Goal: Information Seeking & Learning: Learn about a topic

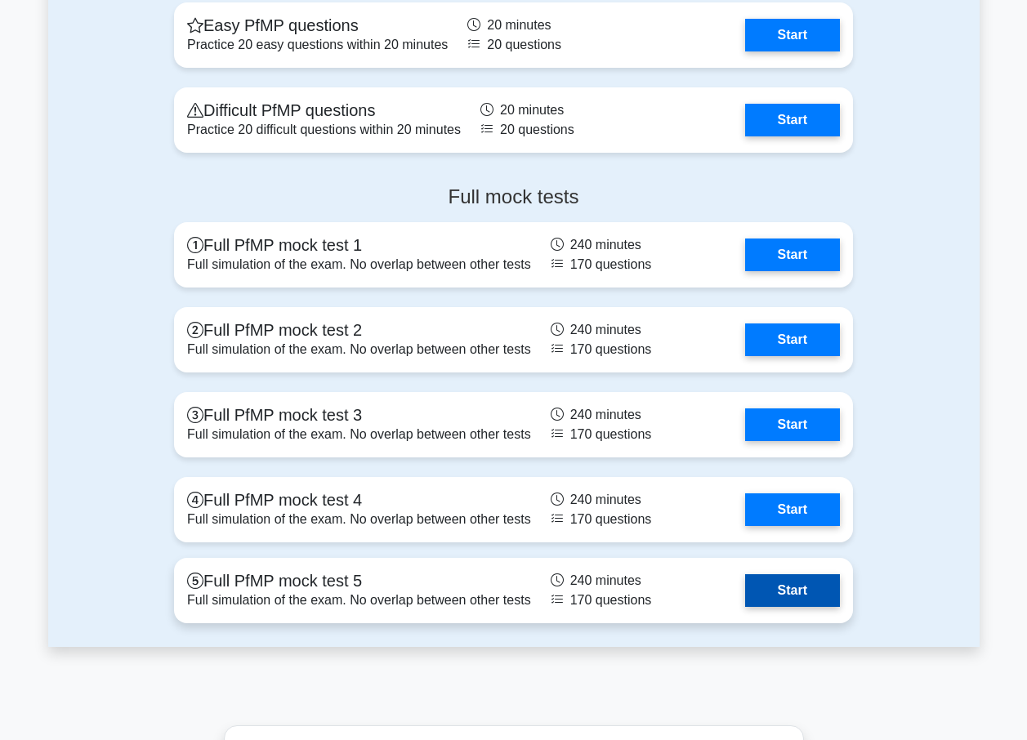
scroll to position [1960, 0]
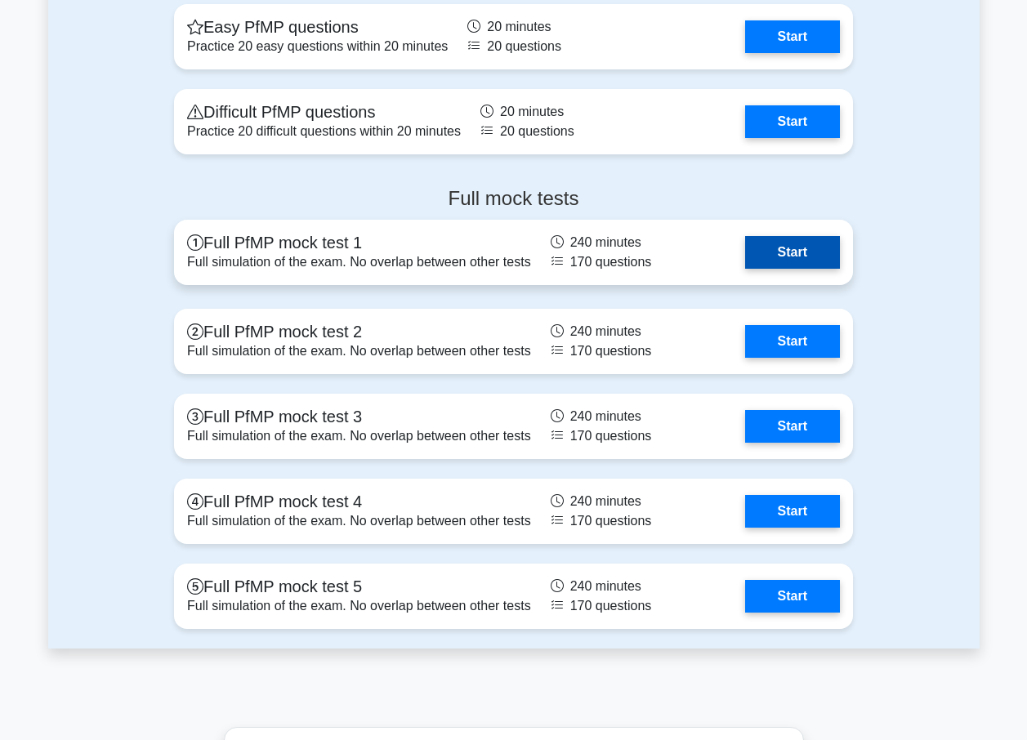
click at [828, 246] on link "Start" at bounding box center [792, 252] width 95 height 33
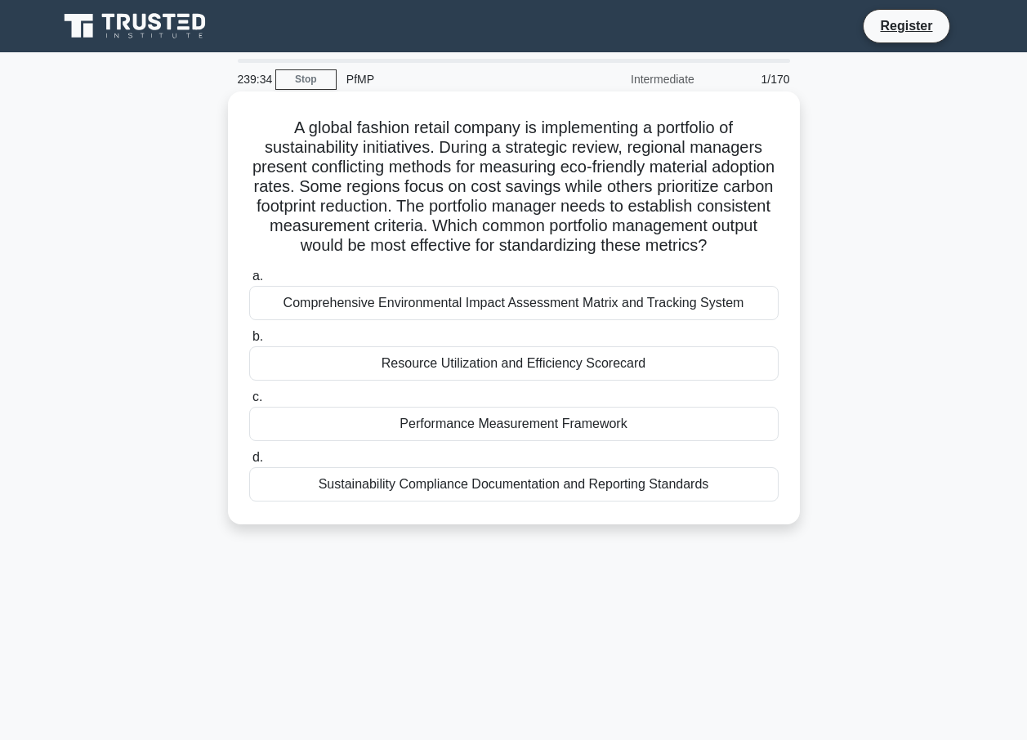
click at [535, 502] on div "Sustainability Compliance Documentation and Reporting Standards" at bounding box center [513, 484] width 529 height 34
click at [249, 463] on input "d. Sustainability Compliance Documentation and Reporting Standards" at bounding box center [249, 458] width 0 height 11
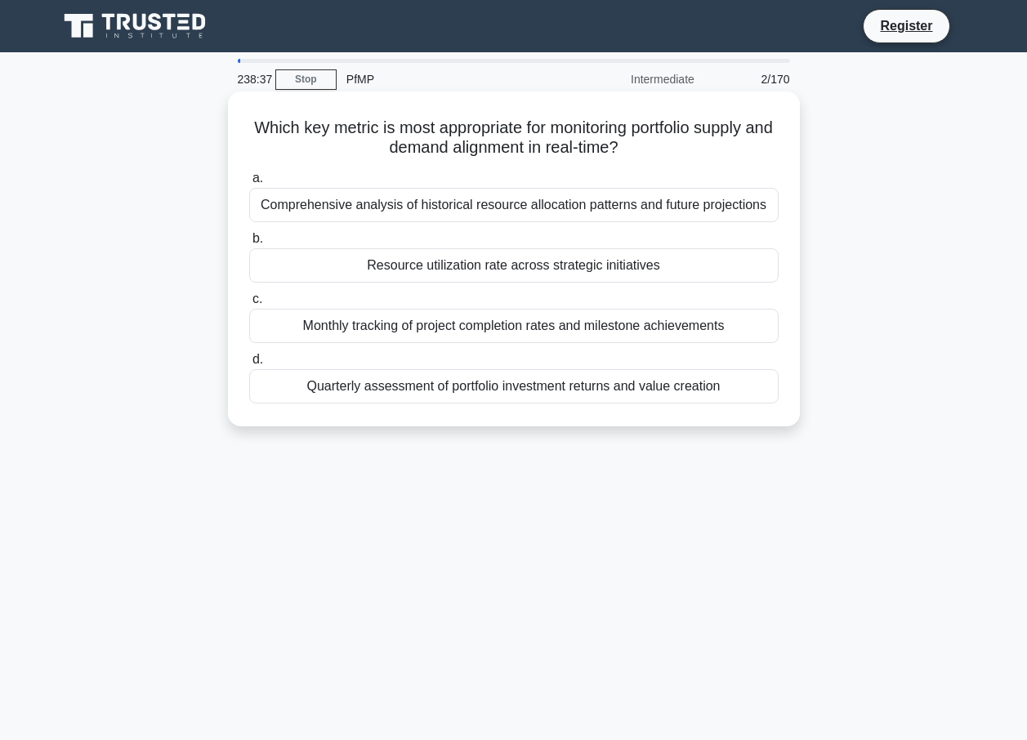
click at [509, 380] on div "Quarterly assessment of portfolio investment returns and value creation" at bounding box center [513, 386] width 529 height 34
click at [249, 365] on input "d. Quarterly assessment of portfolio investment returns and value creation" at bounding box center [249, 360] width 0 height 11
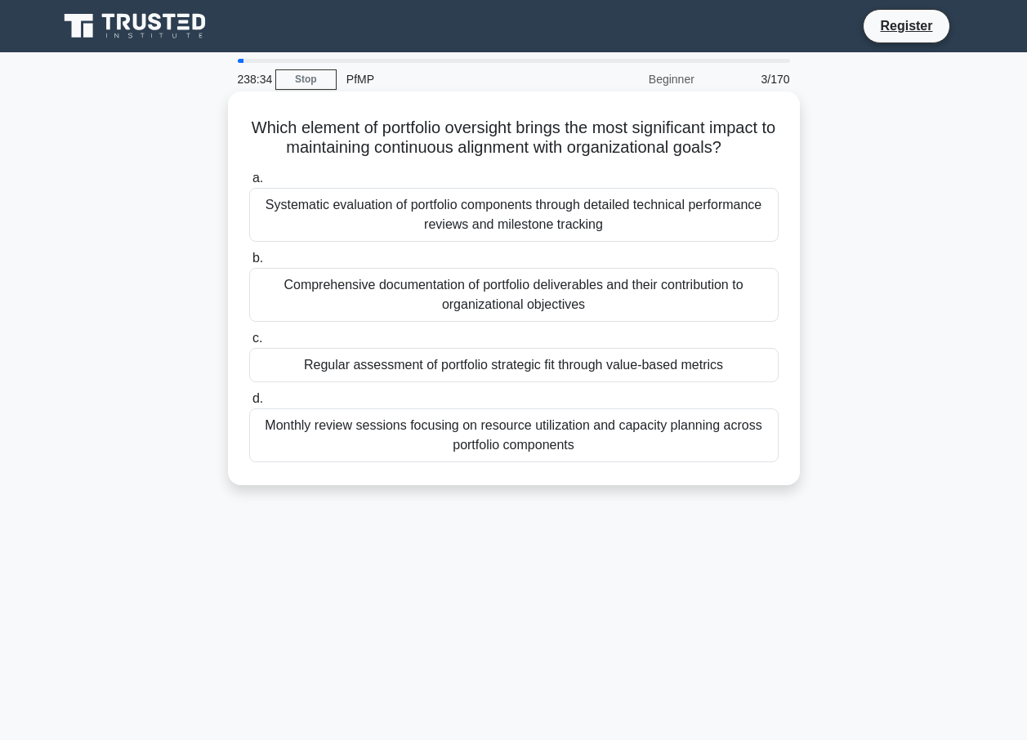
click at [479, 301] on div "Comprehensive documentation of portfolio deliverables and their contribution to…" at bounding box center [513, 295] width 529 height 54
click at [249, 264] on input "b. Comprehensive documentation of portfolio deliverables and their contribution…" at bounding box center [249, 258] width 0 height 11
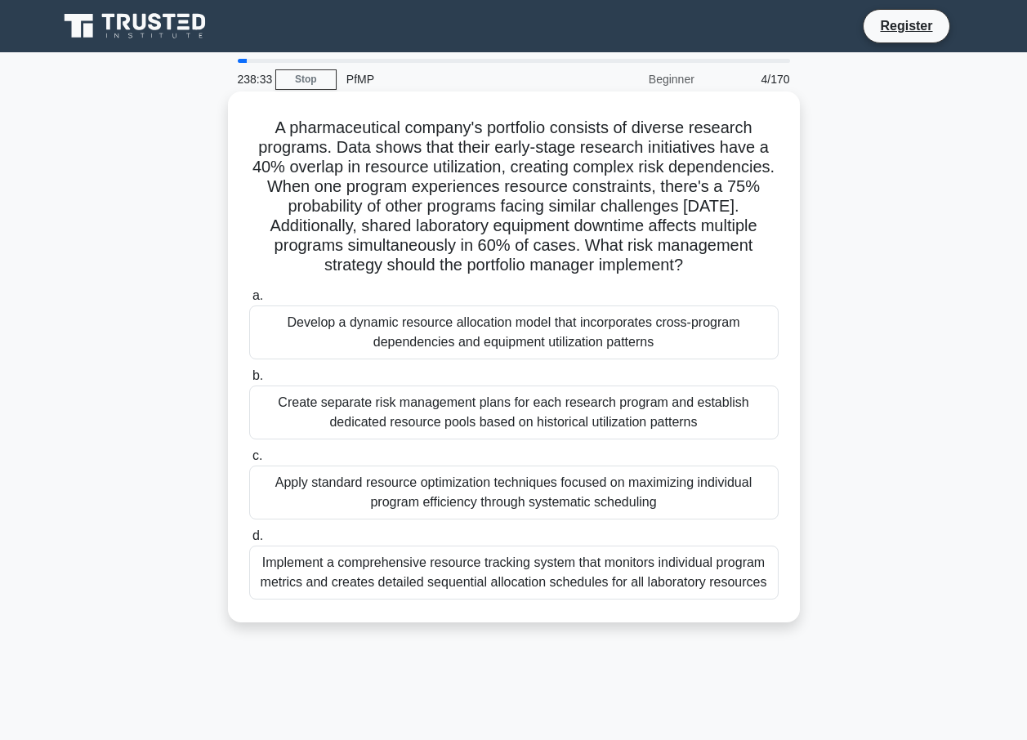
click at [492, 328] on div "Develop a dynamic resource allocation model that incorporates cross-program dep…" at bounding box center [513, 333] width 529 height 54
click at [249, 301] on input "a. Develop a dynamic resource allocation model that incorporates cross-program …" at bounding box center [249, 296] width 0 height 11
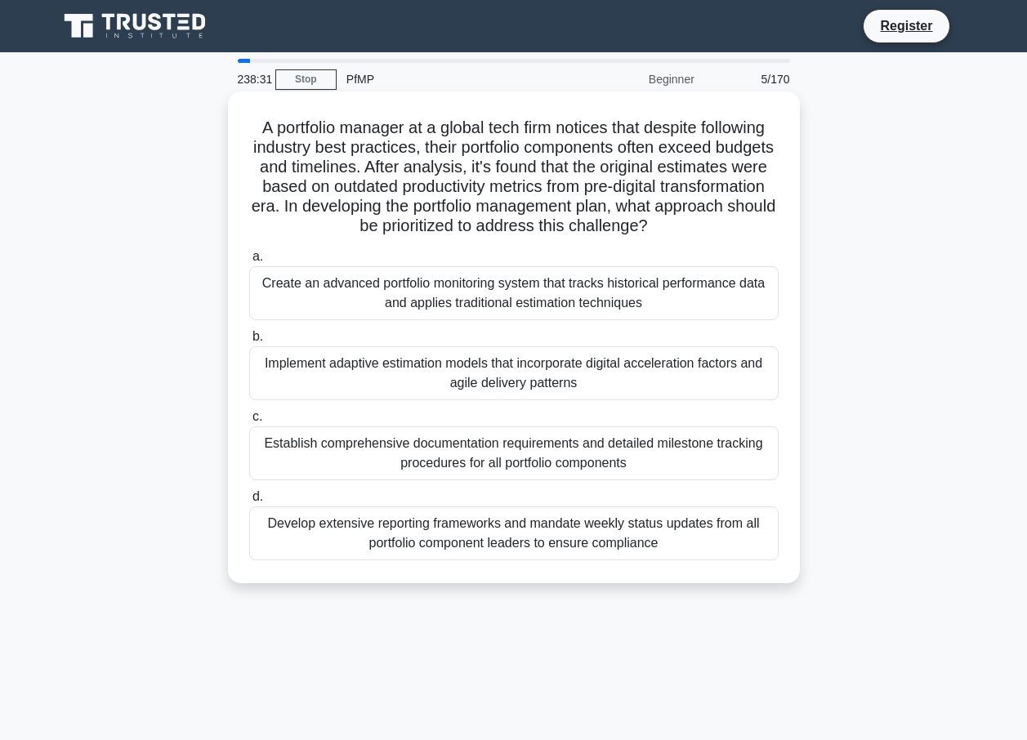
click at [396, 439] on div "Establish comprehensive documentation requirements and detailed milestone track…" at bounding box center [513, 453] width 529 height 54
drag, startPoint x: 396, startPoint y: 439, endPoint x: 430, endPoint y: 462, distance: 41.0
click at [430, 462] on div "Establish comprehensive documentation requirements and detailed milestone track…" at bounding box center [513, 453] width 529 height 54
click at [249, 422] on input "c. Establish comprehensive documentation requirements and detailed milestone tr…" at bounding box center [249, 417] width 0 height 11
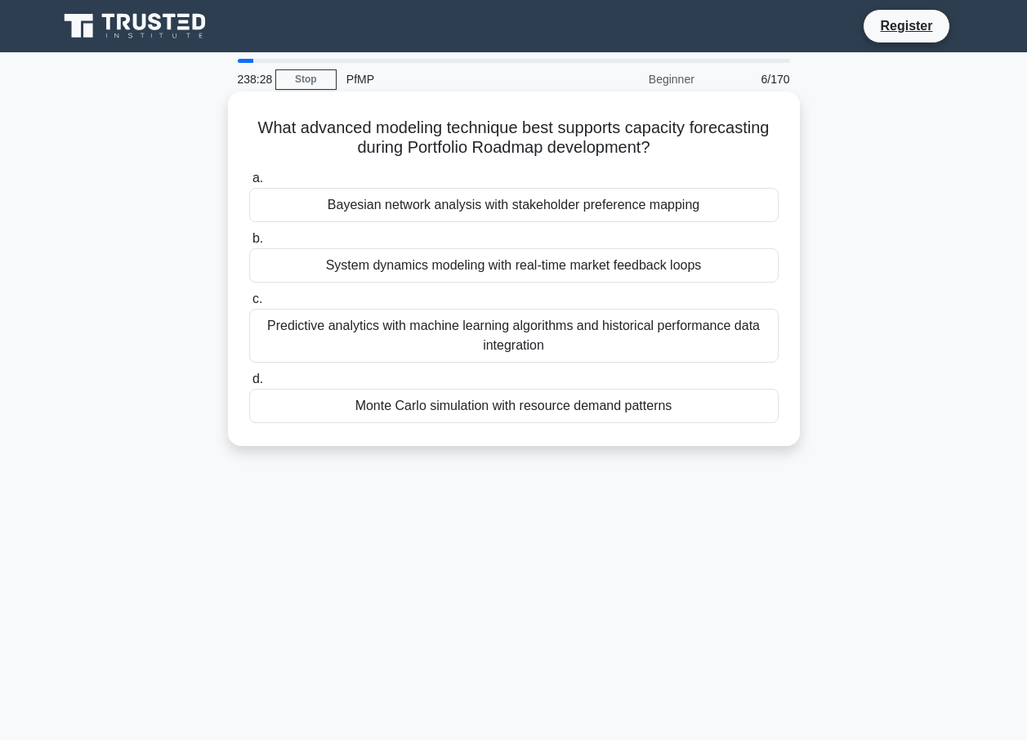
click at [462, 341] on div "Predictive analytics with machine learning algorithms and historical performanc…" at bounding box center [513, 336] width 529 height 54
click at [249, 305] on input "c. Predictive analytics with machine learning algorithms and historical perform…" at bounding box center [249, 299] width 0 height 11
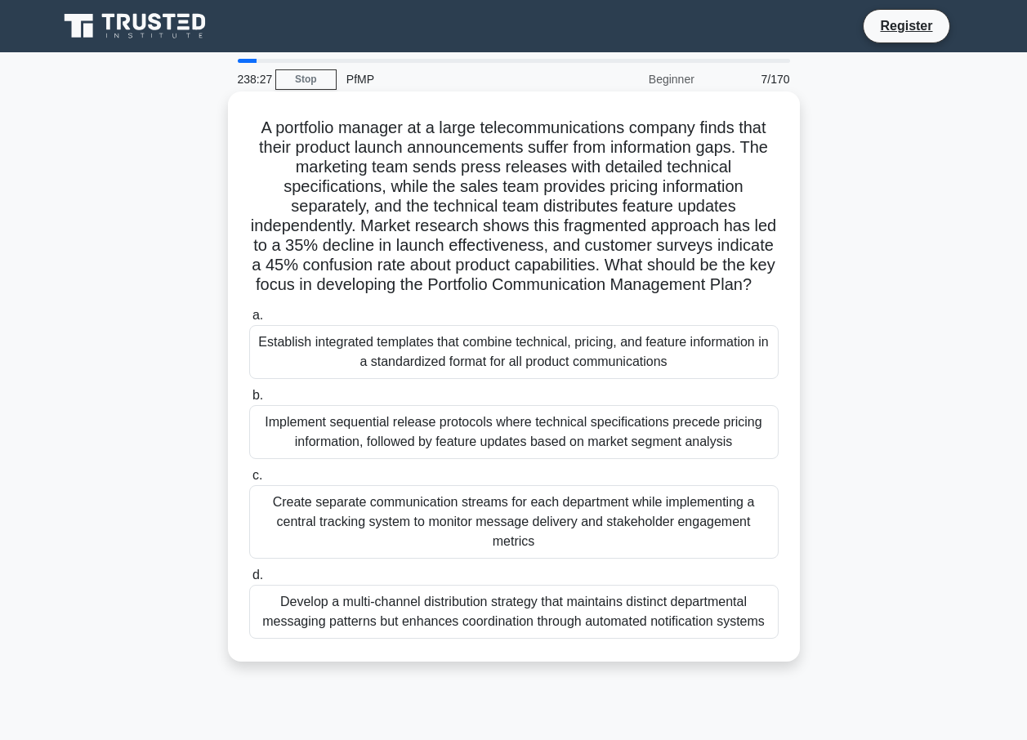
click at [380, 367] on div "Establish integrated templates that combine technical, pricing, and feature inf…" at bounding box center [513, 352] width 529 height 54
click at [249, 321] on input "a. Establish integrated templates that combine technical, pricing, and feature …" at bounding box center [249, 315] width 0 height 11
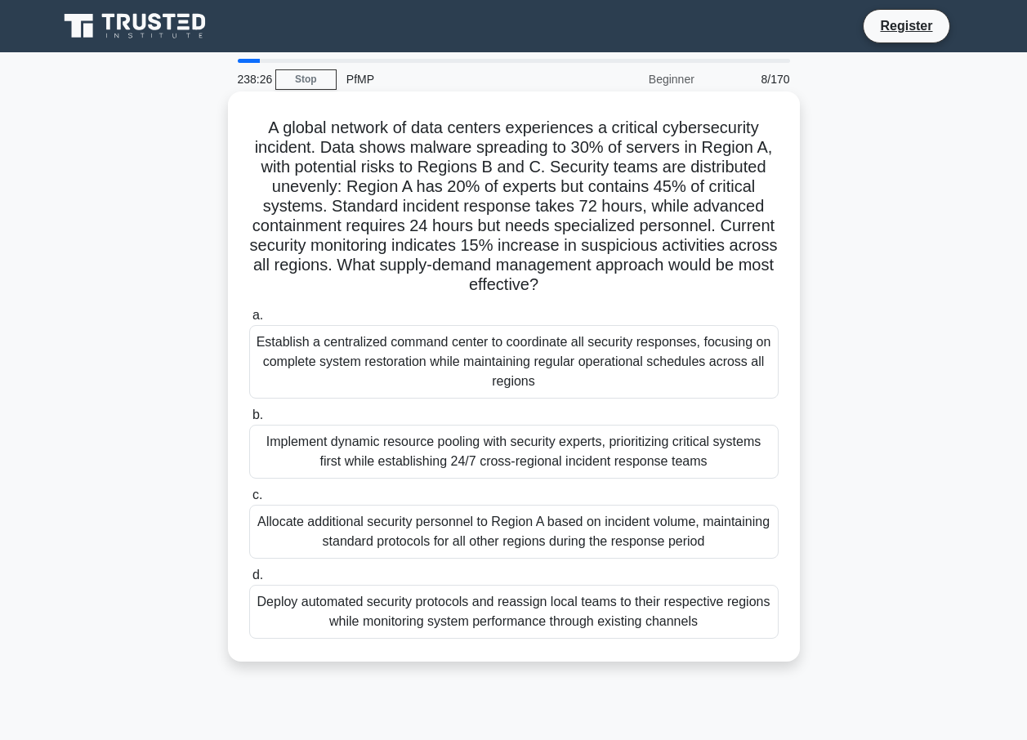
click at [489, 461] on div "Implement dynamic resource pooling with security experts, prioritizing critical…" at bounding box center [513, 452] width 529 height 54
click at [249, 421] on input "b. Implement dynamic resource pooling with security experts, prioritizing criti…" at bounding box center [249, 415] width 0 height 11
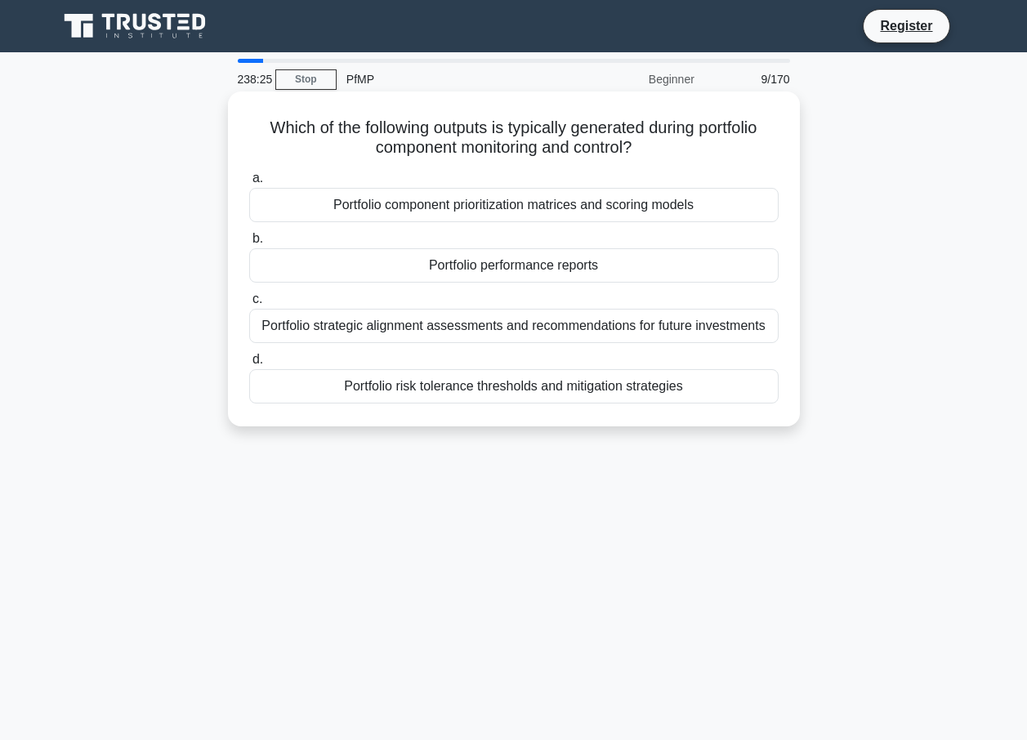
click at [523, 388] on div "Portfolio risk tolerance thresholds and mitigation strategies" at bounding box center [513, 386] width 529 height 34
click at [249, 365] on input "d. Portfolio risk tolerance thresholds and mitigation strategies" at bounding box center [249, 360] width 0 height 11
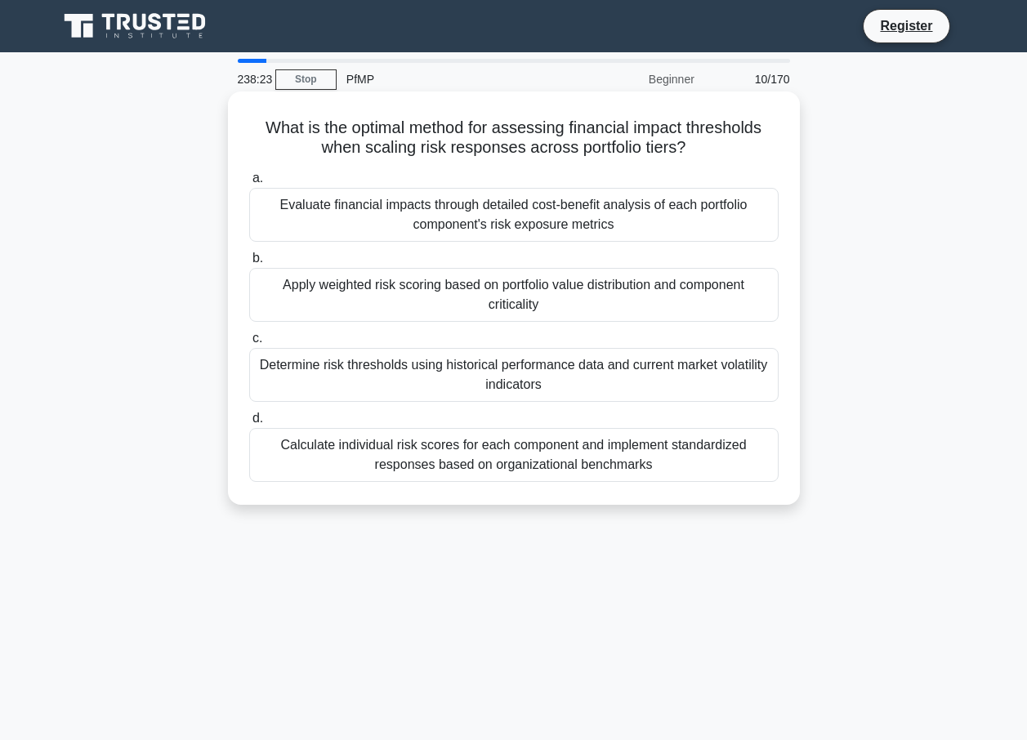
click at [478, 211] on div "Evaluate financial impacts through detailed cost-benefit analysis of each portf…" at bounding box center [513, 215] width 529 height 54
click at [249, 184] on input "a. Evaluate financial impacts through detailed cost-benefit analysis of each po…" at bounding box center [249, 178] width 0 height 11
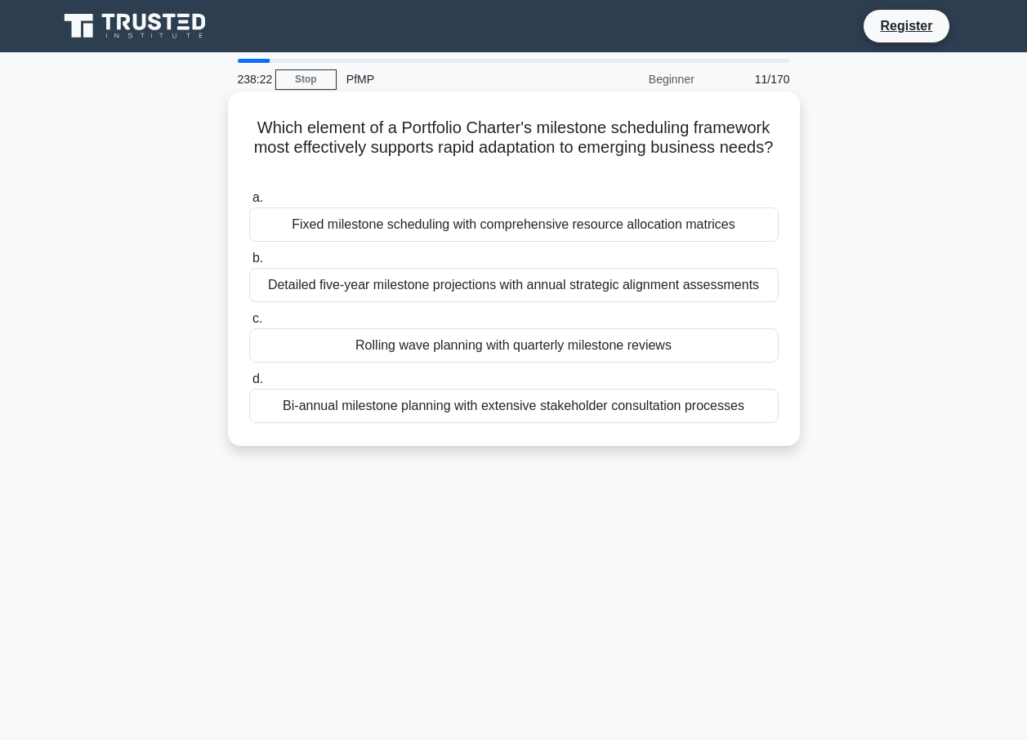
click at [502, 340] on div "Rolling wave planning with quarterly milestone reviews" at bounding box center [513, 345] width 529 height 34
click at [249, 324] on input "c. Rolling wave planning with quarterly milestone reviews" at bounding box center [249, 319] width 0 height 11
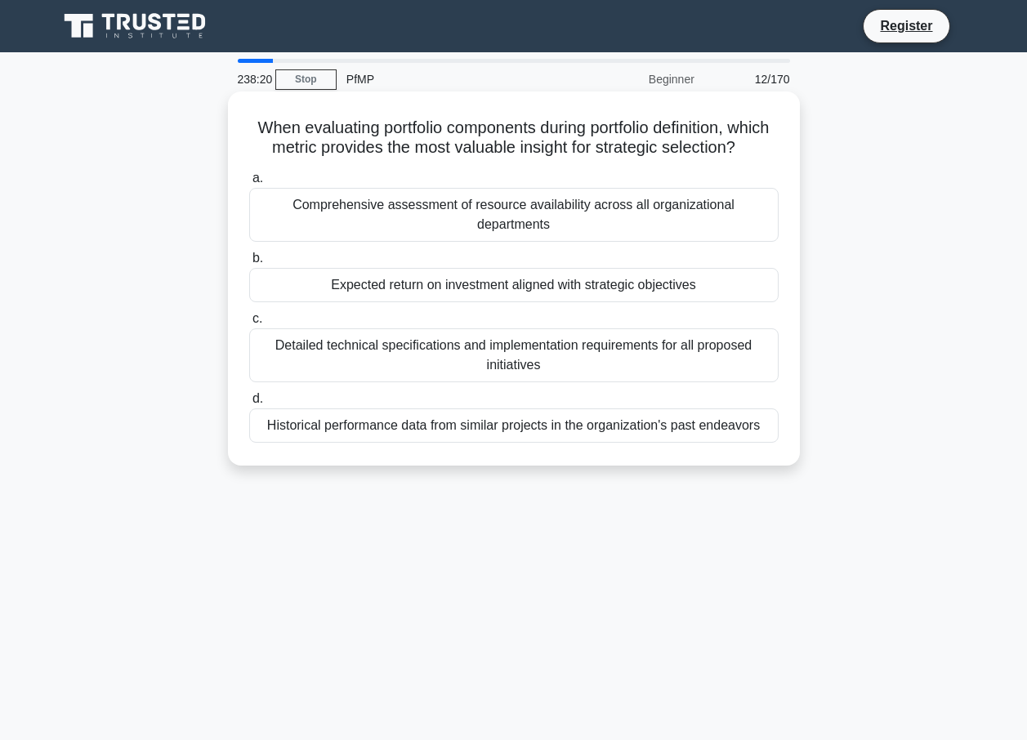
click at [481, 237] on div "Comprehensive assessment of resource availability across all organizational dep…" at bounding box center [513, 215] width 529 height 54
click at [249, 184] on input "a. Comprehensive assessment of resource availability across all organizational …" at bounding box center [249, 178] width 0 height 11
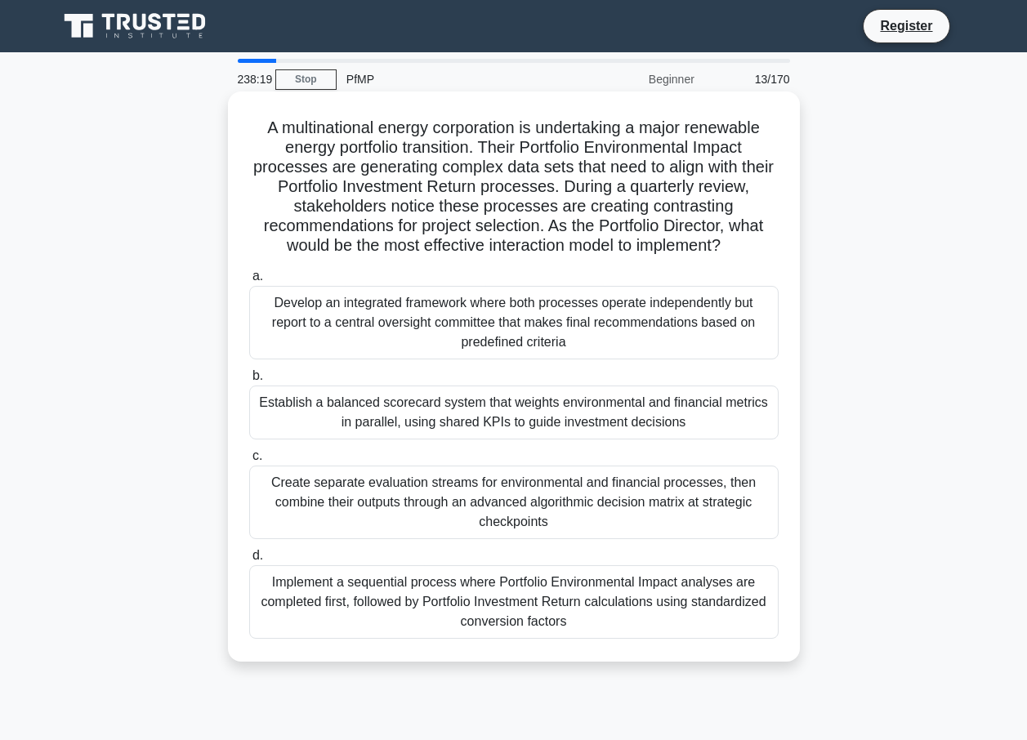
click at [468, 303] on div "Develop an integrated framework where both processes operate independently but …" at bounding box center [513, 323] width 529 height 74
click at [249, 282] on input "a. Develop an integrated framework where both processes operate independently b…" at bounding box center [249, 276] width 0 height 11
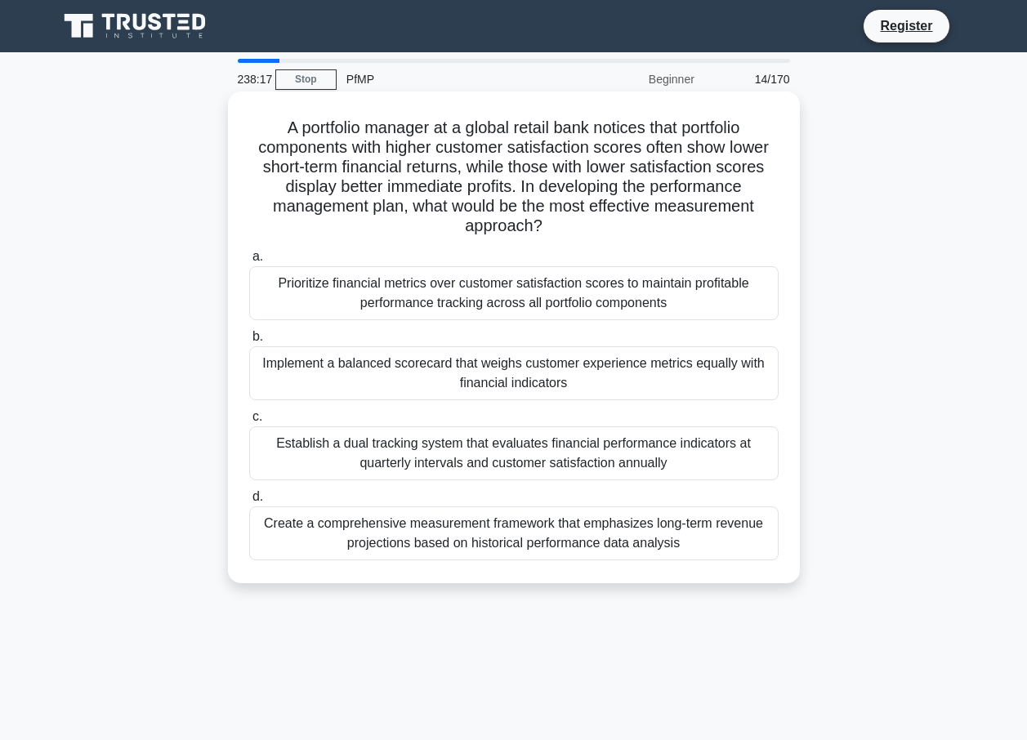
click at [438, 553] on div "Create a comprehensive measurement framework that emphasizes long-term revenue …" at bounding box center [513, 533] width 529 height 54
click at [249, 502] on input "d. Create a comprehensive measurement framework that emphasizes long-term reven…" at bounding box center [249, 497] width 0 height 11
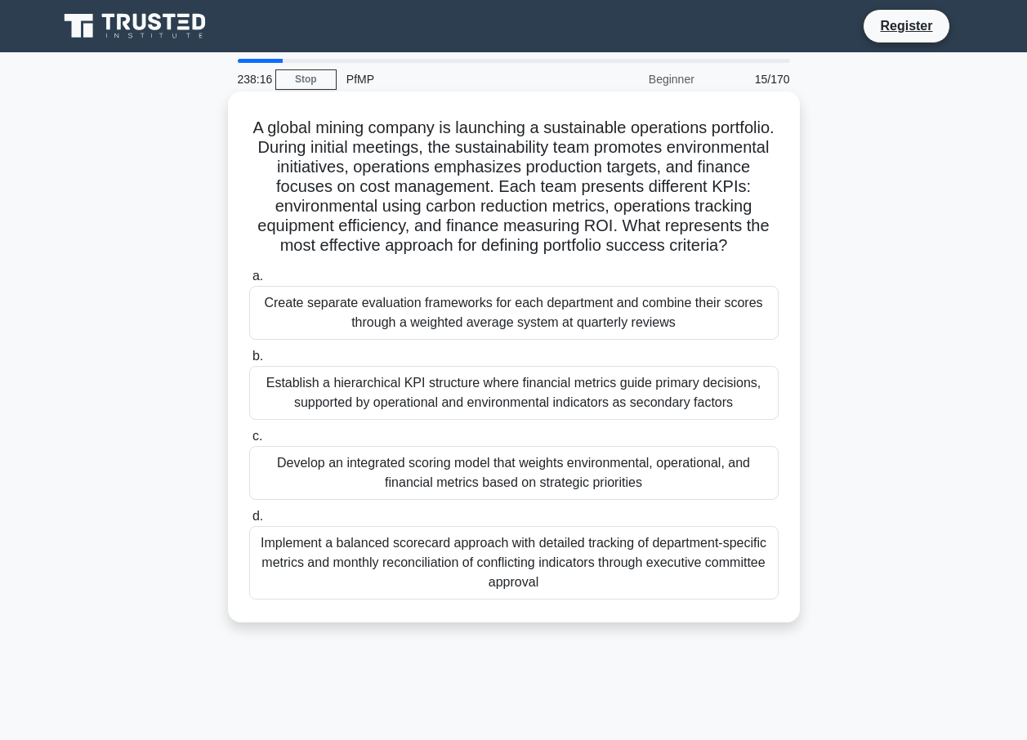
click at [383, 482] on div "Develop an integrated scoring model that weights environmental, operational, an…" at bounding box center [513, 473] width 529 height 54
click at [249, 442] on input "c. Develop an integrated scoring model that weights environmental, operational,…" at bounding box center [249, 436] width 0 height 11
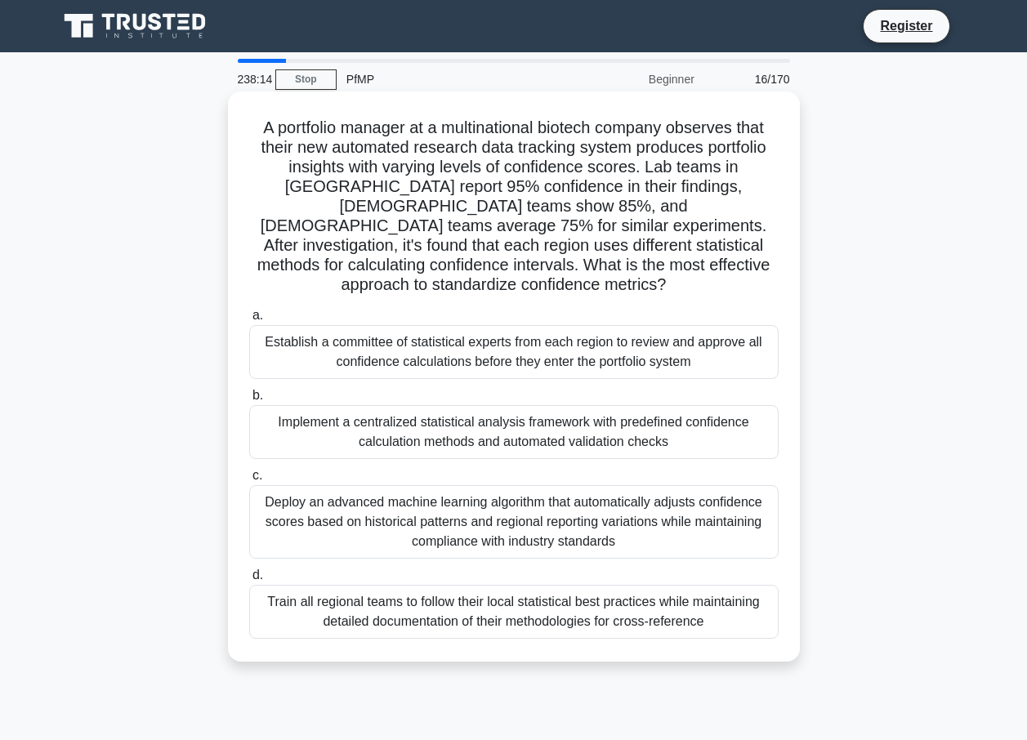
click at [391, 509] on div "Deploy an advanced machine learning algorithm that automatically adjusts confid…" at bounding box center [513, 522] width 529 height 74
click at [249, 481] on input "c. Deploy an advanced machine learning algorithm that automatically adjusts con…" at bounding box center [249, 476] width 0 height 11
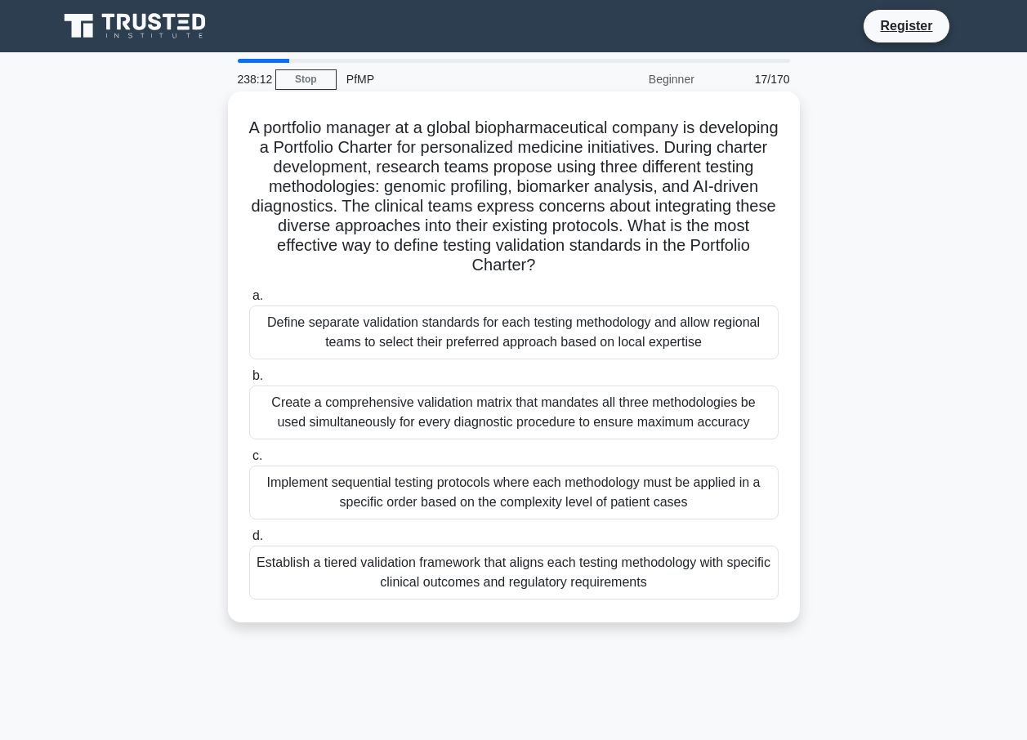
click at [381, 417] on div "Create a comprehensive validation matrix that mandates all three methodologies …" at bounding box center [513, 413] width 529 height 54
click at [249, 381] on input "b. Create a comprehensive validation matrix that mandates all three methodologi…" at bounding box center [249, 376] width 0 height 11
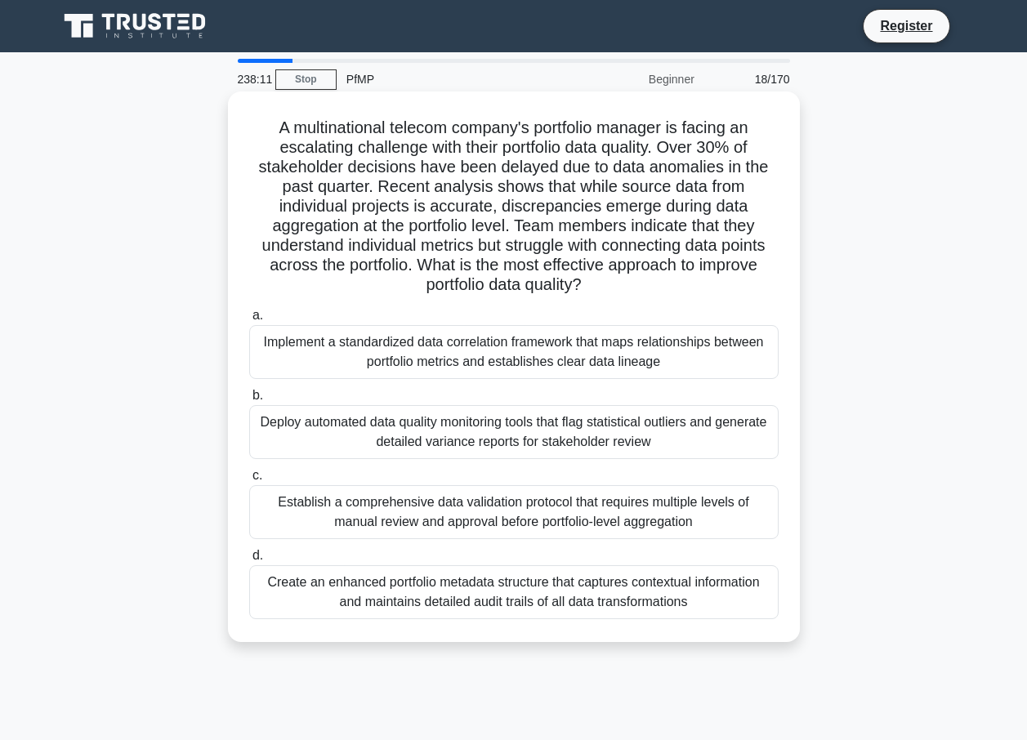
click at [381, 419] on div "Deploy automated data quality monitoring tools that flag statistical outliers a…" at bounding box center [513, 432] width 529 height 54
click at [249, 401] on input "b. Deploy automated data quality monitoring tools that flag statistical outlier…" at bounding box center [249, 395] width 0 height 11
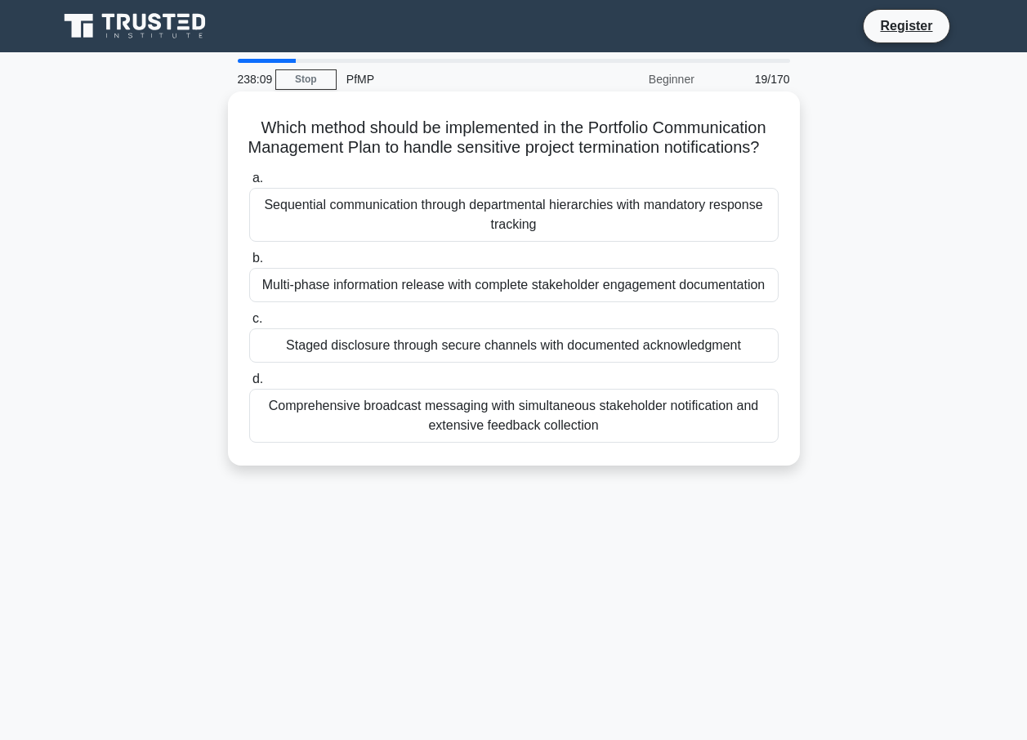
click at [377, 239] on div "Sequential communication through departmental hierarchies with mandatory respon…" at bounding box center [513, 215] width 529 height 54
click at [249, 184] on input "a. Sequential communication through departmental hierarchies with mandatory res…" at bounding box center [249, 178] width 0 height 11
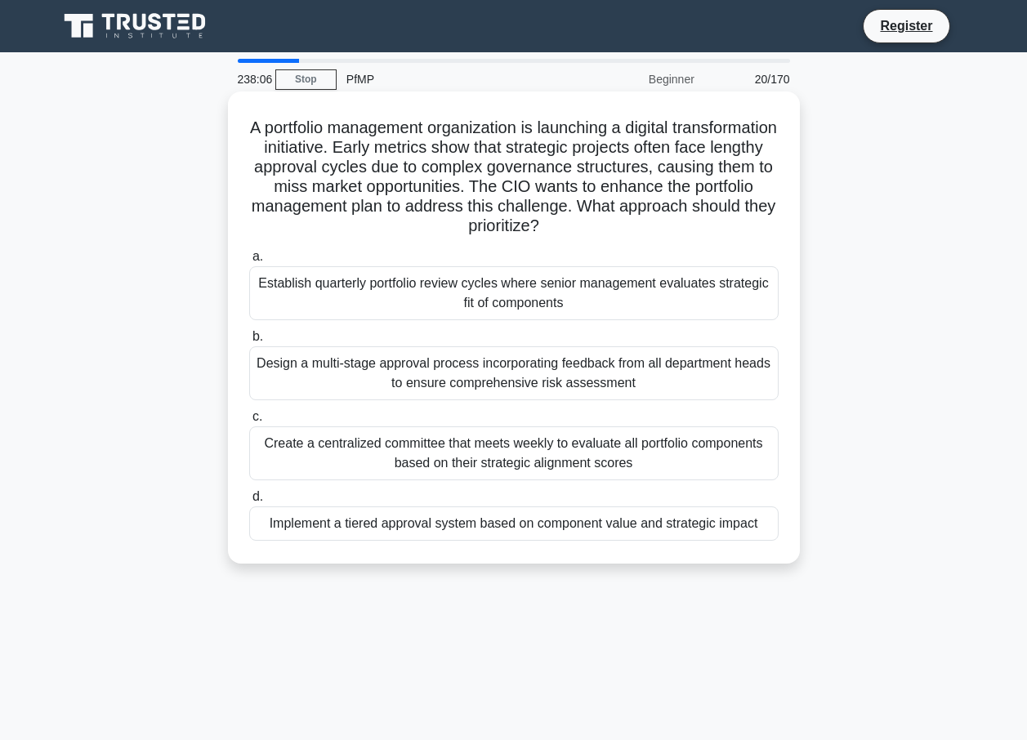
click at [399, 531] on div "Implement a tiered approval system based on component value and strategic impact" at bounding box center [513, 523] width 529 height 34
click at [249, 502] on input "d. Implement a tiered approval system based on component value and strategic im…" at bounding box center [249, 497] width 0 height 11
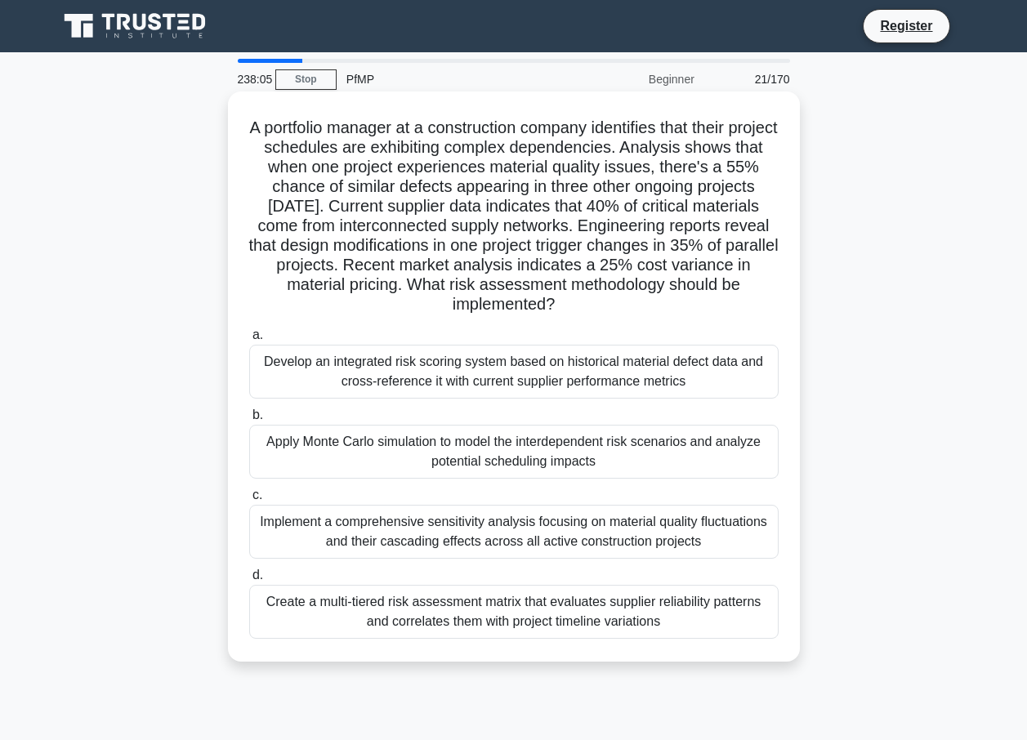
click at [404, 462] on div "Apply Monte Carlo simulation to model the interdependent risk scenarios and ana…" at bounding box center [513, 452] width 529 height 54
click at [249, 421] on input "b. Apply Monte Carlo simulation to model the interdependent risk scenarios and …" at bounding box center [249, 415] width 0 height 11
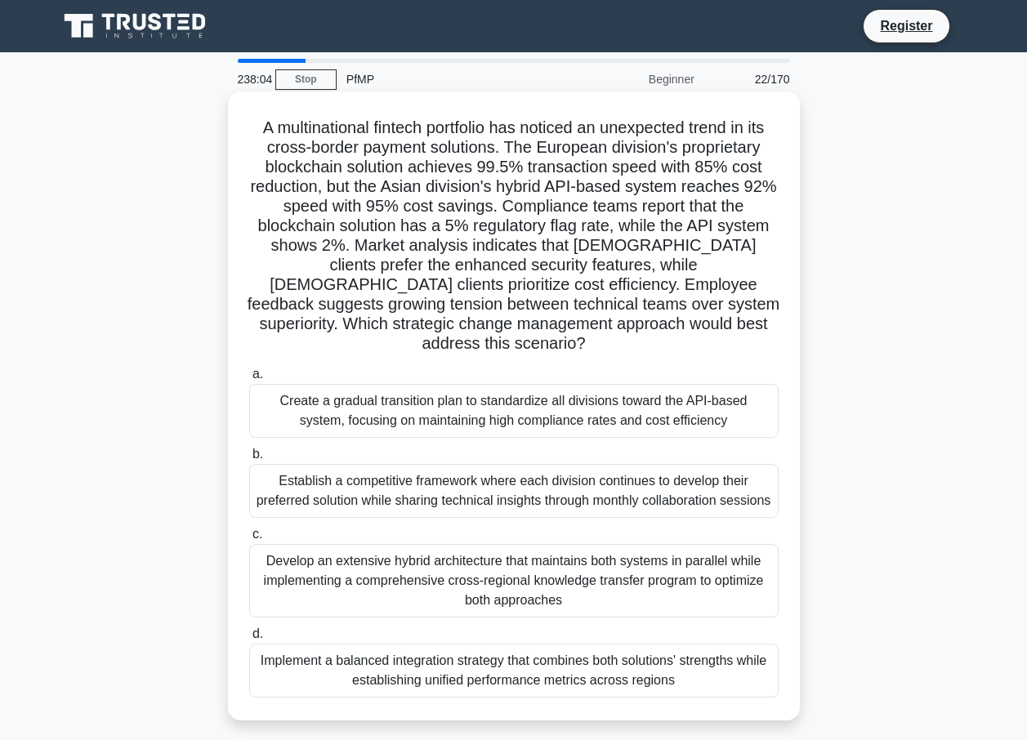
click at [401, 475] on div "Establish a competitive framework where each division continues to develop thei…" at bounding box center [513, 491] width 529 height 54
click at [249, 460] on input "b. Establish a competitive framework where each division continues to develop t…" at bounding box center [249, 454] width 0 height 11
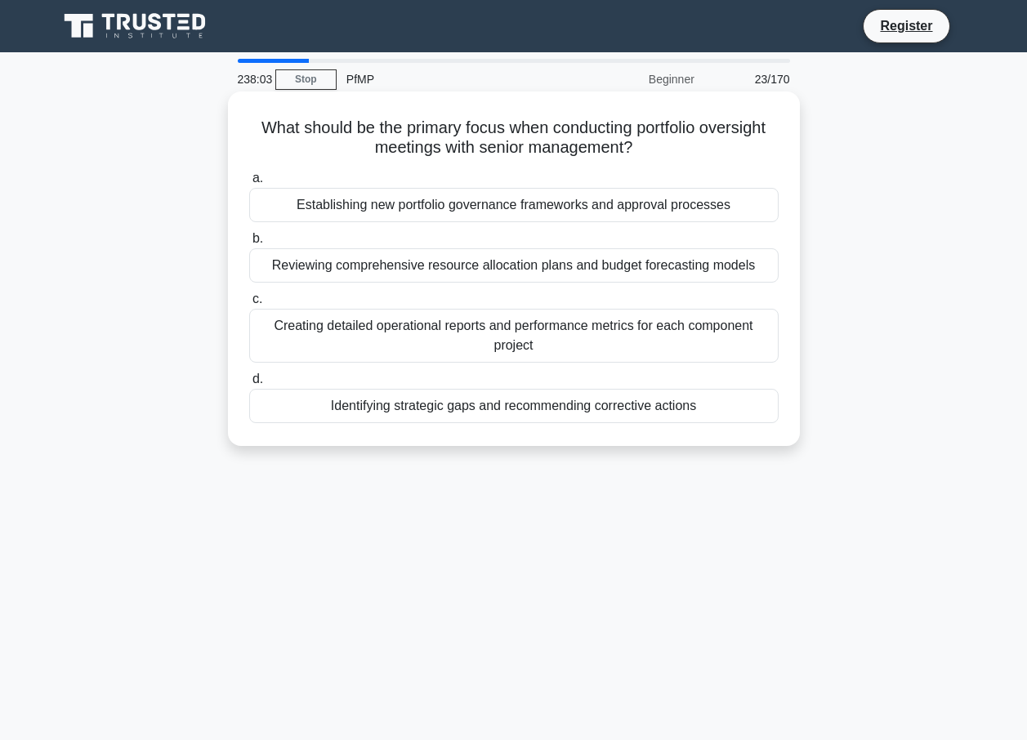
click at [364, 414] on div "Identifying strategic gaps and recommending corrective actions" at bounding box center [513, 406] width 529 height 34
click at [249, 385] on input "d. Identifying strategic gaps and recommending corrective actions" at bounding box center [249, 379] width 0 height 11
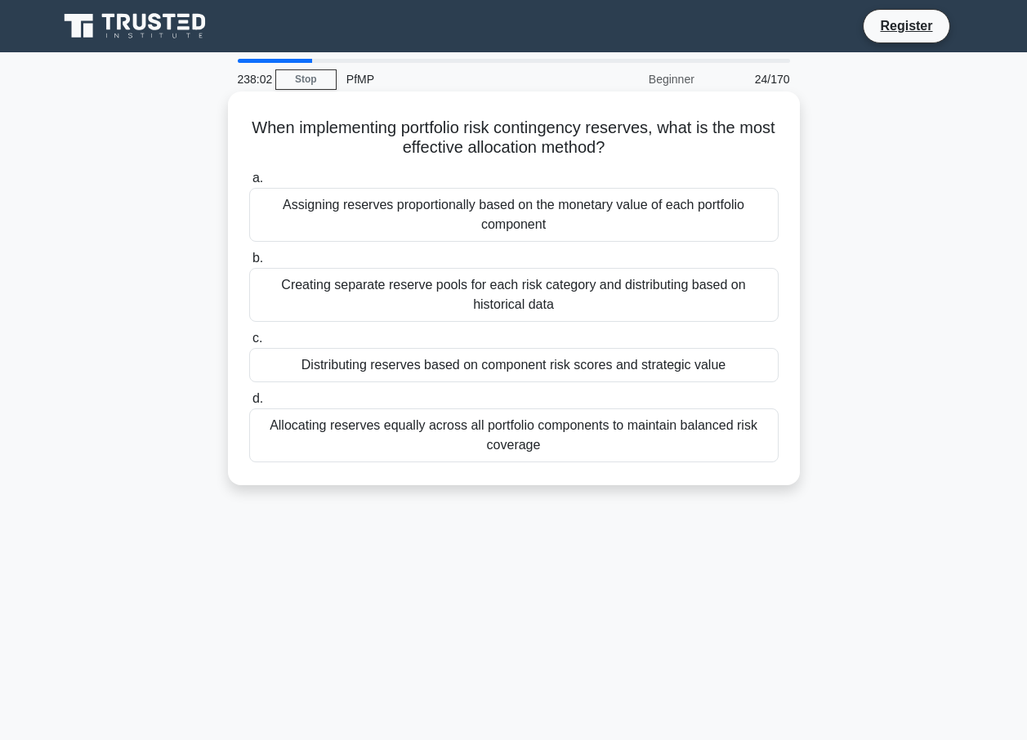
click at [373, 233] on div "Assigning reserves proportionally based on the monetary value of each portfolio…" at bounding box center [513, 215] width 529 height 54
click at [249, 184] on input "a. Assigning reserves proportionally based on the monetary value of each portfo…" at bounding box center [249, 178] width 0 height 11
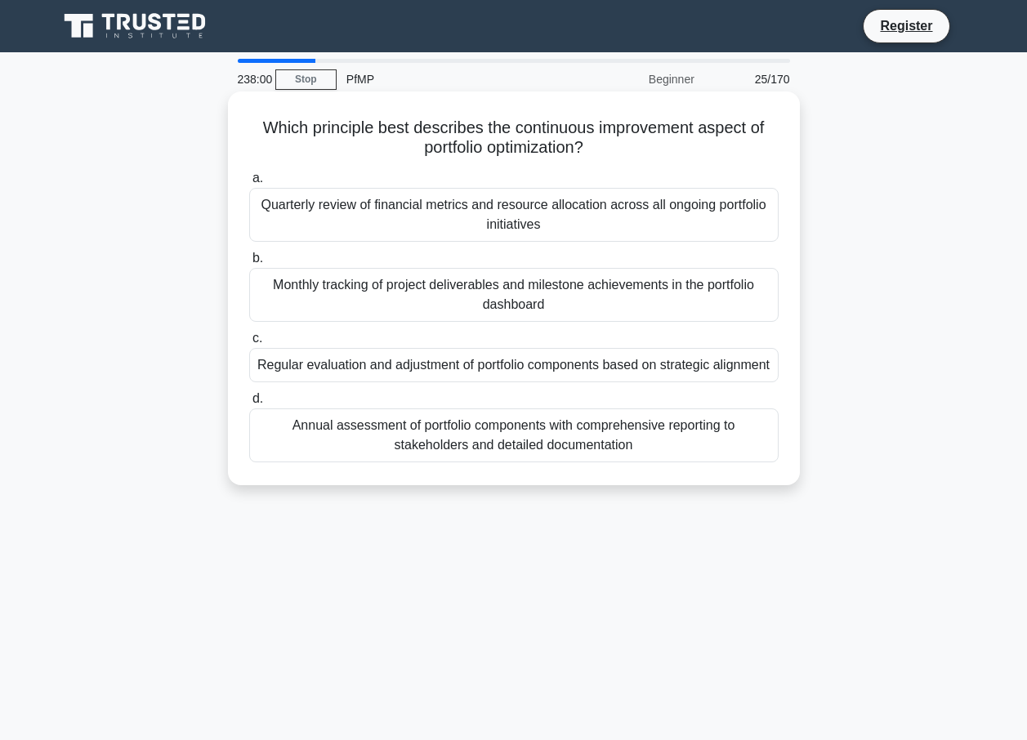
click at [377, 444] on div "Annual assessment of portfolio components with comprehensive reporting to stake…" at bounding box center [513, 435] width 529 height 54
click at [249, 404] on input "d. Annual assessment of portfolio components with comprehensive reporting to st…" at bounding box center [249, 399] width 0 height 11
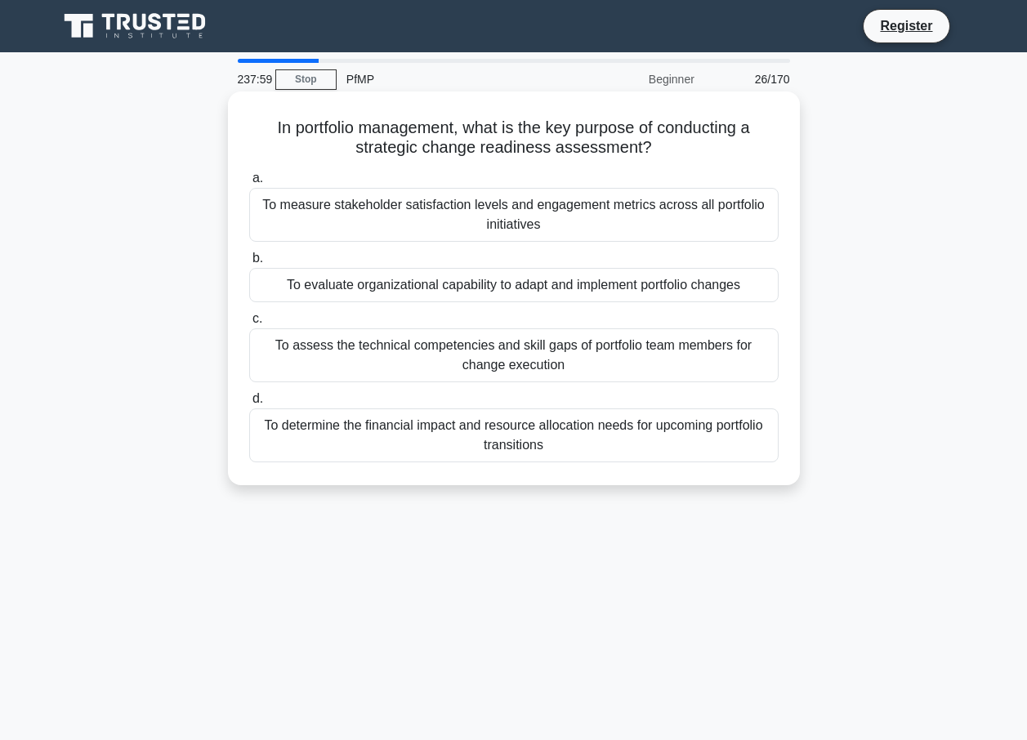
click at [386, 360] on div "To assess the technical competencies and skill gaps of portfolio team members f…" at bounding box center [513, 355] width 529 height 54
click at [249, 324] on input "c. To assess the technical competencies and skill gaps of portfolio team member…" at bounding box center [249, 319] width 0 height 11
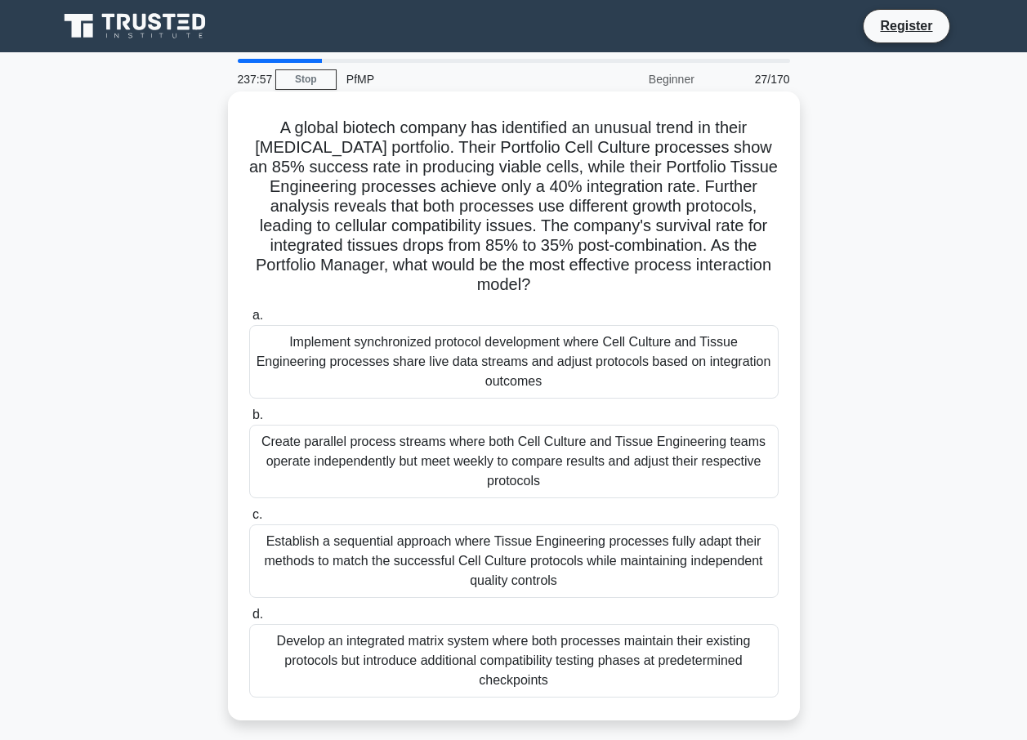
click at [355, 366] on div "Implement synchronized protocol development where Cell Culture and Tissue Engin…" at bounding box center [513, 362] width 529 height 74
drag, startPoint x: 355, startPoint y: 366, endPoint x: 423, endPoint y: 378, distance: 69.7
click at [423, 378] on div "Implement synchronized protocol development where Cell Culture and Tissue Engin…" at bounding box center [513, 362] width 529 height 74
click at [249, 321] on input "a. Implement synchronized protocol development where Cell Culture and Tissue En…" at bounding box center [249, 315] width 0 height 11
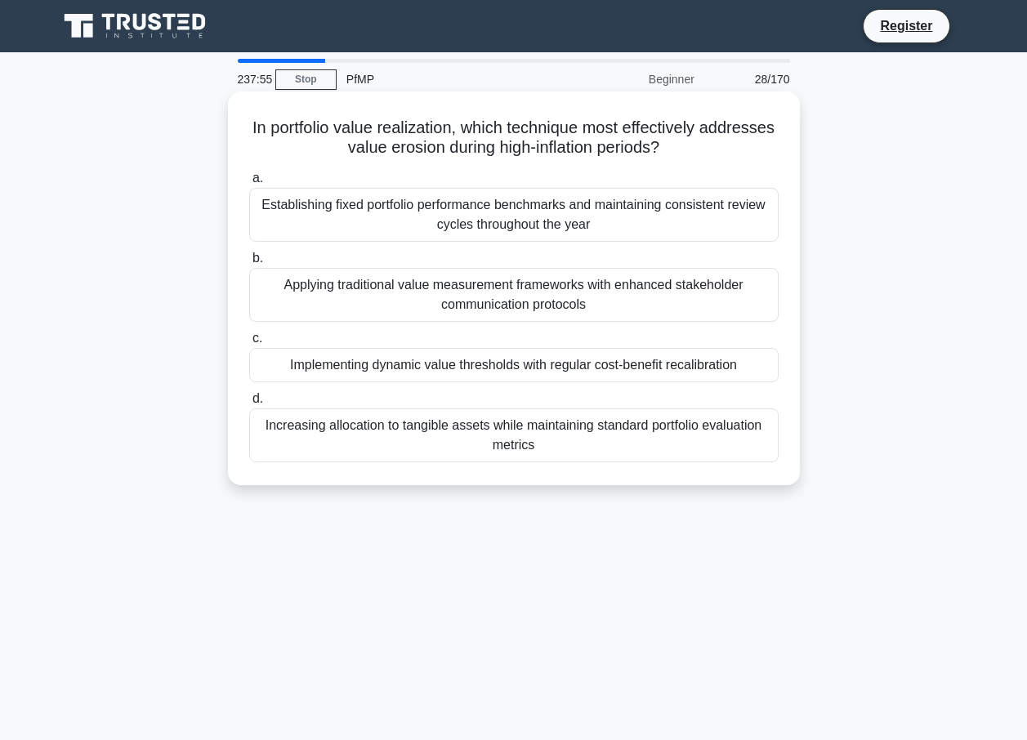
click at [425, 440] on div "Increasing allocation to tangible assets while maintaining standard portfolio e…" at bounding box center [513, 435] width 529 height 54
click at [249, 404] on input "d. Increasing allocation to tangible assets while maintaining standard portfoli…" at bounding box center [249, 399] width 0 height 11
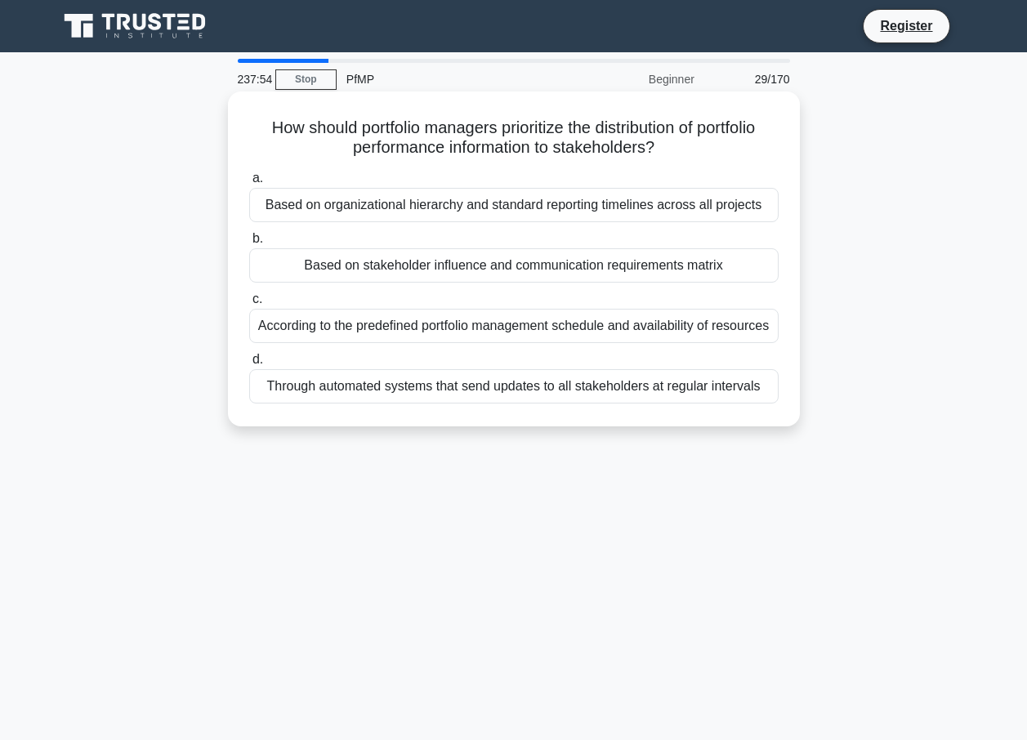
click at [422, 377] on div "Through automated systems that send updates to all stakeholders at regular inte…" at bounding box center [513, 386] width 529 height 34
click at [249, 365] on input "d. Through automated systems that send updates to all stakeholders at regular i…" at bounding box center [249, 360] width 0 height 11
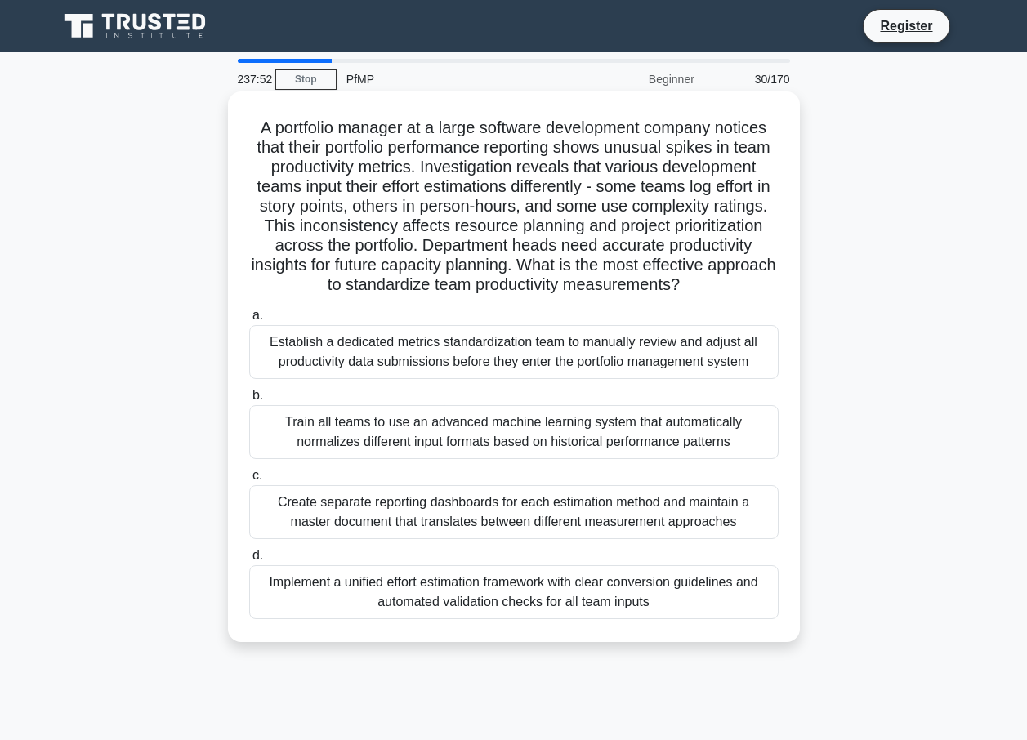
click at [416, 508] on div "Create separate reporting dashboards for each estimation method and maintain a …" at bounding box center [513, 512] width 529 height 54
click at [249, 481] on input "c. Create separate reporting dashboards for each estimation method and maintain…" at bounding box center [249, 476] width 0 height 11
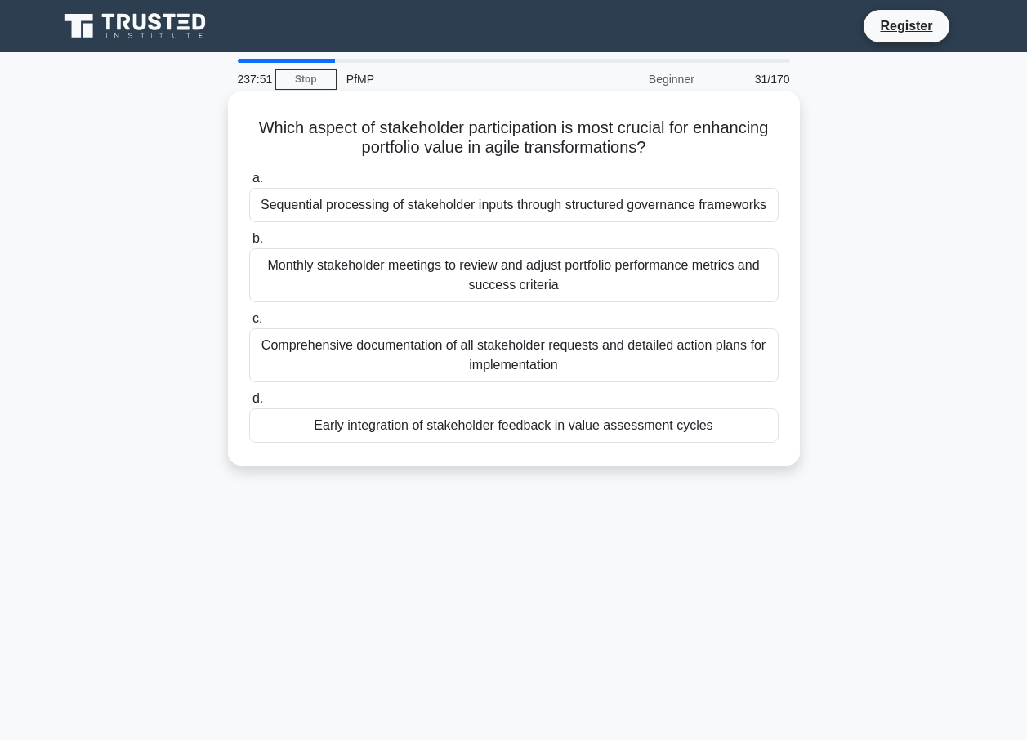
click at [394, 269] on div "Monthly stakeholder meetings to review and adjust portfolio performance metrics…" at bounding box center [513, 275] width 529 height 54
click at [249, 244] on input "b. Monthly stakeholder meetings to review and adjust portfolio performance metr…" at bounding box center [249, 239] width 0 height 11
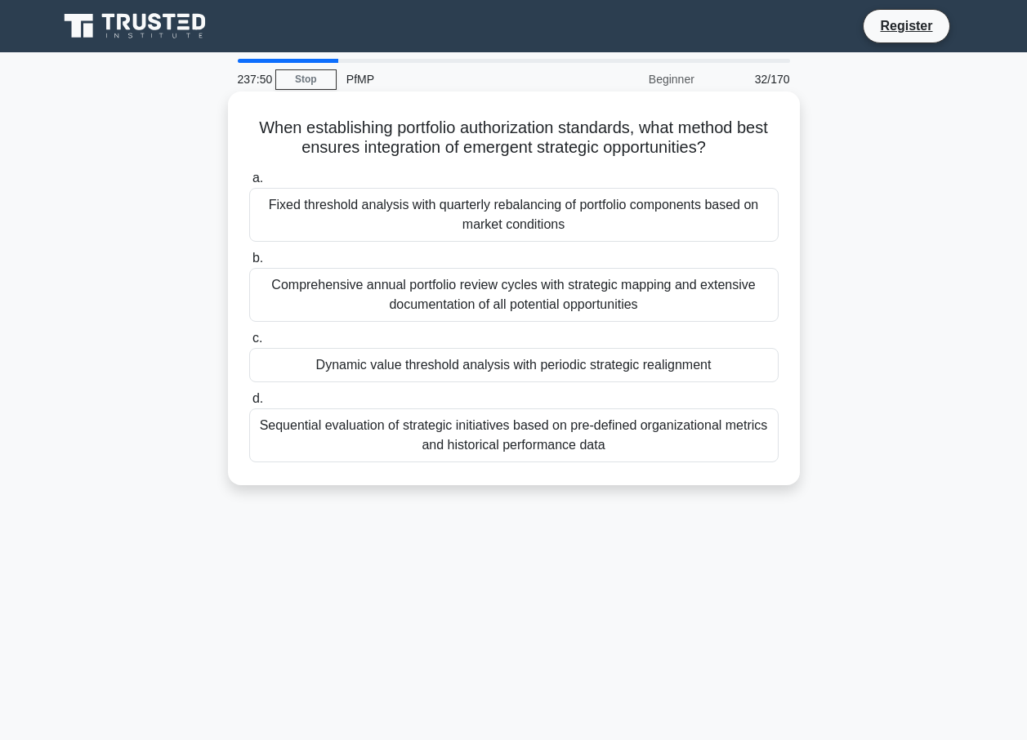
click at [359, 208] on div "Fixed threshold analysis with quarterly rebalancing of portfolio components bas…" at bounding box center [513, 215] width 529 height 54
click at [249, 184] on input "a. Fixed threshold analysis with quarterly rebalancing of portfolio components …" at bounding box center [249, 178] width 0 height 11
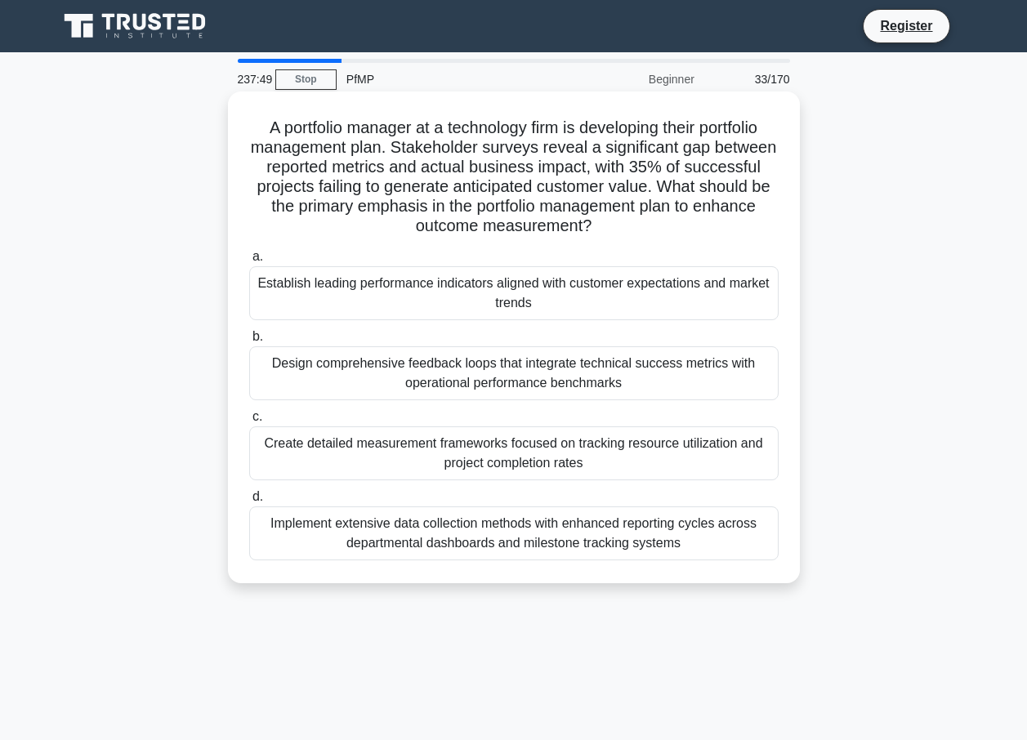
click at [424, 362] on div "Design comprehensive feedback loops that integrate technical success metrics wi…" at bounding box center [513, 373] width 529 height 54
click at [249, 342] on input "b. Design comprehensive feedback loops that integrate technical success metrics…" at bounding box center [249, 337] width 0 height 11
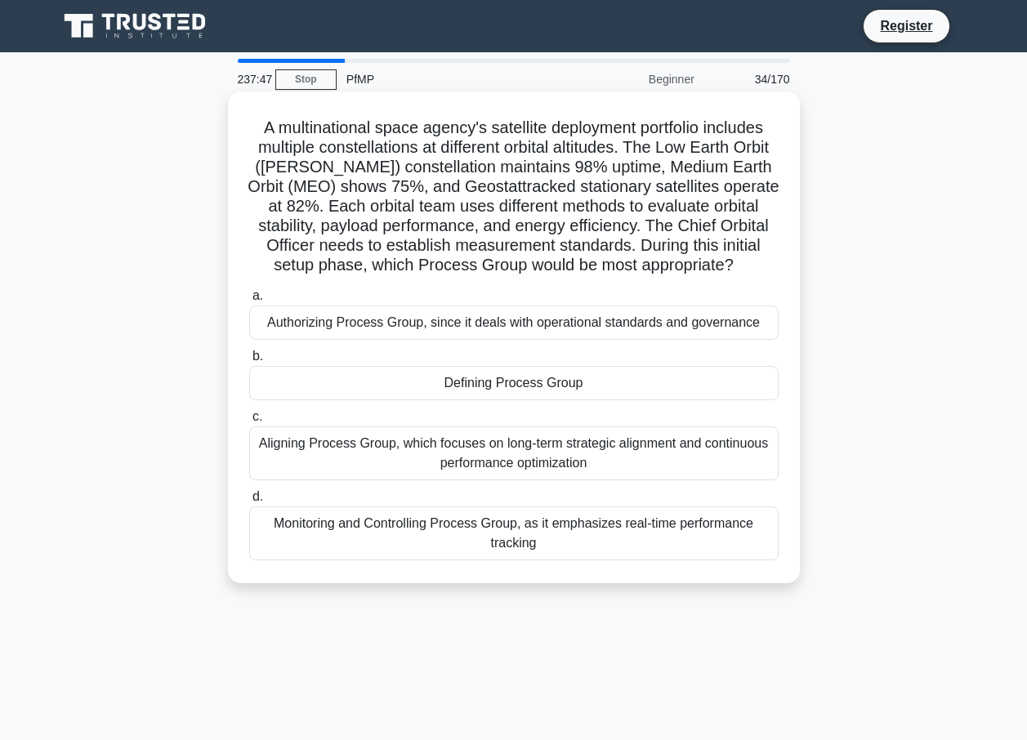
click at [412, 320] on div "Authorizing Process Group, since it deals with operational standards and govern…" at bounding box center [513, 323] width 529 height 34
click at [249, 301] on input "a. Authorizing Process Group, since it deals with operational standards and gov…" at bounding box center [249, 296] width 0 height 11
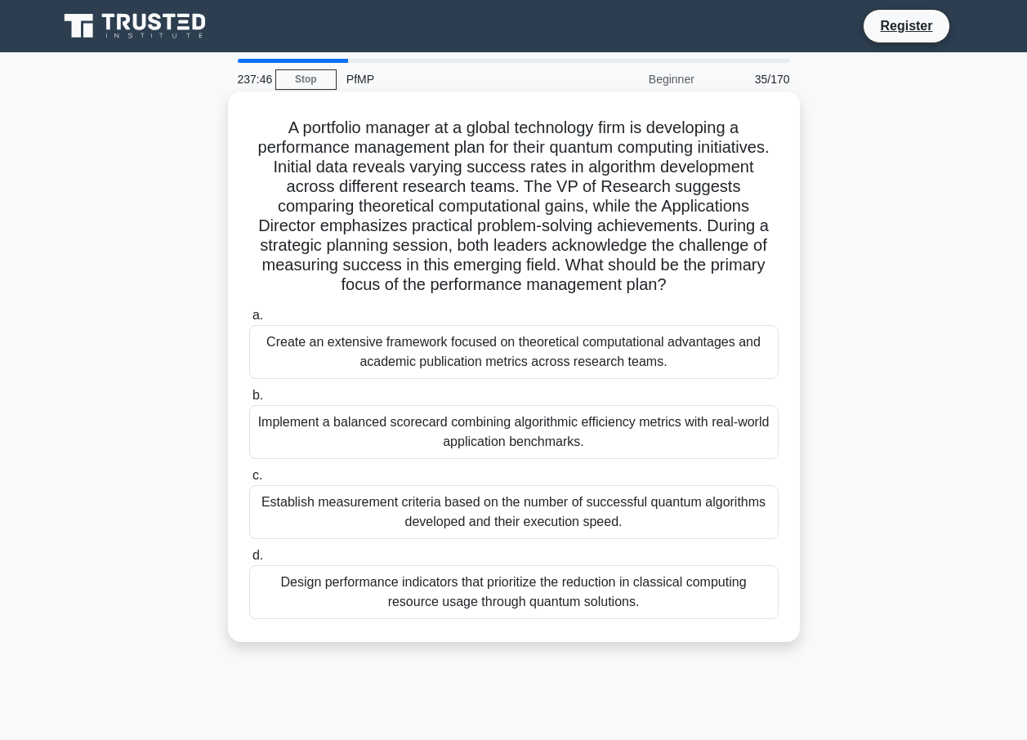
click at [435, 428] on div "Implement a balanced scorecard combining algorithmic efficiency metrics with re…" at bounding box center [513, 432] width 529 height 54
click at [249, 401] on input "b. Implement a balanced scorecard combining algorithmic efficiency metrics with…" at bounding box center [249, 395] width 0 height 11
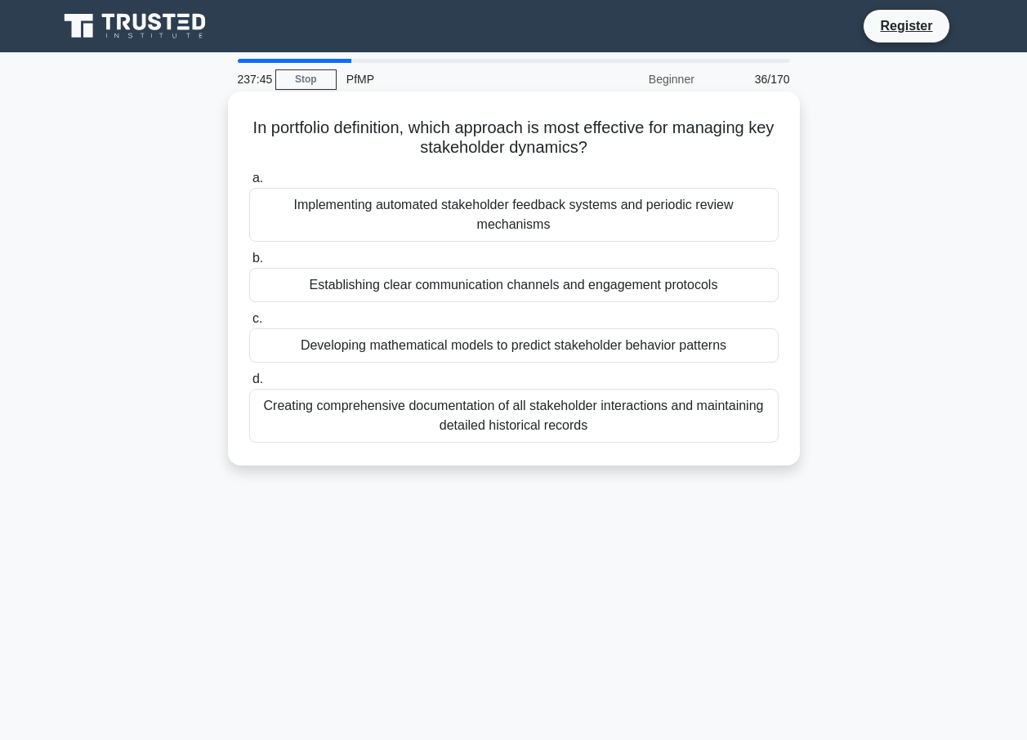
click at [379, 395] on div "Creating comprehensive documentation of all stakeholder interactions and mainta…" at bounding box center [513, 416] width 529 height 54
click at [249, 385] on input "d. Creating comprehensive documentation of all stakeholder interactions and mai…" at bounding box center [249, 379] width 0 height 11
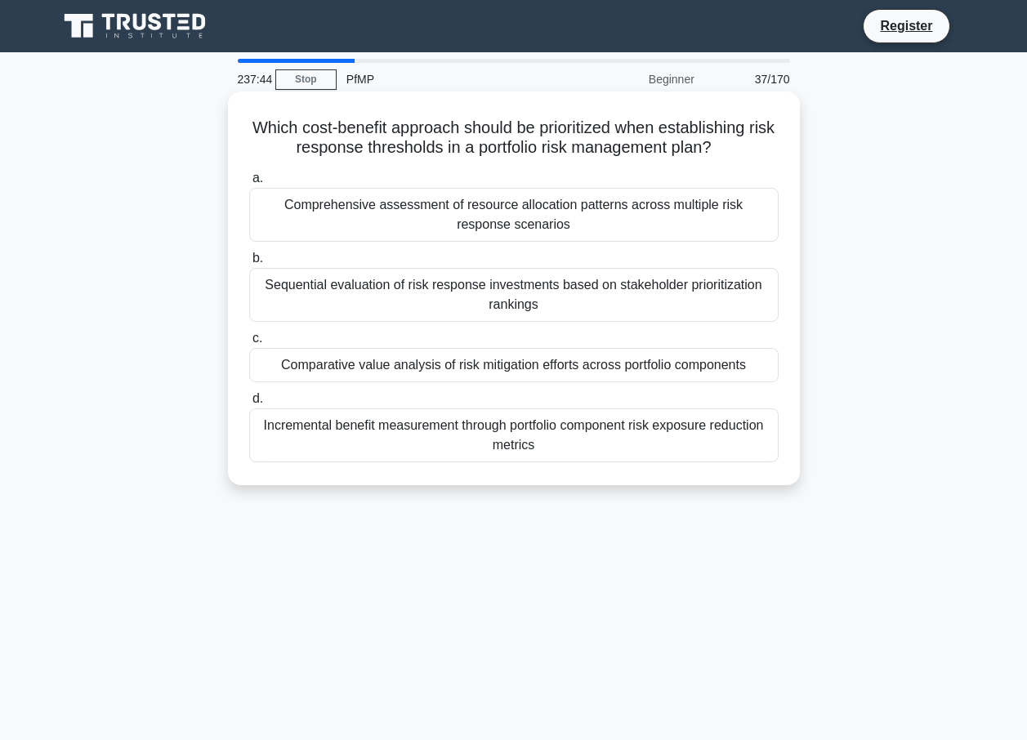
click at [385, 288] on div "Sequential evaluation of risk response investments based on stakeholder priorit…" at bounding box center [513, 295] width 529 height 54
click at [249, 264] on input "b. Sequential evaluation of risk response investments based on stakeholder prio…" at bounding box center [249, 258] width 0 height 11
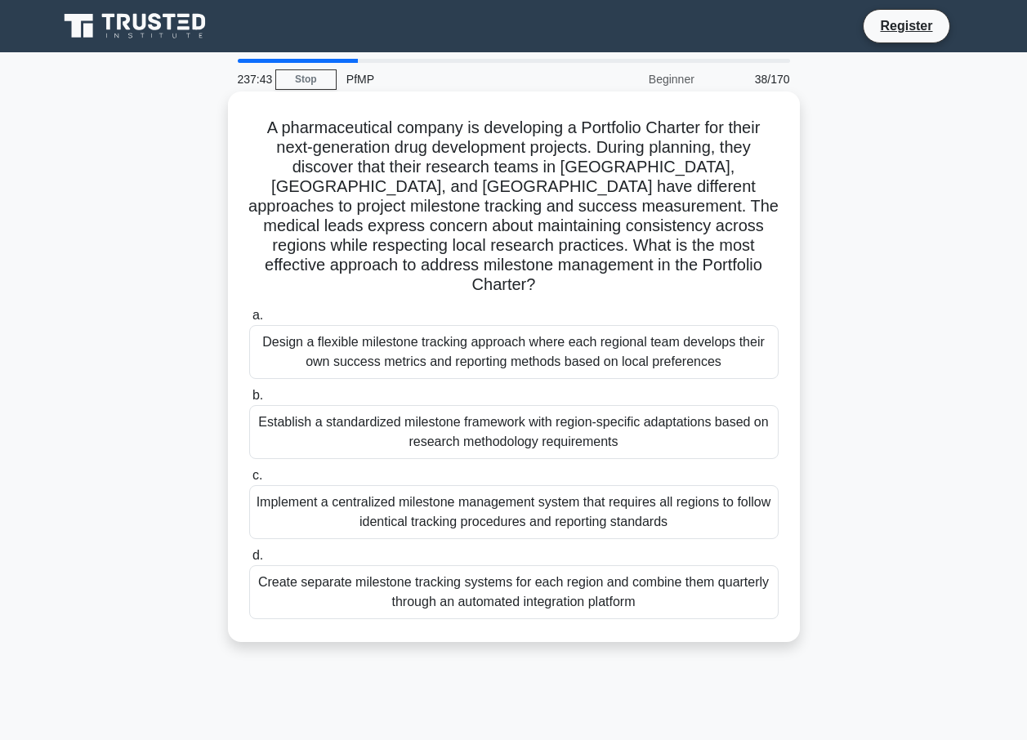
click at [330, 334] on div "Design a flexible milestone tracking approach where each regional team develops…" at bounding box center [513, 352] width 529 height 54
click at [249, 321] on input "a. Design a flexible milestone tracking approach where each regional team devel…" at bounding box center [249, 315] width 0 height 11
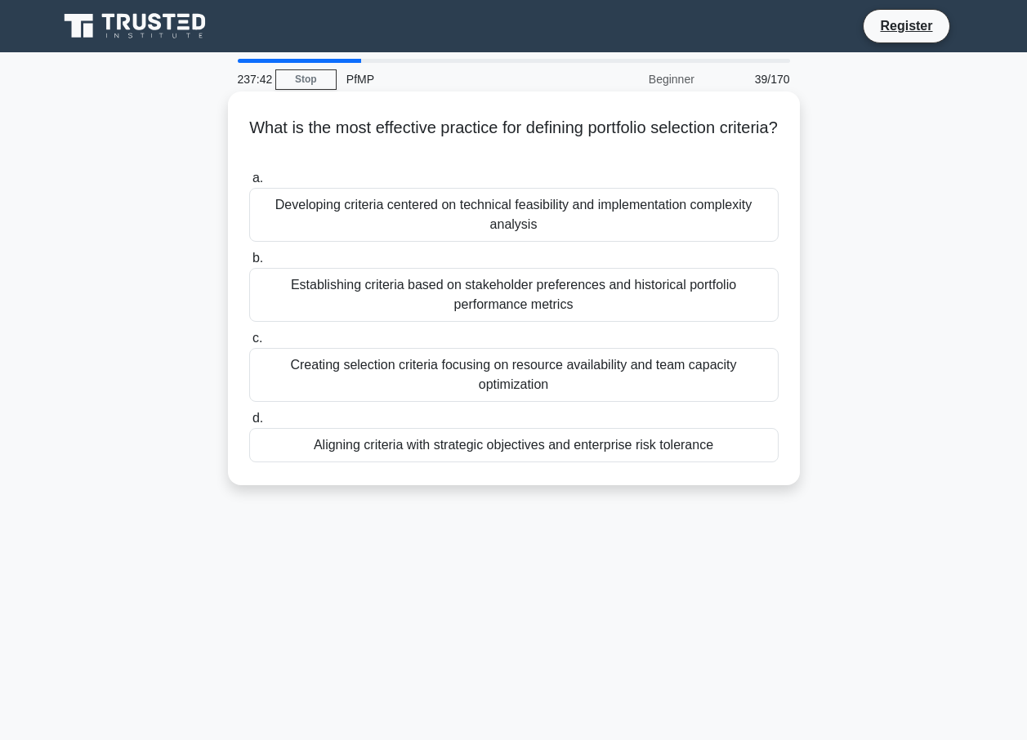
click at [375, 375] on div "Creating selection criteria focusing on resource availability and team capacity…" at bounding box center [513, 375] width 529 height 54
click at [249, 344] on input "c. Creating selection criteria focusing on resource availability and team capac…" at bounding box center [249, 338] width 0 height 11
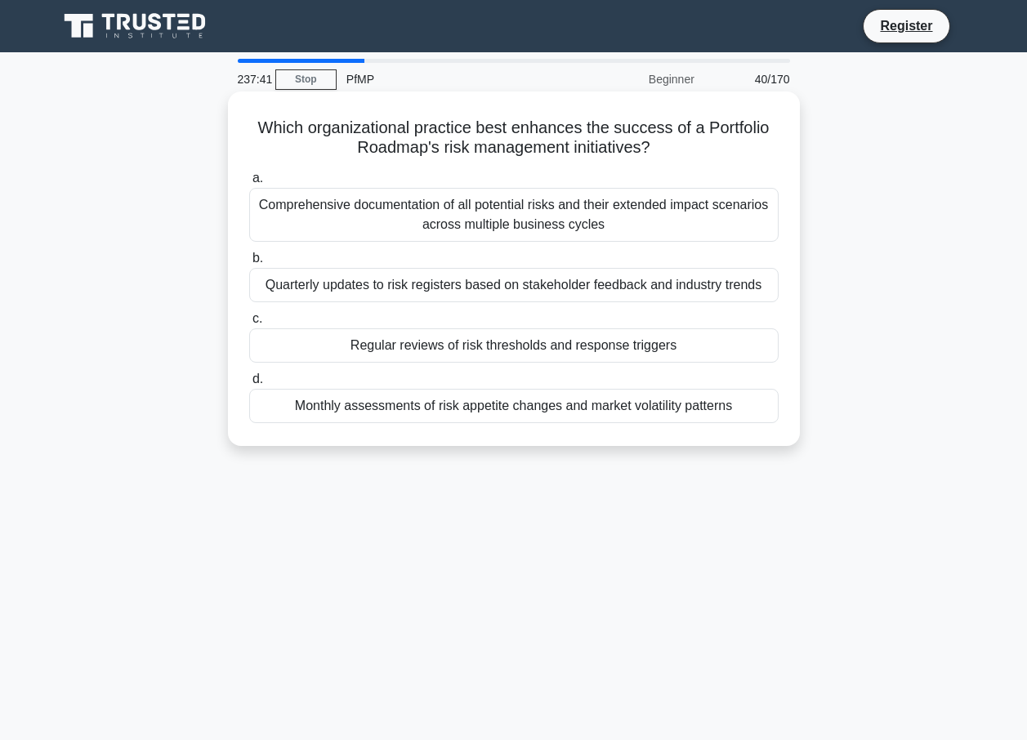
click at [373, 343] on div "Regular reviews of risk thresholds and response triggers" at bounding box center [513, 345] width 529 height 34
click at [249, 324] on input "c. Regular reviews of risk thresholds and response triggers" at bounding box center [249, 319] width 0 height 11
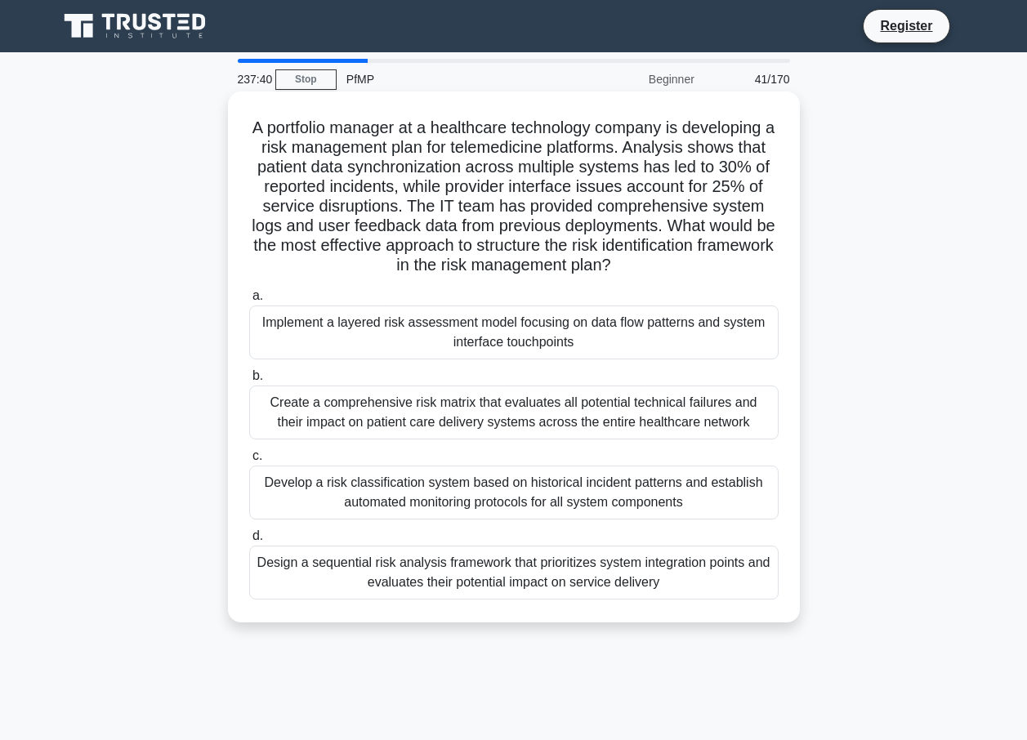
click at [386, 334] on div "Implement a layered risk assessment model focusing on data flow patterns and sy…" at bounding box center [513, 333] width 529 height 54
click at [249, 301] on input "a. Implement a layered risk assessment model focusing on data flow patterns and…" at bounding box center [249, 296] width 0 height 11
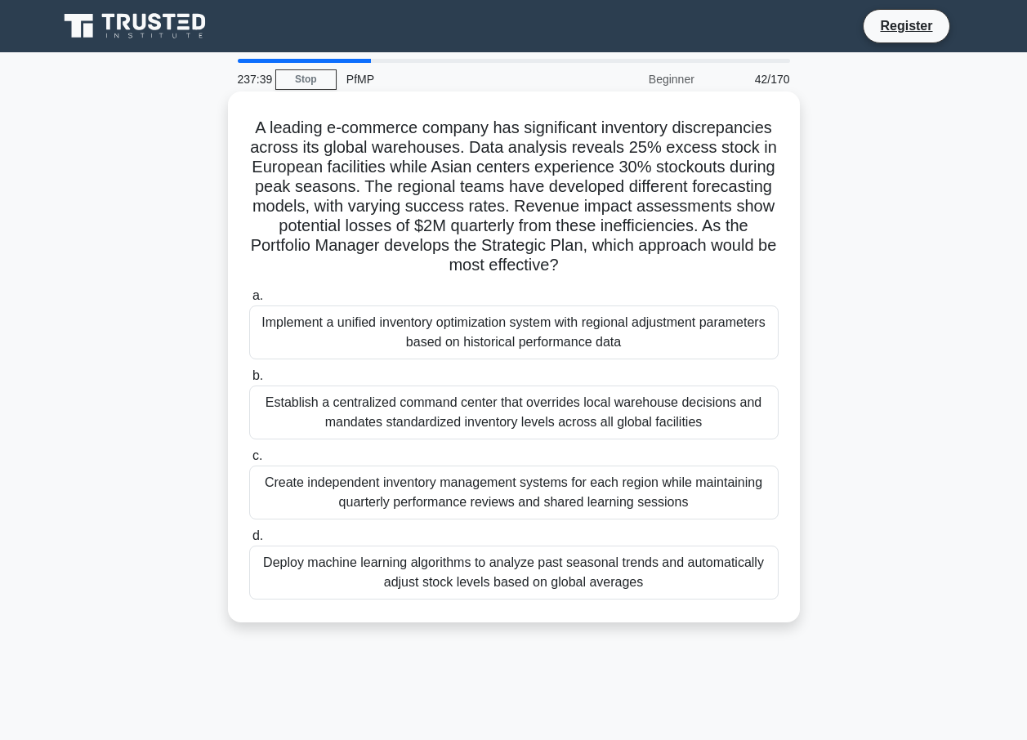
click at [411, 406] on div "Establish a centralized command center that overrides local warehouse decisions…" at bounding box center [513, 413] width 529 height 54
click at [249, 381] on input "b. Establish a centralized command center that overrides local warehouse decisi…" at bounding box center [249, 376] width 0 height 11
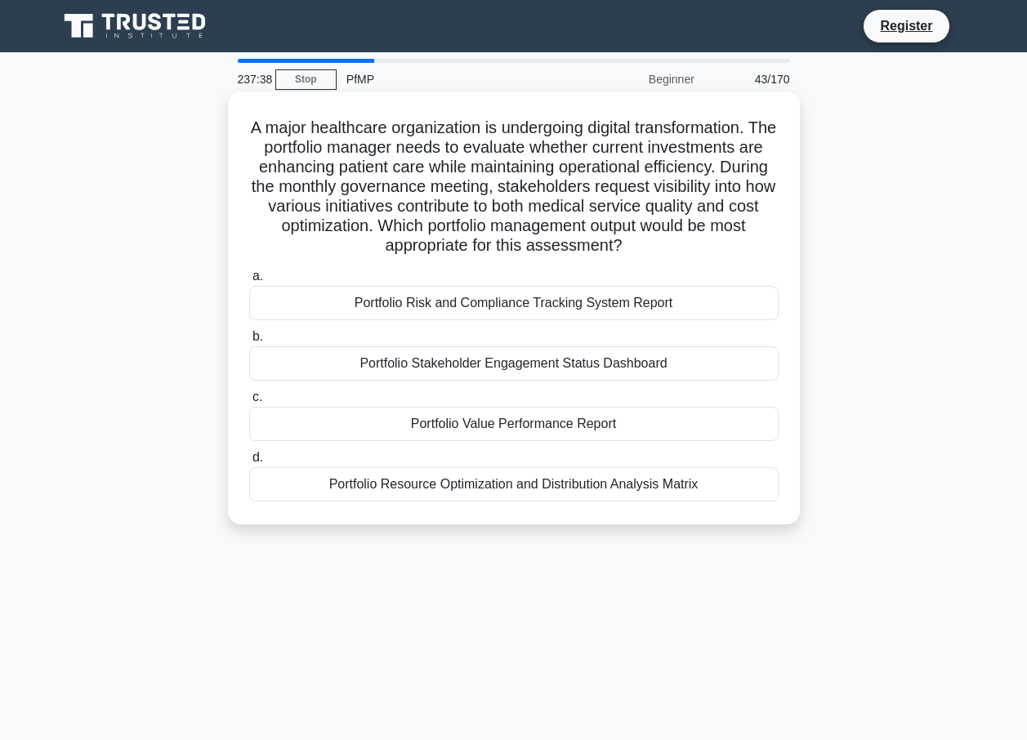
click at [413, 435] on div "Portfolio Value Performance Report" at bounding box center [513, 424] width 529 height 34
click at [249, 403] on input "c. Portfolio Value Performance Report" at bounding box center [249, 397] width 0 height 11
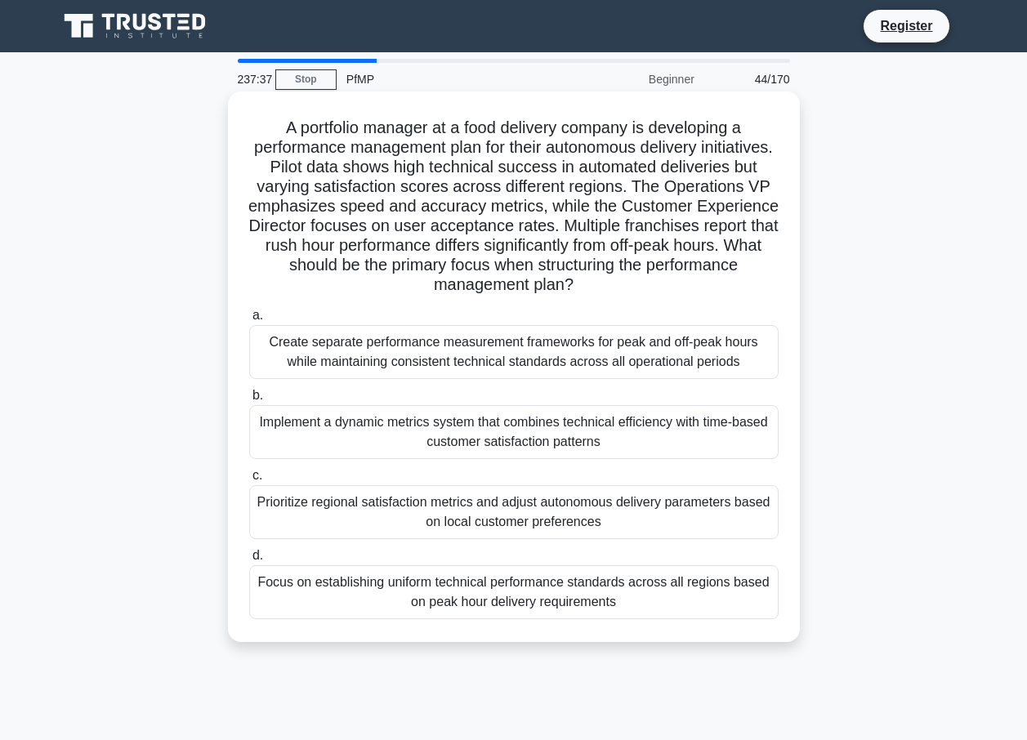
click at [396, 384] on div "a. Create separate performance measurement frameworks for peak and off-peak hou…" at bounding box center [513, 462] width 549 height 320
click at [408, 341] on div "Create separate performance measurement frameworks for peak and off-peak hours …" at bounding box center [513, 352] width 529 height 54
click at [249, 321] on input "a. Create separate performance measurement frameworks for peak and off-peak hou…" at bounding box center [249, 315] width 0 height 11
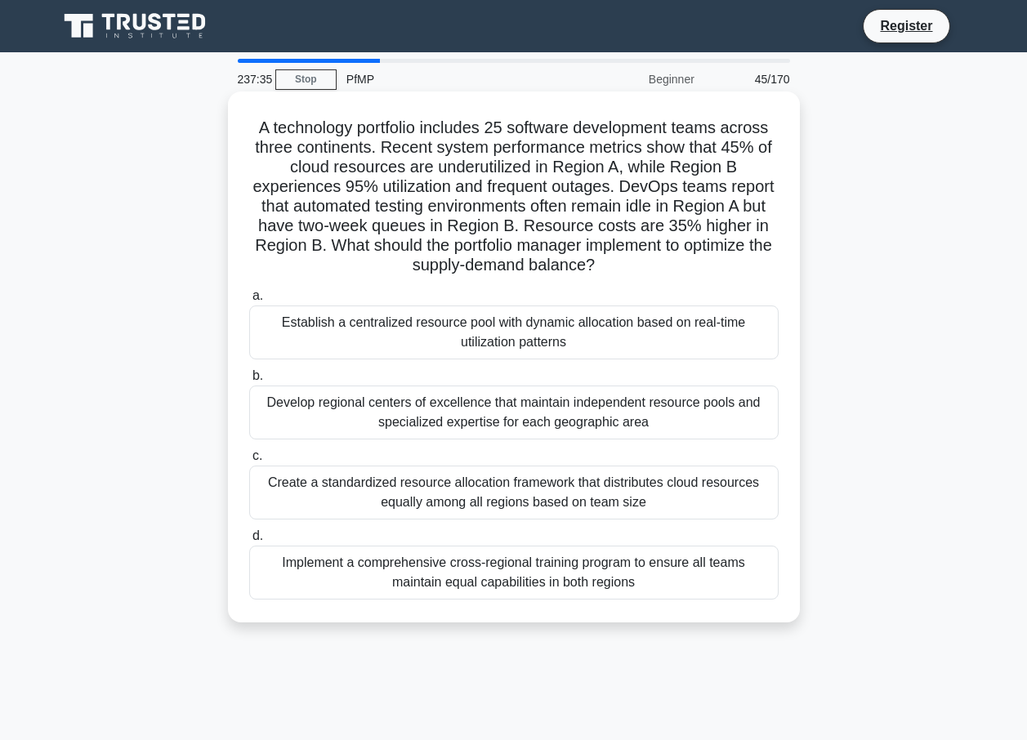
click at [416, 412] on div "Develop regional centers of excellence that maintain independent resource pools…" at bounding box center [513, 413] width 529 height 54
click at [249, 381] on input "b. Develop regional centers of excellence that maintain independent resource po…" at bounding box center [249, 376] width 0 height 11
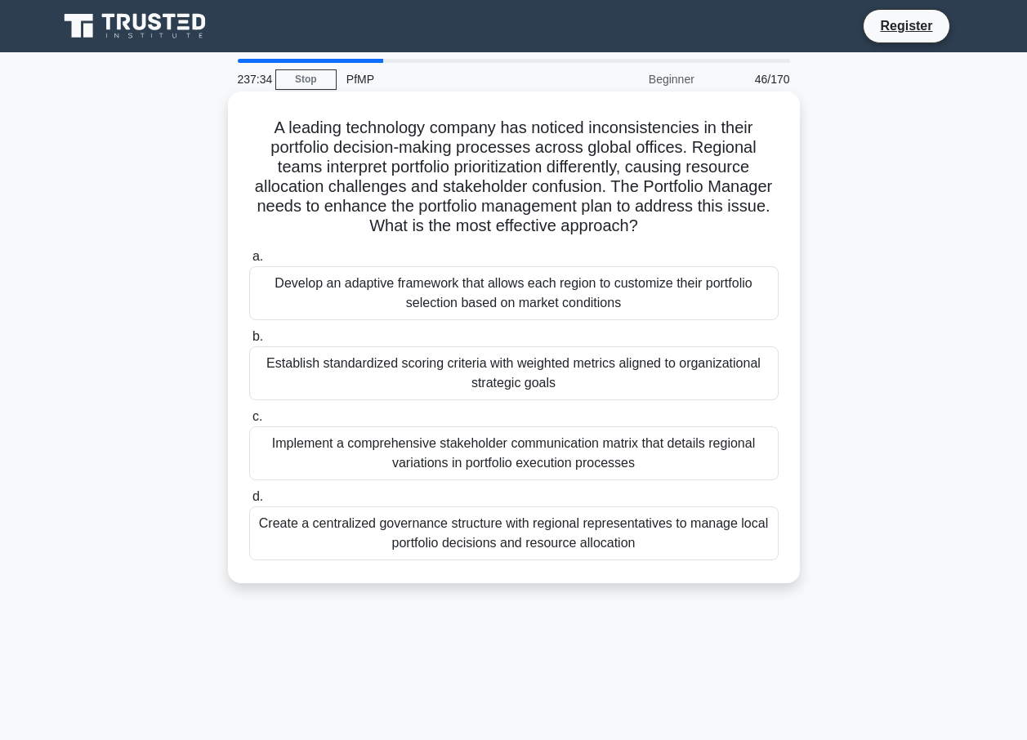
click at [417, 428] on div "Implement a comprehensive stakeholder communication matrix that details regiona…" at bounding box center [513, 453] width 529 height 54
click at [249, 422] on input "c. Implement a comprehensive stakeholder communication matrix that details regi…" at bounding box center [249, 417] width 0 height 11
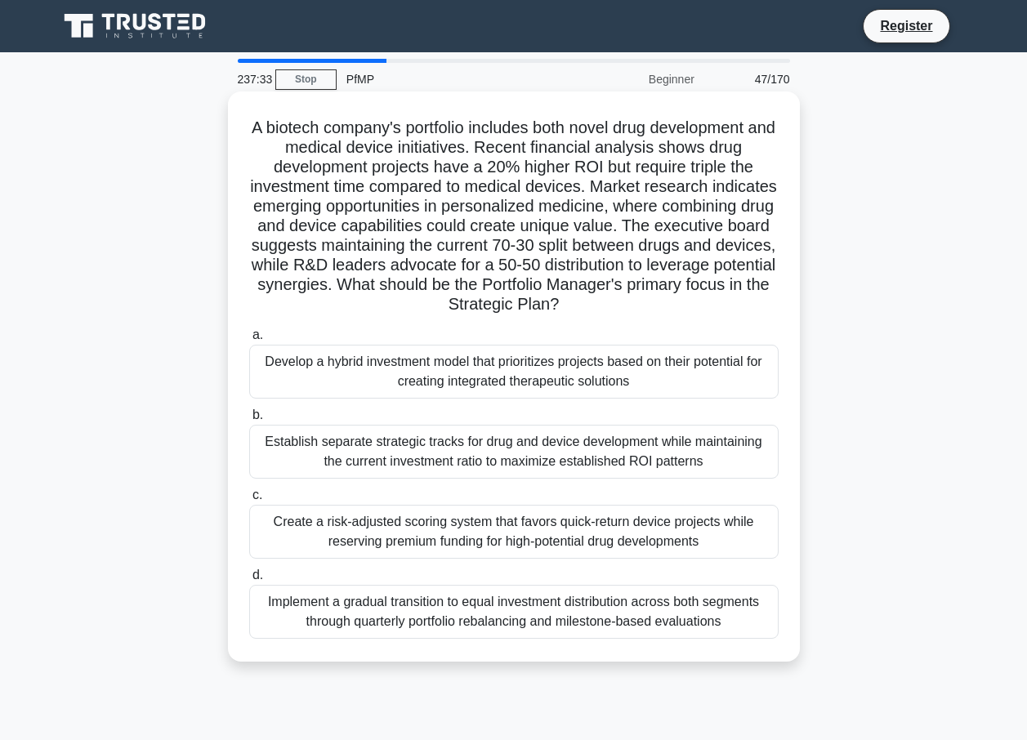
click at [409, 371] on div "Develop a hybrid investment model that prioritizes projects based on their pote…" at bounding box center [513, 372] width 529 height 54
click at [249, 341] on input "a. Develop a hybrid investment model that prioritizes projects based on their p…" at bounding box center [249, 335] width 0 height 11
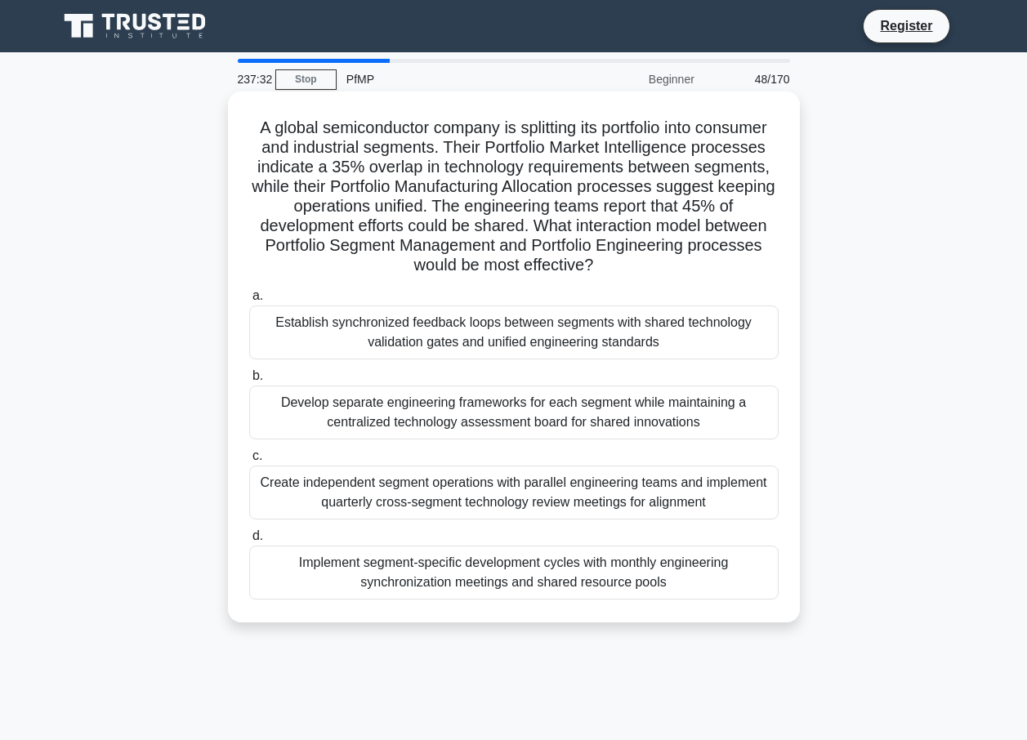
click at [415, 404] on div "Develop separate engineering frameworks for each segment while maintaining a ce…" at bounding box center [513, 413] width 529 height 54
click at [249, 381] on input "b. Develop separate engineering frameworks for each segment while maintaining a…" at bounding box center [249, 376] width 0 height 11
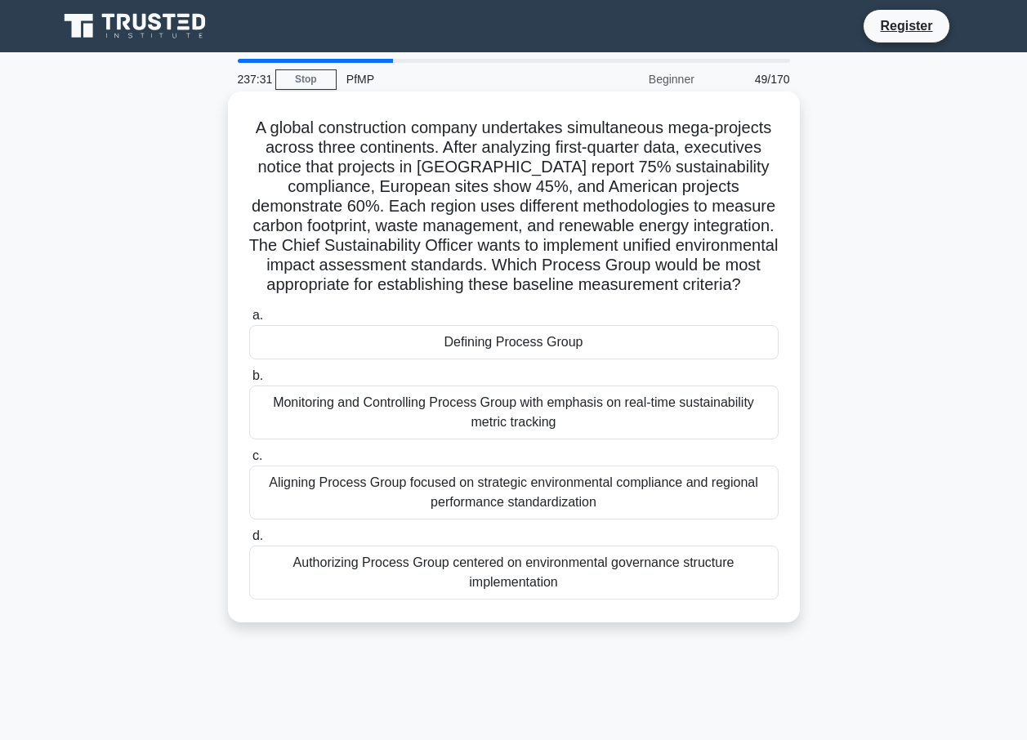
click at [381, 359] on div "Defining Process Group" at bounding box center [513, 342] width 529 height 34
click at [249, 321] on input "a. Defining Process Group" at bounding box center [249, 315] width 0 height 11
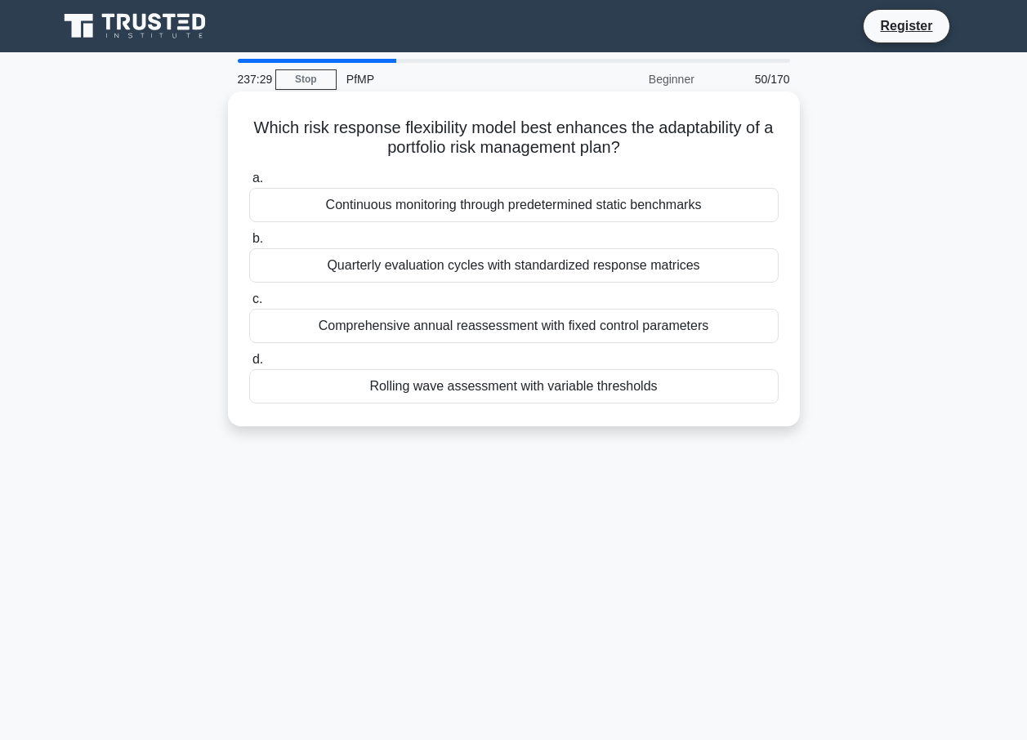
click at [410, 396] on div "Rolling wave assessment with variable thresholds" at bounding box center [513, 386] width 529 height 34
click at [249, 365] on input "d. Rolling wave assessment with variable thresholds" at bounding box center [249, 360] width 0 height 11
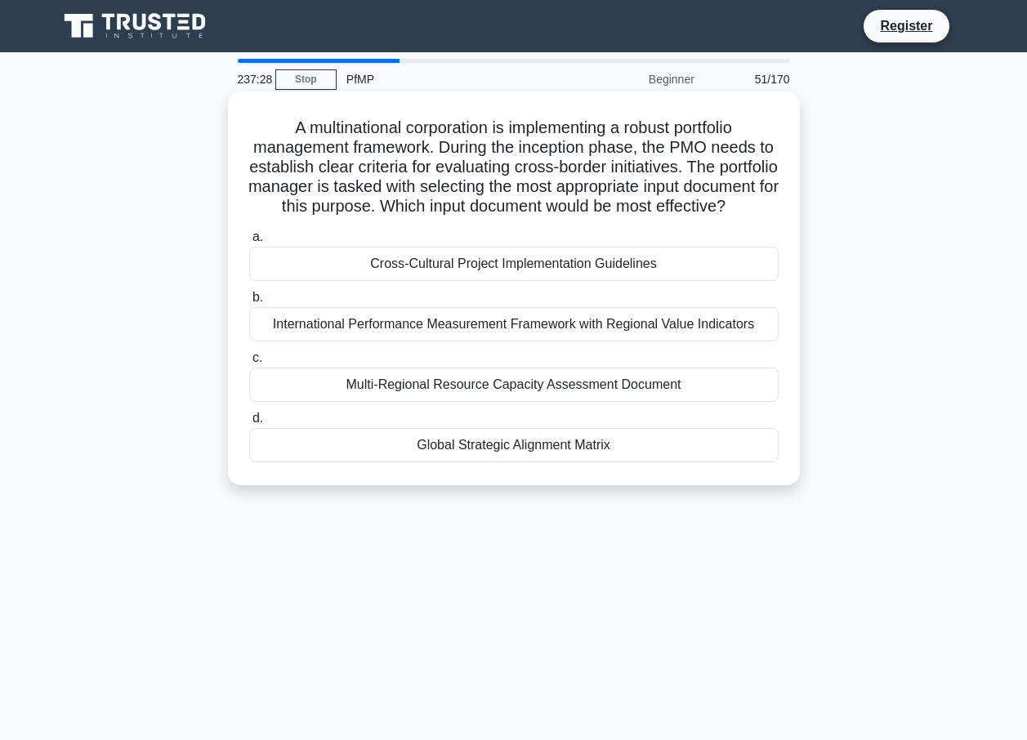
click at [401, 331] on div "International Performance Measurement Framework with Regional Value Indicators" at bounding box center [513, 324] width 529 height 34
click at [249, 303] on input "b. International Performance Measurement Framework with Regional Value Indicato…" at bounding box center [249, 297] width 0 height 11
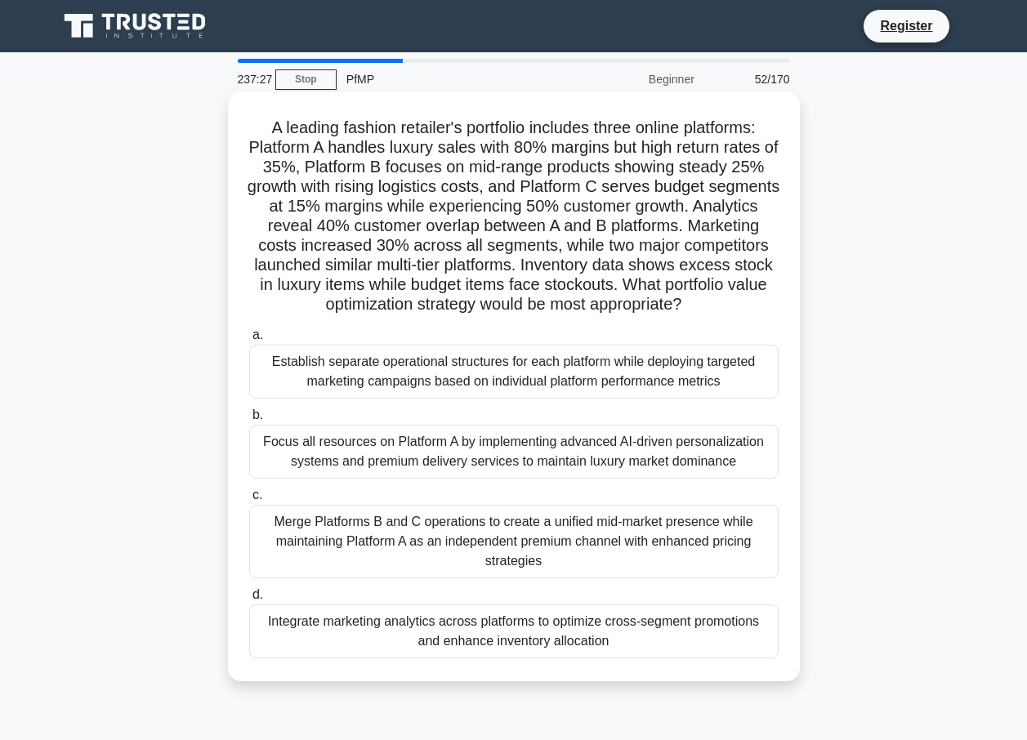
click at [418, 384] on div "Establish separate operational structures for each platform while deploying tar…" at bounding box center [513, 372] width 529 height 54
click at [249, 341] on input "a. Establish separate operational structures for each platform while deploying …" at bounding box center [249, 335] width 0 height 11
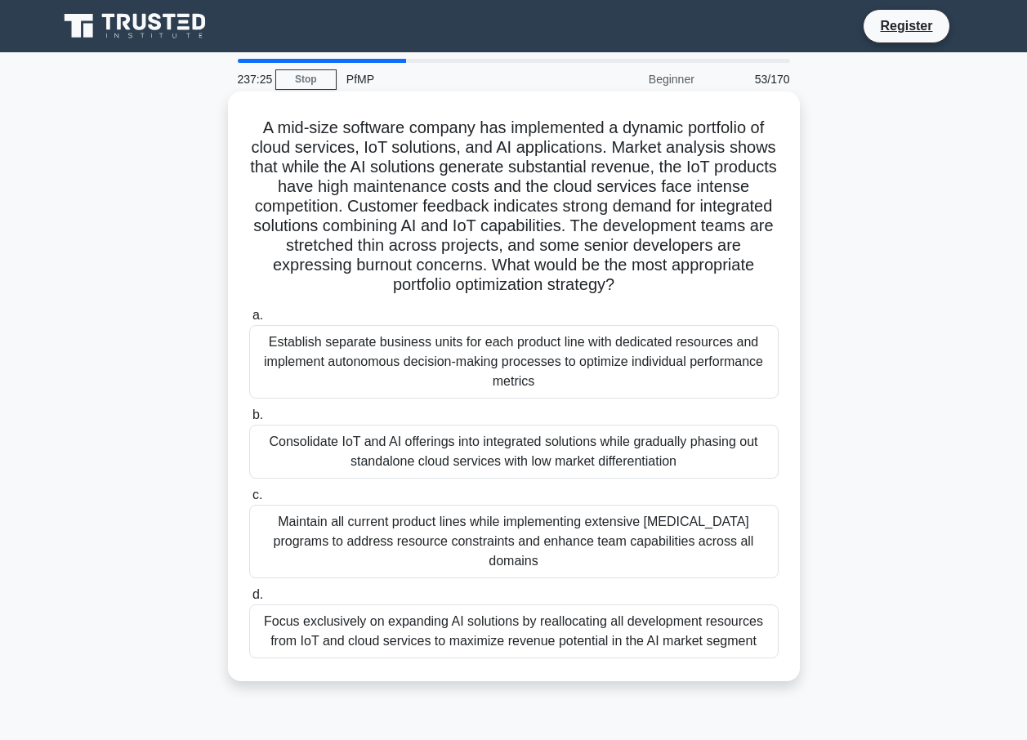
click at [429, 445] on div "Consolidate IoT and AI offerings into integrated solutions while gradually phas…" at bounding box center [513, 452] width 529 height 54
click at [249, 421] on input "b. Consolidate IoT and AI offerings into integrated solutions while gradually p…" at bounding box center [249, 415] width 0 height 11
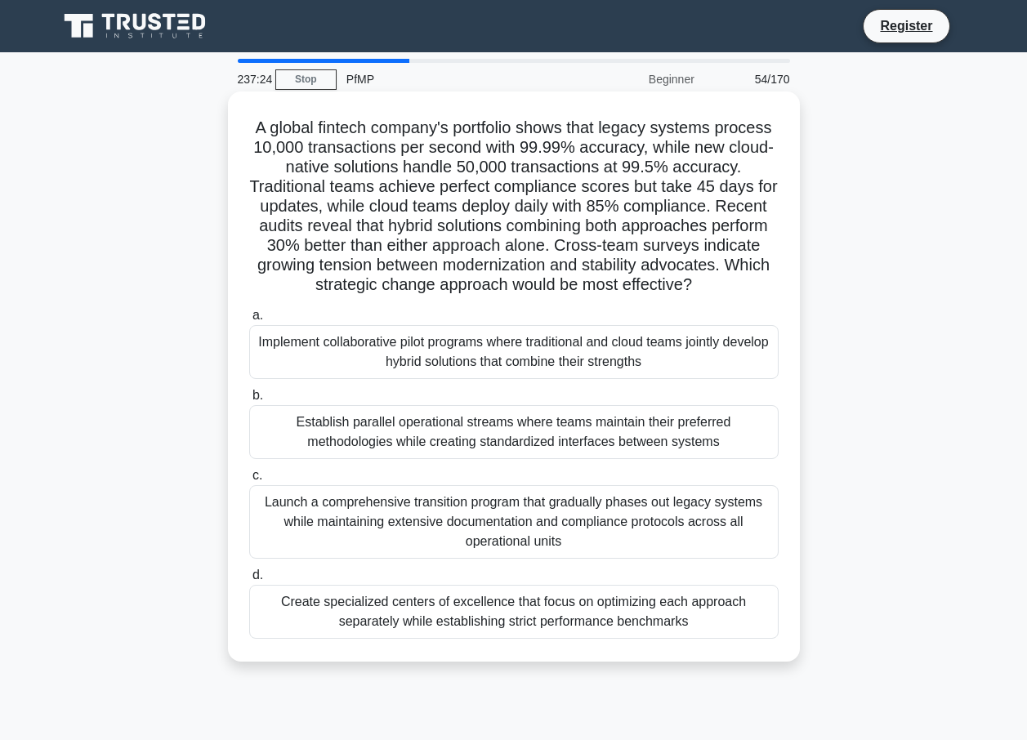
click at [396, 430] on div "Establish parallel operational streams where teams maintain their preferred met…" at bounding box center [513, 432] width 529 height 54
click at [249, 401] on input "b. Establish parallel operational streams where teams maintain their preferred …" at bounding box center [249, 395] width 0 height 11
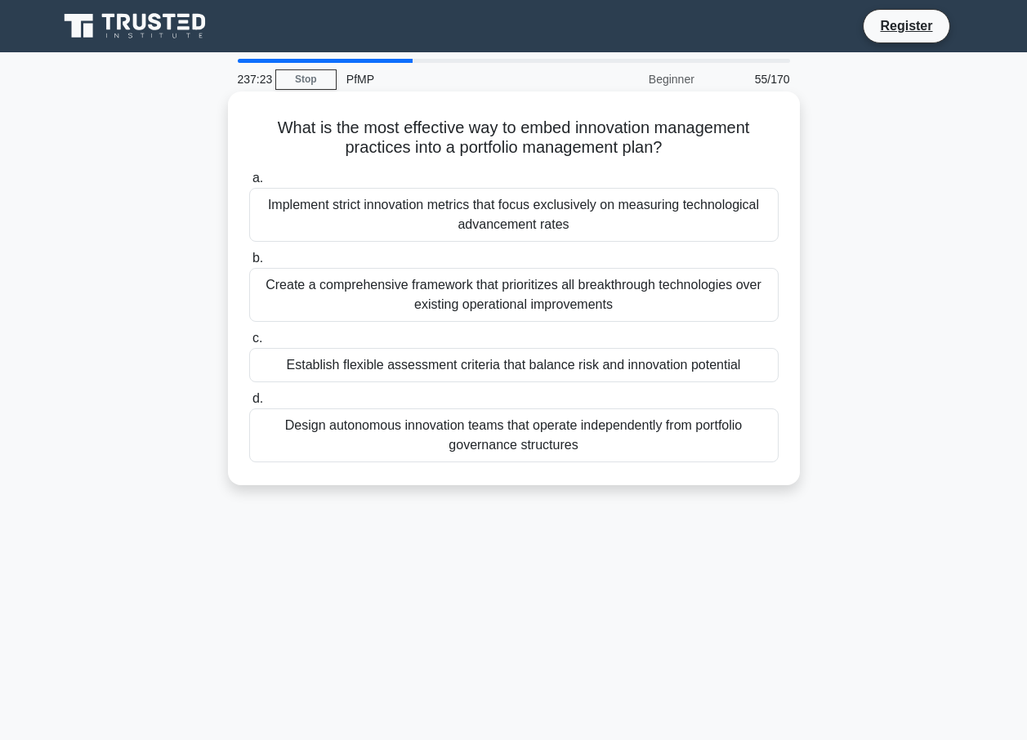
click at [407, 375] on div "Establish flexible assessment criteria that balance risk and innovation potenti…" at bounding box center [513, 365] width 529 height 34
click at [249, 344] on input "c. Establish flexible assessment criteria that balance risk and innovation pote…" at bounding box center [249, 338] width 0 height 11
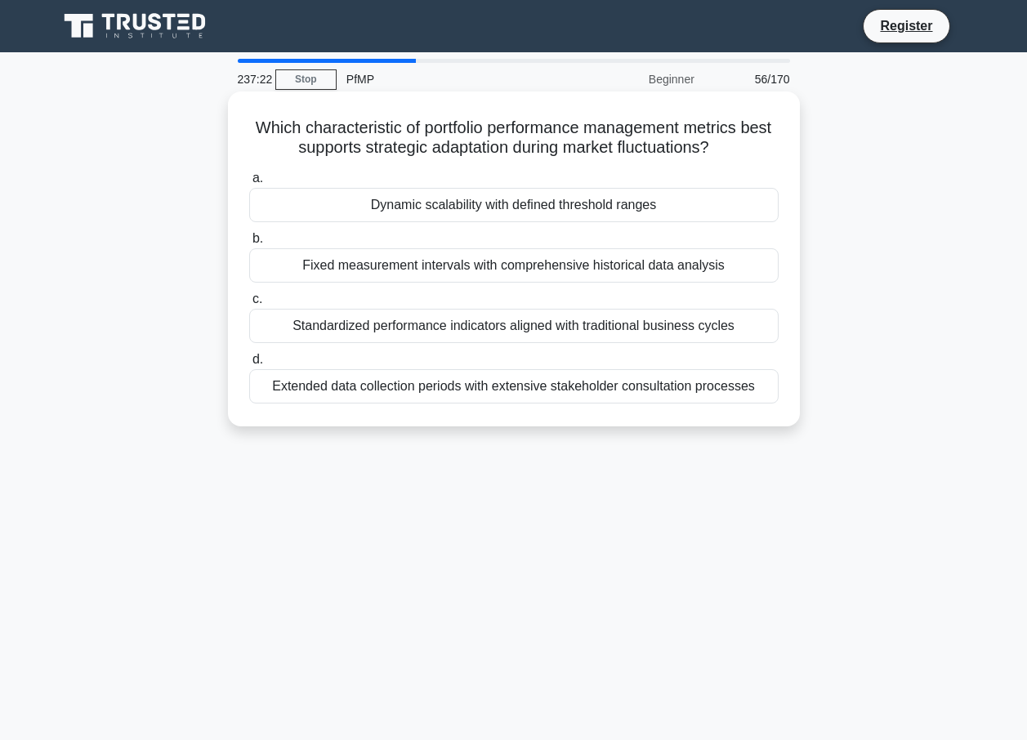
click at [411, 266] on div "Fixed measurement intervals with comprehensive historical data analysis" at bounding box center [513, 265] width 529 height 34
click at [249, 244] on input "b. Fixed measurement intervals with comprehensive historical data analysis" at bounding box center [249, 239] width 0 height 11
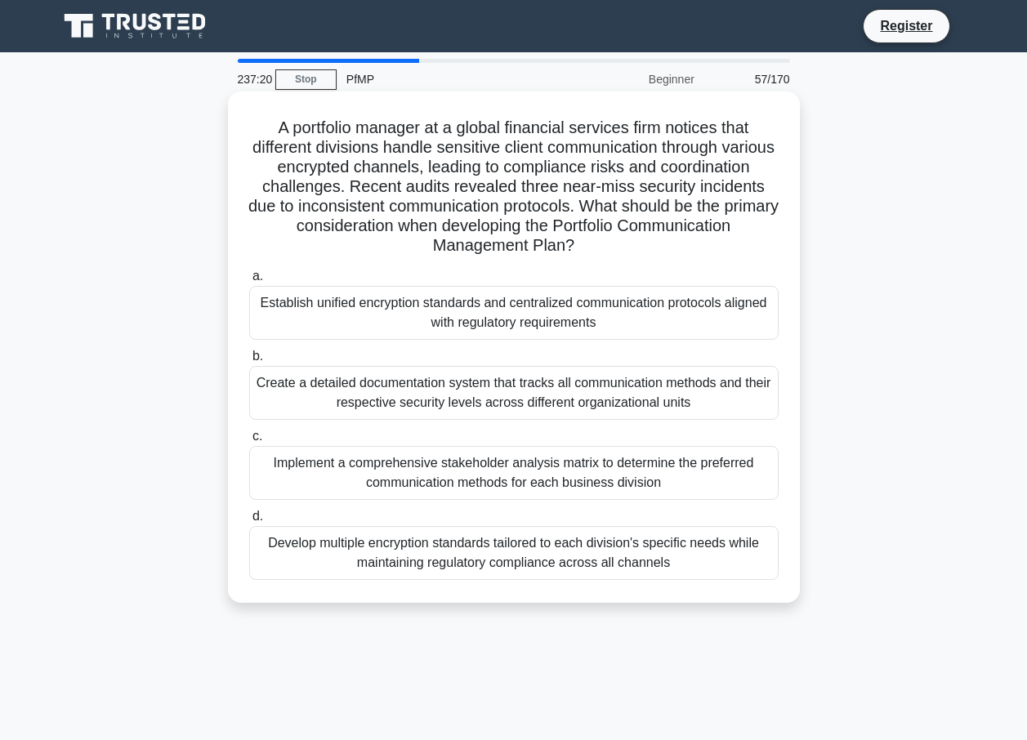
click at [425, 374] on div "Create a detailed documentation system that tracks all communication methods an…" at bounding box center [513, 393] width 529 height 54
click at [249, 362] on input "b. Create a detailed documentation system that tracks all communication methods…" at bounding box center [249, 356] width 0 height 11
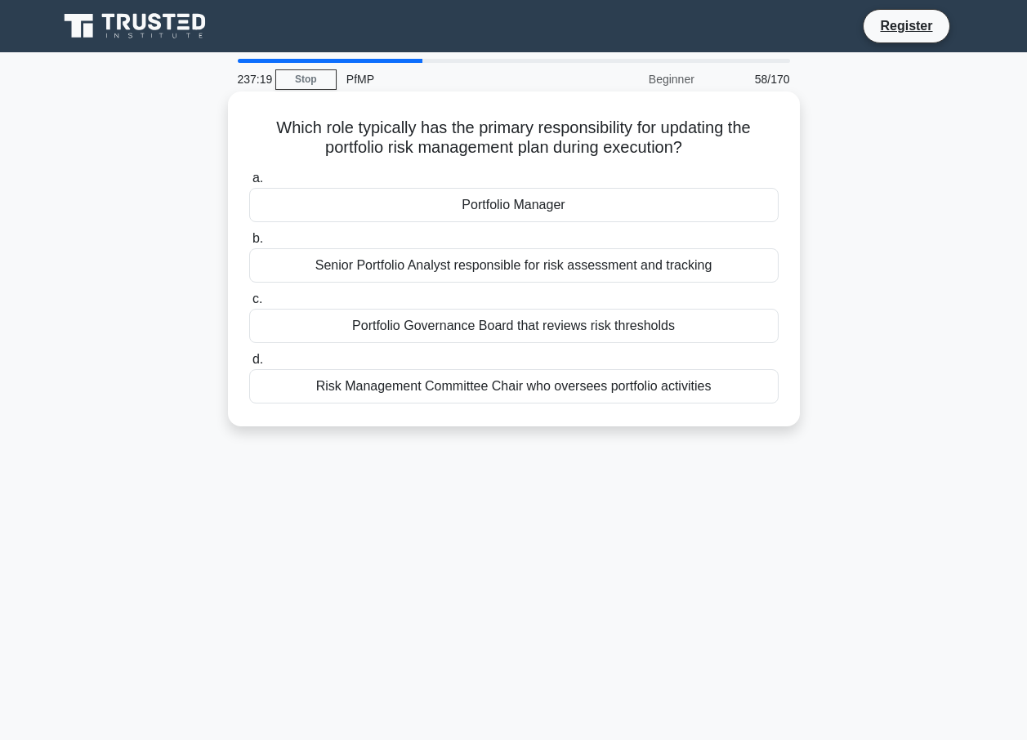
click at [429, 397] on div "Risk Management Committee Chair who oversees portfolio activities" at bounding box center [513, 386] width 529 height 34
click at [249, 365] on input "d. Risk Management Committee Chair who oversees portfolio activities" at bounding box center [249, 360] width 0 height 11
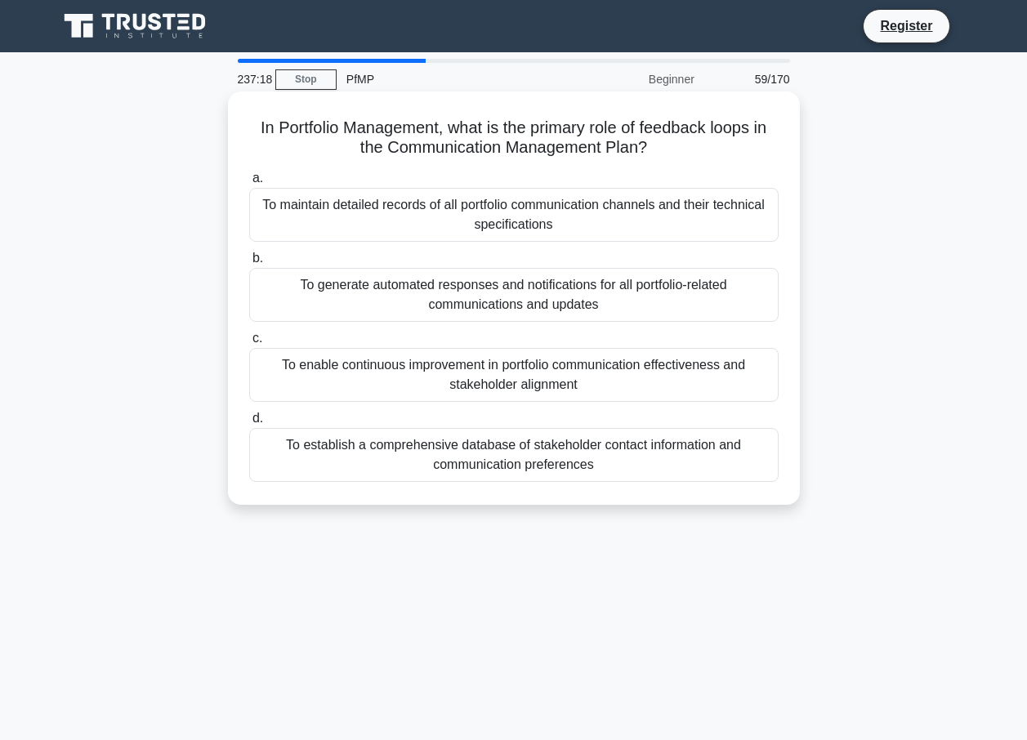
click at [430, 369] on div "To enable continuous improvement in portfolio communication effectiveness and s…" at bounding box center [513, 375] width 529 height 54
click at [249, 344] on input "c. To enable continuous improvement in portfolio communication effectiveness an…" at bounding box center [249, 338] width 0 height 11
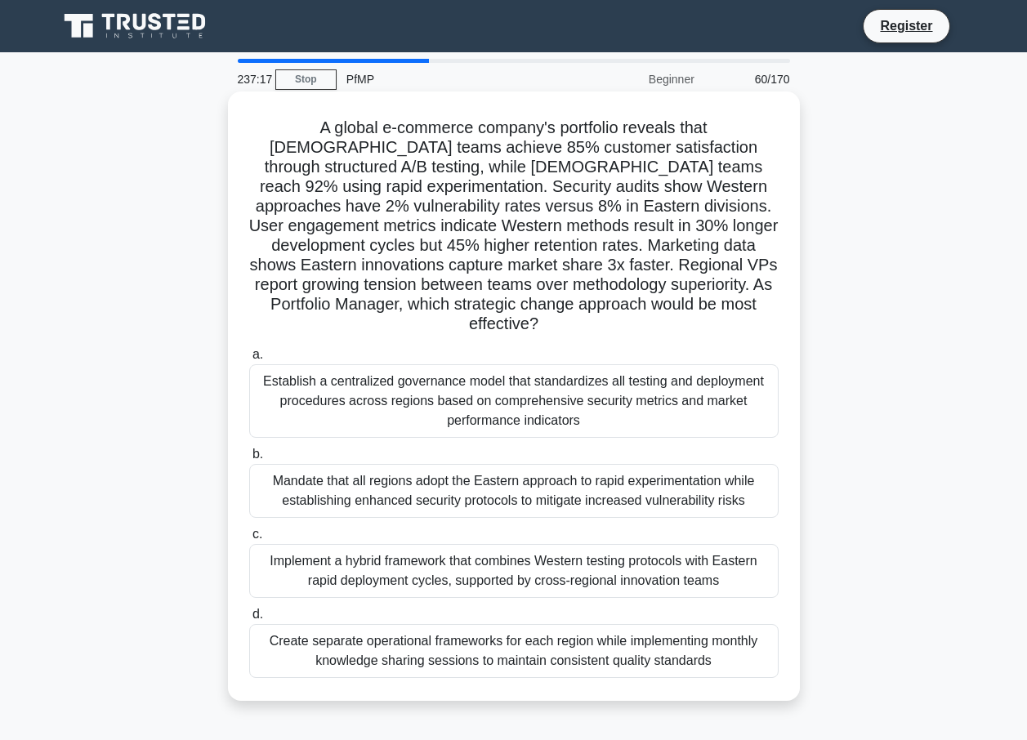
click at [453, 345] on label "a. Establish a centralized governance model that standardizes all testing and d…" at bounding box center [513, 391] width 529 height 93
click at [249, 350] on input "a. Establish a centralized governance model that standardizes all testing and d…" at bounding box center [249, 355] width 0 height 11
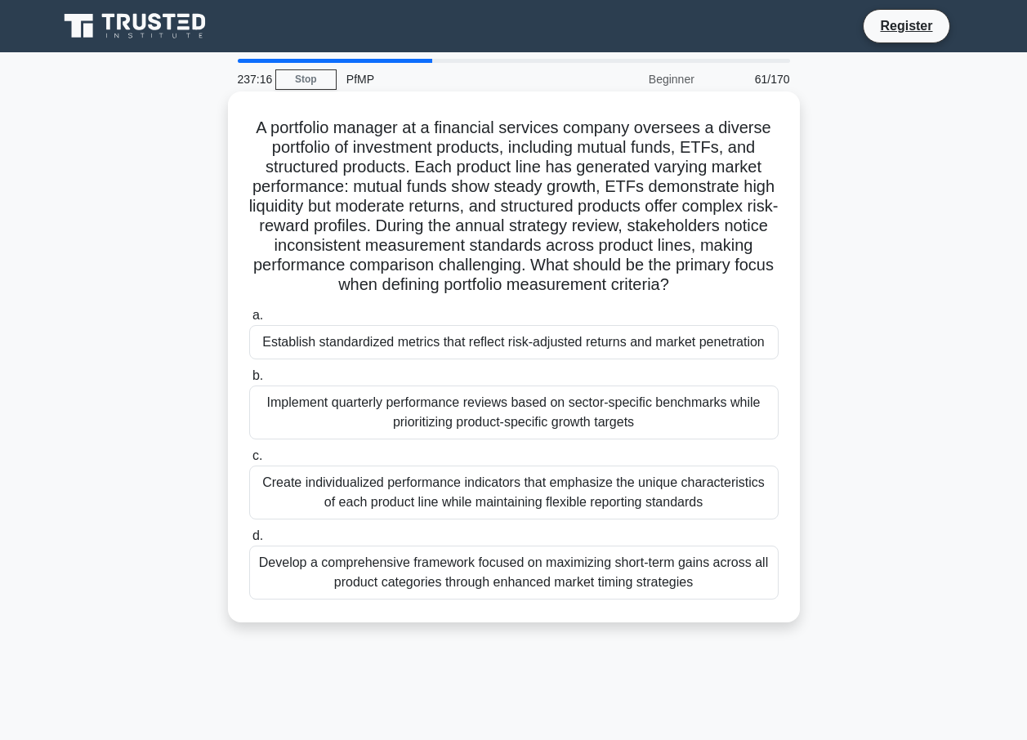
click at [465, 428] on div "Implement quarterly performance reviews based on sector-specific benchmarks whi…" at bounding box center [513, 413] width 529 height 54
click at [249, 381] on input "b. Implement quarterly performance reviews based on sector-specific benchmarks …" at bounding box center [249, 376] width 0 height 11
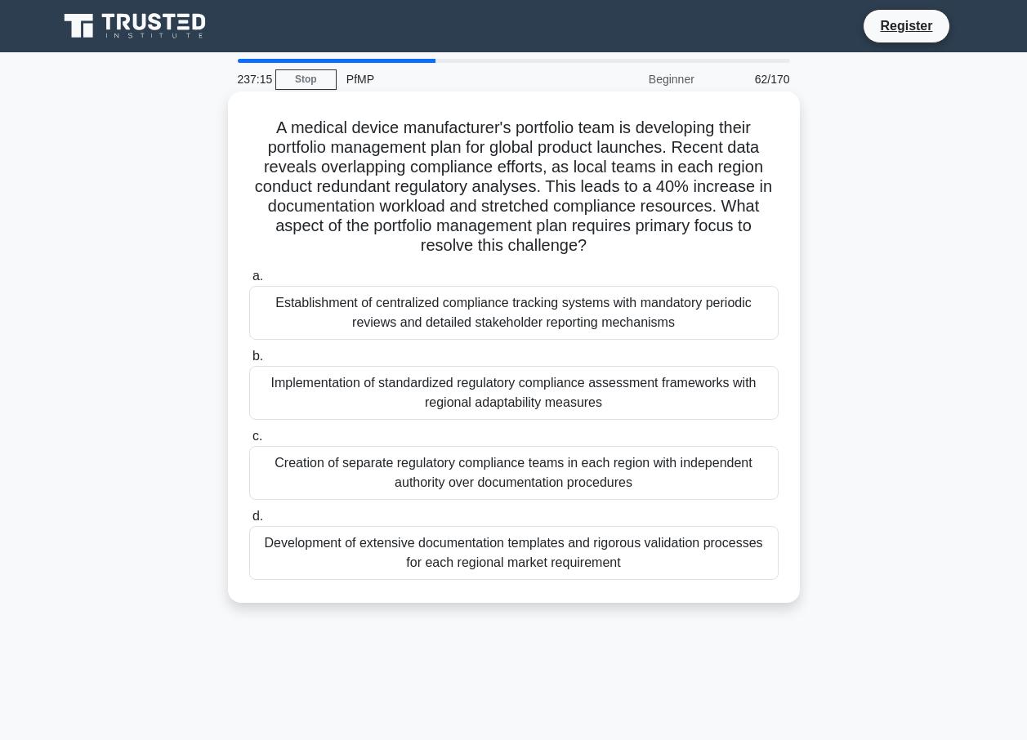
click at [474, 515] on label "d. Development of extensive documentation templates and rigorous validation pro…" at bounding box center [513, 543] width 529 height 74
click at [249, 515] on input "d. Development of extensive documentation templates and rigorous validation pro…" at bounding box center [249, 516] width 0 height 11
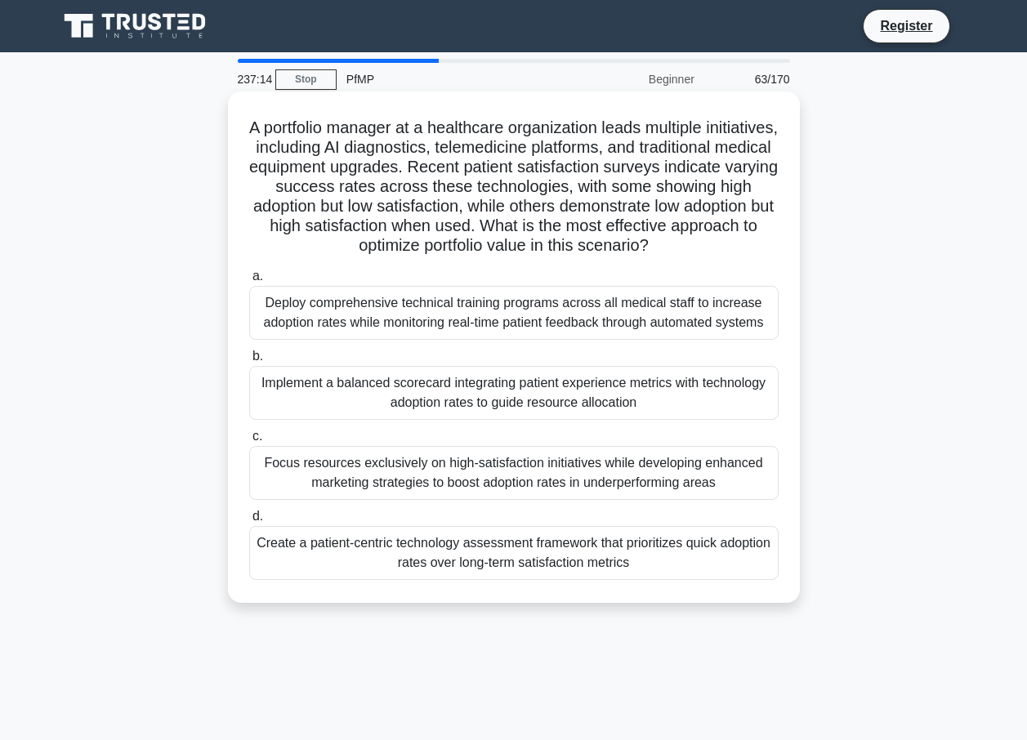
click at [486, 479] on div "Focus resources exclusively on high-satisfaction initiatives while developing e…" at bounding box center [513, 473] width 529 height 54
click at [249, 442] on input "c. Focus resources exclusively on high-satisfaction initiatives while developin…" at bounding box center [249, 436] width 0 height 11
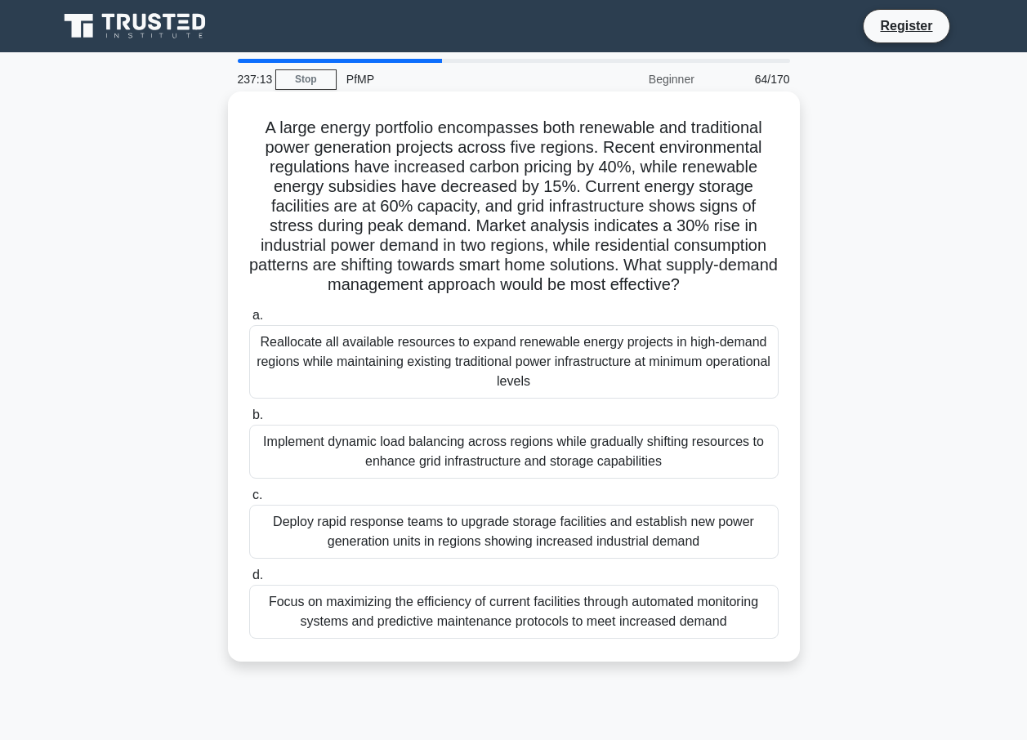
click at [504, 370] on div "Reallocate all available resources to expand renewable energy projects in high-…" at bounding box center [513, 362] width 529 height 74
drag, startPoint x: 504, startPoint y: 370, endPoint x: 288, endPoint y: 284, distance: 232.8
click at [288, 284] on h5 "A large energy portfolio encompasses both renewable and traditional power gener…" at bounding box center [514, 207] width 533 height 178
click at [346, 356] on div "Reallocate all available resources to expand renewable energy projects in high-…" at bounding box center [513, 362] width 529 height 74
click at [249, 321] on input "a. Reallocate all available resources to expand renewable energy projects in hi…" at bounding box center [249, 315] width 0 height 11
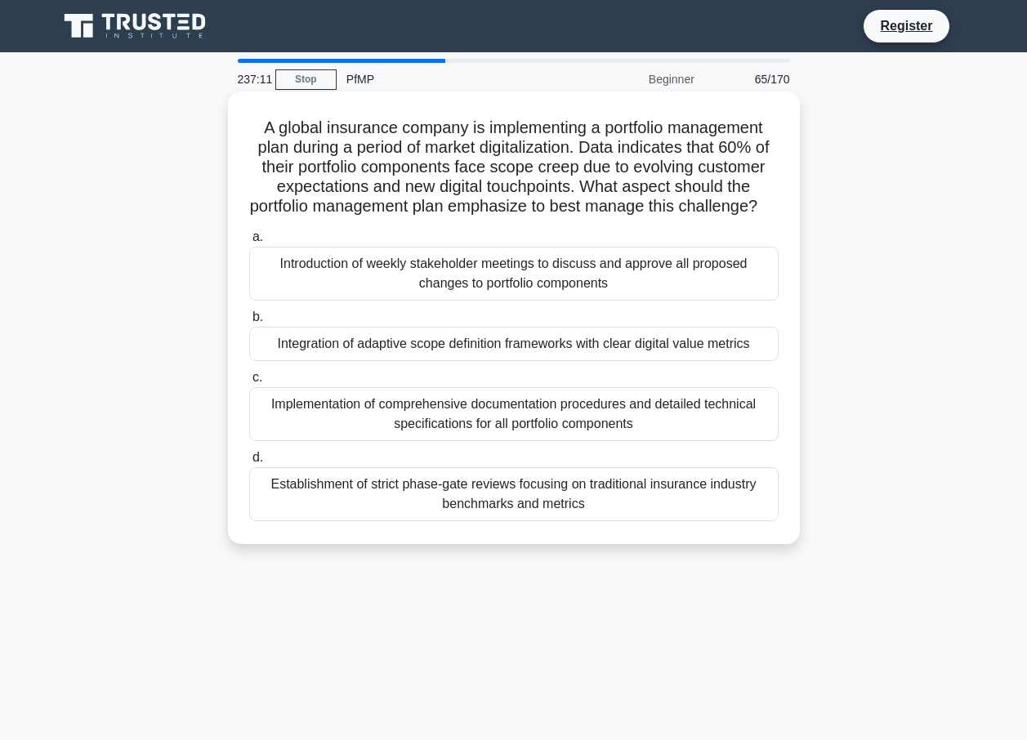
drag, startPoint x: 365, startPoint y: 435, endPoint x: 378, endPoint y: 448, distance: 17.9
click at [378, 441] on div "Implementation of comprehensive documentation procedures and detailed technical…" at bounding box center [513, 414] width 529 height 54
click at [249, 383] on input "c. Implementation of comprehensive documentation procedures and detailed techni…" at bounding box center [249, 377] width 0 height 11
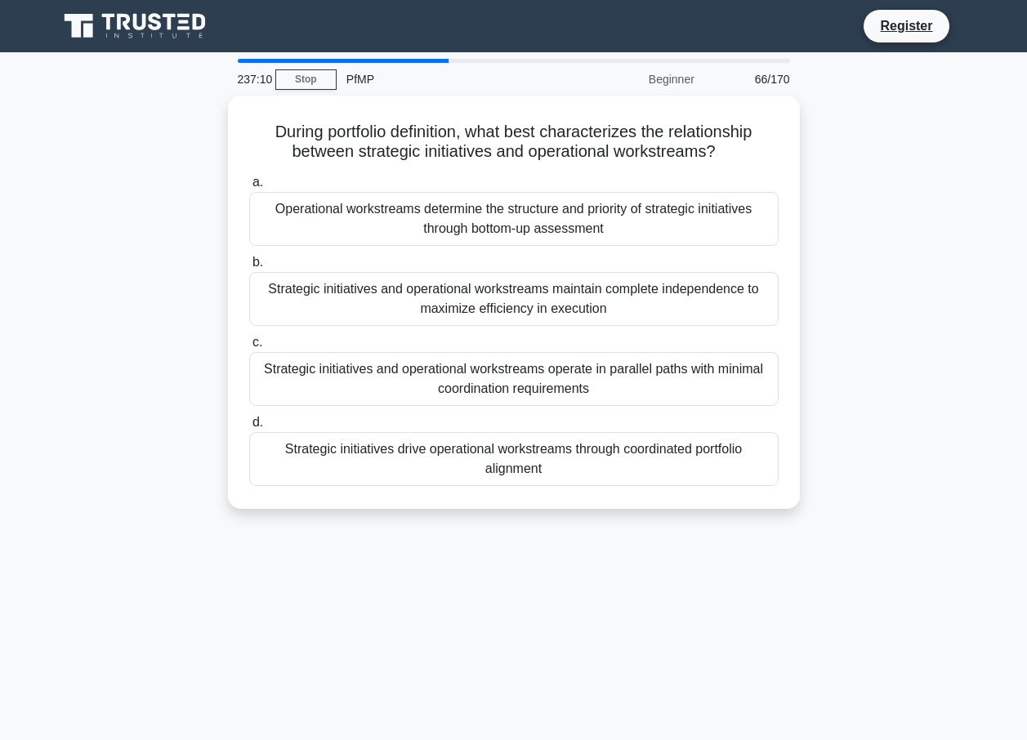
click at [394, 373] on div "Strategic initiatives and operational workstreams operate in parallel paths wit…" at bounding box center [513, 379] width 529 height 54
click at [249, 348] on input "c. Strategic initiatives and operational workstreams operate in parallel paths …" at bounding box center [249, 342] width 0 height 11
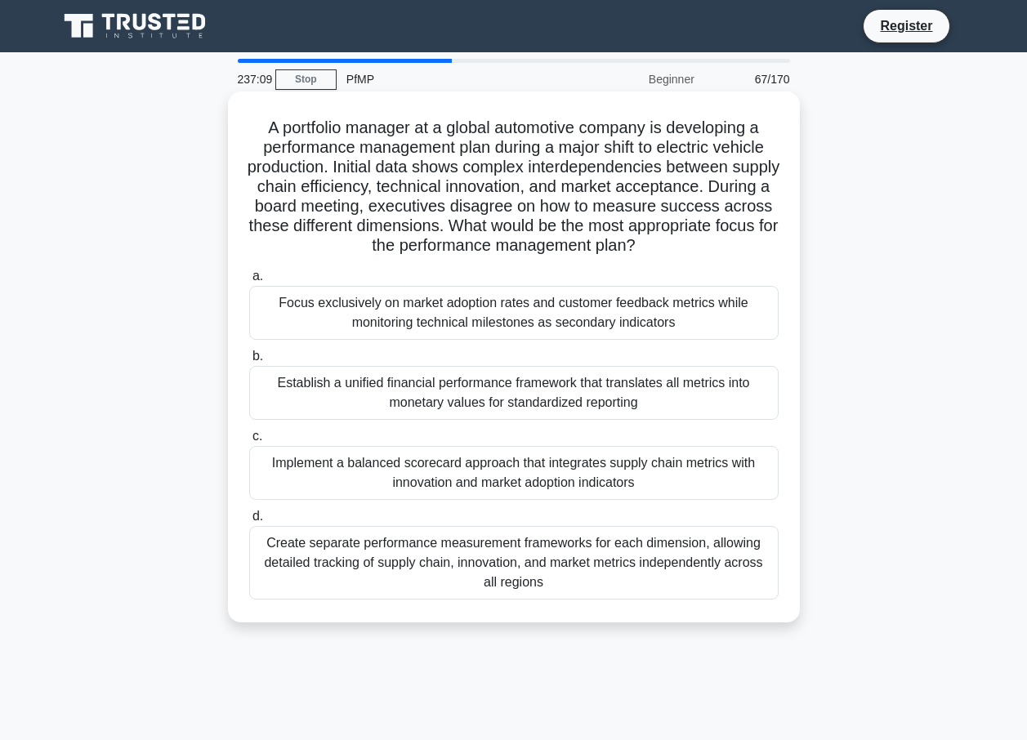
click at [435, 301] on div "Focus exclusively on market adoption rates and customer feedback metrics while …" at bounding box center [513, 313] width 529 height 54
click at [249, 282] on input "a. Focus exclusively on market adoption rates and customer feedback metrics whi…" at bounding box center [249, 276] width 0 height 11
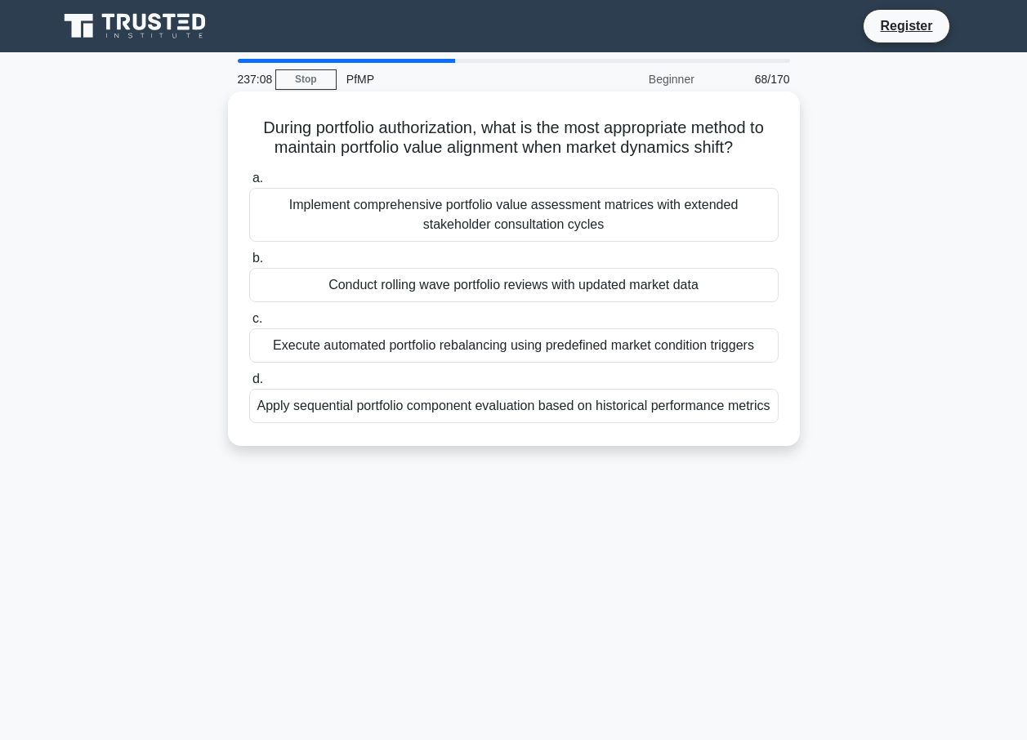
click at [446, 341] on div "Execute automated portfolio rebalancing using predefined market condition trigg…" at bounding box center [513, 345] width 529 height 34
click at [249, 324] on input "c. Execute automated portfolio rebalancing using predefined market condition tr…" at bounding box center [249, 319] width 0 height 11
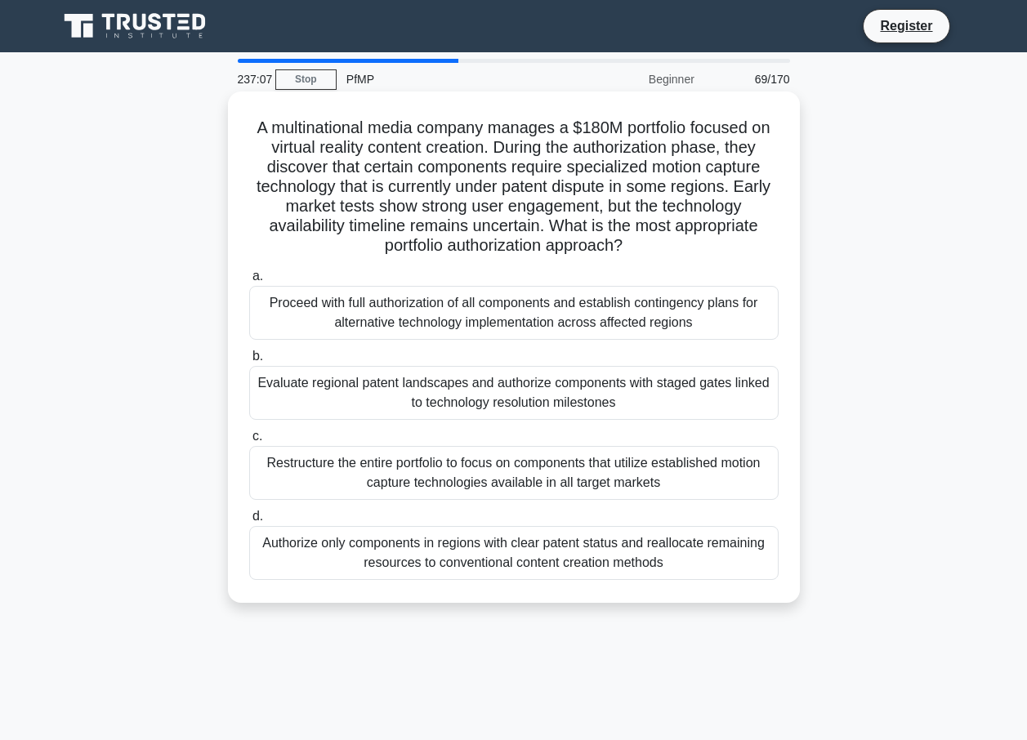
click at [448, 320] on div "Proceed with full authorization of all components and establish contingency pla…" at bounding box center [513, 313] width 529 height 54
click at [249, 282] on input "a. Proceed with full authorization of all components and establish contingency …" at bounding box center [249, 276] width 0 height 11
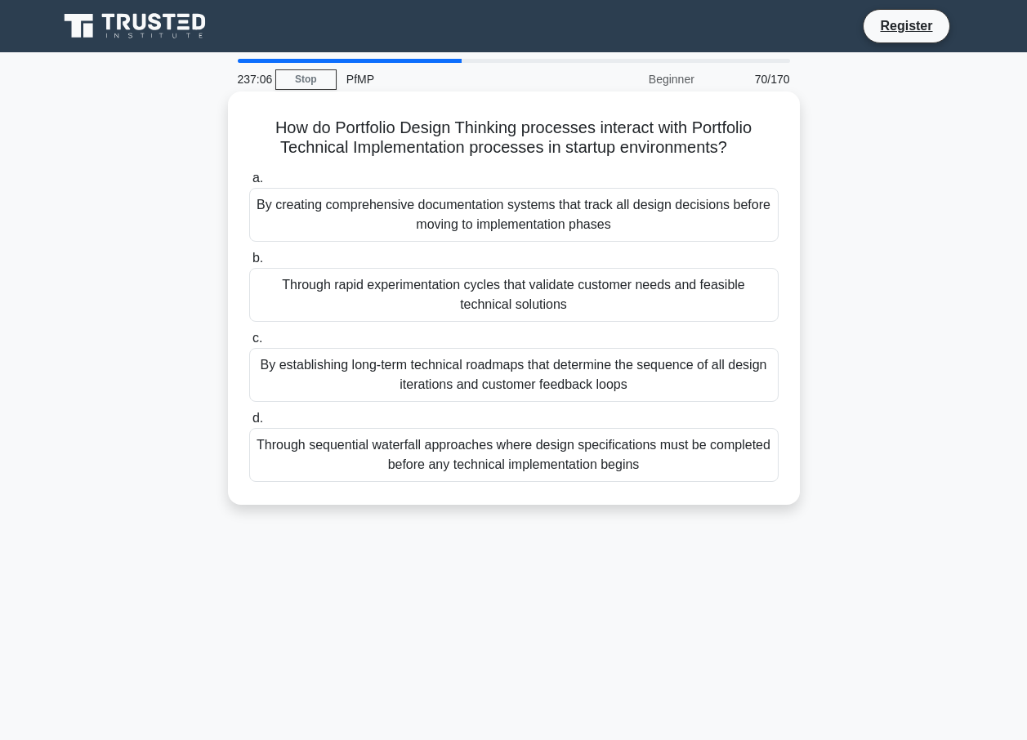
click at [453, 367] on div "By establishing long-term technical roadmaps that determine the sequence of all…" at bounding box center [513, 375] width 529 height 54
click at [249, 344] on input "c. By establishing long-term technical roadmaps that determine the sequence of …" at bounding box center [249, 338] width 0 height 11
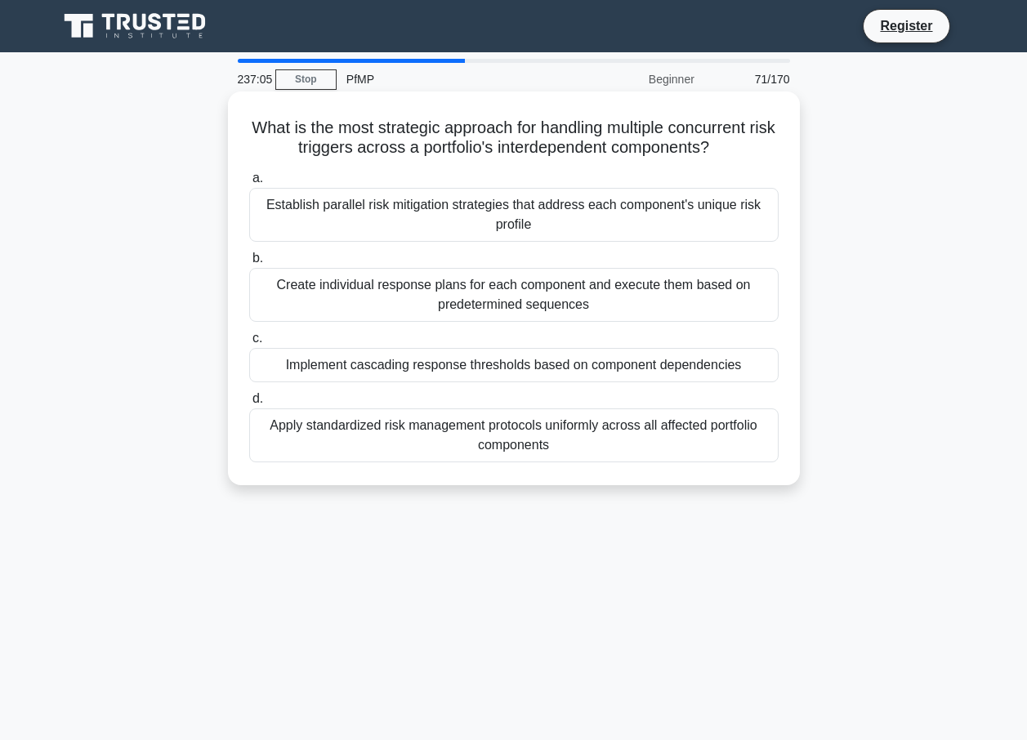
click at [462, 339] on label "c. Implement cascading response thresholds based on component dependencies" at bounding box center [513, 355] width 529 height 54
click at [249, 339] on input "c. Implement cascading response thresholds based on component dependencies" at bounding box center [249, 338] width 0 height 11
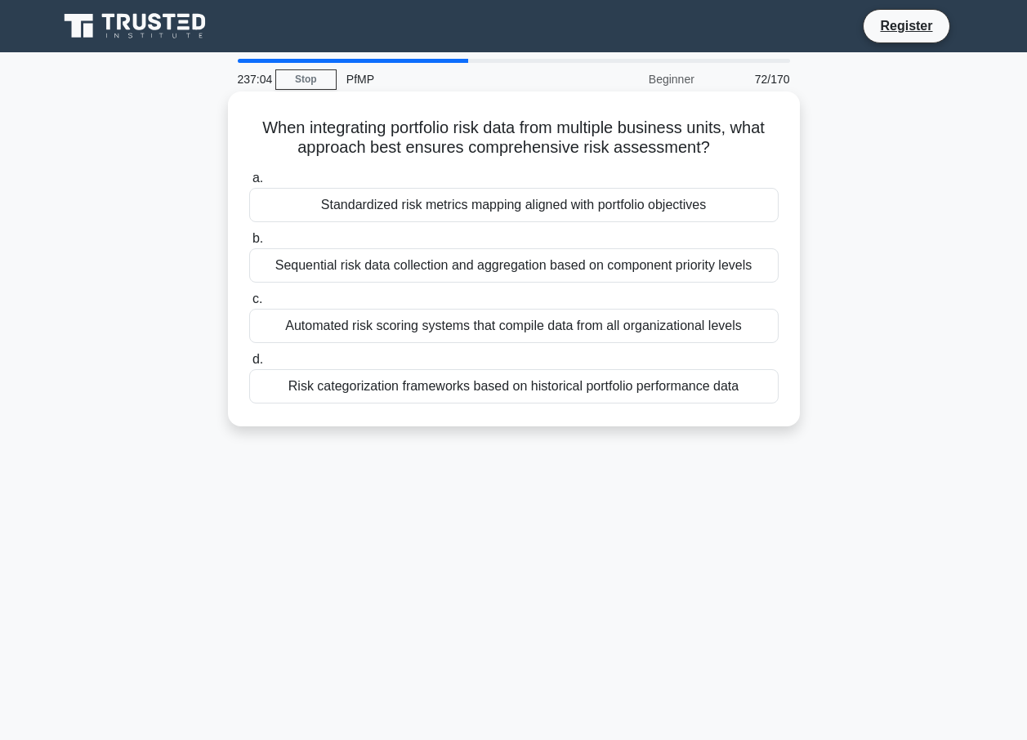
click at [466, 305] on label "c. Automated risk scoring systems that compile data from all organizational lev…" at bounding box center [513, 316] width 529 height 54
click at [249, 305] on input "c. Automated risk scoring systems that compile data from all organizational lev…" at bounding box center [249, 299] width 0 height 11
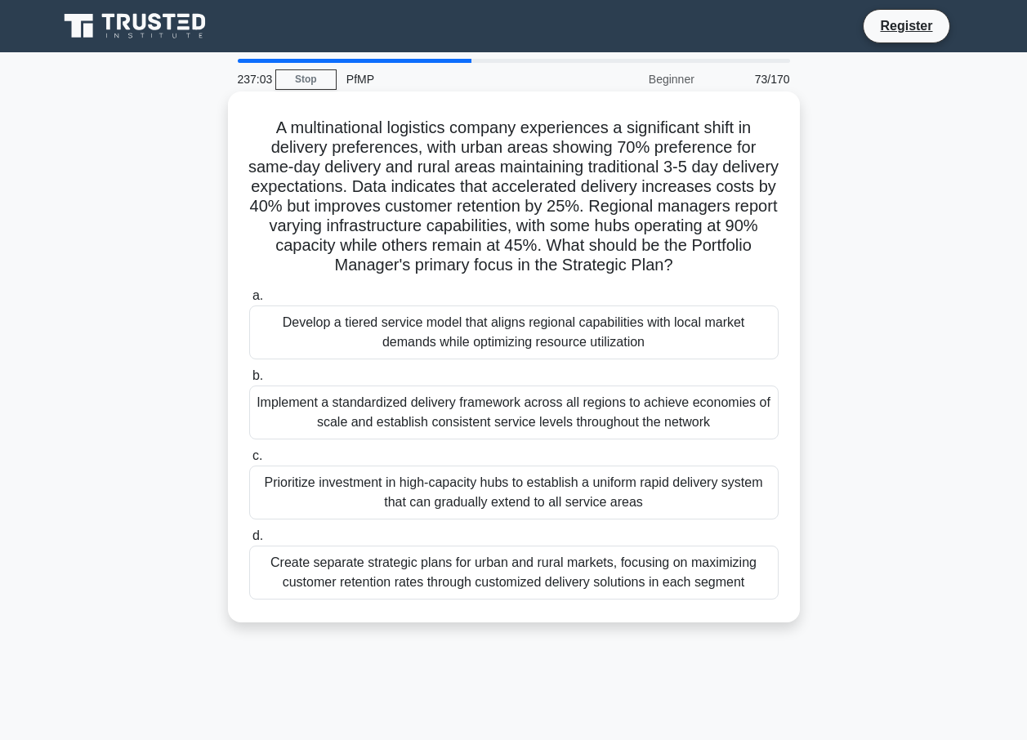
click at [471, 324] on div "Develop a tiered service model that aligns regional capabilities with local mar…" at bounding box center [513, 333] width 529 height 54
click at [249, 301] on input "a. Develop a tiered service model that aligns regional capabilities with local …" at bounding box center [249, 296] width 0 height 11
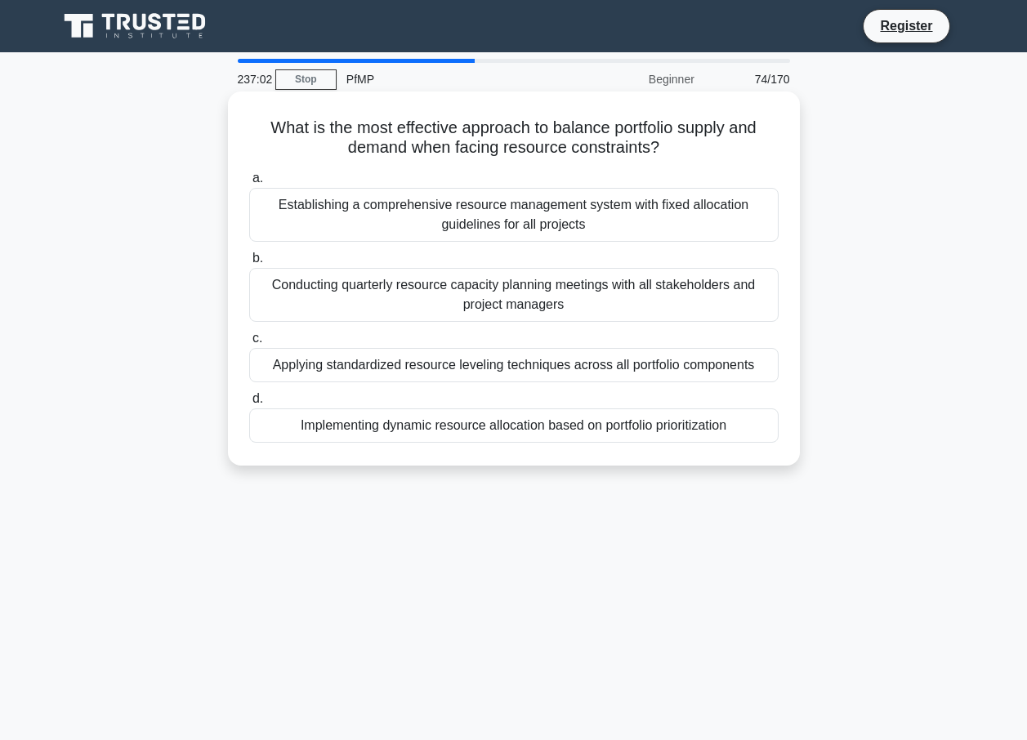
click at [482, 371] on div "Applying standardized resource leveling techniques across all portfolio compone…" at bounding box center [513, 365] width 529 height 34
click at [249, 344] on input "c. Applying standardized resource leveling techniques across all portfolio comp…" at bounding box center [249, 338] width 0 height 11
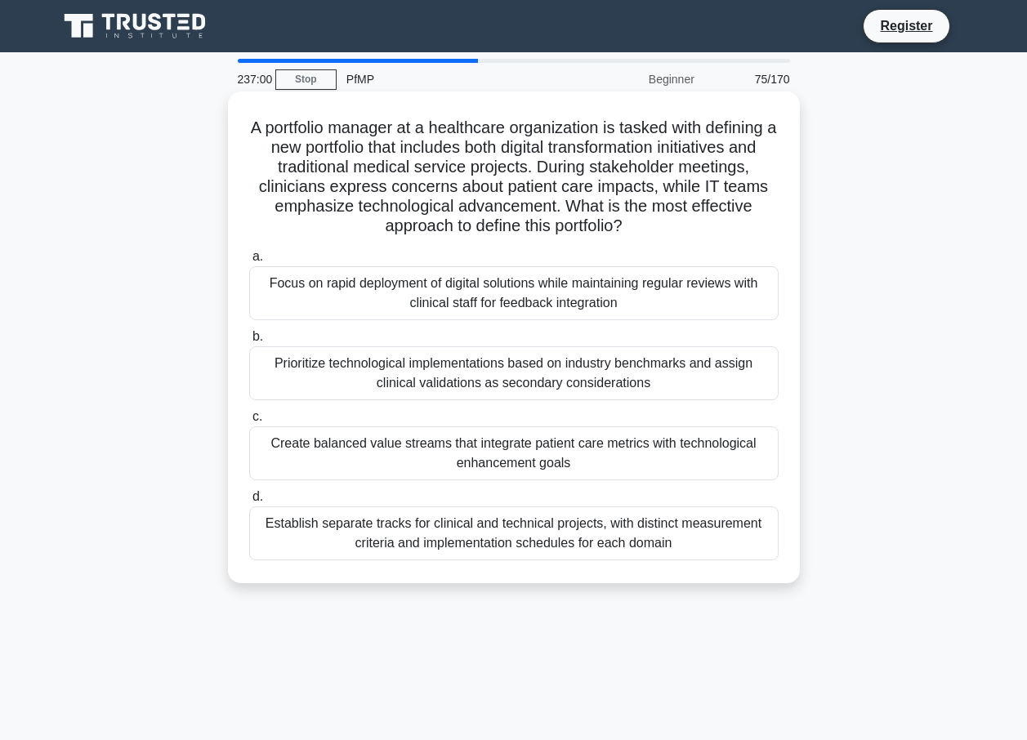
click at [483, 334] on label "b. Prioritize technological implementations based on industry benchmarks and as…" at bounding box center [513, 364] width 529 height 74
click at [249, 334] on input "b. Prioritize technological implementations based on industry benchmarks and as…" at bounding box center [249, 337] width 0 height 11
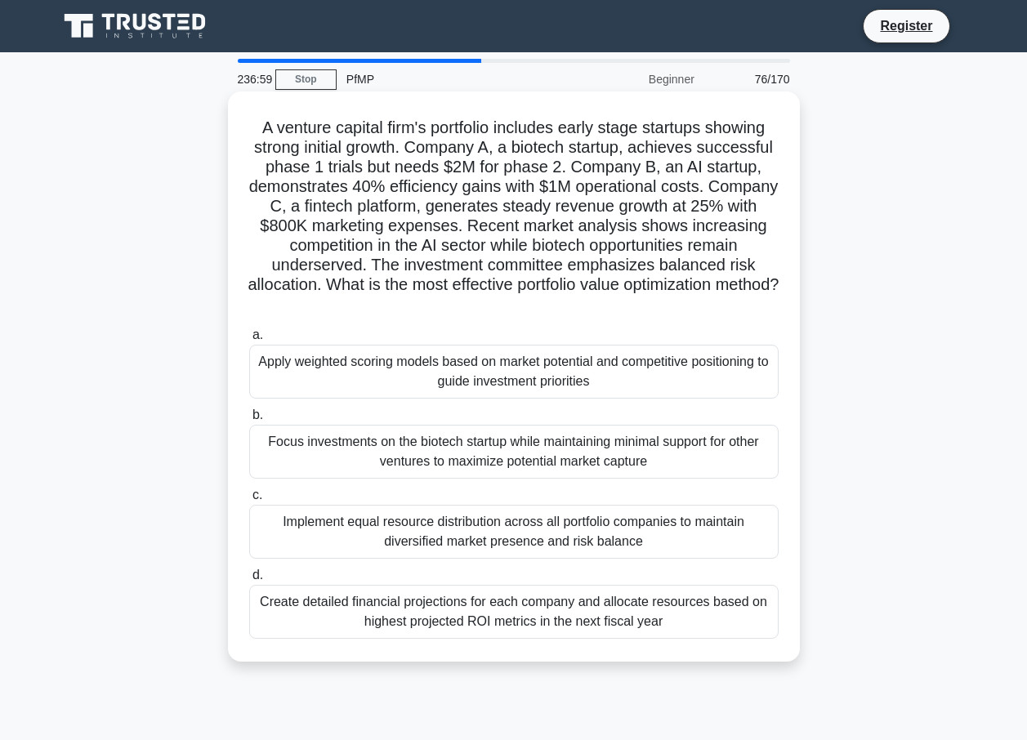
click at [495, 430] on div "Focus investments on the biotech startup while maintaining minimal support for …" at bounding box center [513, 452] width 529 height 54
click at [249, 421] on input "b. Focus investments on the biotech startup while maintaining minimal support f…" at bounding box center [249, 415] width 0 height 11
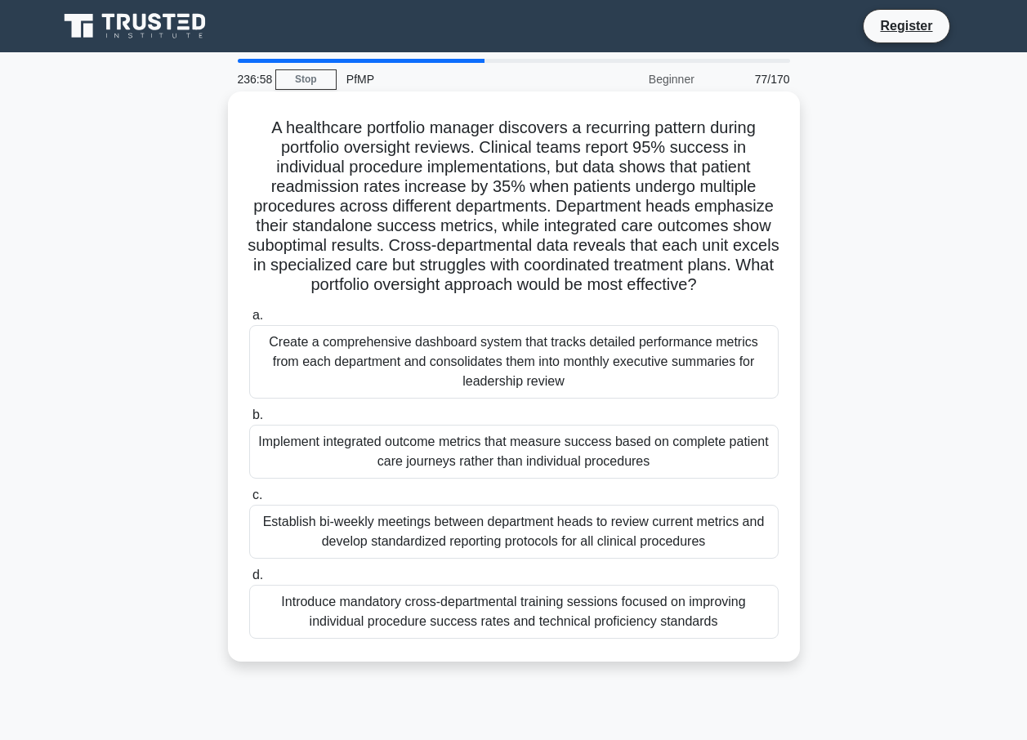
click at [449, 511] on div "Establish bi-weekly meetings between department heads to review current metrics…" at bounding box center [513, 532] width 529 height 54
click at [249, 501] on input "c. Establish bi-weekly meetings between department heads to review current metr…" at bounding box center [249, 495] width 0 height 11
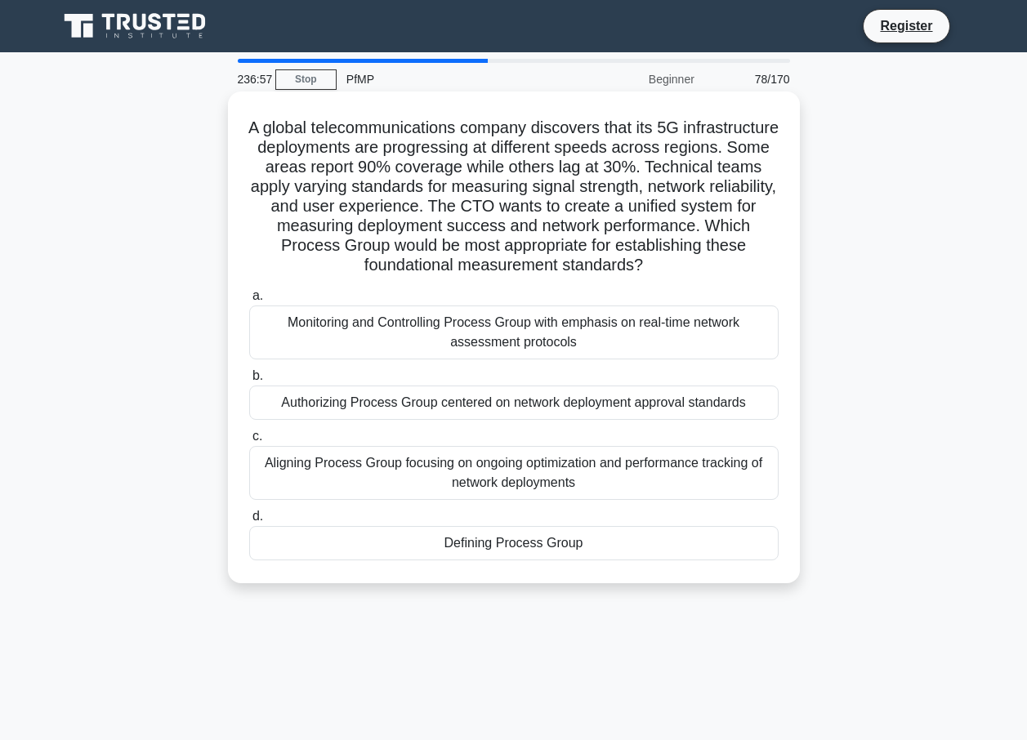
click at [459, 407] on div "Authorizing Process Group centered on network deployment approval standards" at bounding box center [513, 403] width 529 height 34
click at [249, 381] on input "b. Authorizing Process Group centered on network deployment approval standards" at bounding box center [249, 376] width 0 height 11
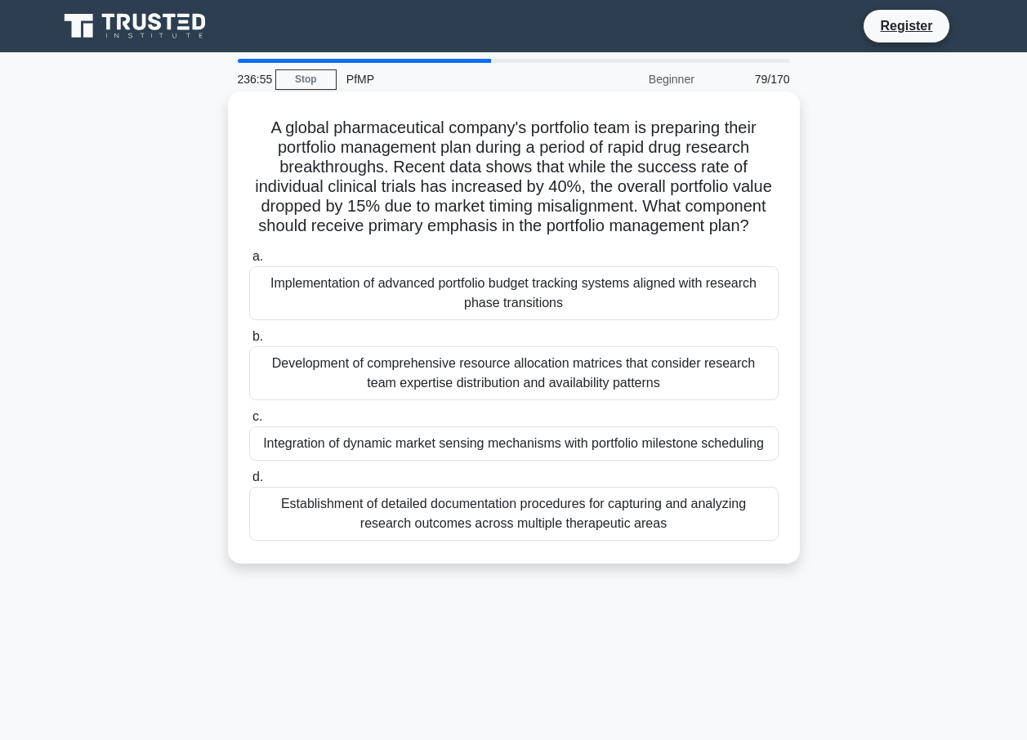
click at [466, 384] on div "Development of comprehensive resource allocation matrices that consider researc…" at bounding box center [513, 373] width 529 height 54
click at [249, 342] on input "b. Development of comprehensive resource allocation matrices that consider rese…" at bounding box center [249, 337] width 0 height 11
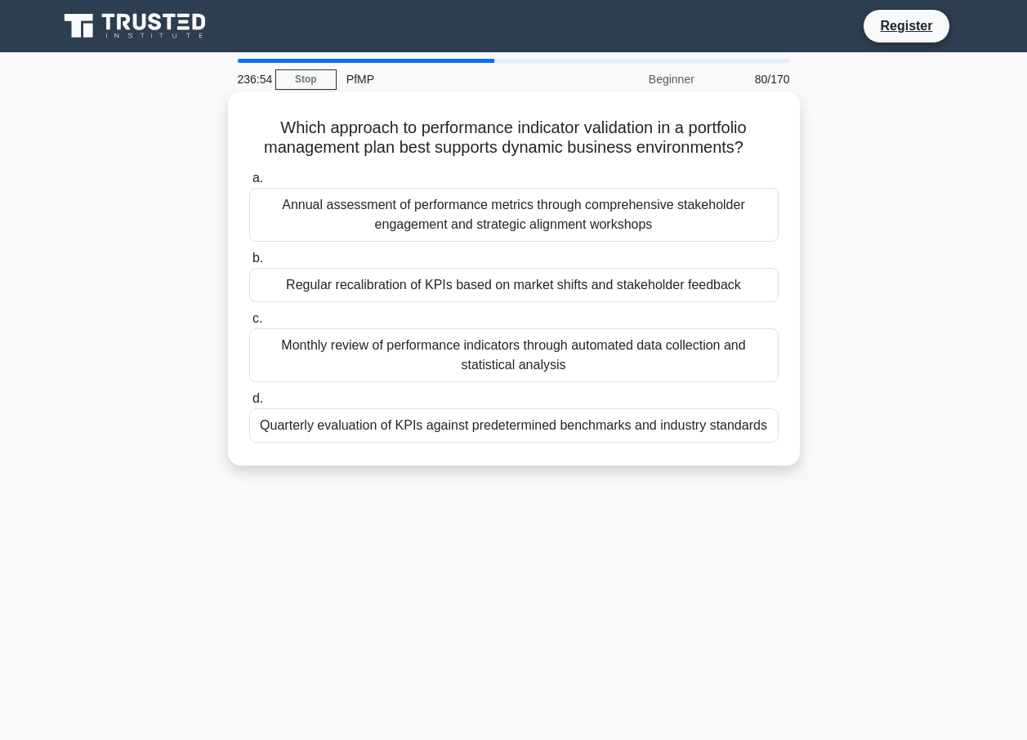
click at [452, 350] on div "Monthly review of performance indicators through automated data collection and …" at bounding box center [513, 355] width 529 height 54
click at [249, 324] on input "c. Monthly review of performance indicators through automated data collection a…" at bounding box center [249, 319] width 0 height 11
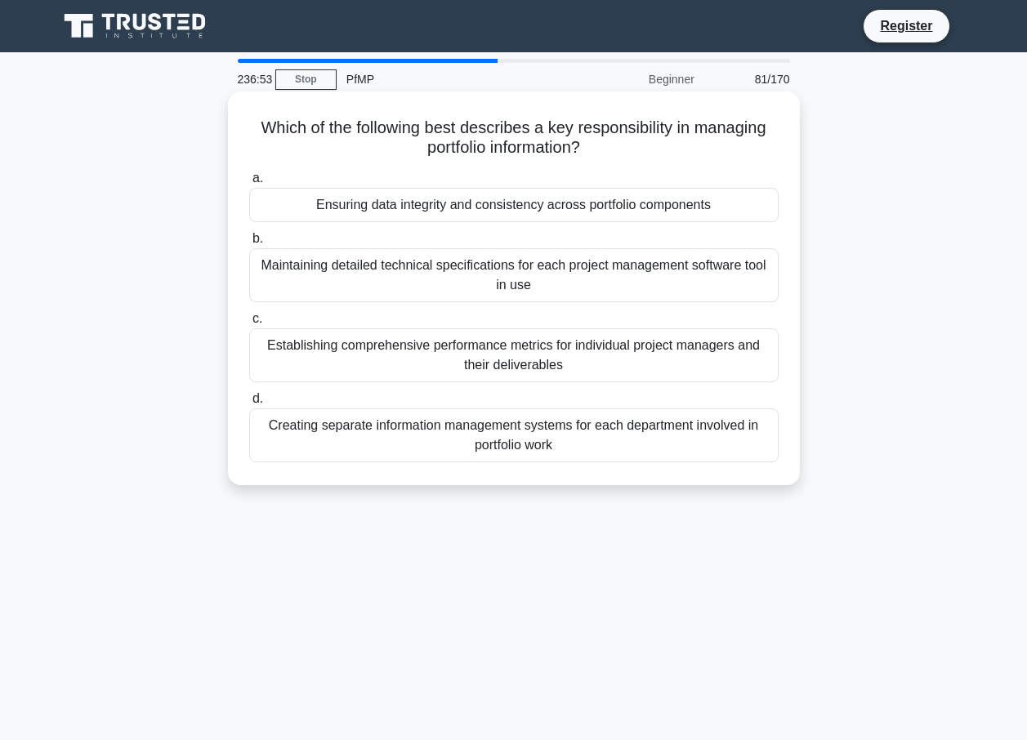
click at [465, 276] on div "Maintaining detailed technical specifications for each project management softw…" at bounding box center [513, 275] width 529 height 54
click at [249, 244] on input "b. Maintaining detailed technical specifications for each project management so…" at bounding box center [249, 239] width 0 height 11
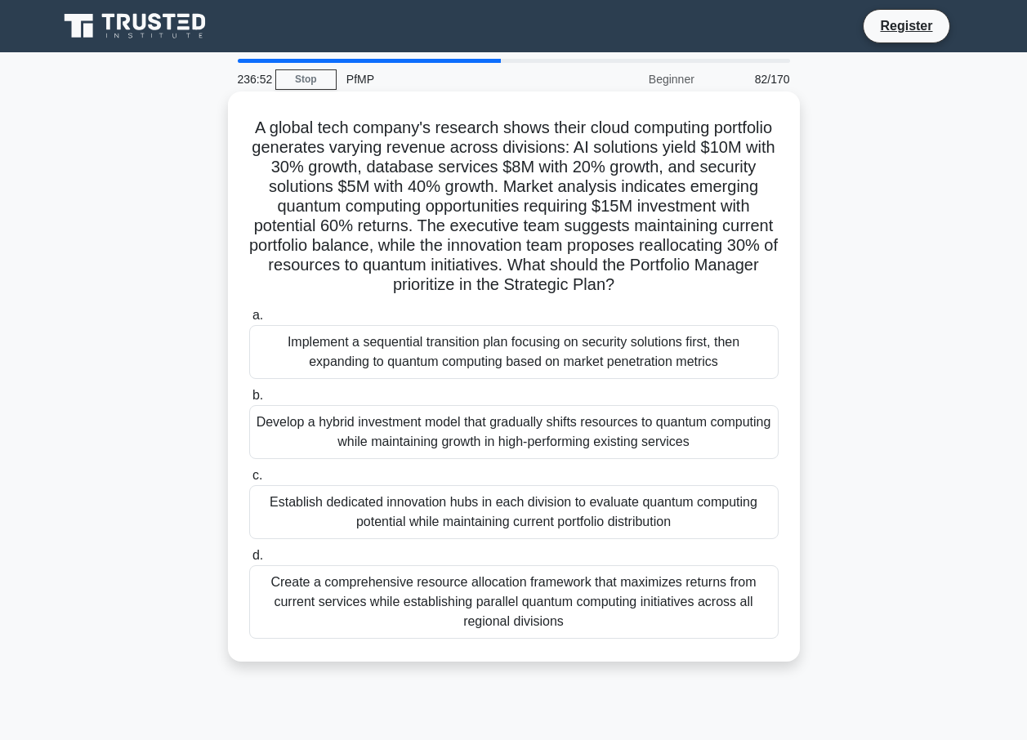
click at [430, 349] on div "Implement a sequential transition plan focusing on security solutions first, th…" at bounding box center [513, 352] width 529 height 54
click at [249, 321] on input "a. Implement a sequential transition plan focusing on security solutions first,…" at bounding box center [249, 315] width 0 height 11
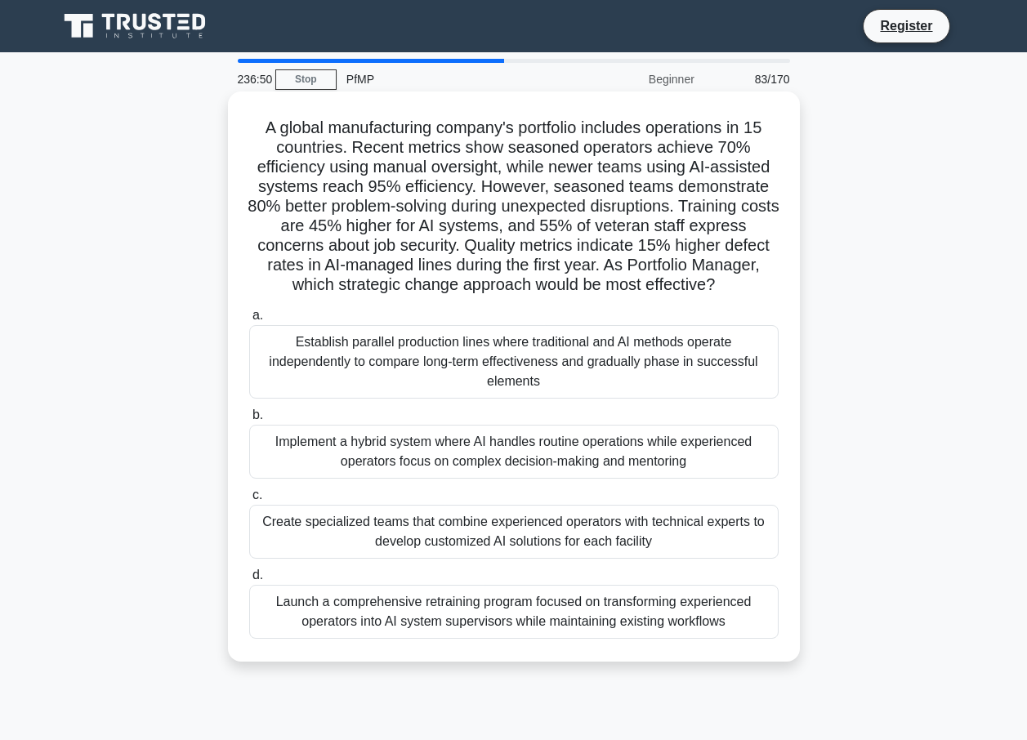
click at [457, 447] on div "Implement a hybrid system where AI handles routine operations while experienced…" at bounding box center [513, 452] width 529 height 54
click at [249, 421] on input "b. Implement a hybrid system where AI handles routine operations while experien…" at bounding box center [249, 415] width 0 height 11
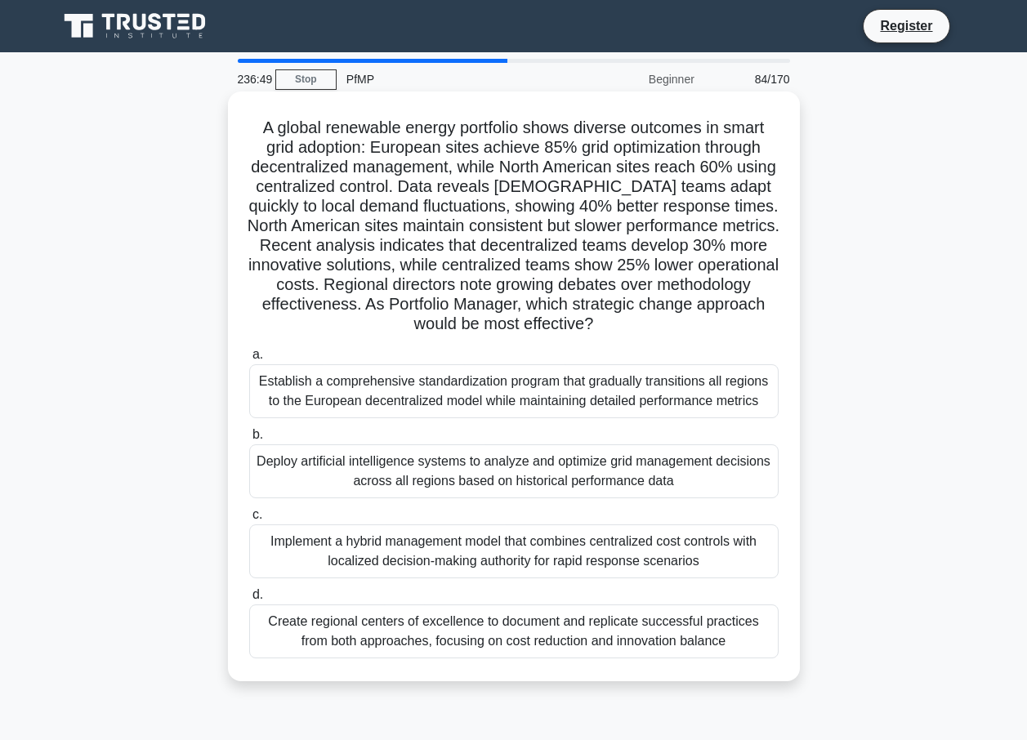
click at [457, 481] on div "Deploy artificial intelligence systems to analyze and optimize grid management …" at bounding box center [513, 471] width 529 height 54
click at [249, 440] on input "b. Deploy artificial intelligence systems to analyze and optimize grid manageme…" at bounding box center [249, 435] width 0 height 11
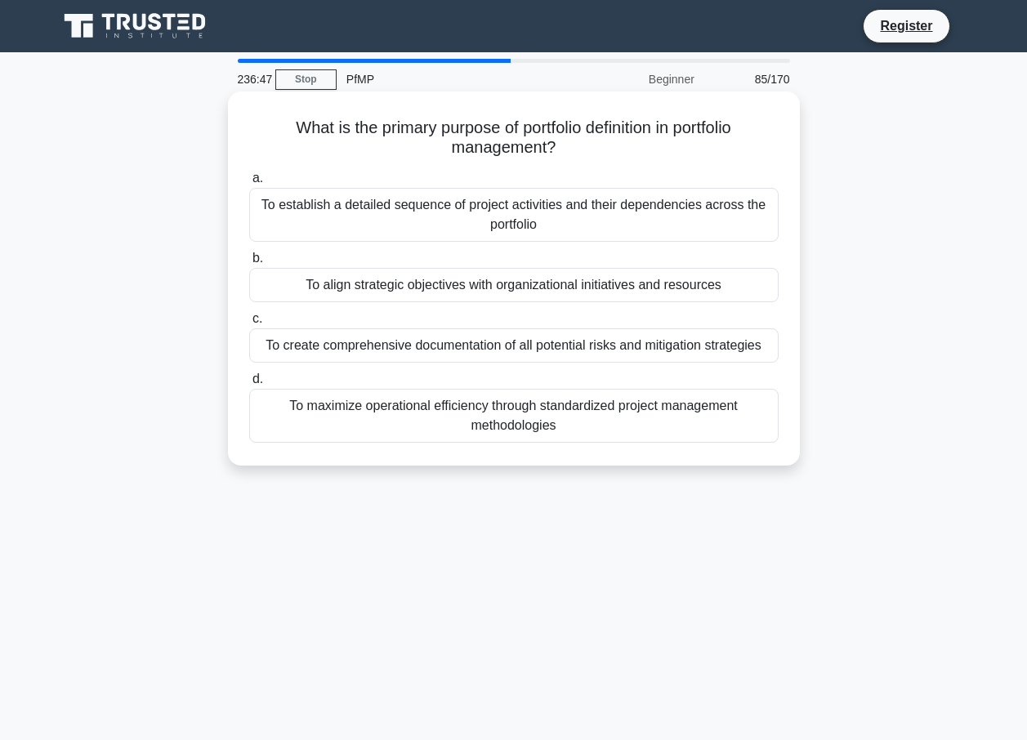
click at [428, 297] on div "To align strategic objectives with organizational initiatives and resources" at bounding box center [513, 285] width 529 height 34
click at [249, 264] on input "b. To align strategic objectives with organizational initiatives and resources" at bounding box center [249, 258] width 0 height 11
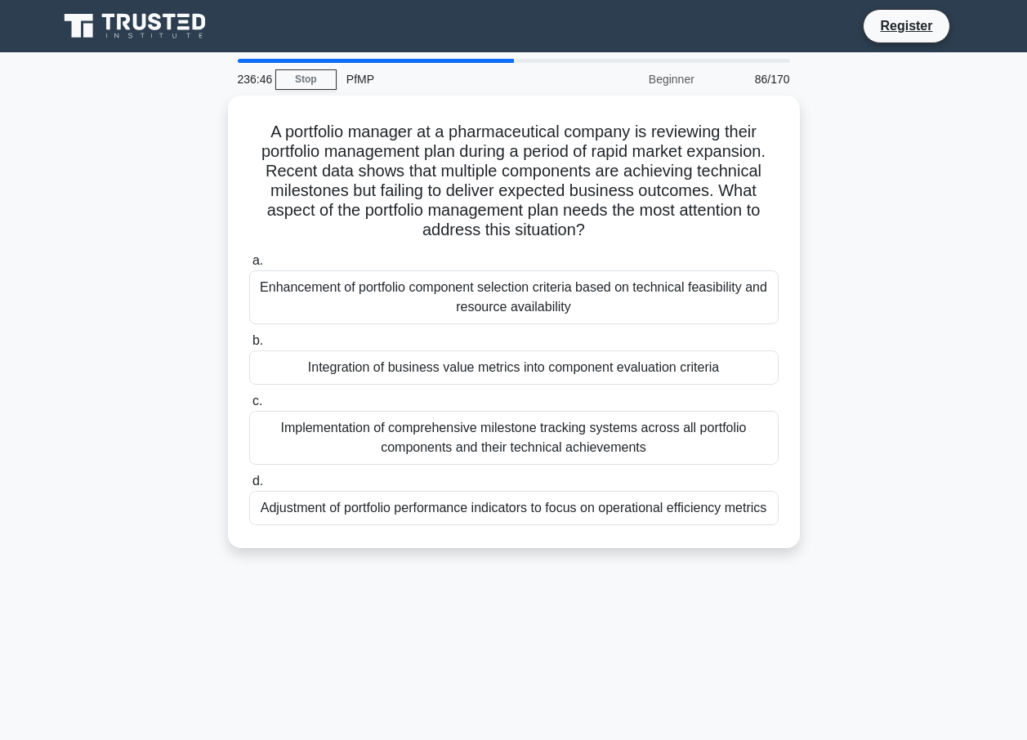
click at [463, 393] on label "c. Implementation of comprehensive milestone tracking systems across all portfo…" at bounding box center [513, 428] width 529 height 74
click at [249, 396] on input "c. Implementation of comprehensive milestone tracking systems across all portfo…" at bounding box center [249, 401] width 0 height 11
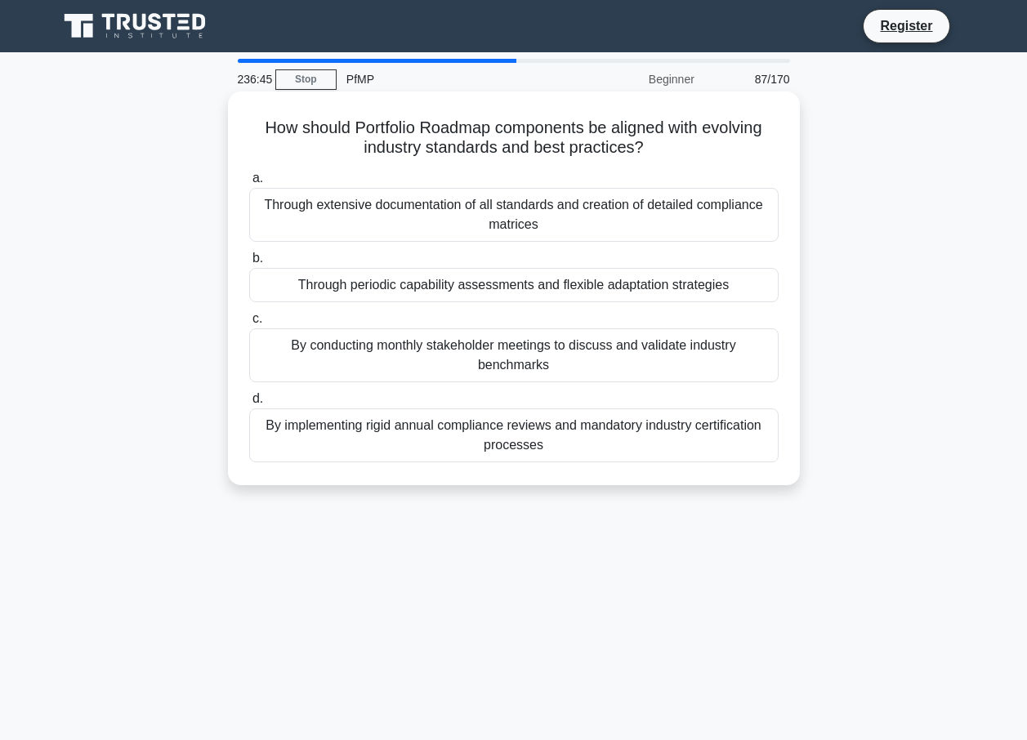
click at [462, 355] on div "By conducting monthly stakeholder meetings to discuss and validate industry ben…" at bounding box center [513, 355] width 529 height 54
click at [249, 324] on input "c. By conducting monthly stakeholder meetings to discuss and validate industry …" at bounding box center [249, 319] width 0 height 11
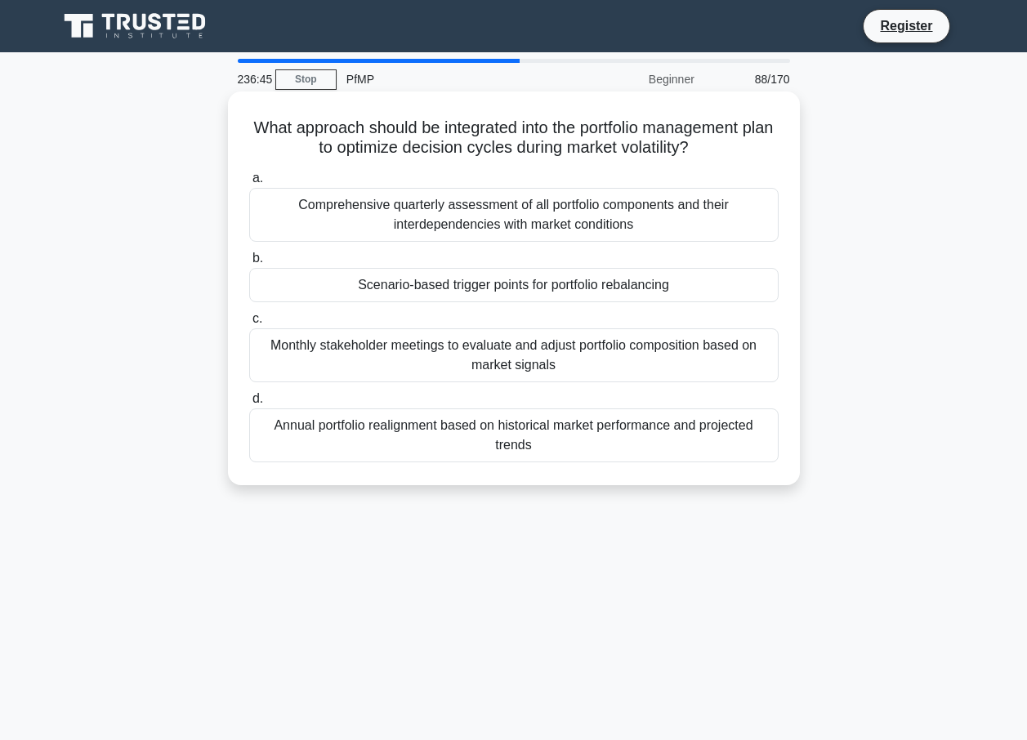
click at [463, 290] on div "Scenario-based trigger points for portfolio rebalancing" at bounding box center [513, 285] width 529 height 34
click at [249, 264] on input "b. Scenario-based trigger points for portfolio rebalancing" at bounding box center [249, 258] width 0 height 11
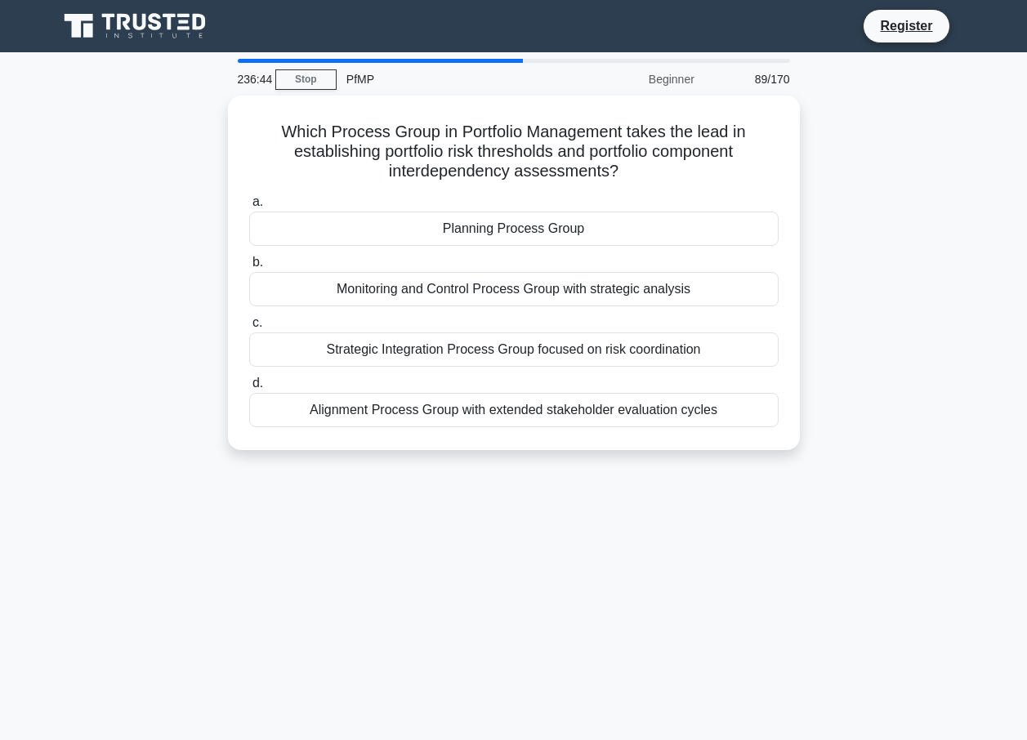
click at [488, 234] on div "Planning Process Group" at bounding box center [513, 229] width 529 height 34
click at [249, 207] on input "a. Planning Process Group" at bounding box center [249, 202] width 0 height 11
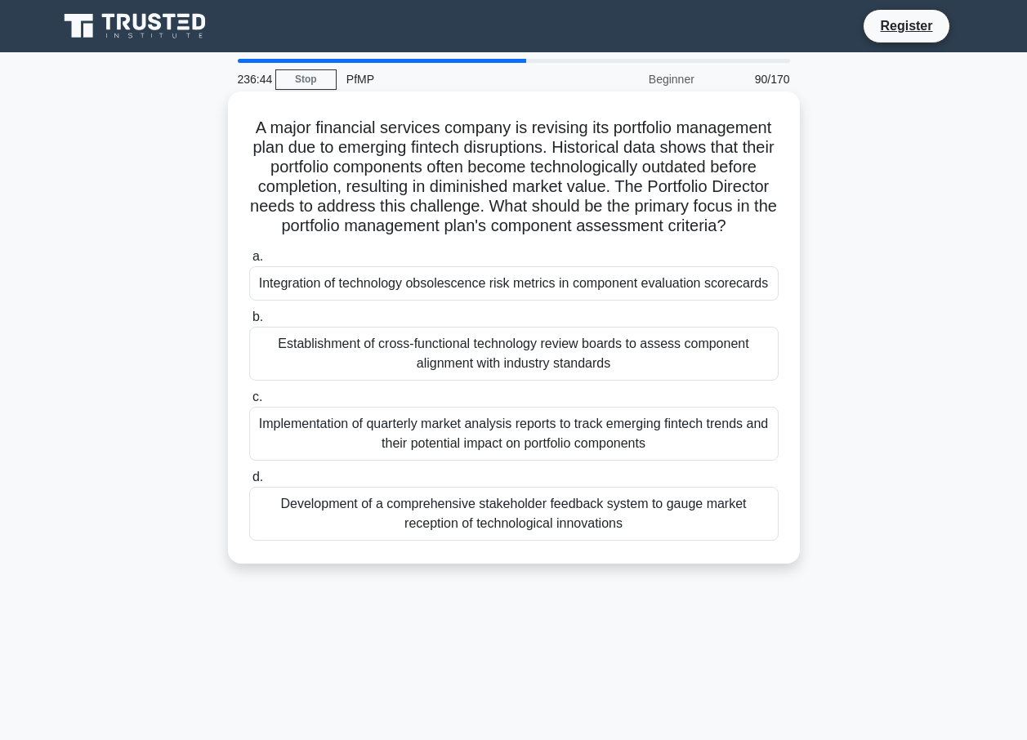
drag, startPoint x: 484, startPoint y: 285, endPoint x: 484, endPoint y: 300, distance: 14.7
click at [484, 300] on div "Integration of technology obsolescence risk metrics in component evaluation sco…" at bounding box center [513, 283] width 529 height 34
click at [249, 262] on input "a. Integration of technology obsolescence risk metrics in component evaluation …" at bounding box center [249, 257] width 0 height 11
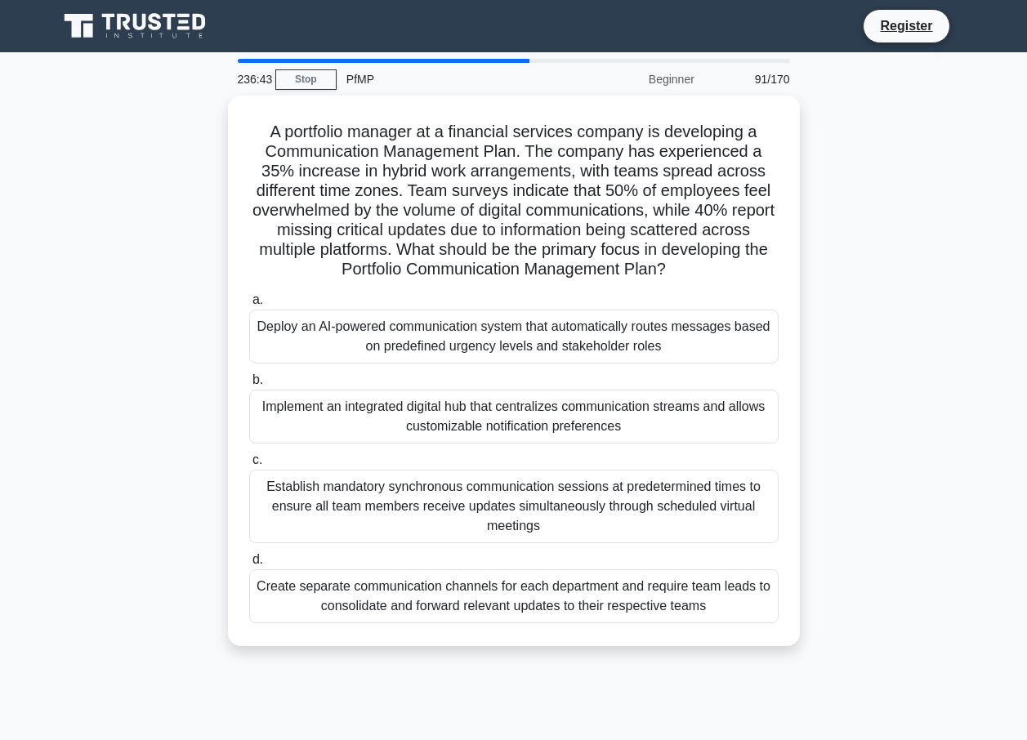
click at [500, 391] on div "Implement an integrated digital hub that centralizes communication streams and …" at bounding box center [513, 417] width 529 height 54
click at [249, 386] on input "b. Implement an integrated digital hub that centralizes communication streams a…" at bounding box center [249, 380] width 0 height 11
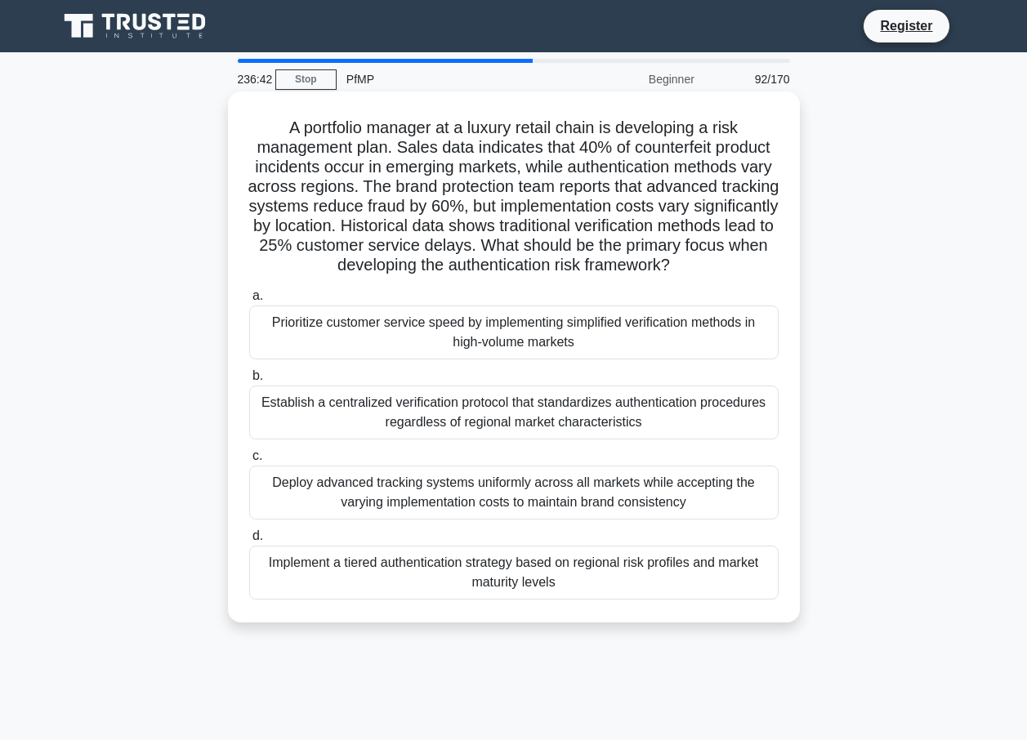
click at [499, 499] on div "Deploy advanced tracking systems uniformly across all markets while accepting t…" at bounding box center [513, 493] width 529 height 54
click at [249, 462] on input "c. Deploy advanced tracking systems uniformly across all markets while acceptin…" at bounding box center [249, 456] width 0 height 11
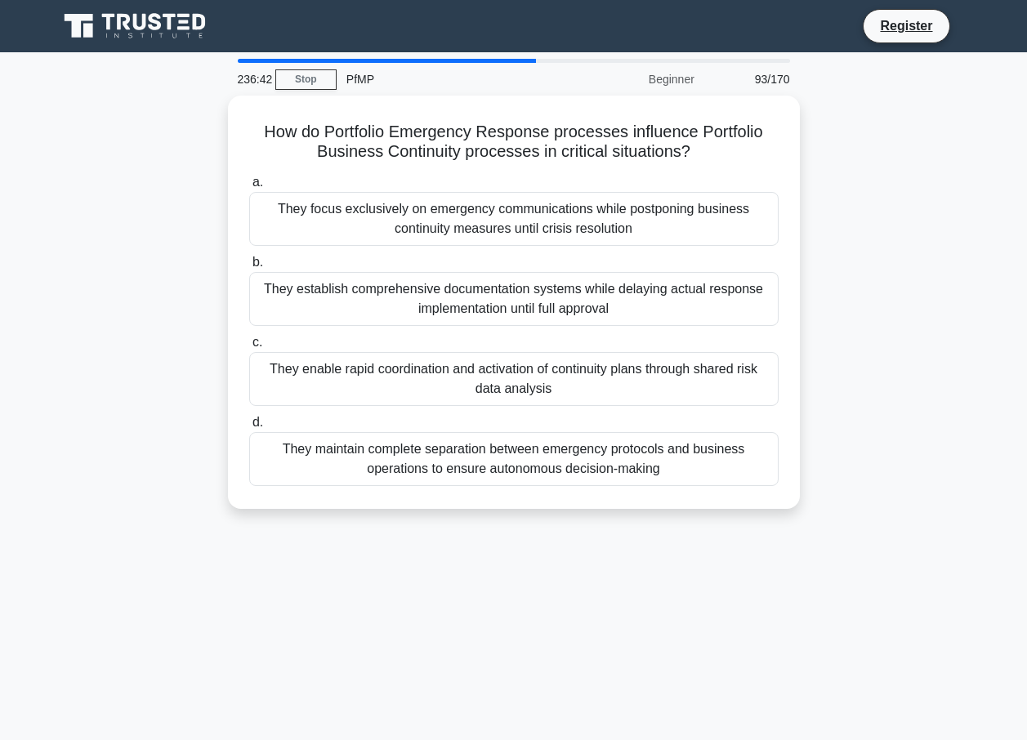
click at [494, 432] on div "They maintain complete separation between emergency protocols and business oper…" at bounding box center [513, 459] width 529 height 54
click at [249, 428] on input "d. They maintain complete separation between emergency protocols and business o…" at bounding box center [249, 422] width 0 height 11
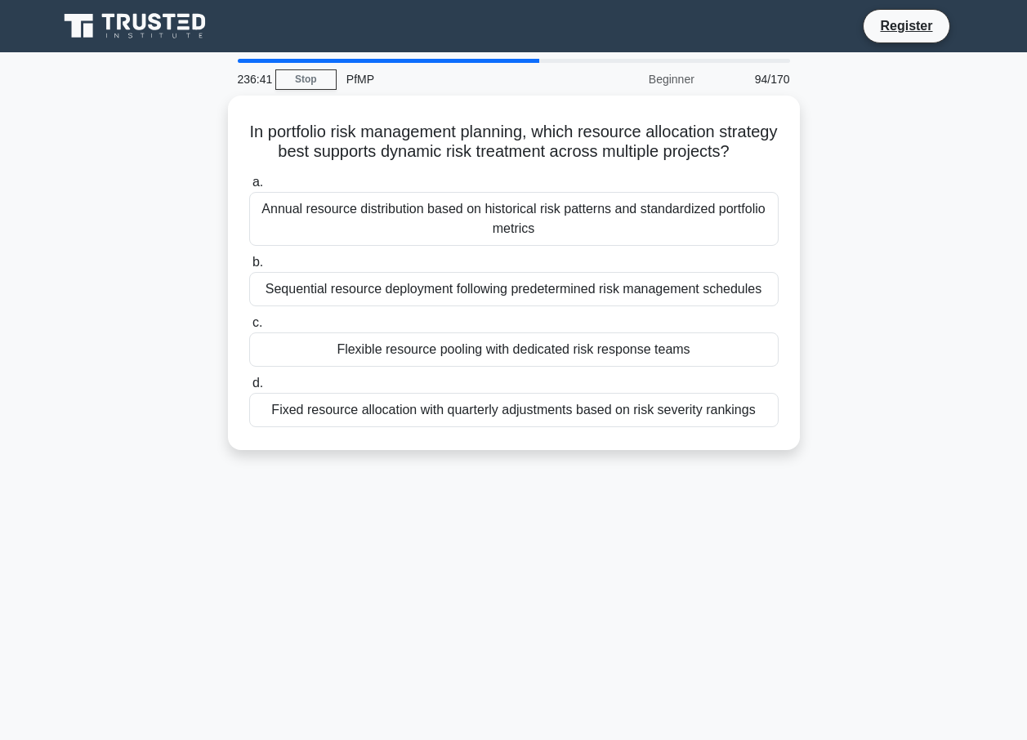
click at [501, 367] on div "Flexible resource pooling with dedicated risk response teams" at bounding box center [513, 349] width 529 height 34
click at [249, 328] on input "c. Flexible resource pooling with dedicated risk response teams" at bounding box center [249, 323] width 0 height 11
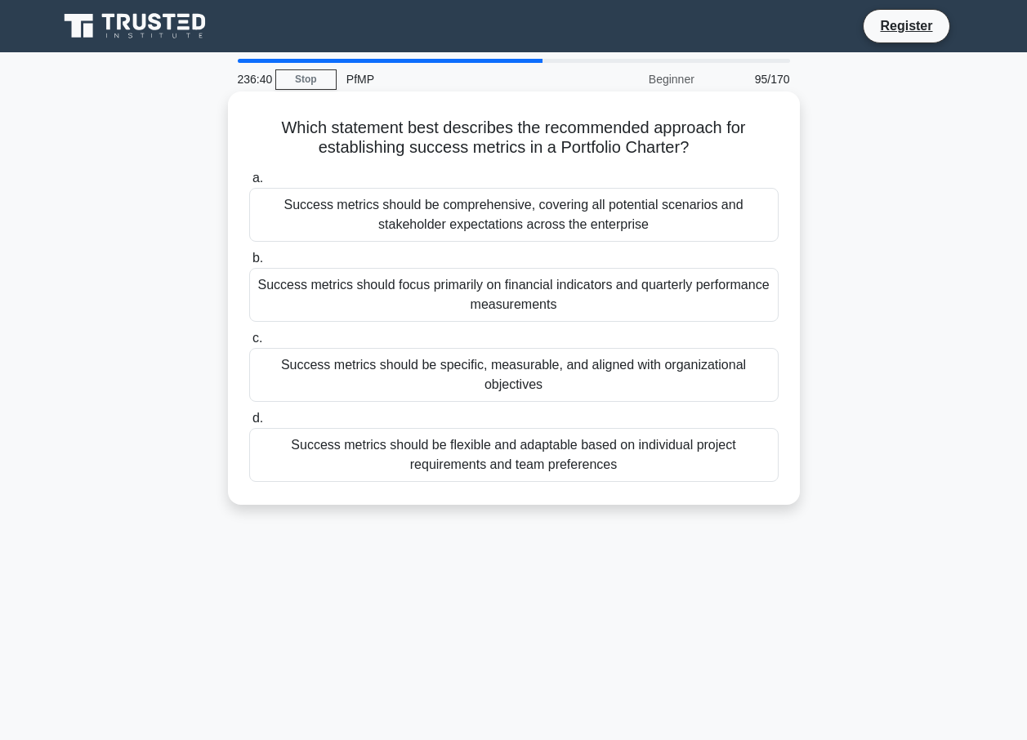
click at [517, 323] on div "a. Success metrics should be comprehensive, covering all potential scenarios an…" at bounding box center [513, 325] width 549 height 320
drag, startPoint x: 598, startPoint y: 230, endPoint x: 595, endPoint y: 279, distance: 49.1
click at [595, 279] on div "Success metrics should focus primarily on financial indicators and quarterly pe…" at bounding box center [513, 295] width 529 height 54
click at [249, 264] on input "b. Success metrics should focus primarily on financial indicators and quarterly…" at bounding box center [249, 258] width 0 height 11
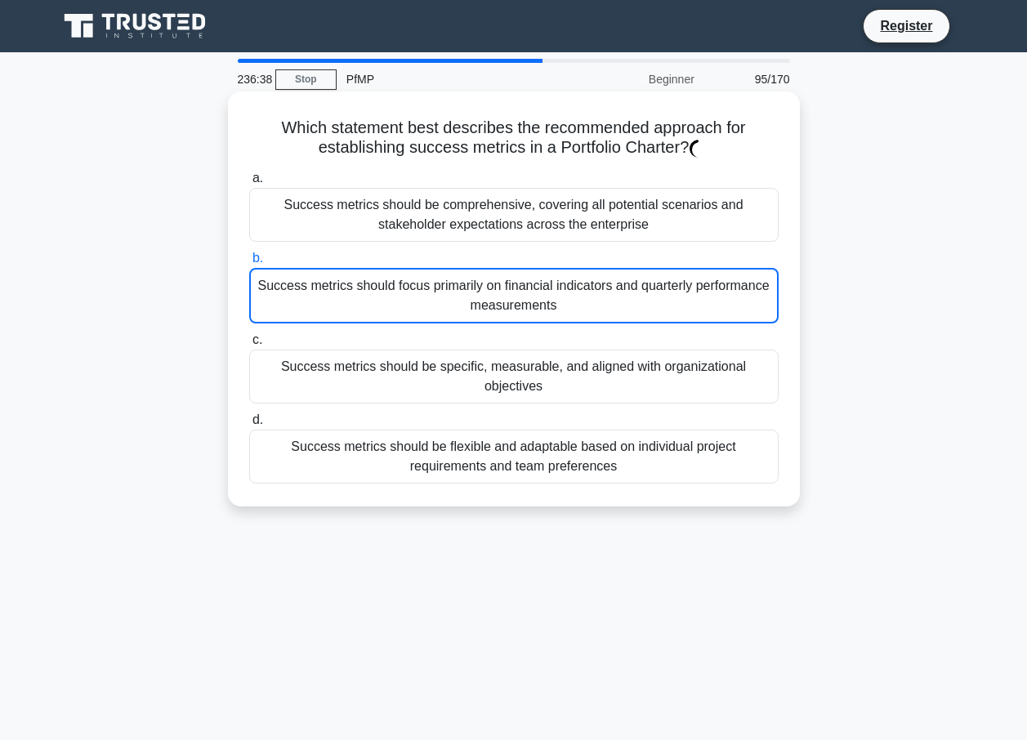
click at [592, 304] on div "Success metrics should focus primarily on financial indicators and quarterly pe…" at bounding box center [513, 296] width 529 height 56
click at [249, 264] on input "b. Success metrics should focus primarily on financial indicators and quarterly…" at bounding box center [249, 258] width 0 height 11
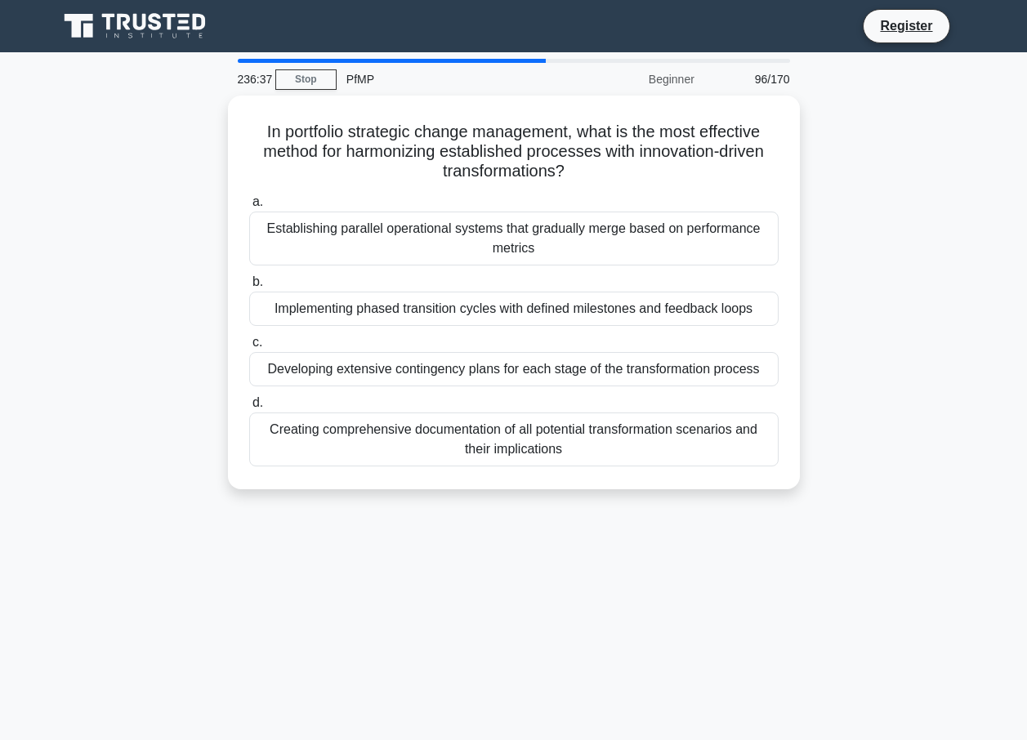
click at [569, 355] on div "Developing extensive contingency plans for each stage of the transformation pro…" at bounding box center [513, 369] width 529 height 34
click at [249, 348] on input "c. Developing extensive contingency plans for each stage of the transformation …" at bounding box center [249, 342] width 0 height 11
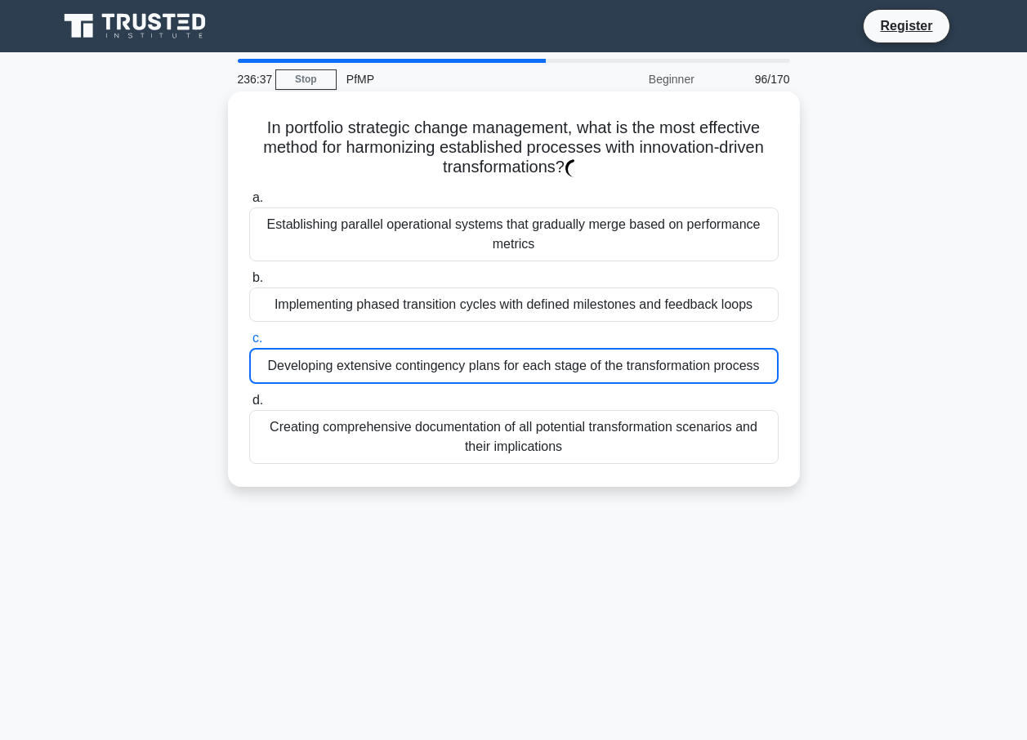
click at [595, 311] on div "Implementing phased transition cycles with defined milestones and feedback loops" at bounding box center [513, 305] width 529 height 34
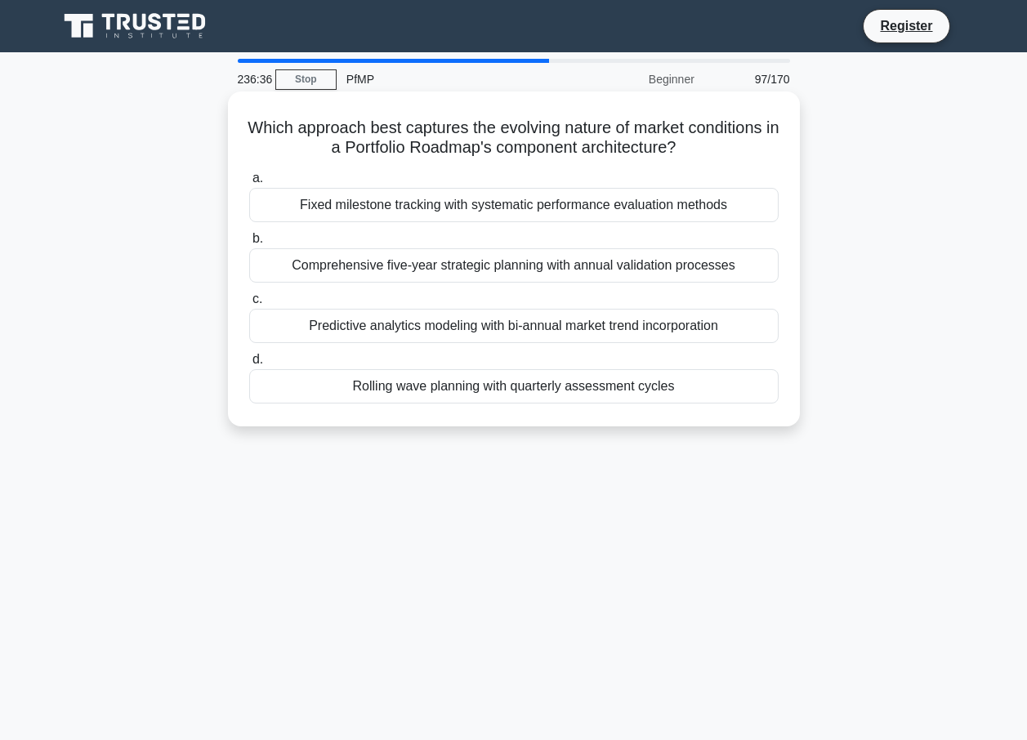
drag, startPoint x: 595, startPoint y: 311, endPoint x: 533, endPoint y: 209, distance: 119.5
click at [533, 209] on div "Fixed milestone tracking with systematic performance evaluation methods" at bounding box center [513, 205] width 529 height 34
click at [249, 184] on input "a. Fixed milestone tracking with systematic performance evaluation methods" at bounding box center [249, 178] width 0 height 11
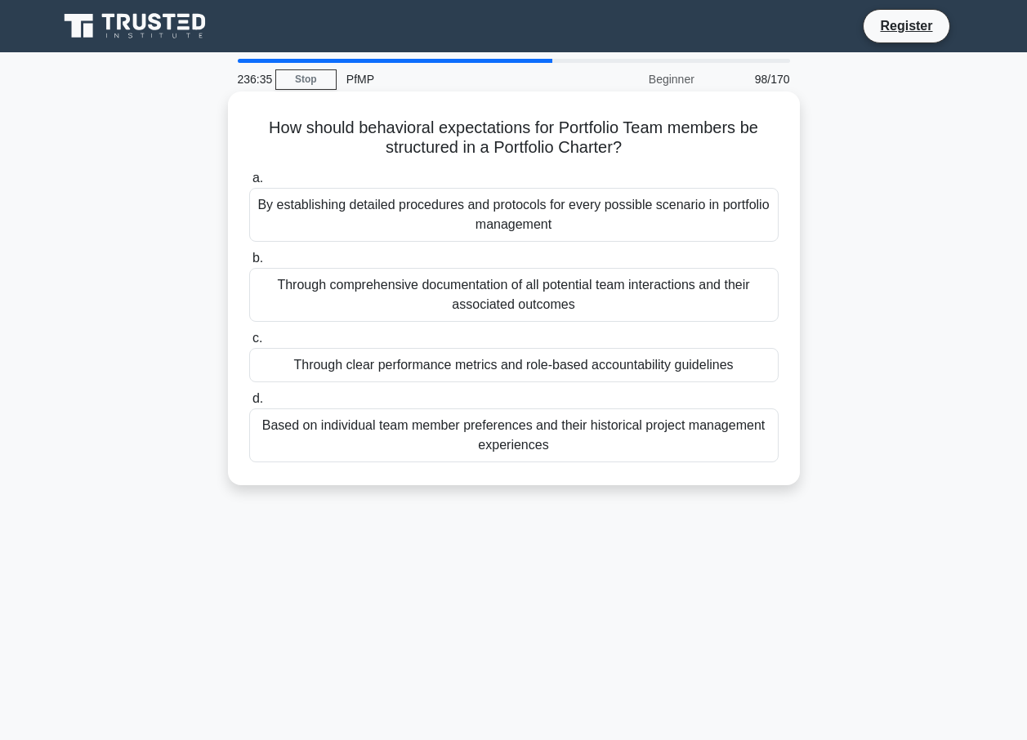
click at [534, 278] on div "Through comprehensive documentation of all potential team interactions and thei…" at bounding box center [513, 295] width 529 height 54
click at [249, 264] on input "b. Through comprehensive documentation of all potential team interactions and t…" at bounding box center [249, 258] width 0 height 11
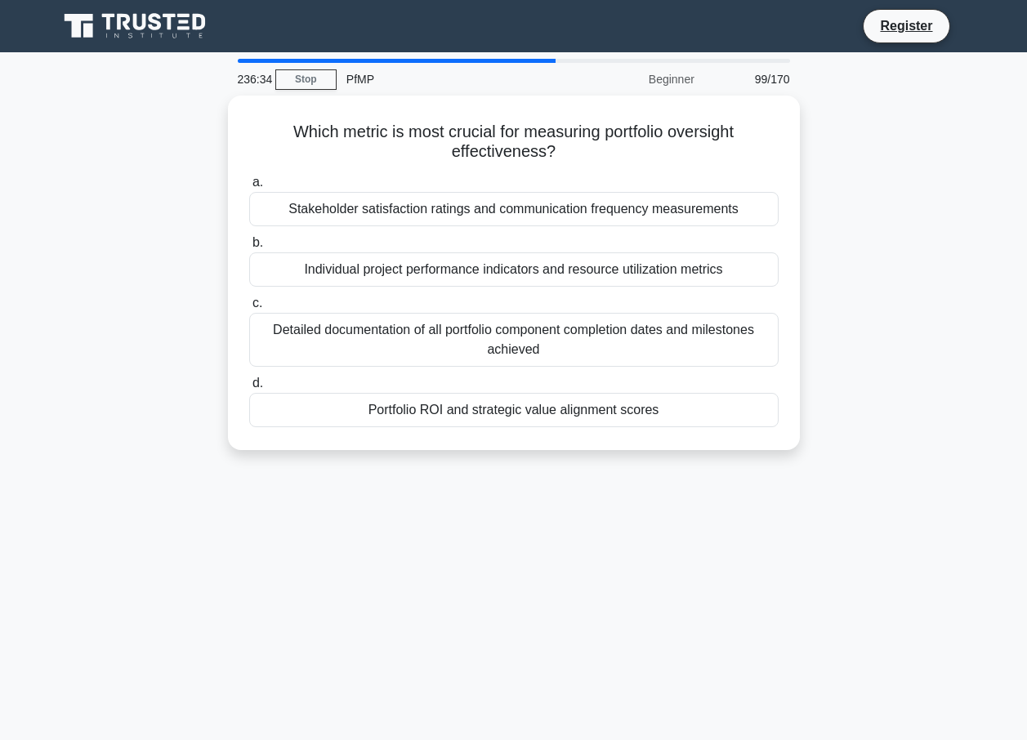
click at [560, 377] on label "d. Portfolio ROI and strategic value alignment scores" at bounding box center [513, 400] width 529 height 54
click at [249, 378] on input "d. Portfolio ROI and strategic value alignment scores" at bounding box center [249, 383] width 0 height 11
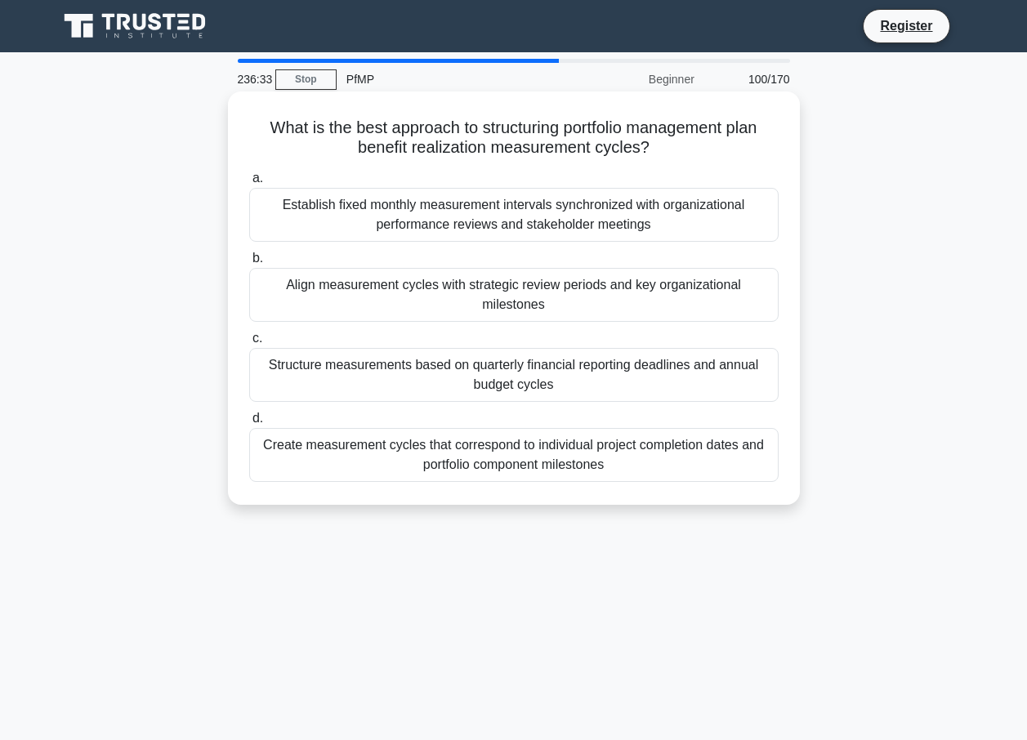
click at [586, 329] on label "c. Structure measurements based on quarterly financial reporting deadlines and …" at bounding box center [513, 365] width 529 height 74
click at [249, 333] on input "c. Structure measurements based on quarterly financial reporting deadlines and …" at bounding box center [249, 338] width 0 height 11
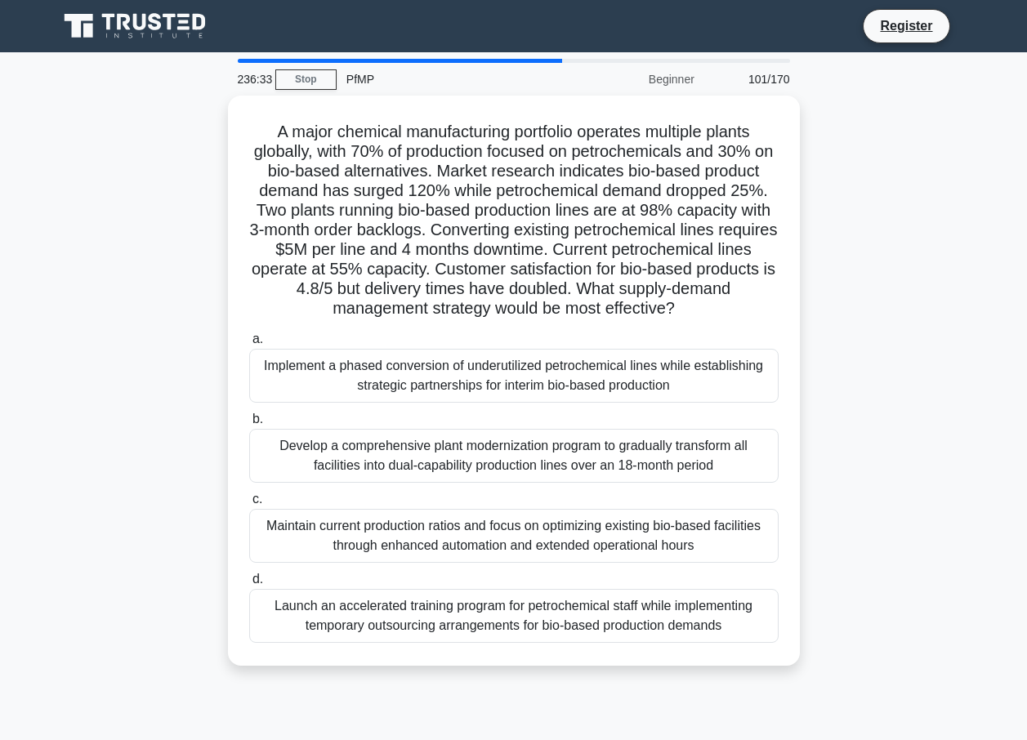
click at [595, 279] on h5 "A major chemical manufacturing portfolio operates multiple plants globally, wit…" at bounding box center [514, 221] width 533 height 198
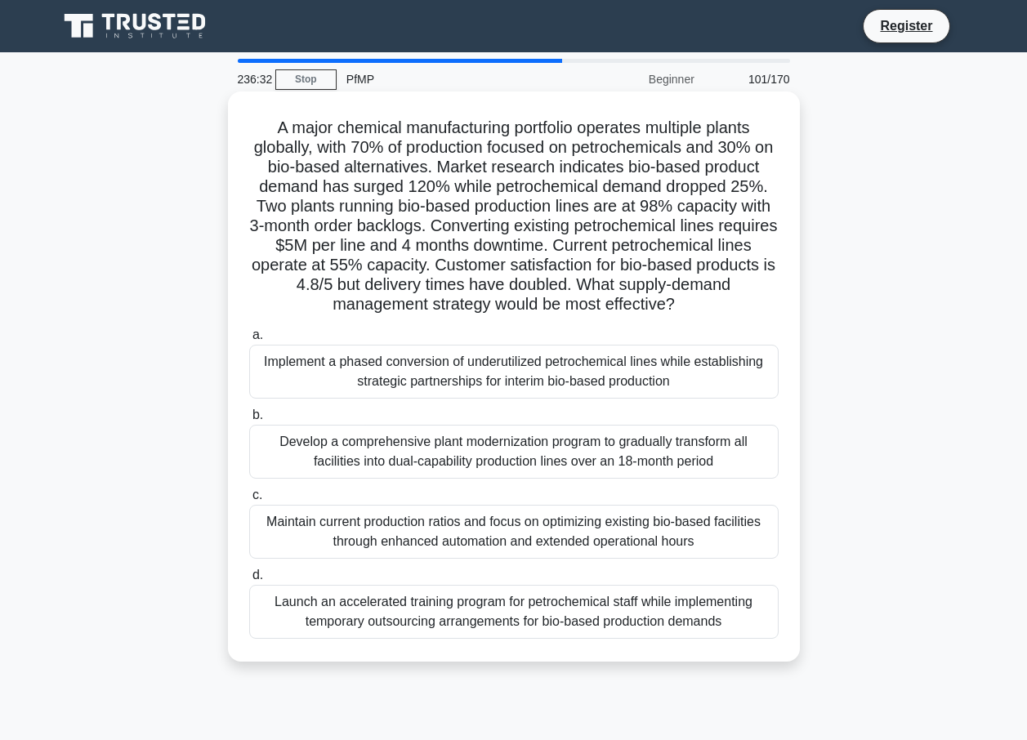
click at [586, 370] on div "Implement a phased conversion of underutilized petrochemical lines while establ…" at bounding box center [513, 372] width 529 height 54
click at [249, 341] on input "a. Implement a phased conversion of underutilized petrochemical lines while est…" at bounding box center [249, 335] width 0 height 11
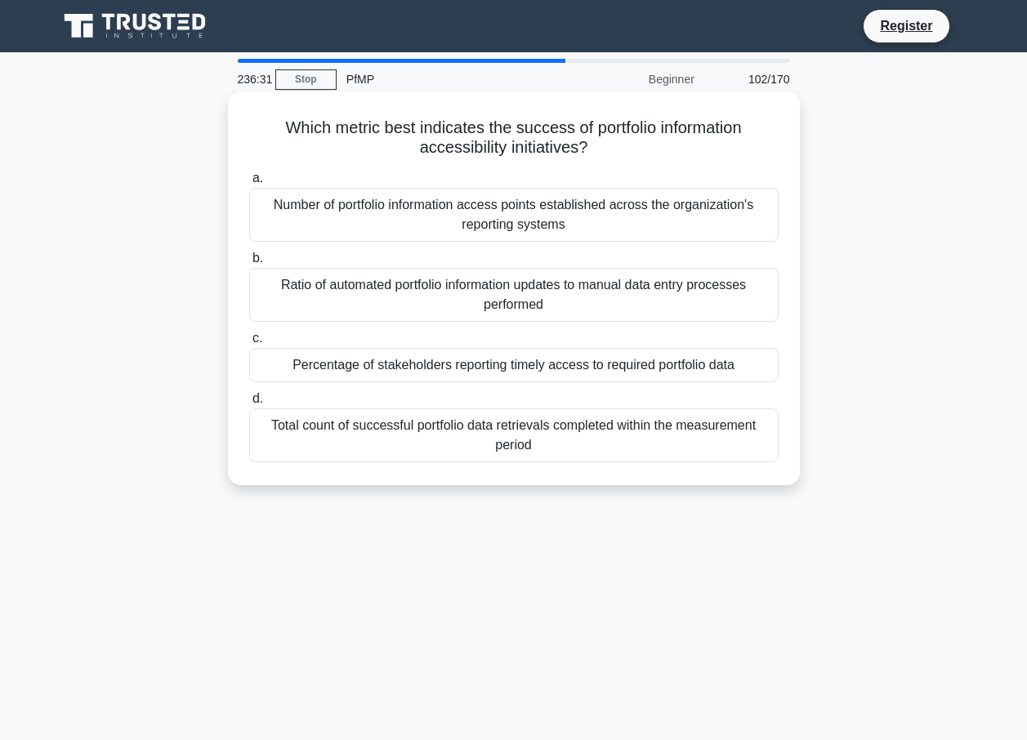
click at [644, 484] on div "Which metric best indicates the success of portfolio information accessibility …" at bounding box center [514, 288] width 572 height 394
click at [631, 426] on div "Total count of successful portfolio data retrievals completed within the measur…" at bounding box center [513, 435] width 529 height 54
click at [249, 404] on input "d. Total count of successful portfolio data retrievals completed within the mea…" at bounding box center [249, 399] width 0 height 11
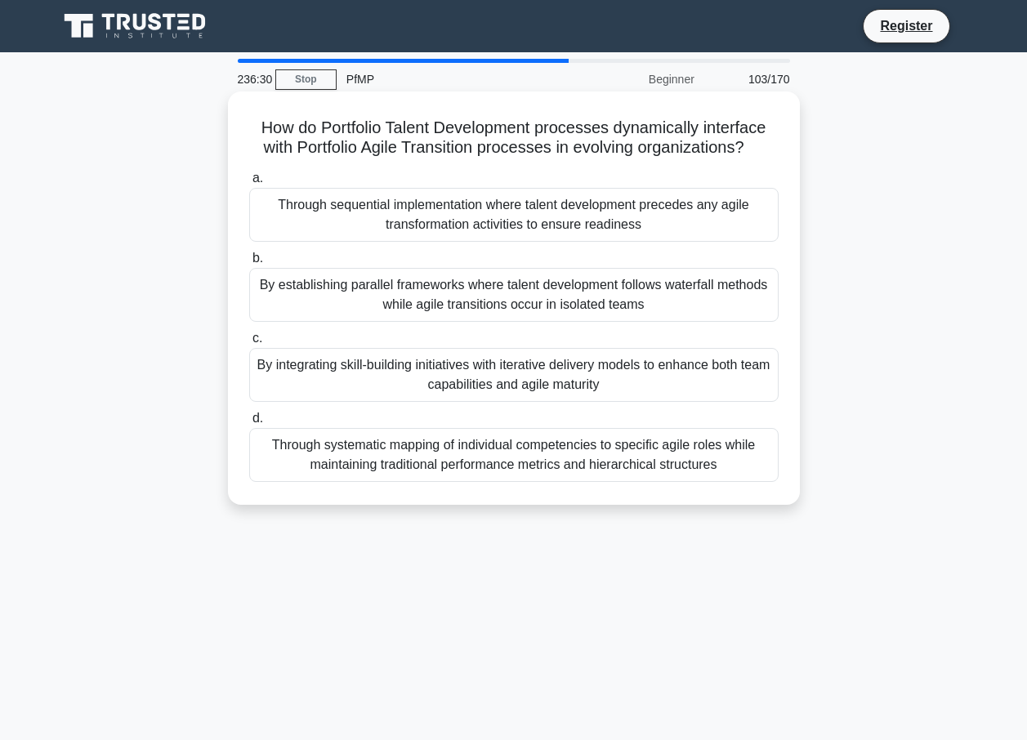
click at [639, 377] on div "By integrating skill-building initiatives with iterative delivery models to enh…" at bounding box center [513, 375] width 529 height 54
click at [249, 344] on input "c. By integrating skill-building initiatives with iterative delivery models to …" at bounding box center [249, 338] width 0 height 11
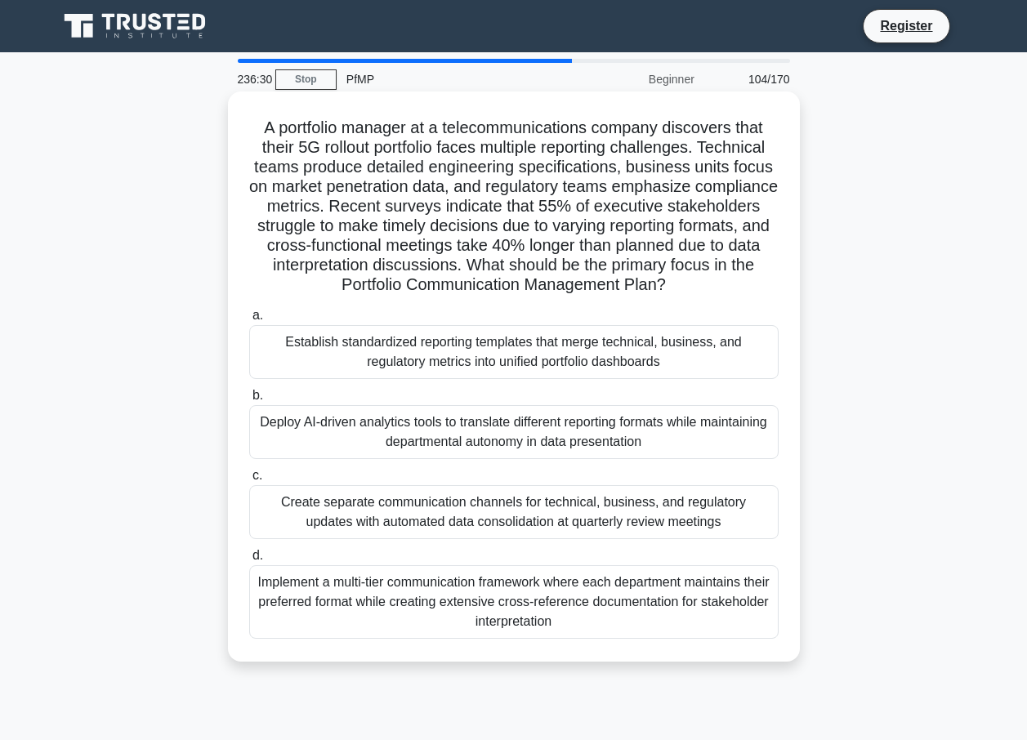
click at [640, 301] on div "A portfolio manager at a telecommunications company discovers that their 5G rol…" at bounding box center [513, 376] width 559 height 557
click at [636, 342] on div "Establish standardized reporting templates that merge technical, business, and …" at bounding box center [513, 352] width 529 height 54
click at [249, 321] on input "a. Establish standardized reporting templates that merge technical, business, a…" at bounding box center [249, 315] width 0 height 11
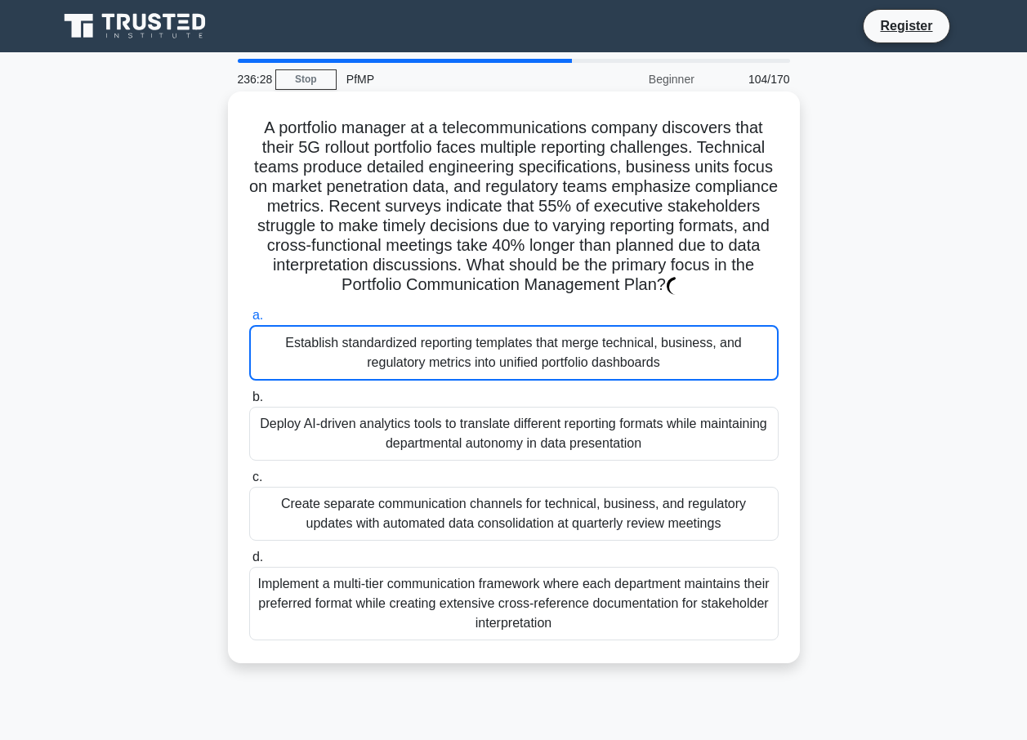
click at [645, 408] on div "Deploy AI-driven analytics tools to translate different reporting formats while…" at bounding box center [513, 434] width 529 height 54
click at [249, 403] on input "b. Deploy AI-driven analytics tools to translate different reporting formats wh…" at bounding box center [249, 397] width 0 height 11
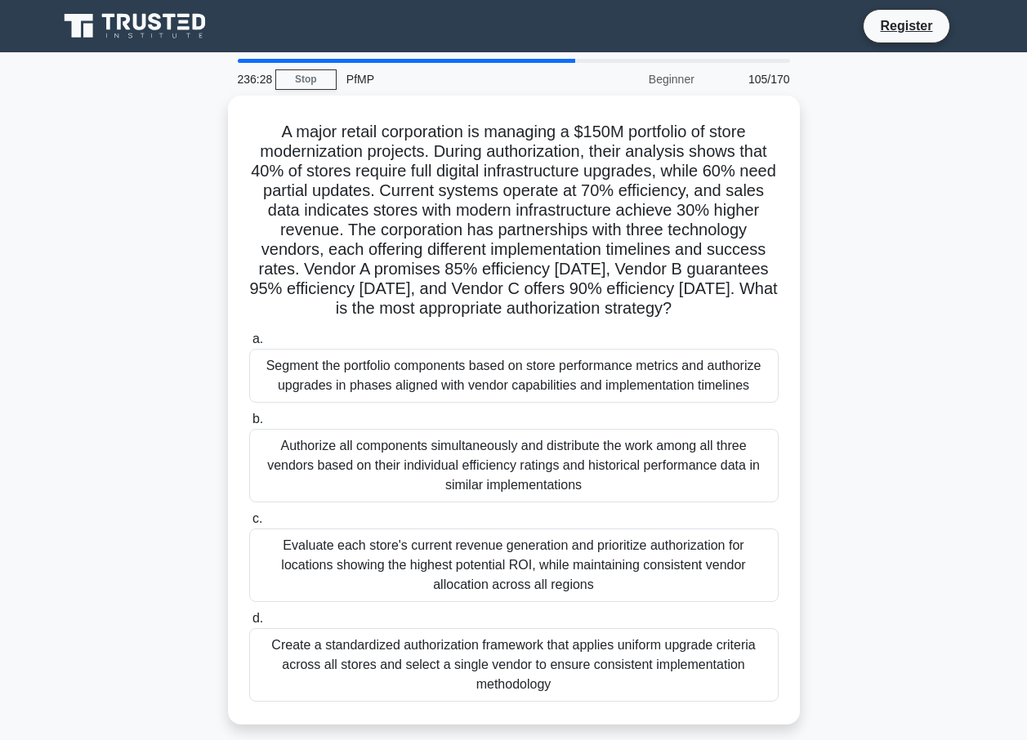
click at [645, 432] on label "b. Authorize all components simultaneously and distribute the work among all th…" at bounding box center [513, 455] width 529 height 93
click at [249, 425] on input "b. Authorize all components simultaneously and distribute the work among all th…" at bounding box center [249, 419] width 0 height 11
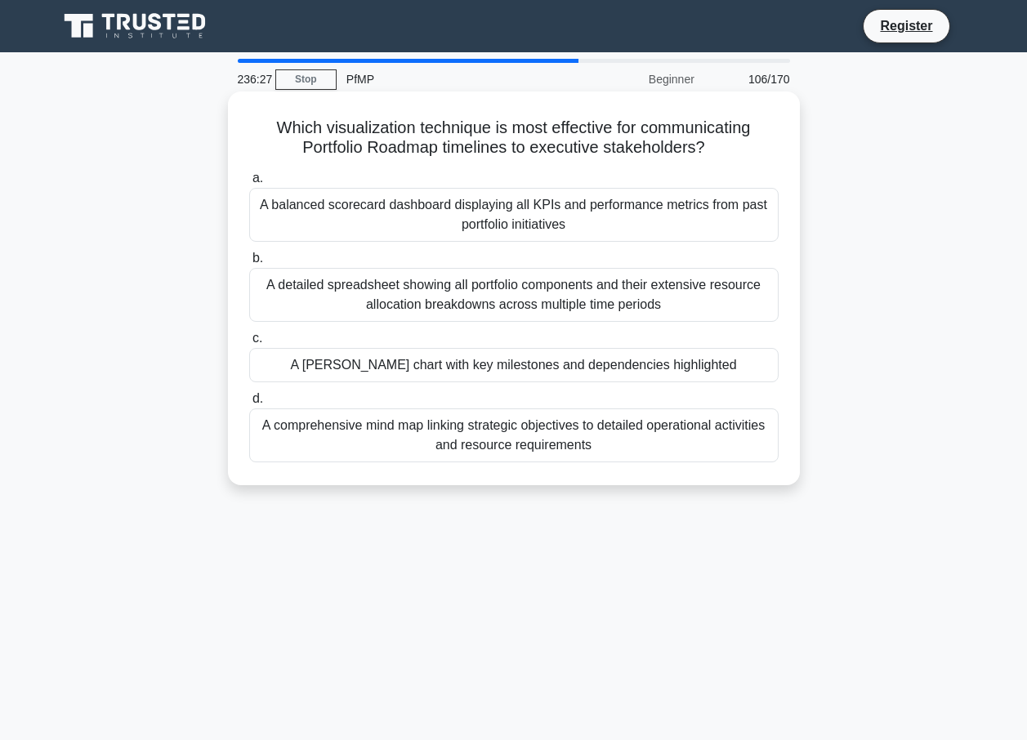
drag, startPoint x: 620, startPoint y: 545, endPoint x: 620, endPoint y: 469, distance: 76.0
click at [620, 537] on div "236:27 Stop PfMP Beginner 106/170 Which visualization technique is most effecti…" at bounding box center [513, 467] width 931 height 817
click at [622, 454] on div "A comprehensive mind map linking strategic objectives to detailed operational a…" at bounding box center [513, 435] width 529 height 54
click at [249, 404] on input "d. A comprehensive mind map linking strategic objectives to detailed operationa…" at bounding box center [249, 399] width 0 height 11
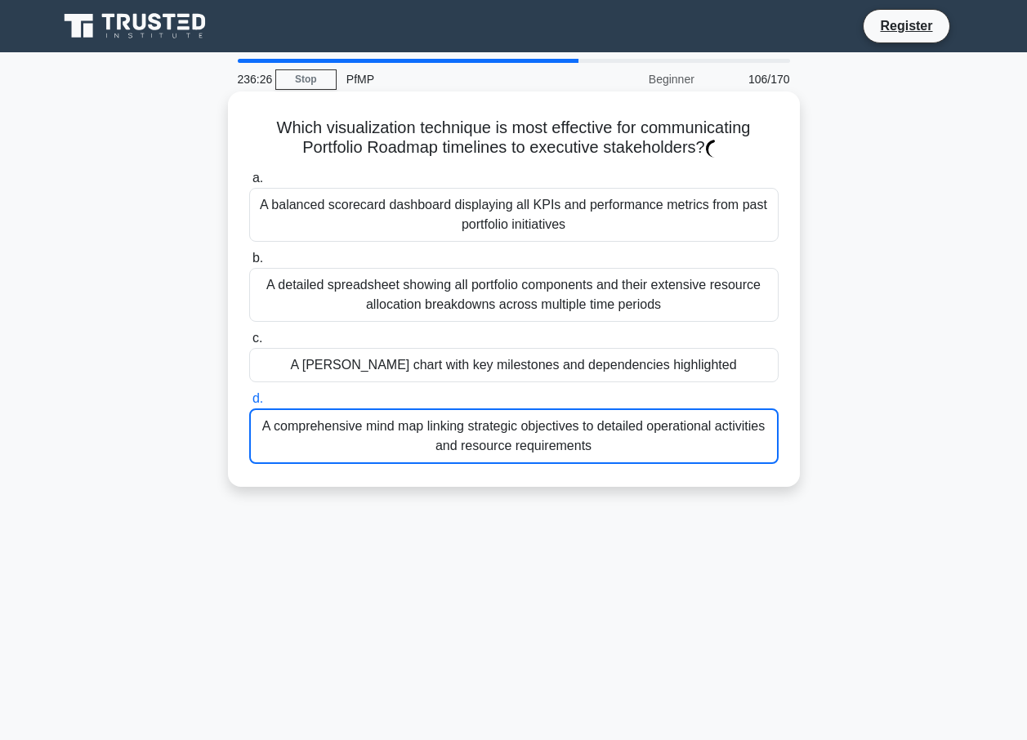
click at [638, 385] on div "a. A balanced scorecard dashboard displaying all KPIs and performance metrics f…" at bounding box center [513, 316] width 549 height 302
drag, startPoint x: 638, startPoint y: 385, endPoint x: 638, endPoint y: 322, distance: 62.9
click at [638, 322] on div "a. A balanced scorecard dashboard displaying all KPIs and performance metrics f…" at bounding box center [513, 316] width 549 height 302
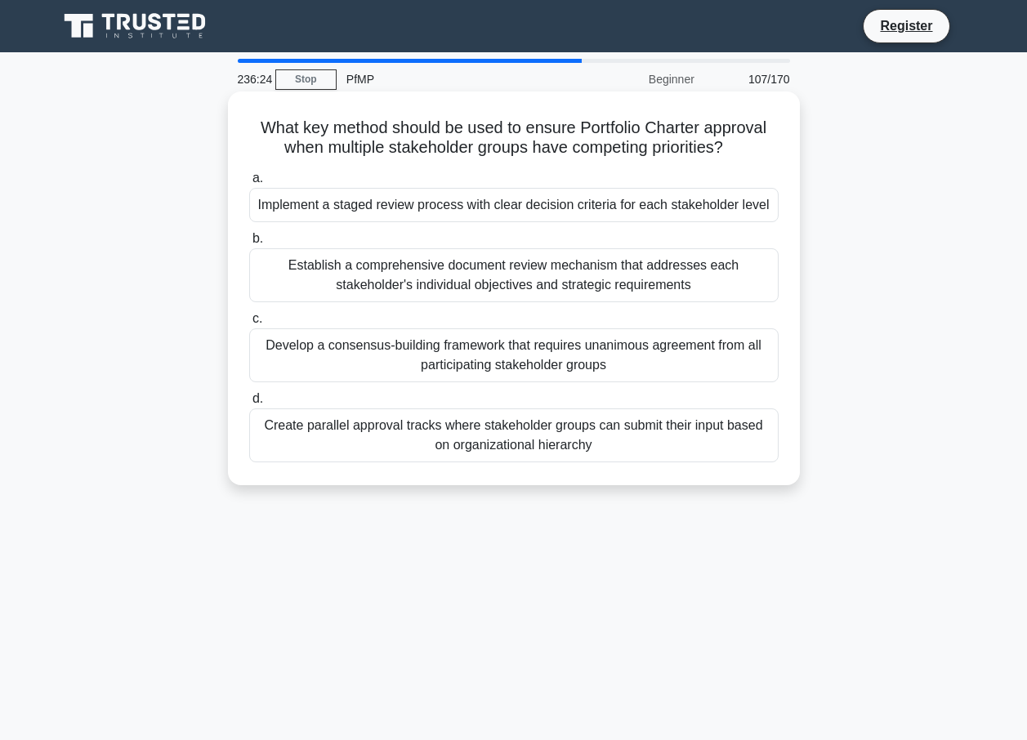
drag, startPoint x: 638, startPoint y: 322, endPoint x: 612, endPoint y: 299, distance: 34.7
click at [612, 299] on div "Establish a comprehensive document review mechanism that addresses each stakeho…" at bounding box center [513, 275] width 529 height 54
click at [249, 244] on input "b. Establish a comprehensive document review mechanism that addresses each stak…" at bounding box center [249, 239] width 0 height 11
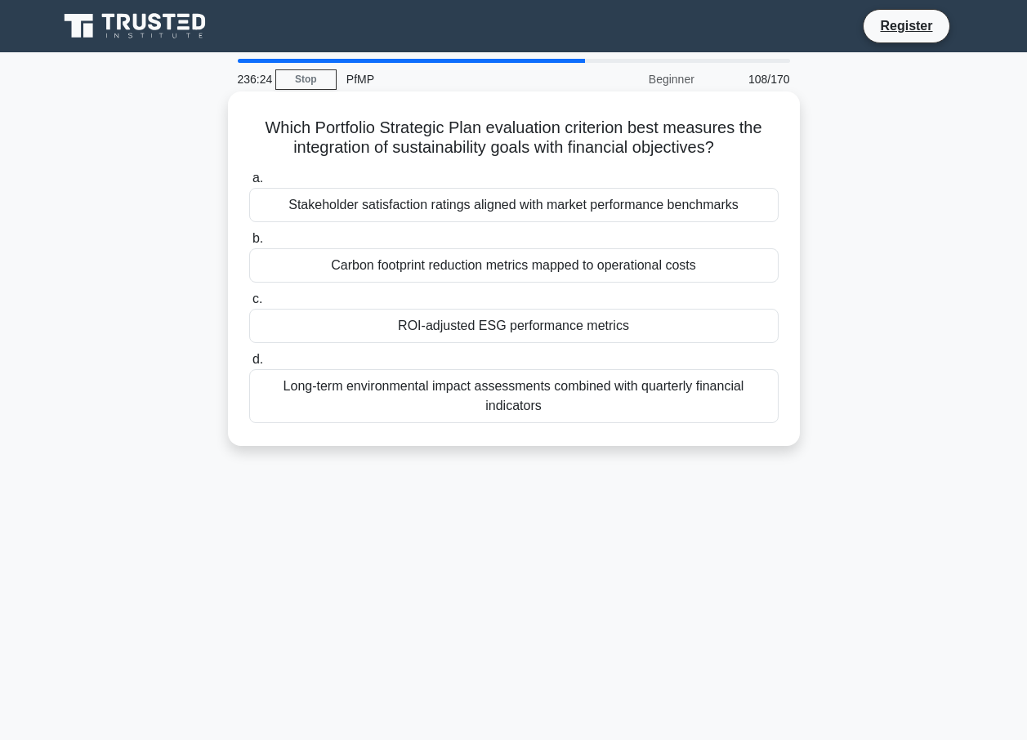
click at [542, 310] on div "ROI-adjusted ESG performance metrics" at bounding box center [513, 326] width 529 height 34
click at [249, 305] on input "c. ROI-adjusted ESG performance metrics" at bounding box center [249, 299] width 0 height 11
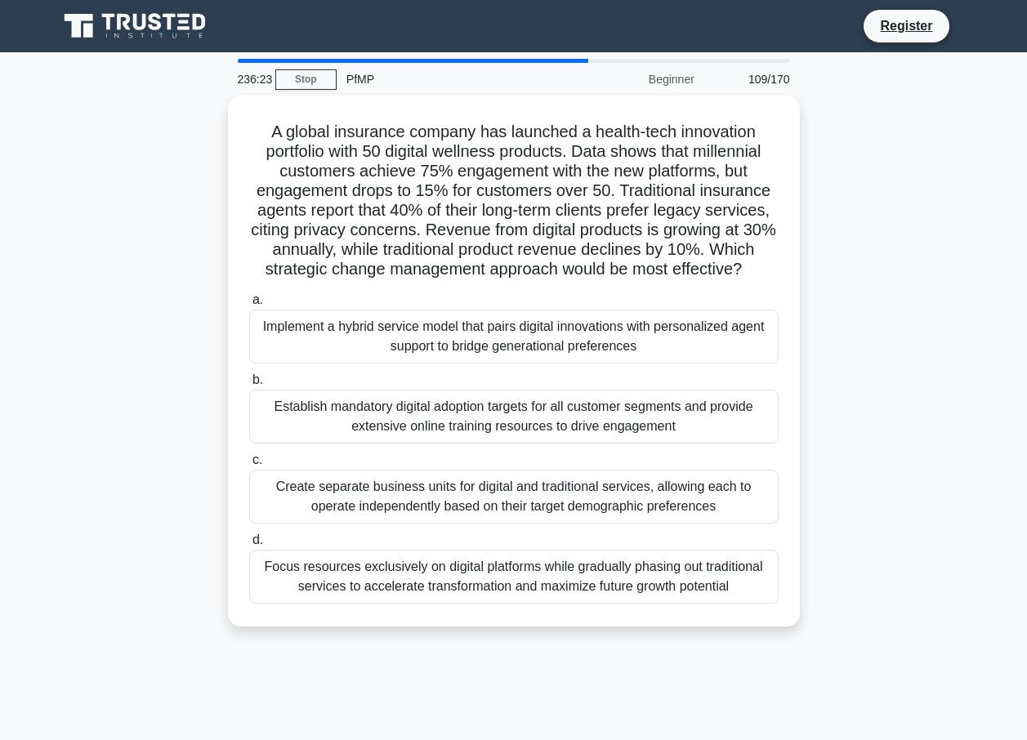
click at [576, 392] on div "Establish mandatory digital adoption targets for all customer segments and prov…" at bounding box center [513, 417] width 529 height 54
click at [249, 386] on input "b. Establish mandatory digital adoption targets for all customer segments and p…" at bounding box center [249, 380] width 0 height 11
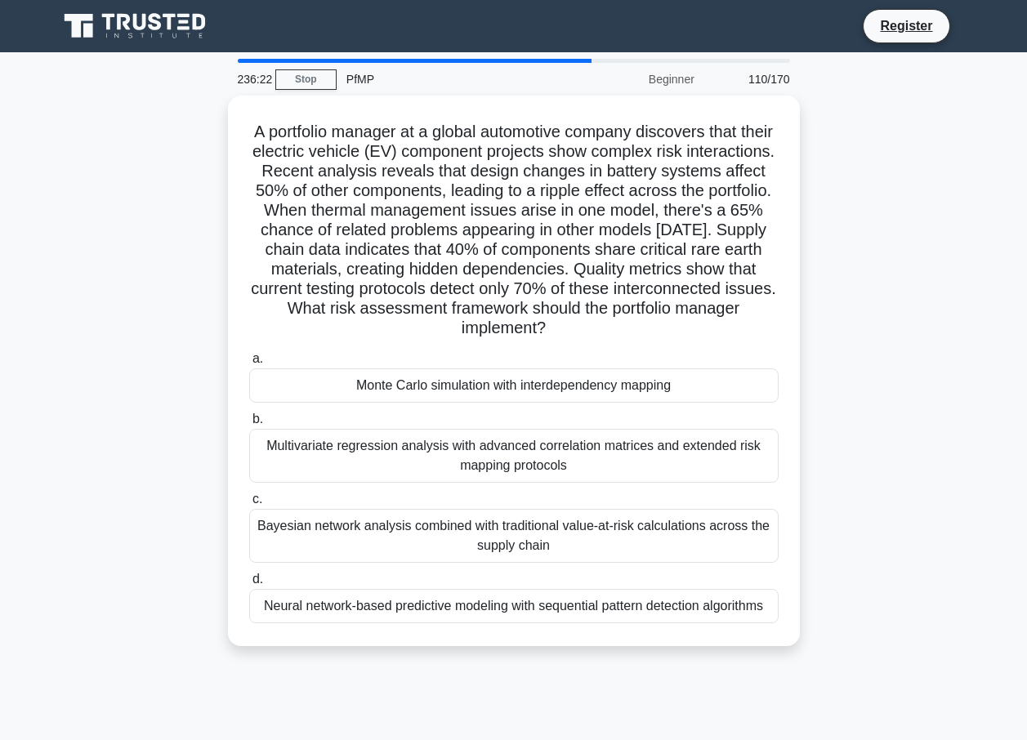
click at [577, 318] on h5 "A portfolio manager at a global automotive company discovers that their electri…" at bounding box center [514, 230] width 533 height 217
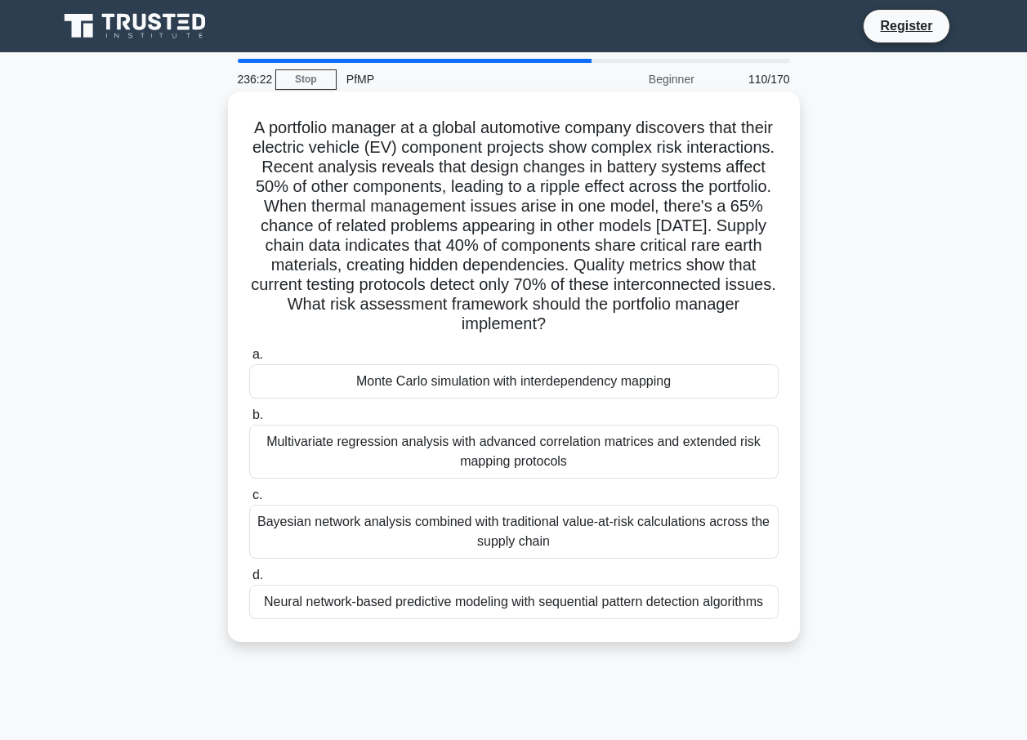
click at [573, 379] on div "Monte Carlo simulation with interdependency mapping" at bounding box center [513, 381] width 529 height 34
click at [249, 360] on input "a. Monte Carlo simulation with interdependency mapping" at bounding box center [249, 355] width 0 height 11
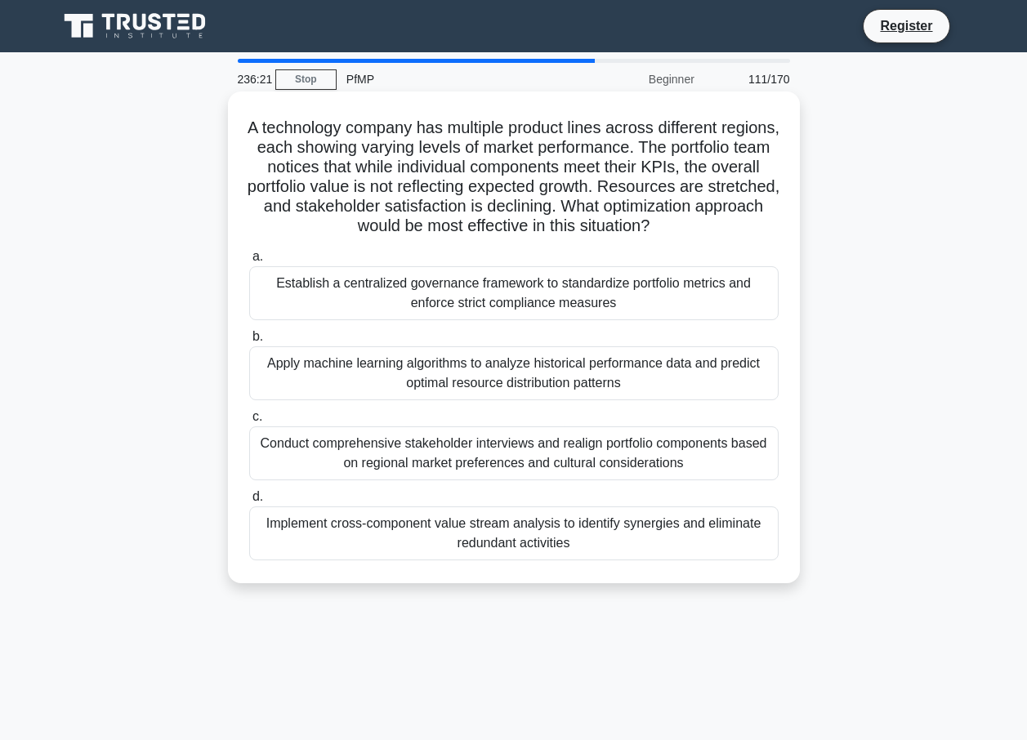
click at [579, 445] on div "Conduct comprehensive stakeholder interviews and realign portfolio components b…" at bounding box center [513, 453] width 529 height 54
click at [249, 422] on input "c. Conduct comprehensive stakeholder interviews and realign portfolio component…" at bounding box center [249, 417] width 0 height 11
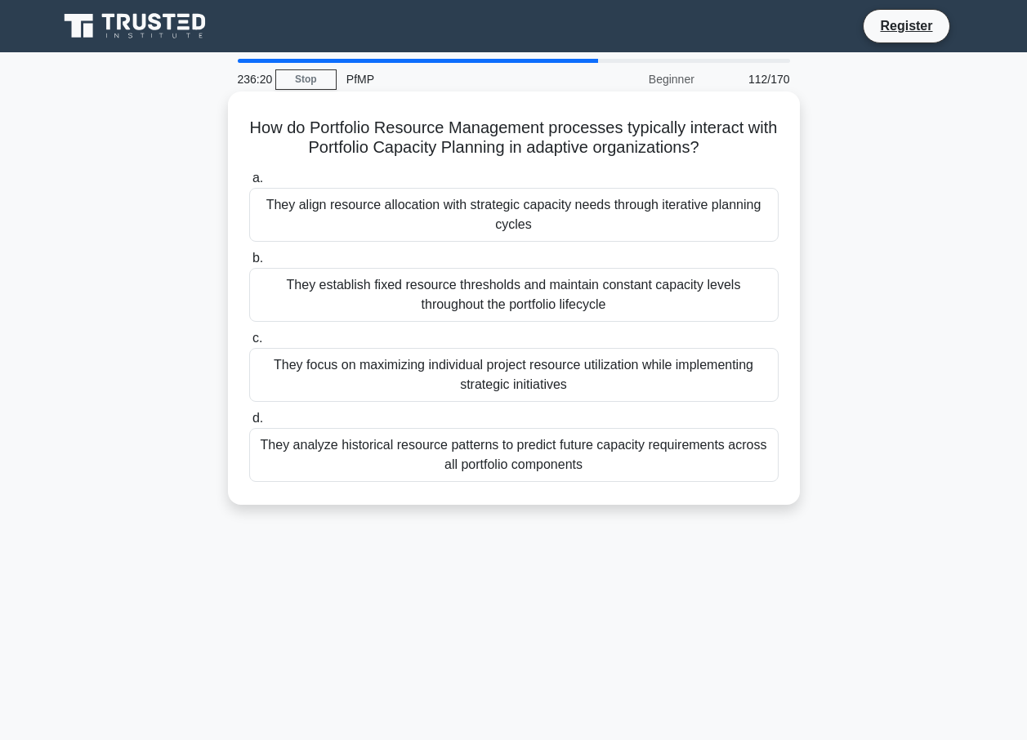
click at [573, 423] on label "d. They analyze historical resource patterns to predict future capacity require…" at bounding box center [513, 445] width 529 height 74
click at [249, 423] on input "d. They analyze historical resource patterns to predict future capacity require…" at bounding box center [249, 418] width 0 height 11
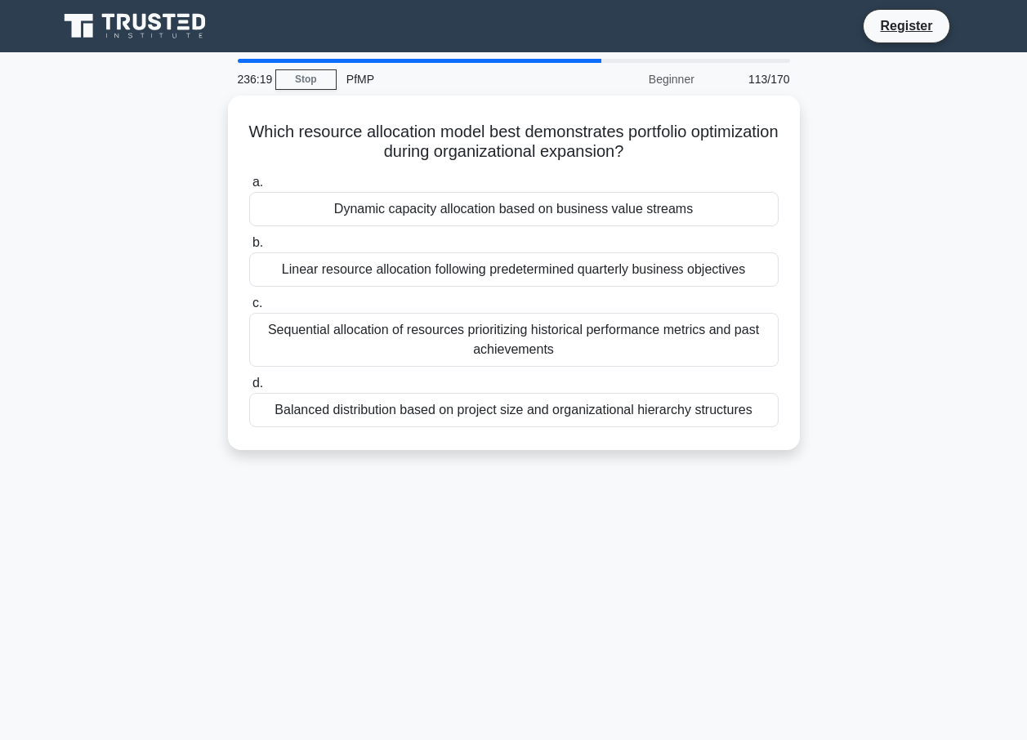
click at [605, 390] on label "d. Balanced distribution based on project size and organizational hierarchy str…" at bounding box center [513, 400] width 529 height 54
click at [249, 389] on input "d. Balanced distribution based on project size and organizational hierarchy str…" at bounding box center [249, 383] width 0 height 11
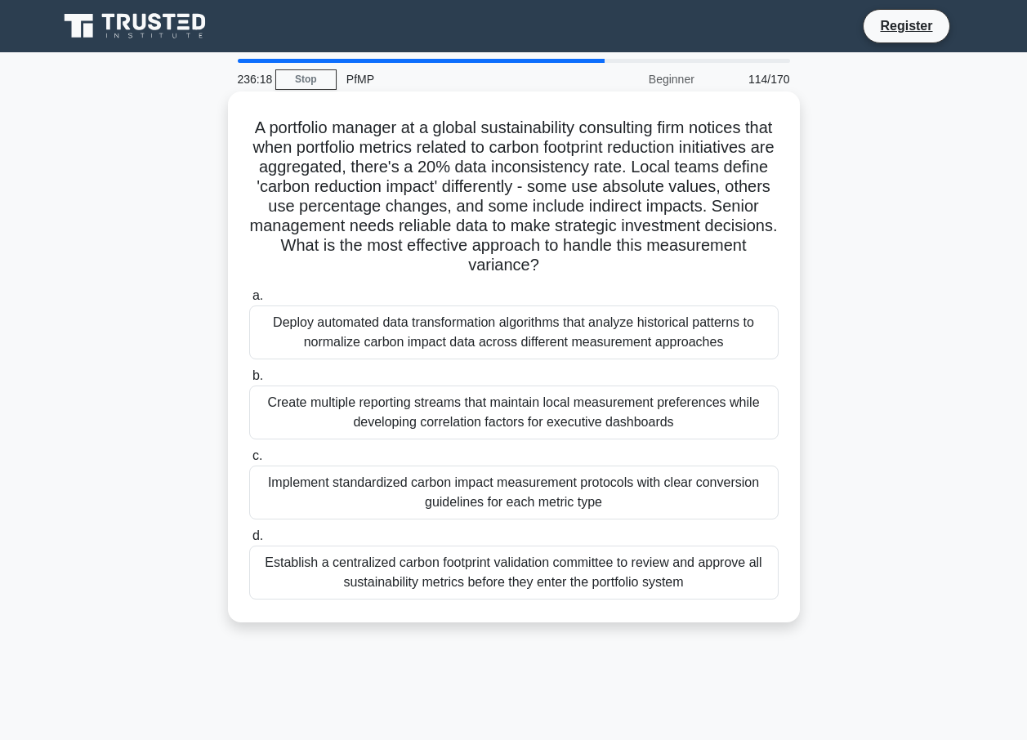
click at [625, 352] on div "Deploy automated data transformation algorithms that analyze historical pattern…" at bounding box center [513, 333] width 529 height 54
click at [249, 301] on input "a. Deploy automated data transformation algorithms that analyze historical patt…" at bounding box center [249, 296] width 0 height 11
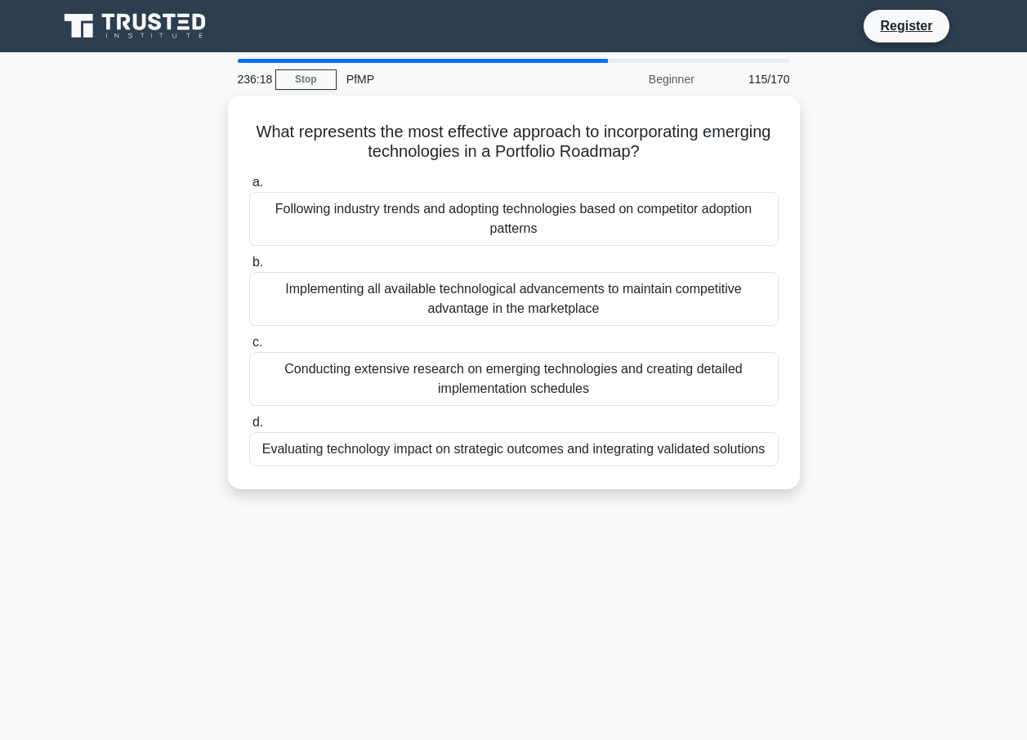
click at [613, 379] on div "Conducting extensive research on emerging technologies and creating detailed im…" at bounding box center [513, 379] width 529 height 54
click at [249, 348] on input "c. Conducting extensive research on emerging technologies and creating detailed…" at bounding box center [249, 342] width 0 height 11
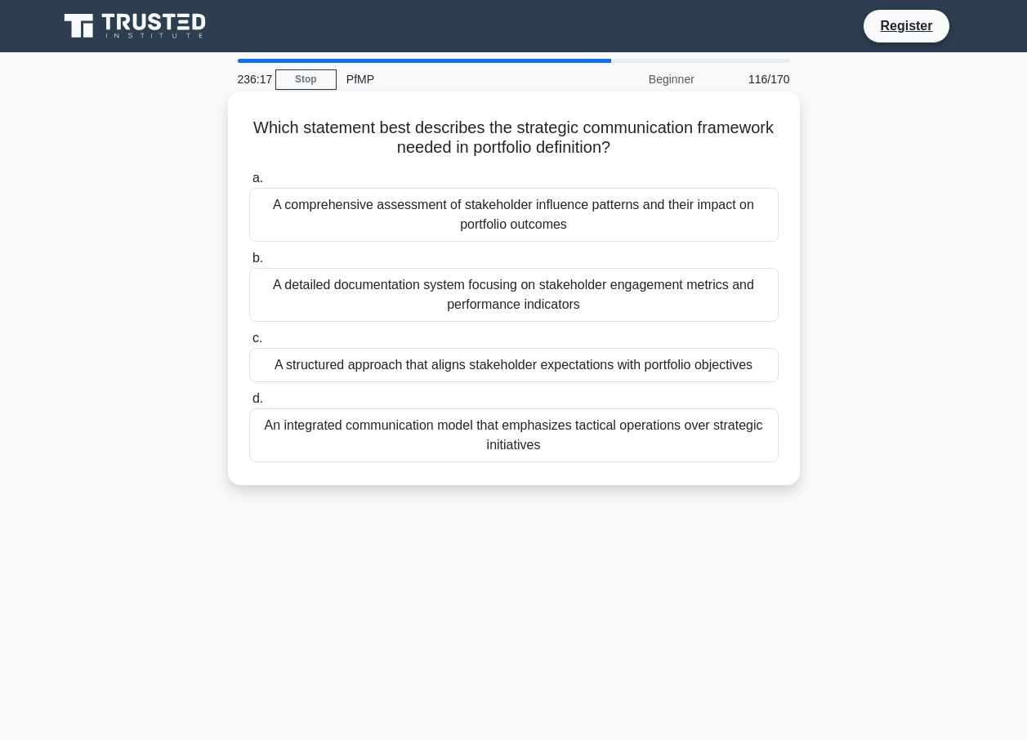
click at [618, 427] on div "An integrated communication model that emphasizes tactical operations over stra…" at bounding box center [513, 435] width 529 height 54
click at [249, 404] on input "d. An integrated communication model that emphasizes tactical operations over s…" at bounding box center [249, 399] width 0 height 11
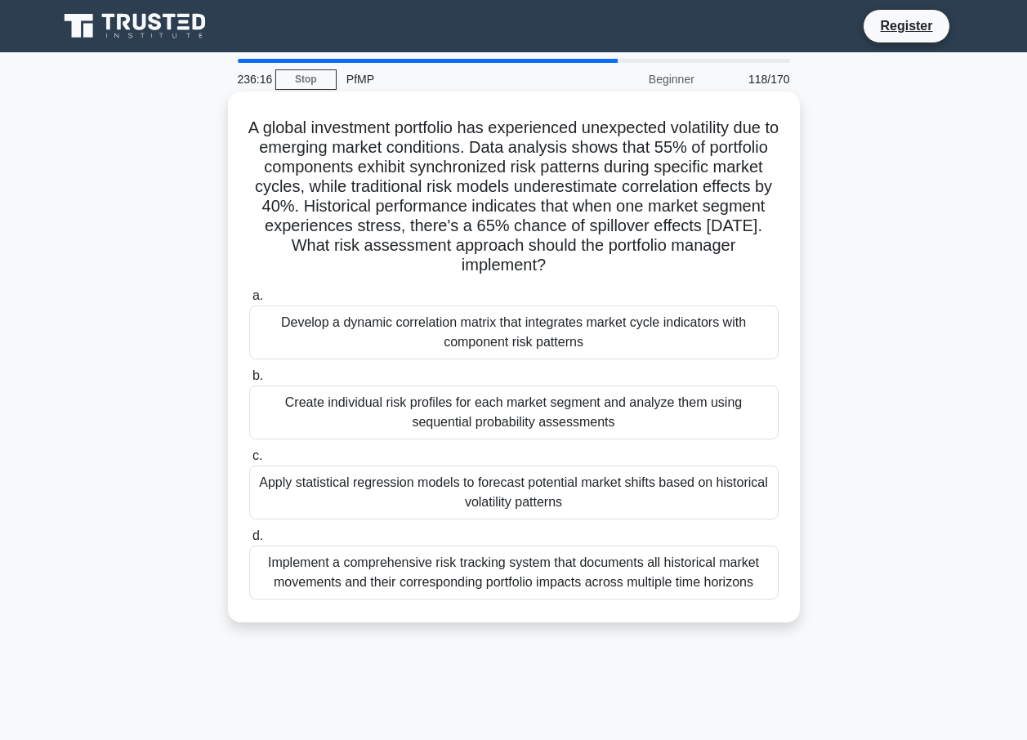
click at [643, 299] on label "a. Develop a dynamic correlation matrix that integrates market cycle indicators…" at bounding box center [513, 323] width 529 height 74
click at [249, 299] on input "a. Develop a dynamic correlation matrix that integrates market cycle indicators…" at bounding box center [249, 296] width 0 height 11
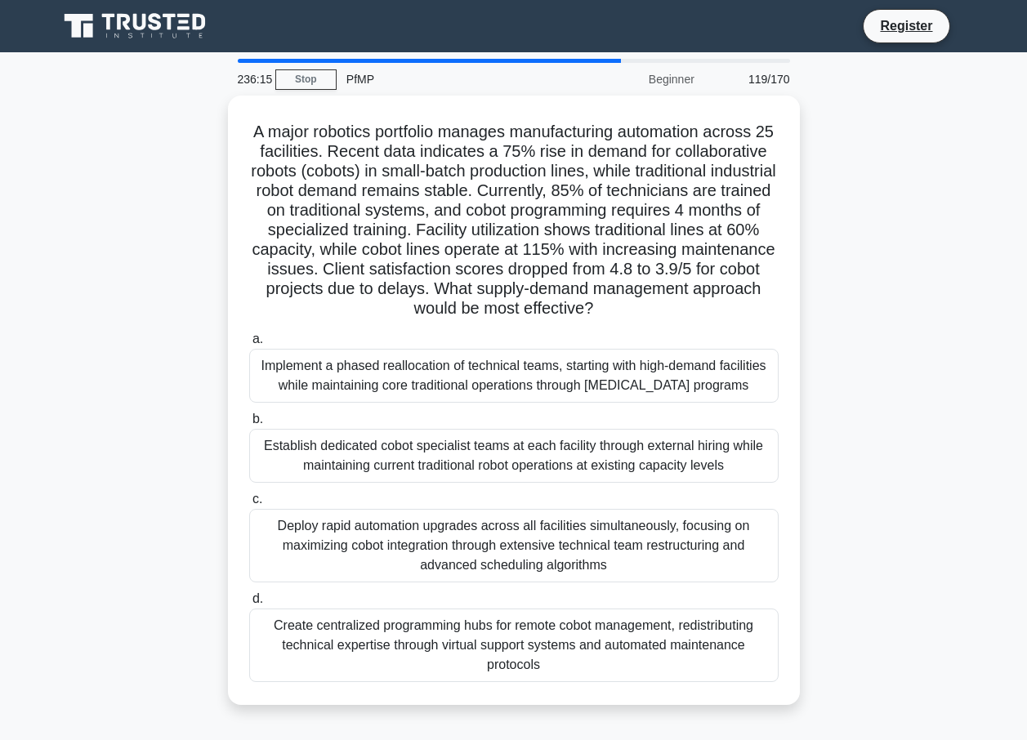
click at [644, 396] on div "Implement a phased reallocation of technical teams, starting with high-demand f…" at bounding box center [513, 376] width 529 height 54
click at [249, 345] on input "a. Implement a phased reallocation of technical teams, starting with high-deman…" at bounding box center [249, 339] width 0 height 11
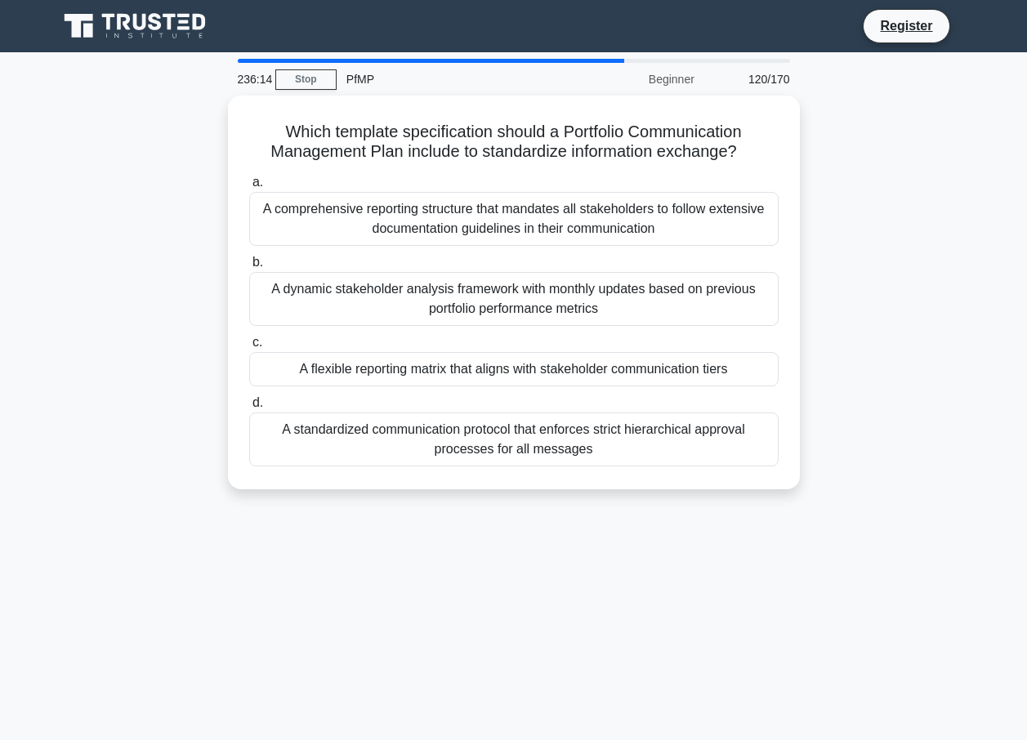
click at [643, 474] on div "Which template specification should a Portfolio Communication Management Plan i…" at bounding box center [513, 292] width 559 height 381
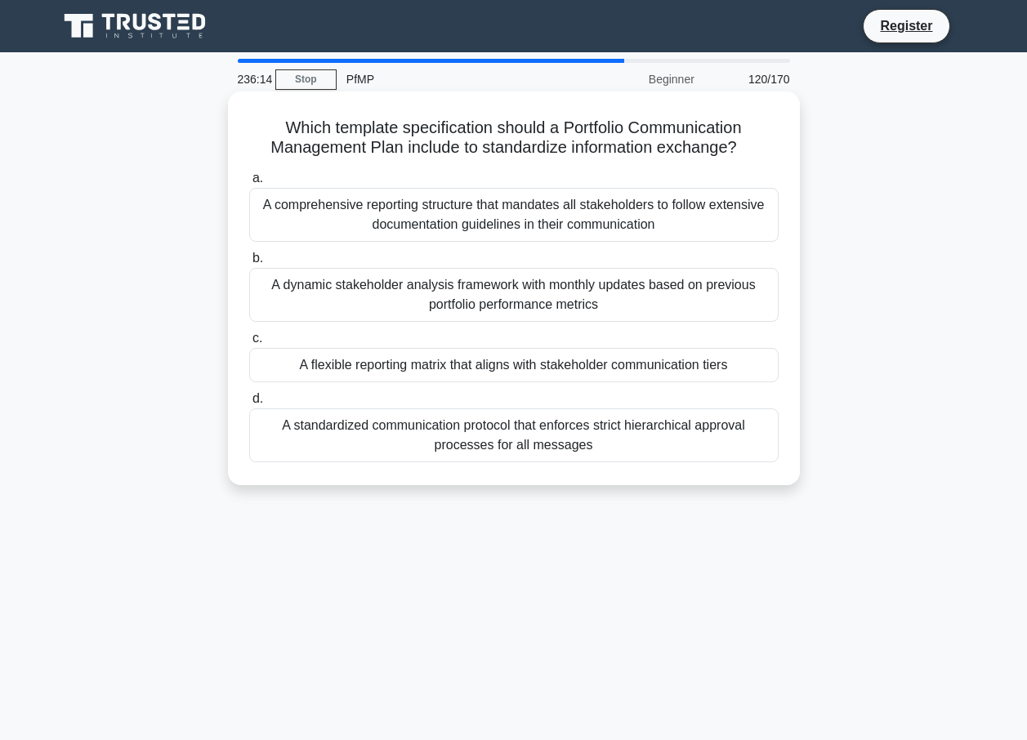
click at [641, 430] on div "A standardized communication protocol that enforces strict hierarchical approva…" at bounding box center [513, 435] width 529 height 54
click at [249, 404] on input "d. A standardized communication protocol that enforces strict hierarchical appr…" at bounding box center [249, 399] width 0 height 11
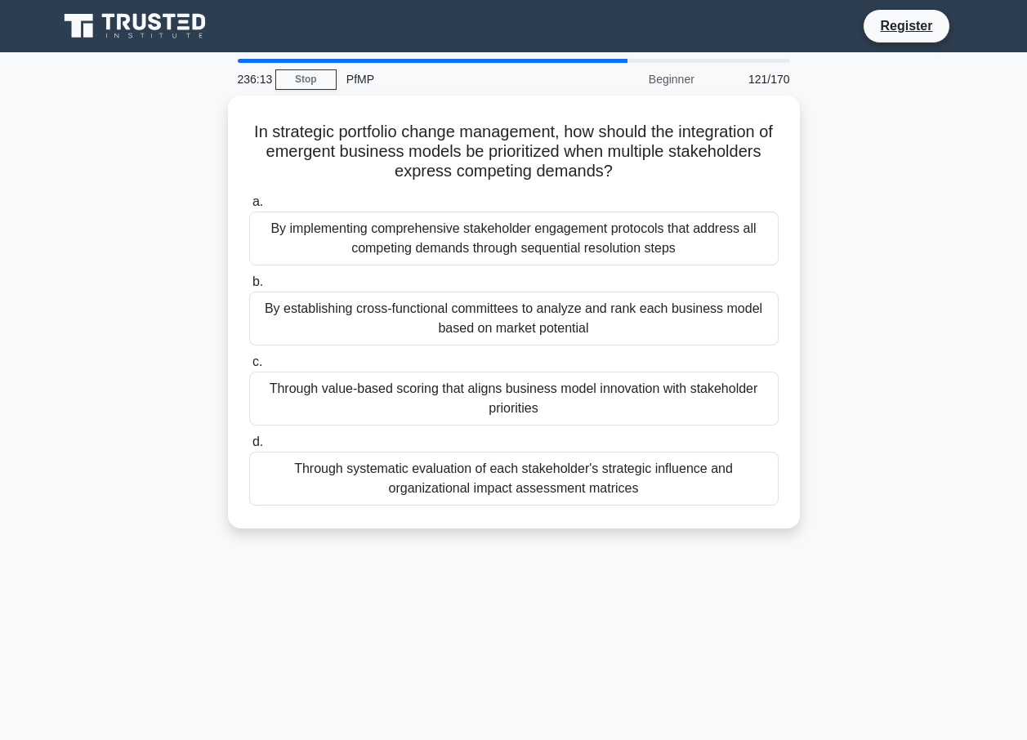
click at [642, 380] on div "Through value-based scoring that aligns business model innovation with stakehol…" at bounding box center [513, 399] width 529 height 54
click at [249, 368] on input "c. Through value-based scoring that aligns business model innovation with stake…" at bounding box center [249, 362] width 0 height 11
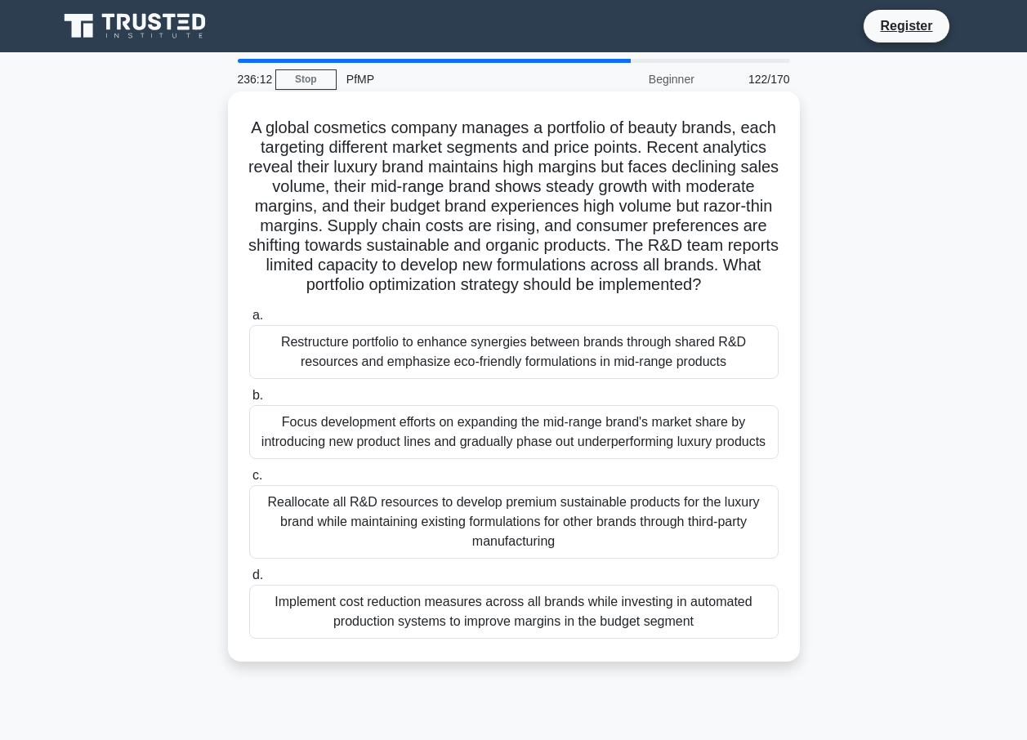
click at [657, 337] on label "a. Restructure portfolio to enhance synergies between brands through shared R&D…" at bounding box center [513, 343] width 529 height 74
click at [249, 321] on input "a. Restructure portfolio to enhance synergies between brands through shared R&D…" at bounding box center [249, 315] width 0 height 11
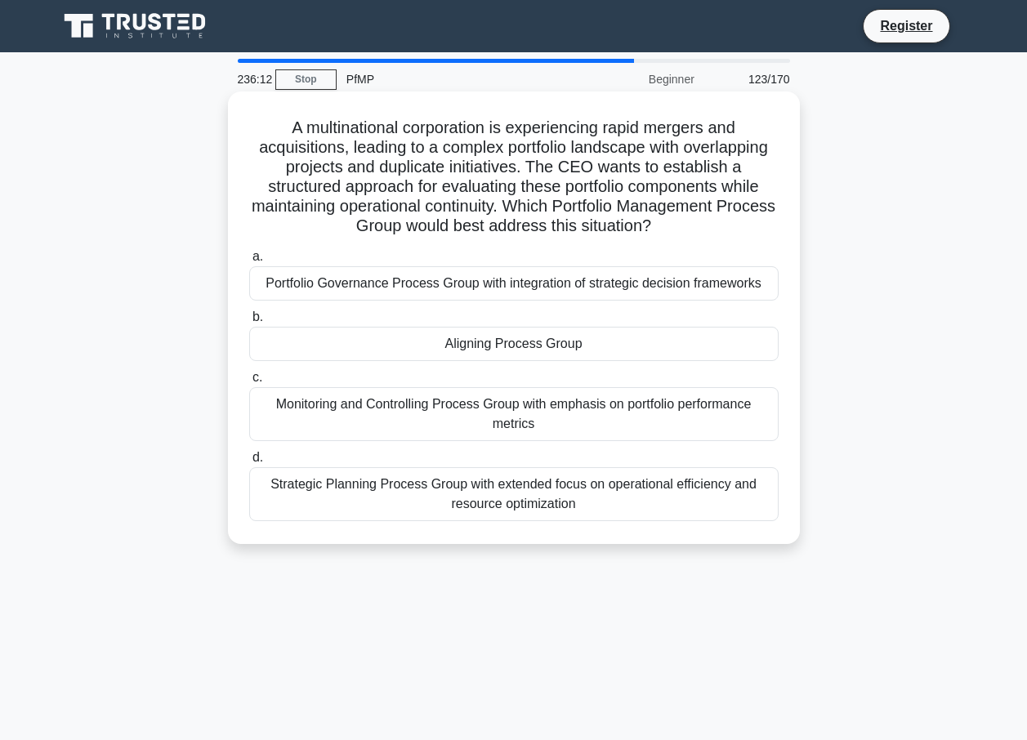
click at [647, 422] on div "Monitoring and Controlling Process Group with emphasis on portfolio performance…" at bounding box center [513, 414] width 529 height 54
click at [249, 383] on input "c. Monitoring and Controlling Process Group with emphasis on portfolio performa…" at bounding box center [249, 377] width 0 height 11
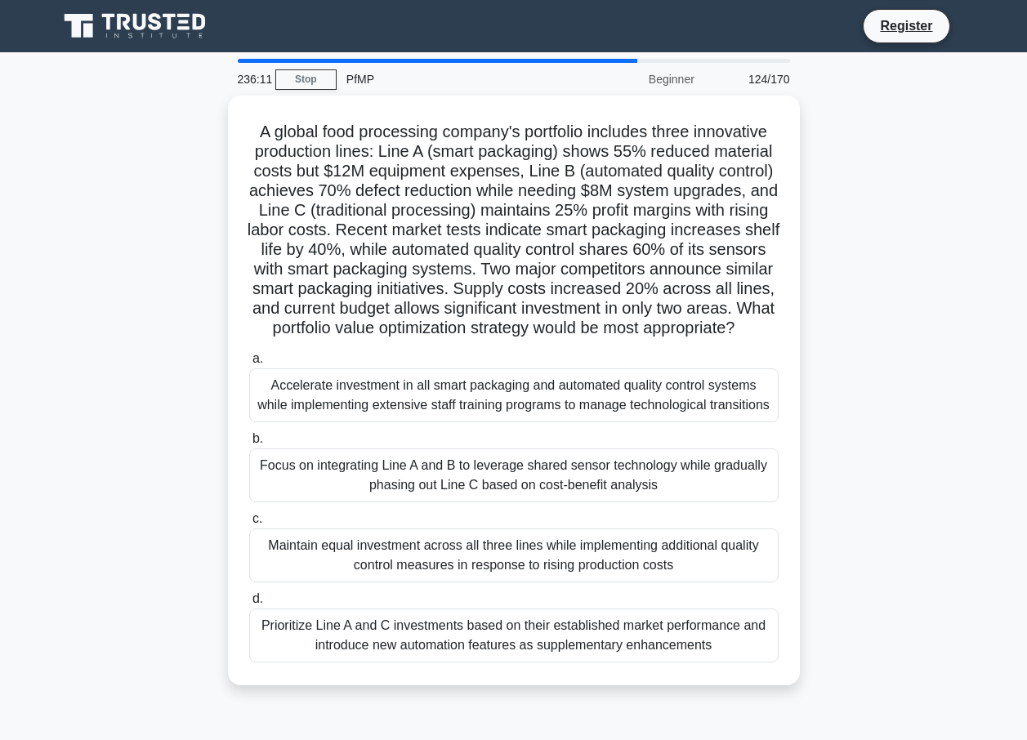
click at [645, 489] on div "Focus on integrating Line A and B to leverage shared sensor technology while gr…" at bounding box center [513, 475] width 529 height 54
click at [249, 444] on input "b. Focus on integrating Line A and B to leverage shared sensor technology while…" at bounding box center [249, 439] width 0 height 11
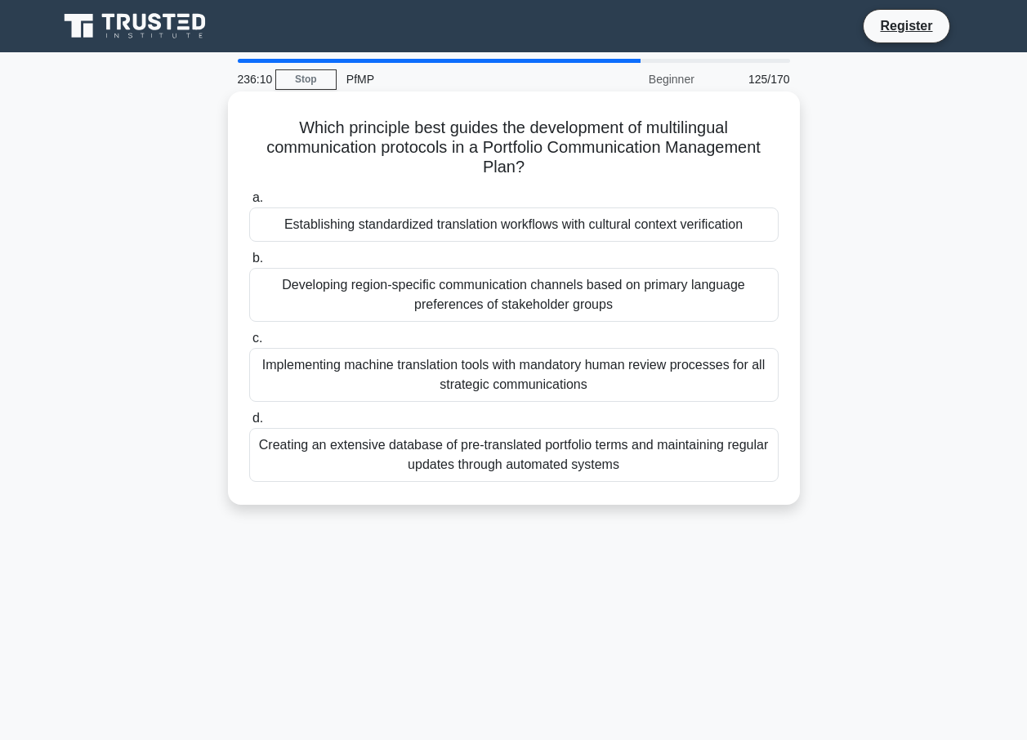
click at [646, 399] on div "Implementing machine translation tools with mandatory human review processes fo…" at bounding box center [513, 375] width 529 height 54
click at [249, 344] on input "c. Implementing machine translation tools with mandatory human review processes…" at bounding box center [249, 338] width 0 height 11
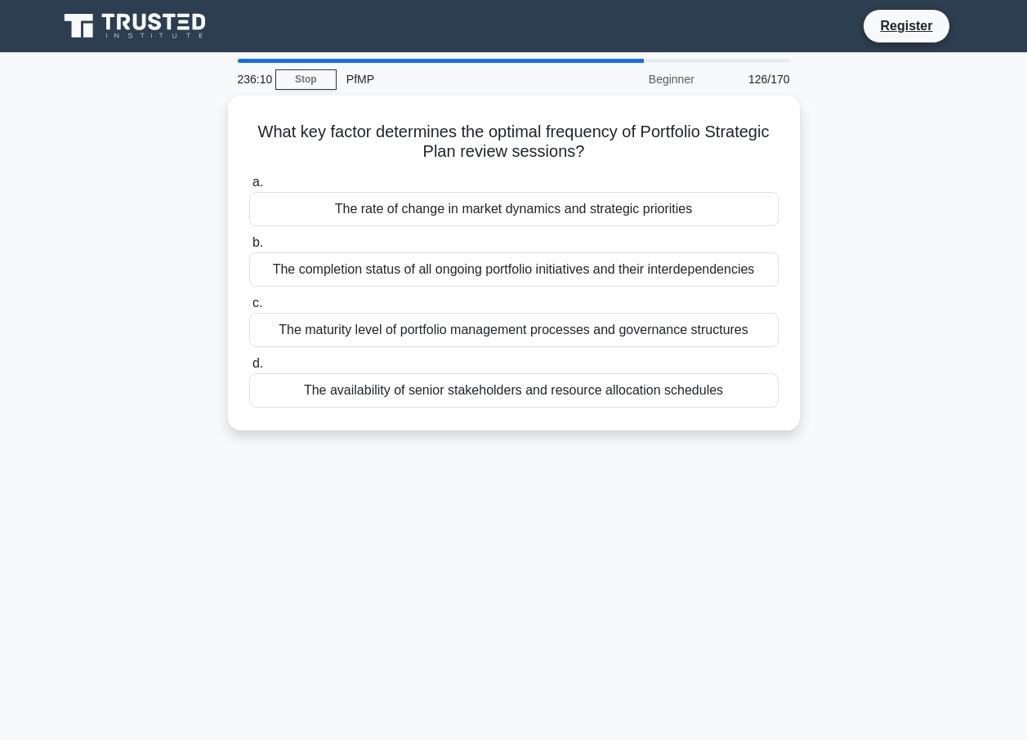
click at [644, 468] on div "236:10 Stop PfMP Beginner 126/170 What key factor determines the optimal freque…" at bounding box center [513, 467] width 931 height 817
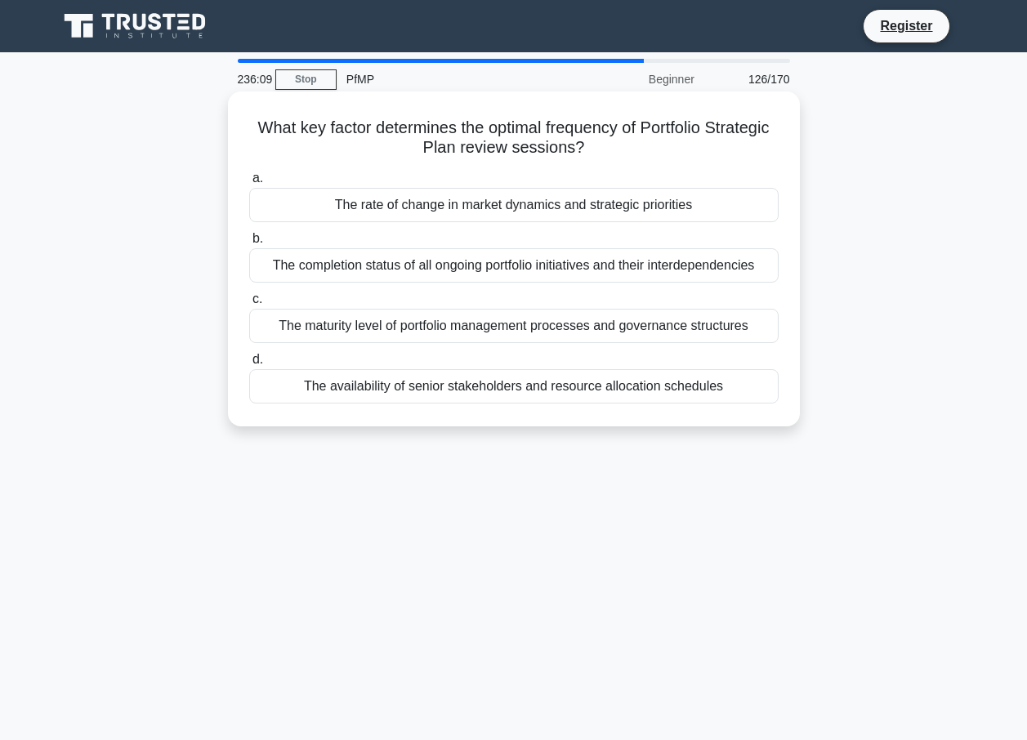
click at [649, 400] on div "a. The rate of change in market dynamics and strategic priorities b. The comple…" at bounding box center [513, 286] width 549 height 242
click at [649, 378] on div "The availability of senior stakeholders and resource allocation schedules" at bounding box center [513, 386] width 529 height 34
click at [249, 365] on input "d. The availability of senior stakeholders and resource allocation schedules" at bounding box center [249, 360] width 0 height 11
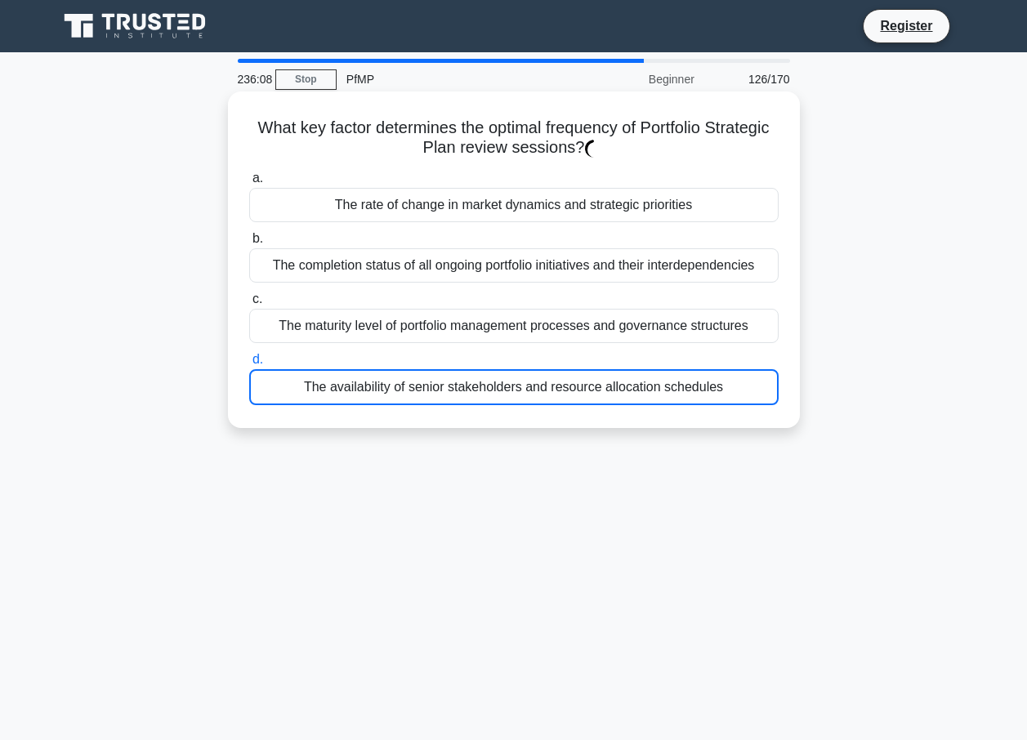
click at [658, 341] on div "The maturity level of portfolio management processes and governance structures" at bounding box center [513, 326] width 529 height 34
click at [249, 305] on input "c. The maturity level of portfolio management processes and governance structur…" at bounding box center [249, 299] width 0 height 11
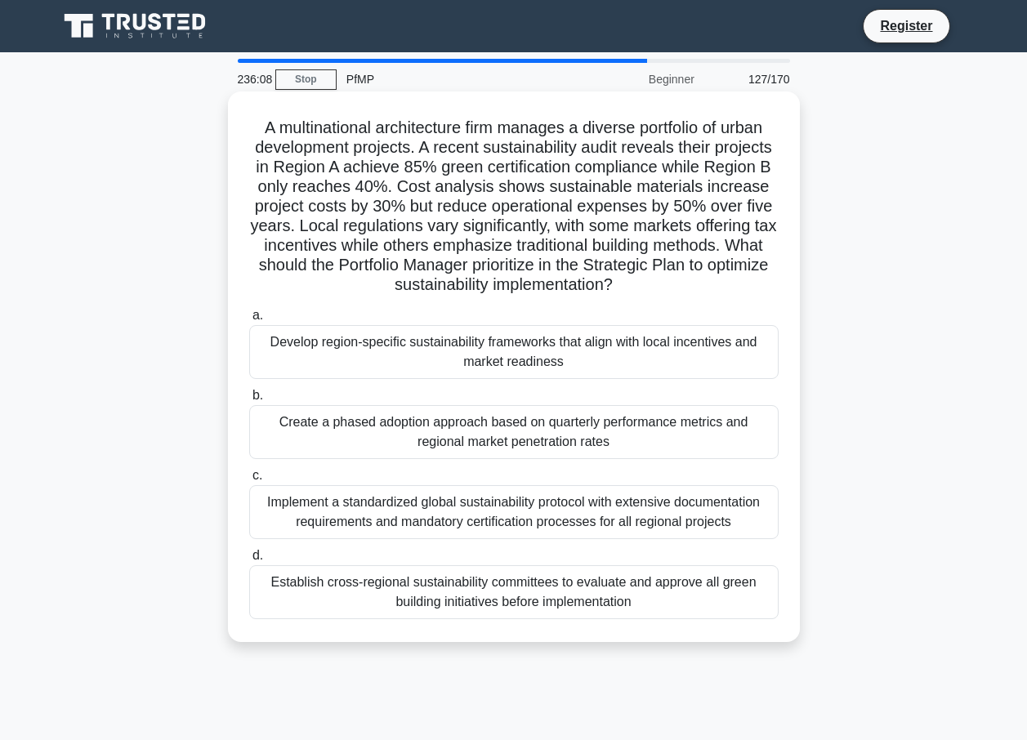
drag, startPoint x: 679, startPoint y: 304, endPoint x: 678, endPoint y: 326, distance: 22.1
click at [678, 316] on div "a. Develop region-specific sustainability frameworks that align with local ince…" at bounding box center [513, 462] width 549 height 320
click at [677, 334] on div "Develop region-specific sustainability frameworks that align with local incenti…" at bounding box center [513, 352] width 529 height 54
click at [249, 321] on input "a. Develop region-specific sustainability frameworks that align with local ince…" at bounding box center [249, 315] width 0 height 11
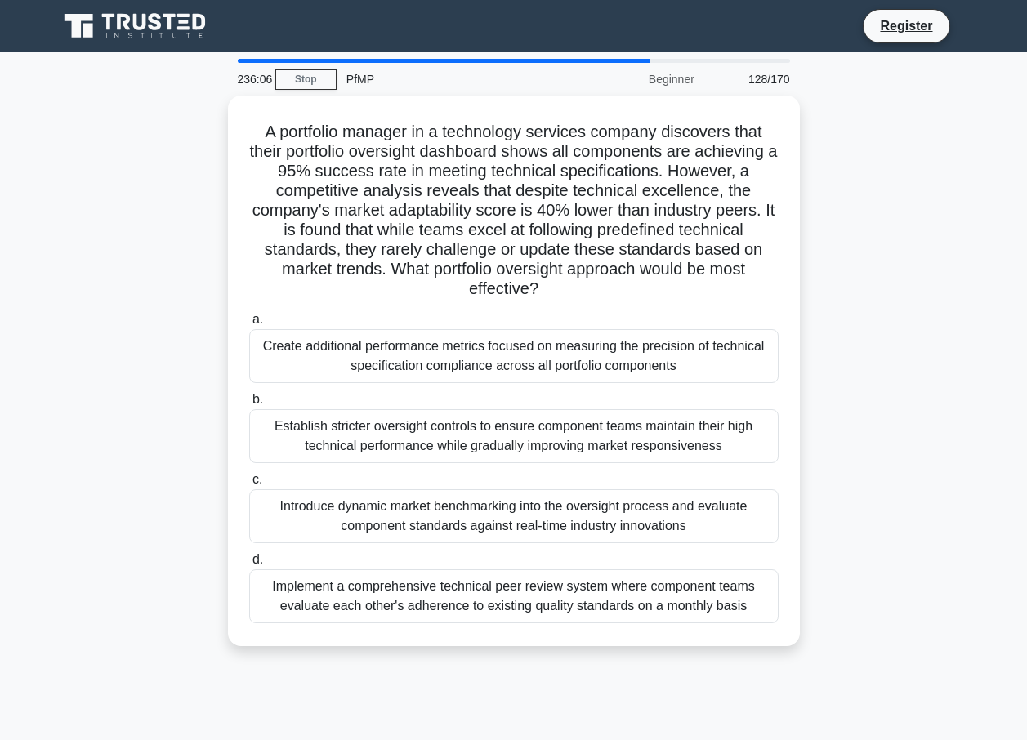
click at [667, 390] on label "b. Establish stricter oversight controls to ensure component teams maintain the…" at bounding box center [513, 427] width 529 height 74
click at [249, 395] on input "b. Establish stricter oversight controls to ensure component teams maintain the…" at bounding box center [249, 400] width 0 height 11
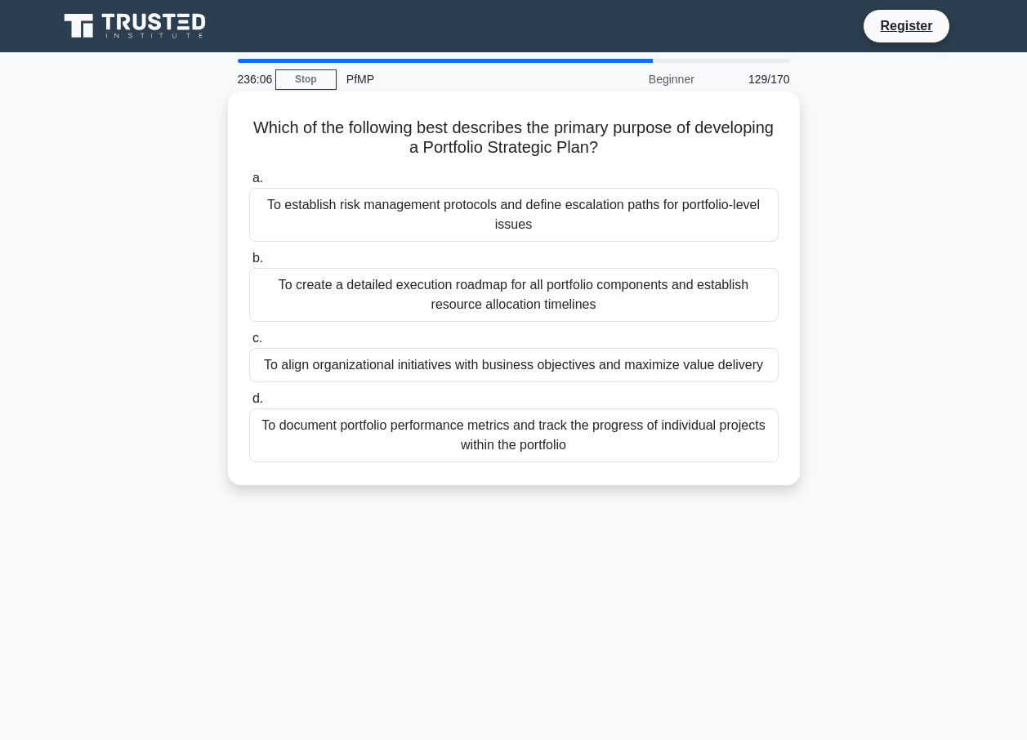
click at [651, 457] on div "To document portfolio performance metrics and track the progress of individual …" at bounding box center [513, 435] width 529 height 54
click at [249, 404] on input "d. To document portfolio performance metrics and track the progress of individu…" at bounding box center [249, 399] width 0 height 11
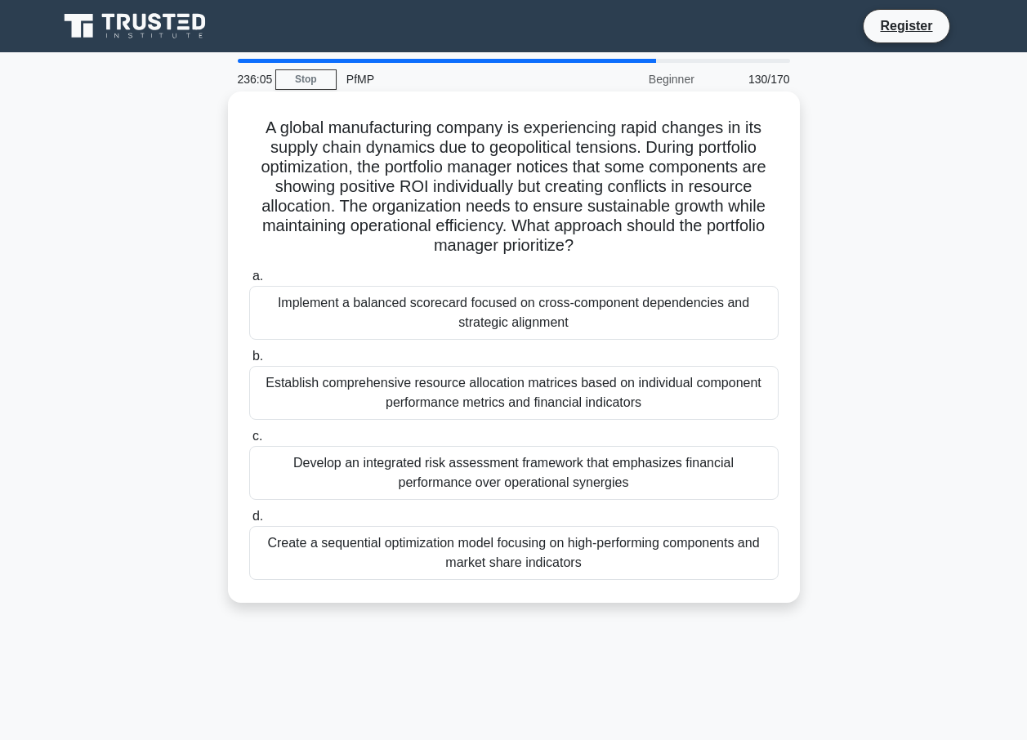
click at [646, 477] on div "Develop an integrated risk assessment framework that emphasizes financial perfo…" at bounding box center [513, 473] width 529 height 54
click at [249, 442] on input "c. Develop an integrated risk assessment framework that emphasizes financial pe…" at bounding box center [249, 436] width 0 height 11
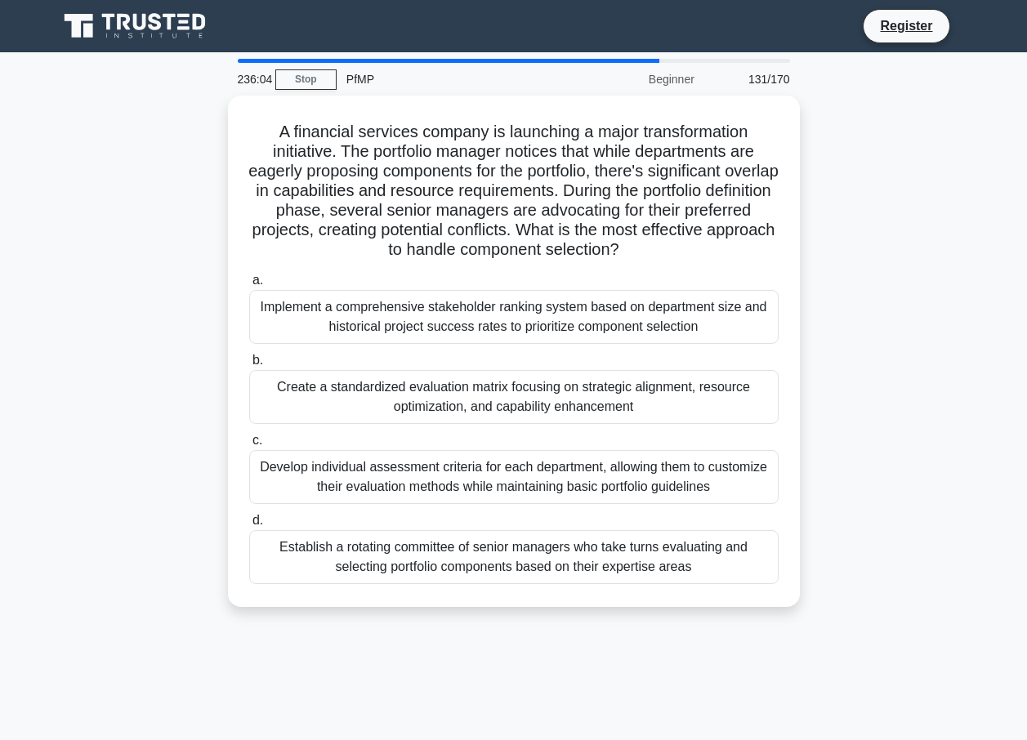
click at [646, 497] on div "Develop individual assessment criteria for each department, allowing them to cu…" at bounding box center [513, 477] width 529 height 54
click at [249, 446] on input "c. Develop individual assessment criteria for each department, allowing them to…" at bounding box center [249, 440] width 0 height 11
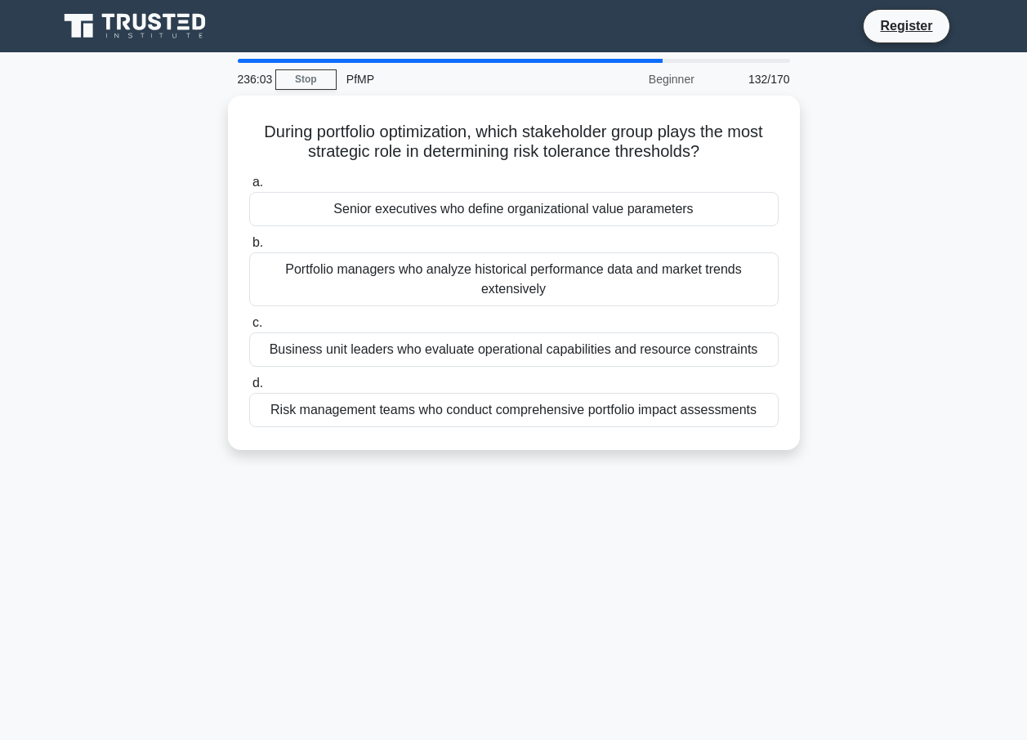
drag, startPoint x: 642, startPoint y: 497, endPoint x: 612, endPoint y: 497, distance: 30.2
click at [615, 502] on div "236:03 Stop PfMP Beginner 132/170 During portfolio optimization, which stakehol…" at bounding box center [513, 467] width 931 height 817
click at [591, 473] on div "236:03 Stop PfMP Beginner 132/170 During portfolio optimization, which stakehol…" at bounding box center [513, 467] width 931 height 817
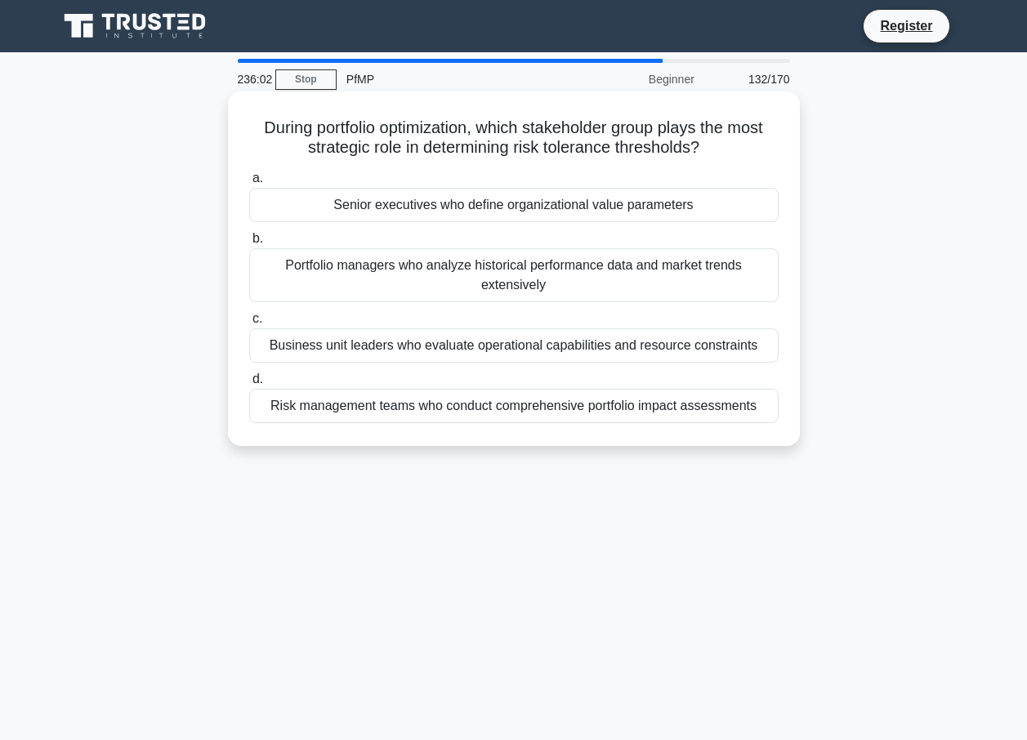
click at [595, 359] on div "Business unit leaders who evaluate operational capabilities and resource constr…" at bounding box center [513, 345] width 529 height 34
click at [249, 324] on input "c. Business unit leaders who evaluate operational capabilities and resource con…" at bounding box center [249, 319] width 0 height 11
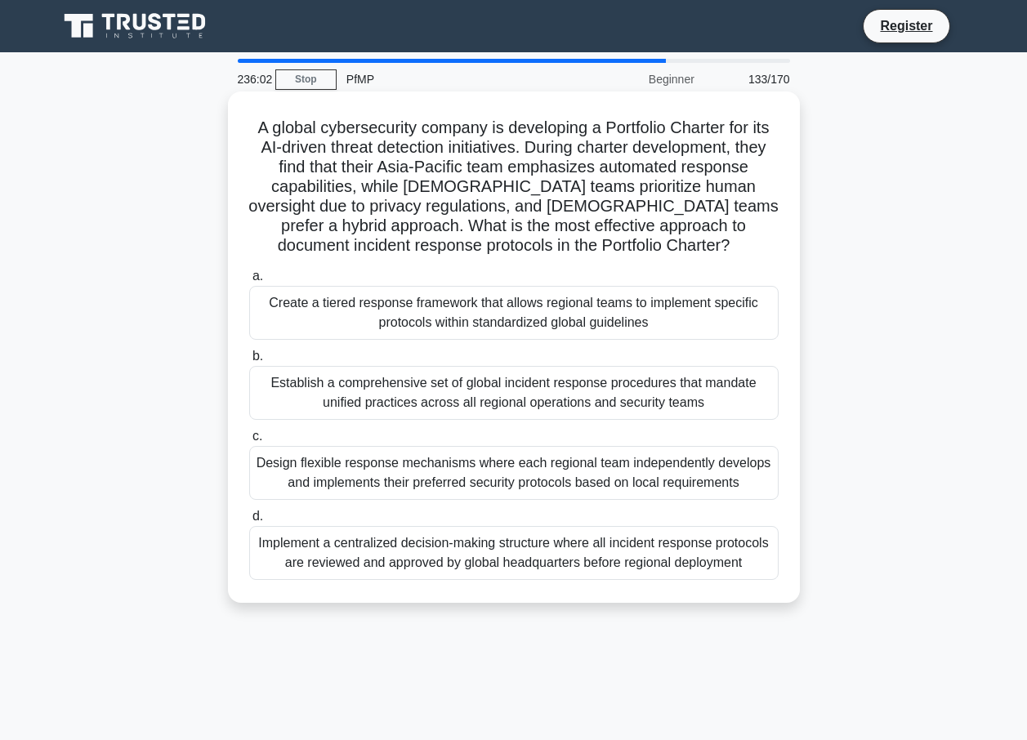
click at [595, 349] on label "b. Establish a comprehensive set of global incident response procedures that ma…" at bounding box center [513, 383] width 529 height 74
click at [249, 351] on input "b. Establish a comprehensive set of global incident response procedures that ma…" at bounding box center [249, 356] width 0 height 11
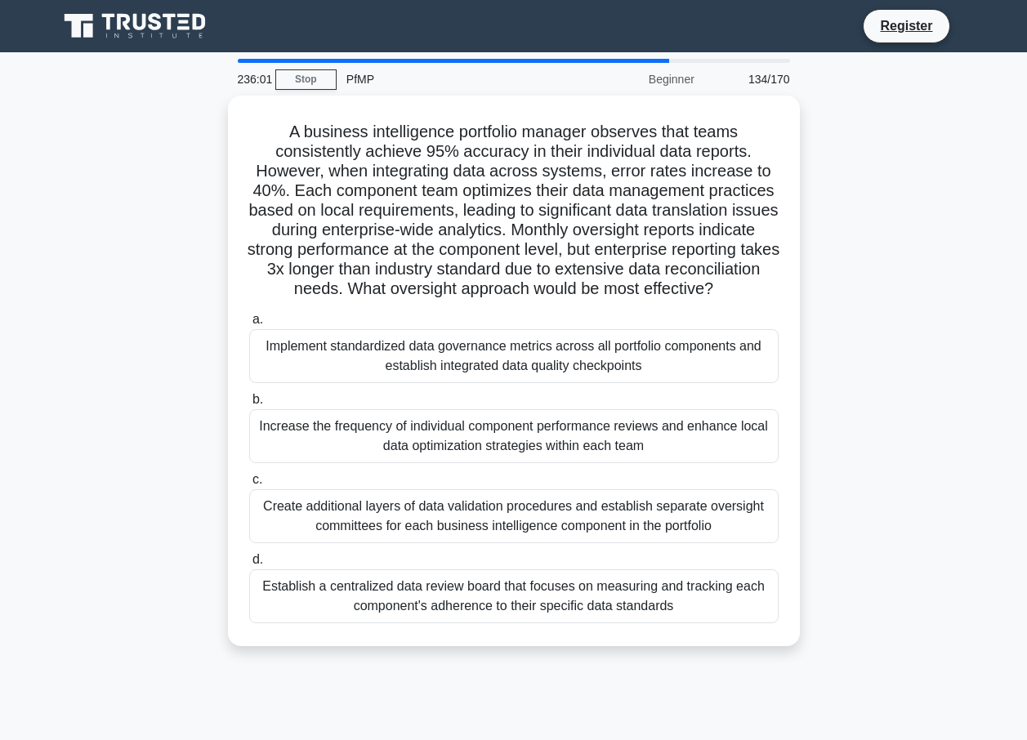
click at [597, 324] on div "A business intelligence portfolio manager observes that teams consistently achi…" at bounding box center [513, 370] width 559 height 537
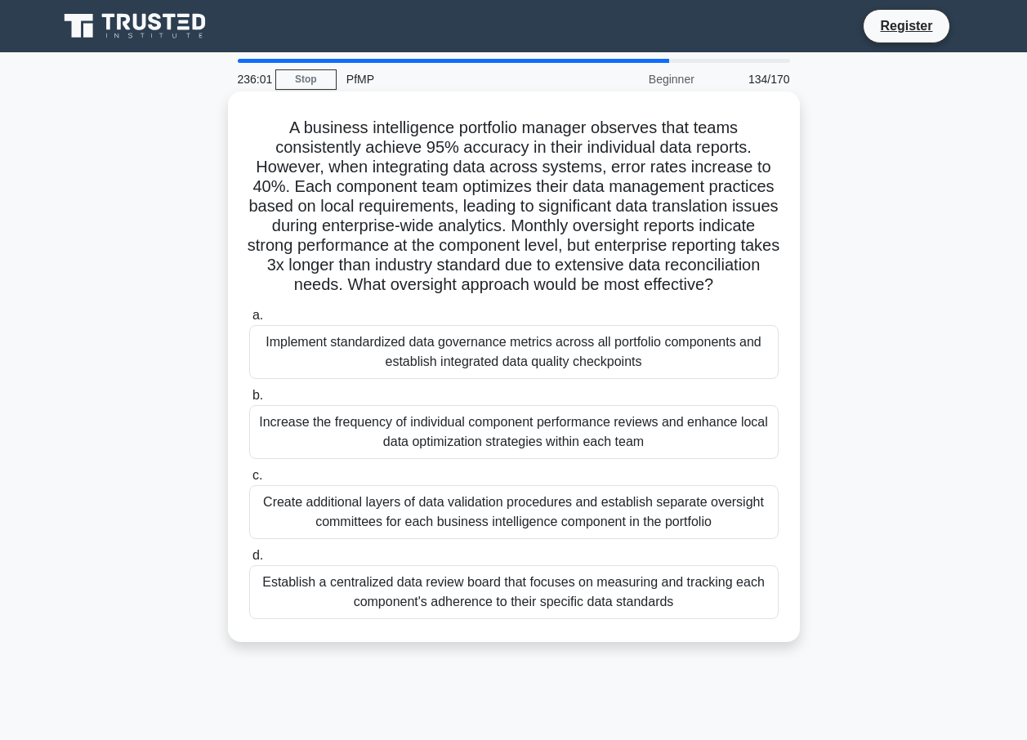
click at [597, 331] on label "a. Implement standardized data governance metrics across all portfolio componen…" at bounding box center [513, 343] width 529 height 74
click at [249, 321] on input "a. Implement standardized data governance metrics across all portfolio componen…" at bounding box center [249, 315] width 0 height 11
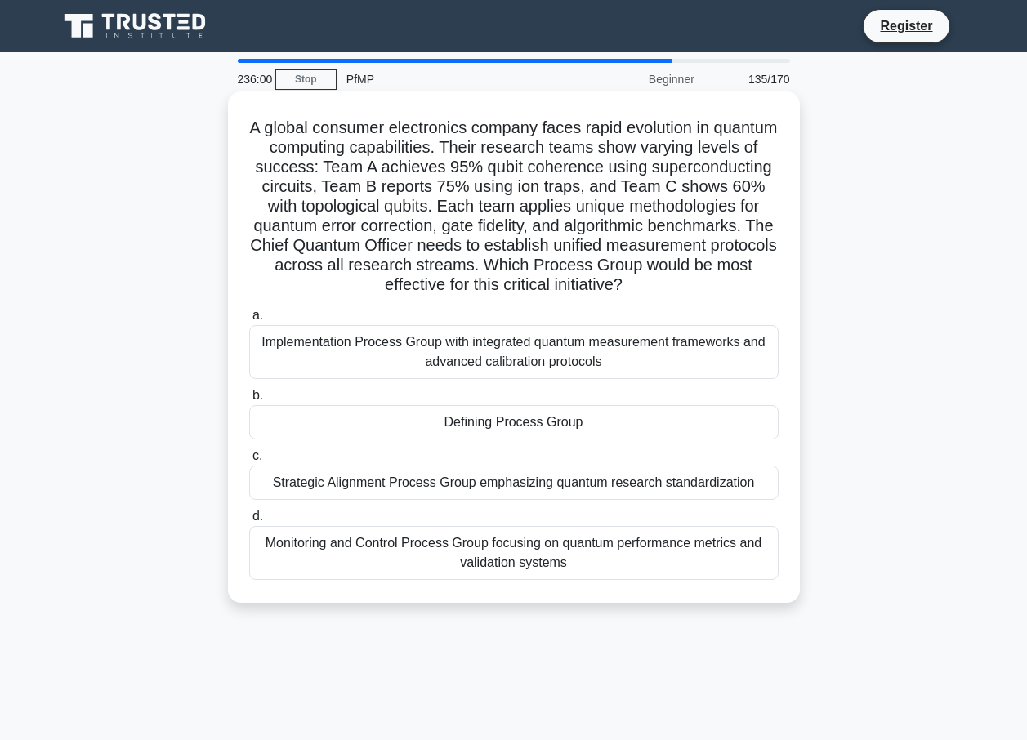
click at [596, 489] on div "Strategic Alignment Process Group emphasizing quantum research standardization" at bounding box center [513, 483] width 529 height 34
click at [249, 462] on input "c. Strategic Alignment Process Group emphasizing quantum research standardizati…" at bounding box center [249, 456] width 0 height 11
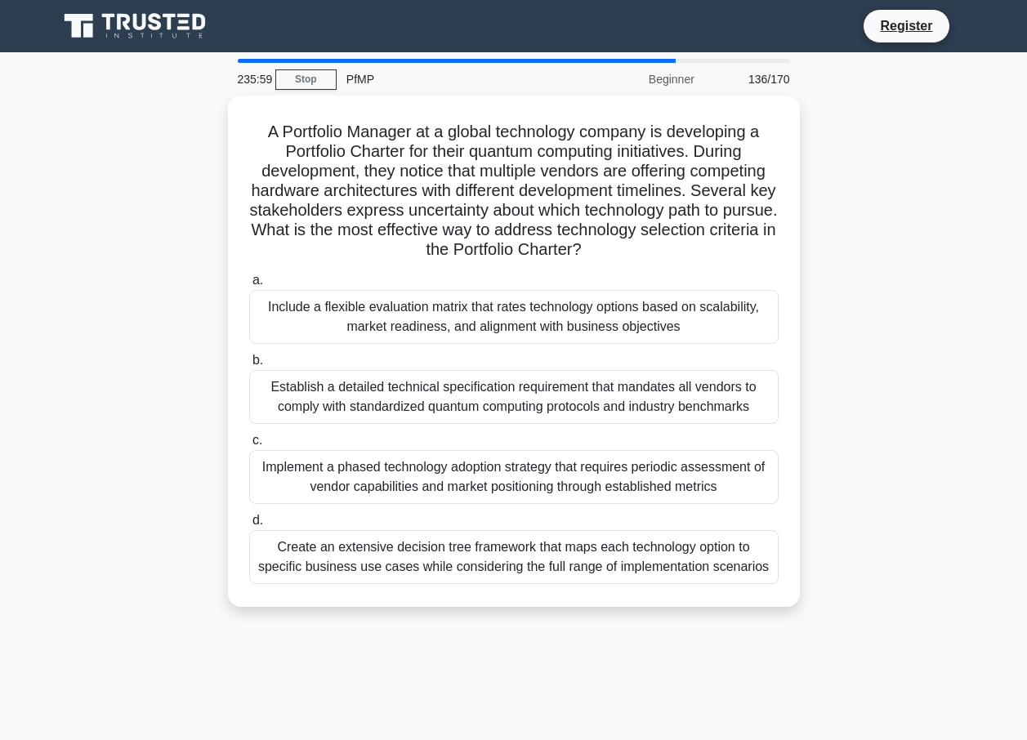
click at [591, 479] on div "Implement a phased technology adoption strategy that requires periodic assessme…" at bounding box center [513, 477] width 529 height 54
click at [249, 446] on input "c. Implement a phased technology adoption strategy that requires periodic asses…" at bounding box center [249, 440] width 0 height 11
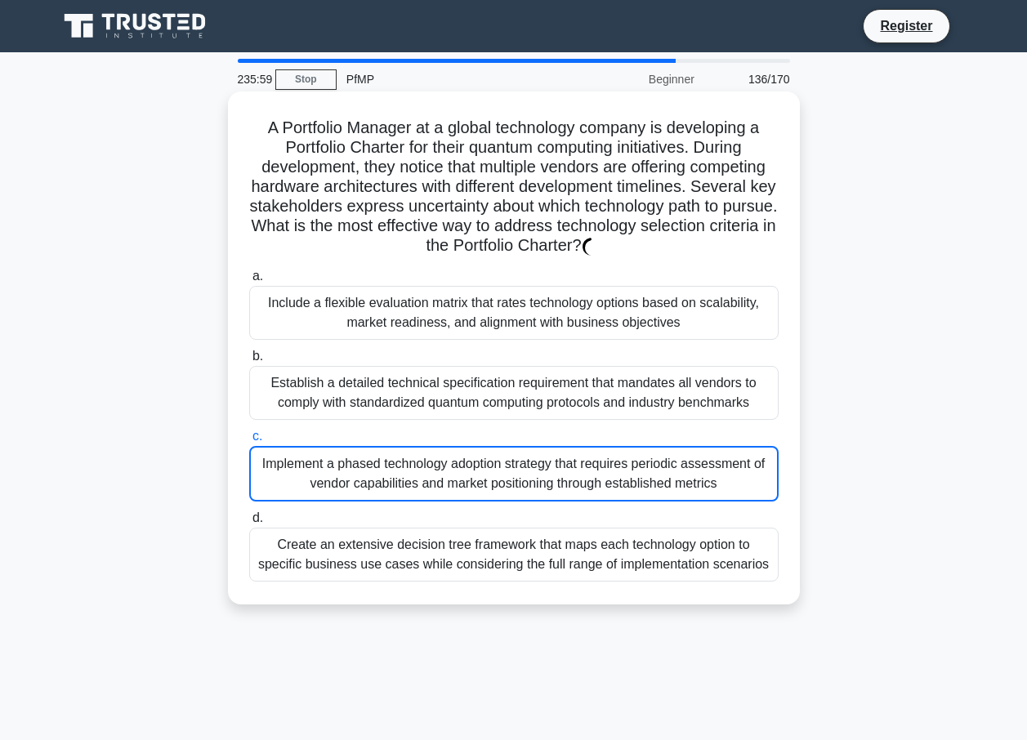
click at [568, 436] on label "c. Implement a phased technology adoption strategy that requires periodic asses…" at bounding box center [513, 463] width 529 height 75
click at [249, 436] on input "c. Implement a phased technology adoption strategy that requires periodic asses…" at bounding box center [249, 436] width 0 height 11
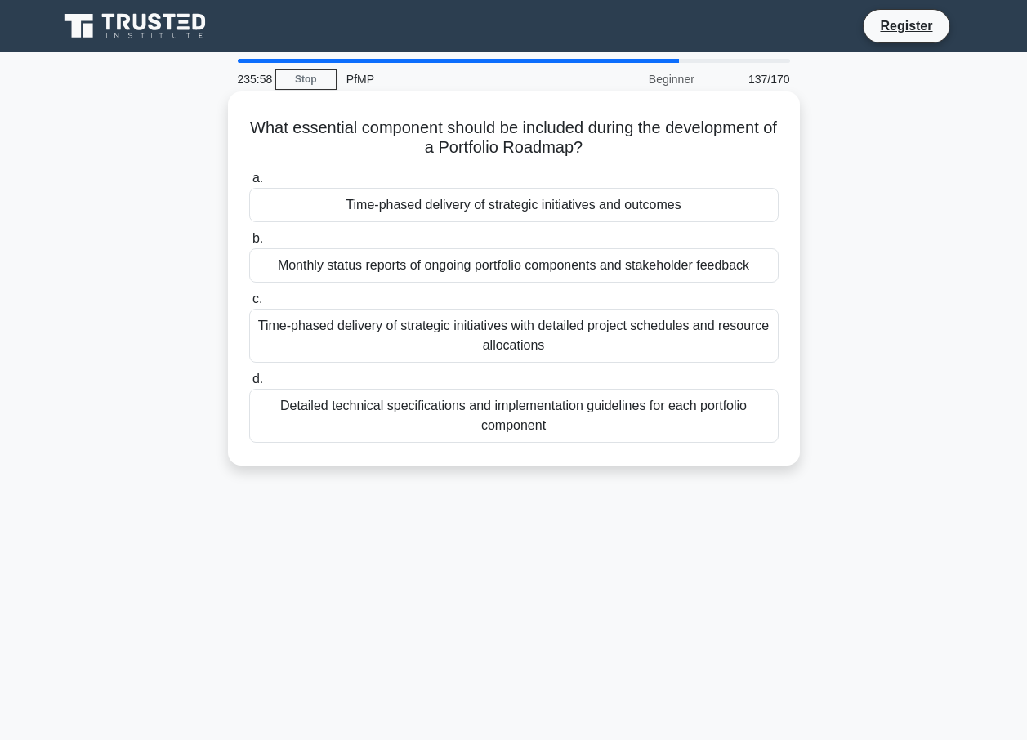
click at [566, 422] on div "Detailed technical specifications and implementation guidelines for each portfo…" at bounding box center [513, 416] width 529 height 54
click at [249, 385] on input "d. Detailed technical specifications and implementation guidelines for each por…" at bounding box center [249, 379] width 0 height 11
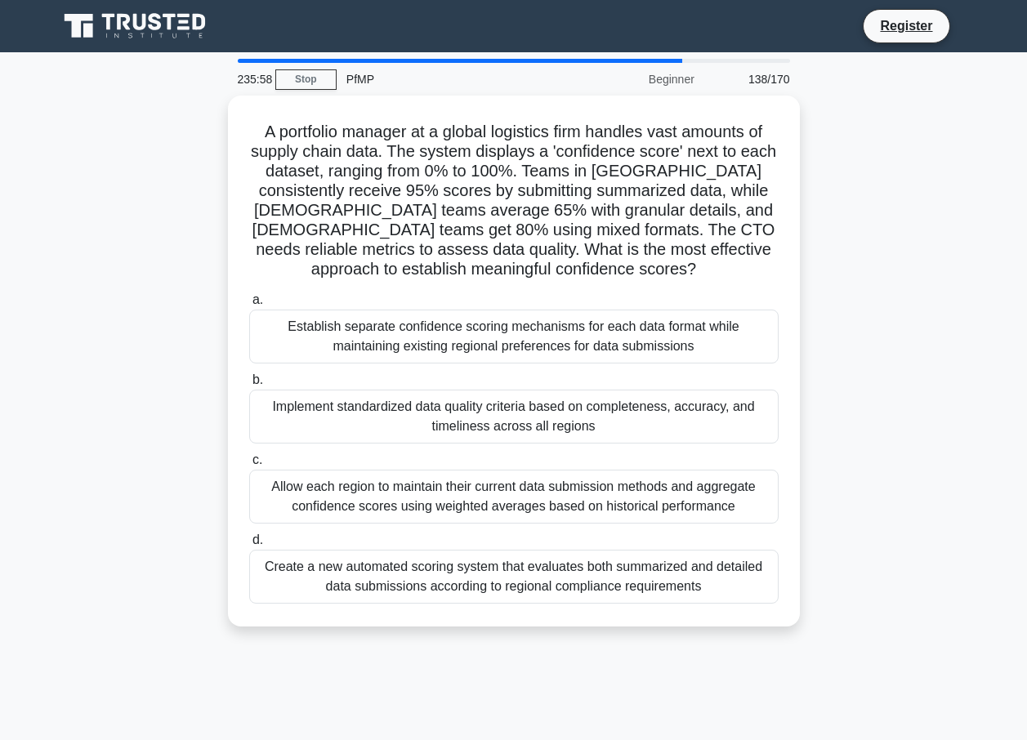
click at [573, 325] on div "Establish separate confidence scoring mechanisms for each data format while mai…" at bounding box center [513, 337] width 529 height 54
click at [249, 306] on input "a. Establish separate confidence scoring mechanisms for each data format while …" at bounding box center [249, 300] width 0 height 11
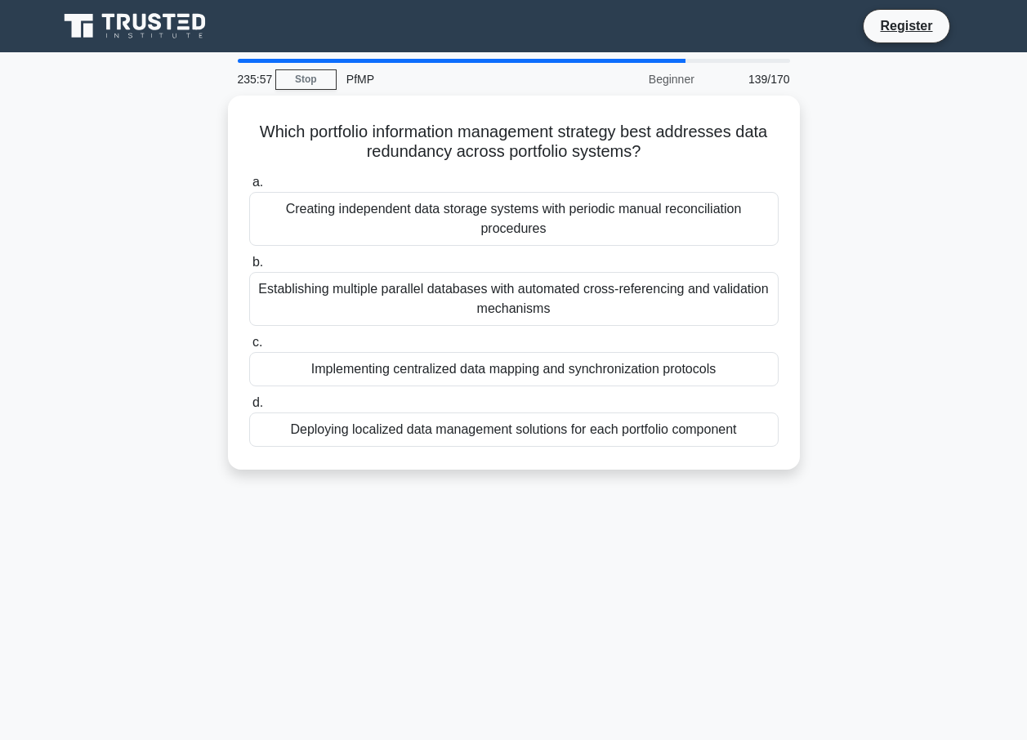
click at [552, 396] on label "d. Deploying localized data management solutions for each portfolio component" at bounding box center [513, 420] width 529 height 54
click at [249, 398] on input "d. Deploying localized data management solutions for each portfolio component" at bounding box center [249, 403] width 0 height 11
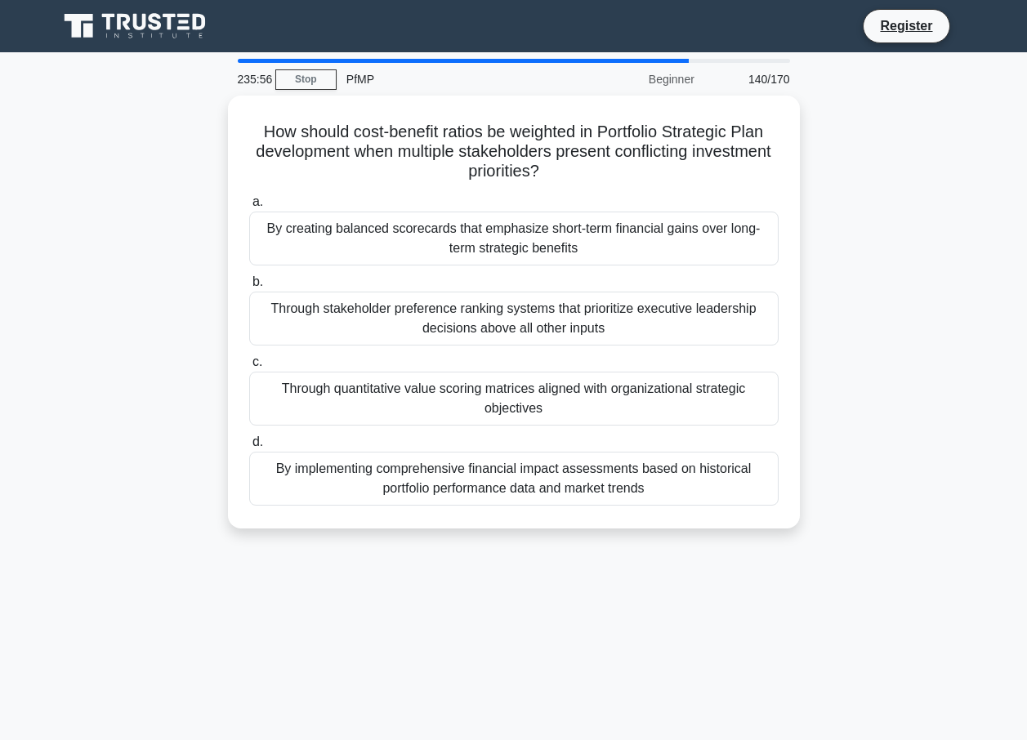
click at [580, 372] on div "Through quantitative value scoring matrices aligned with organizational strateg…" at bounding box center [513, 399] width 529 height 54
click at [249, 368] on input "c. Through quantitative value scoring matrices aligned with organizational stra…" at bounding box center [249, 362] width 0 height 11
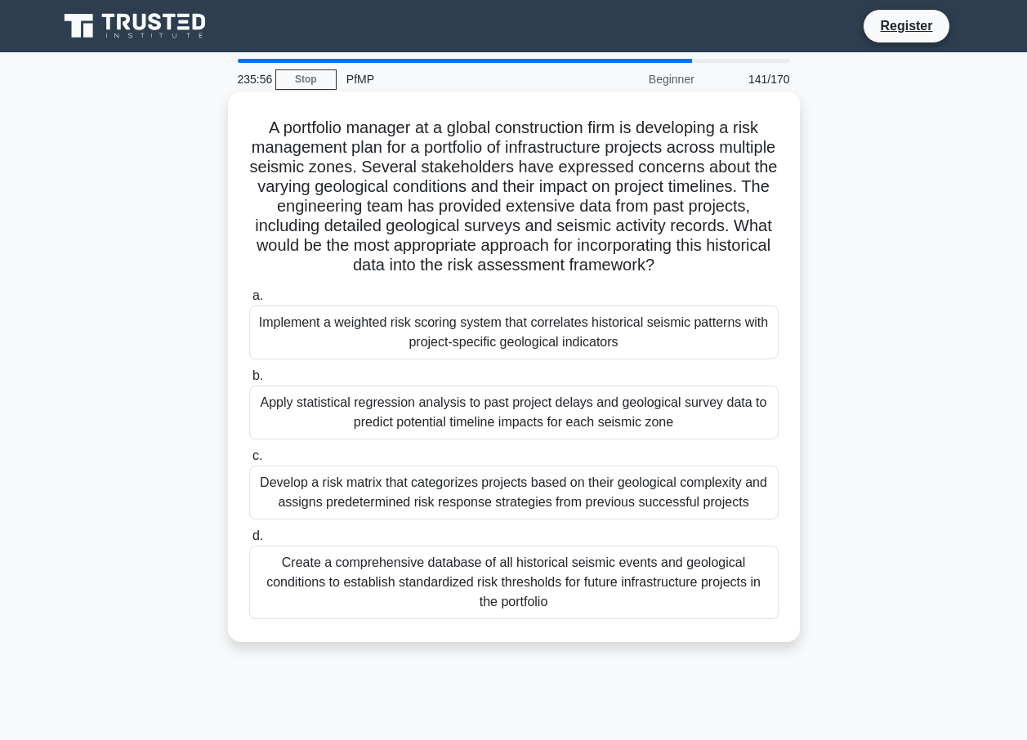
drag, startPoint x: 547, startPoint y: 265, endPoint x: 546, endPoint y: 314, distance: 49.0
click at [546, 268] on h5 "A portfolio manager at a global construction firm is developing a risk manageme…" at bounding box center [514, 197] width 533 height 158
click at [548, 327] on div "Implement a weighted risk scoring system that correlates historical seismic pat…" at bounding box center [513, 333] width 529 height 54
click at [249, 301] on input "a. Implement a weighted risk scoring system that correlates historical seismic …" at bounding box center [249, 296] width 0 height 11
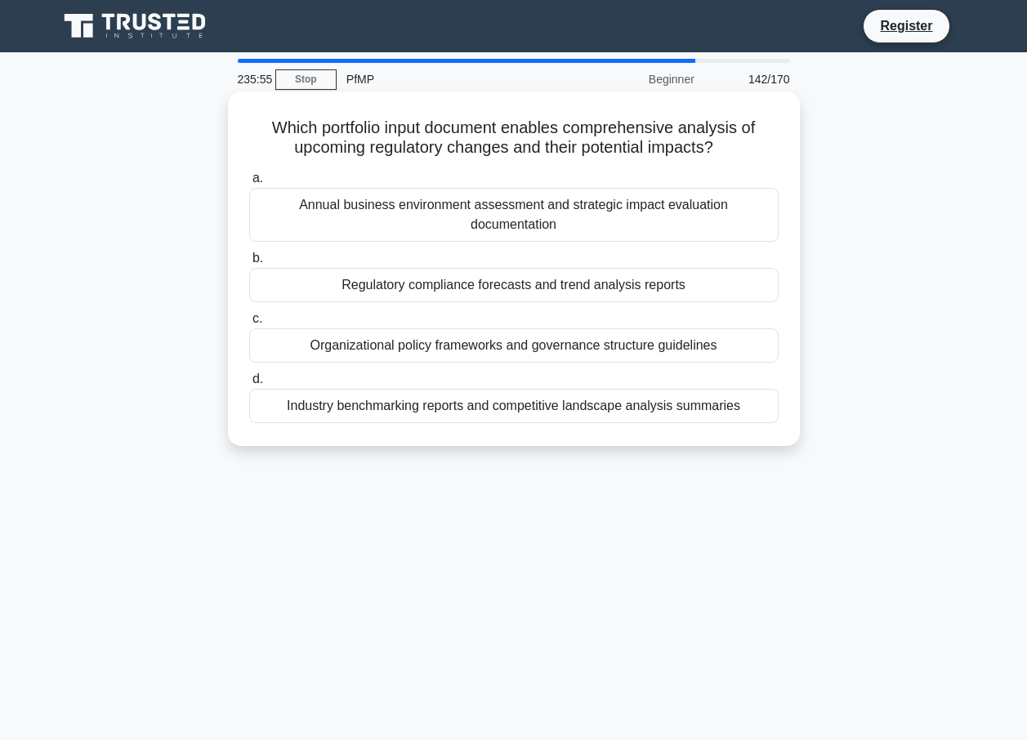
click at [548, 398] on div "Industry benchmarking reports and competitive landscape analysis summaries" at bounding box center [513, 406] width 529 height 34
click at [249, 385] on input "d. Industry benchmarking reports and competitive landscape analysis summaries" at bounding box center [249, 379] width 0 height 11
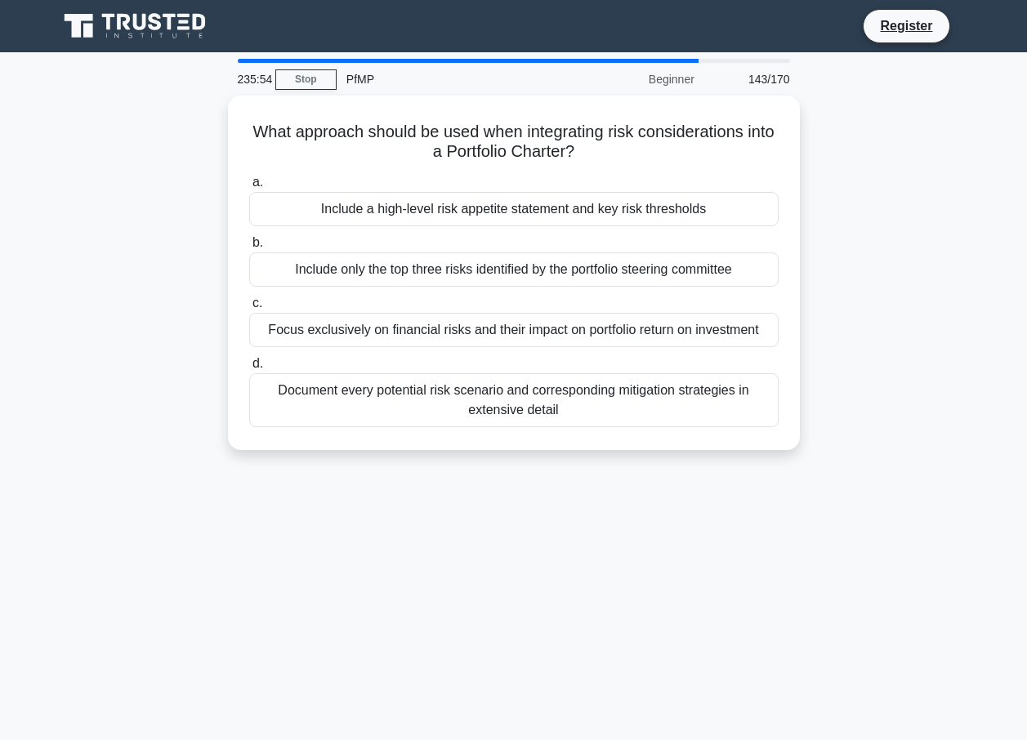
click at [551, 347] on div "a. Include a high-level risk appetite statement and key risk thresholds b. Incl…" at bounding box center [513, 299] width 549 height 261
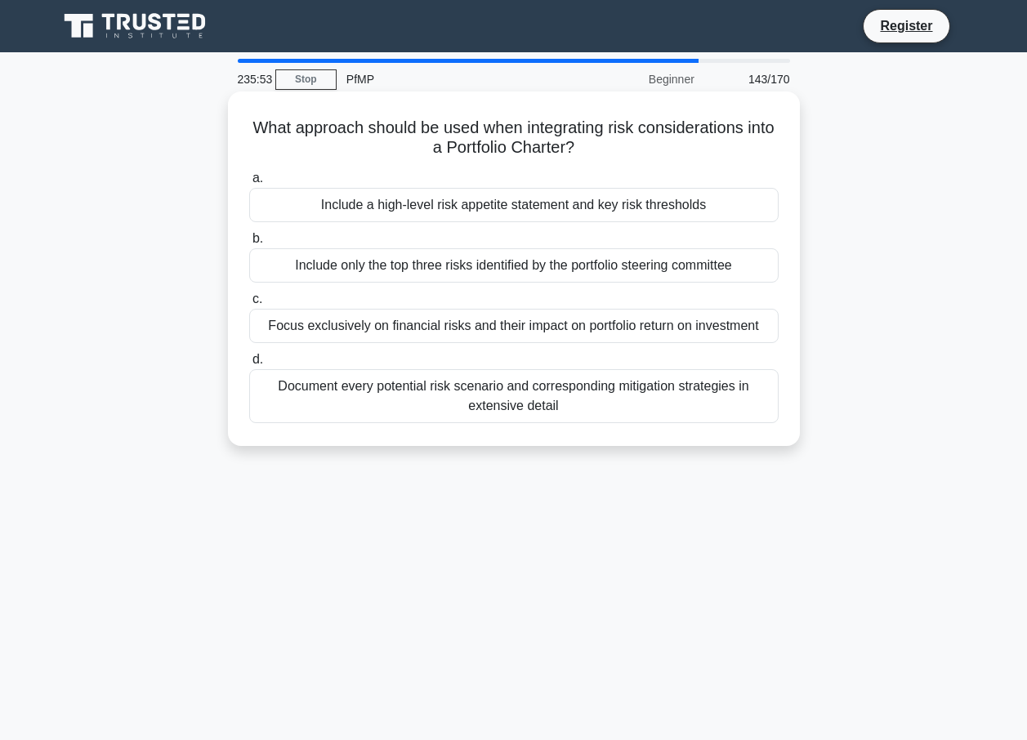
click at [549, 299] on label "c. Focus exclusively on financial risks and their impact on portfolio return on…" at bounding box center [513, 316] width 529 height 54
click at [249, 299] on input "c. Focus exclusively on financial risks and their impact on portfolio return on…" at bounding box center [249, 299] width 0 height 11
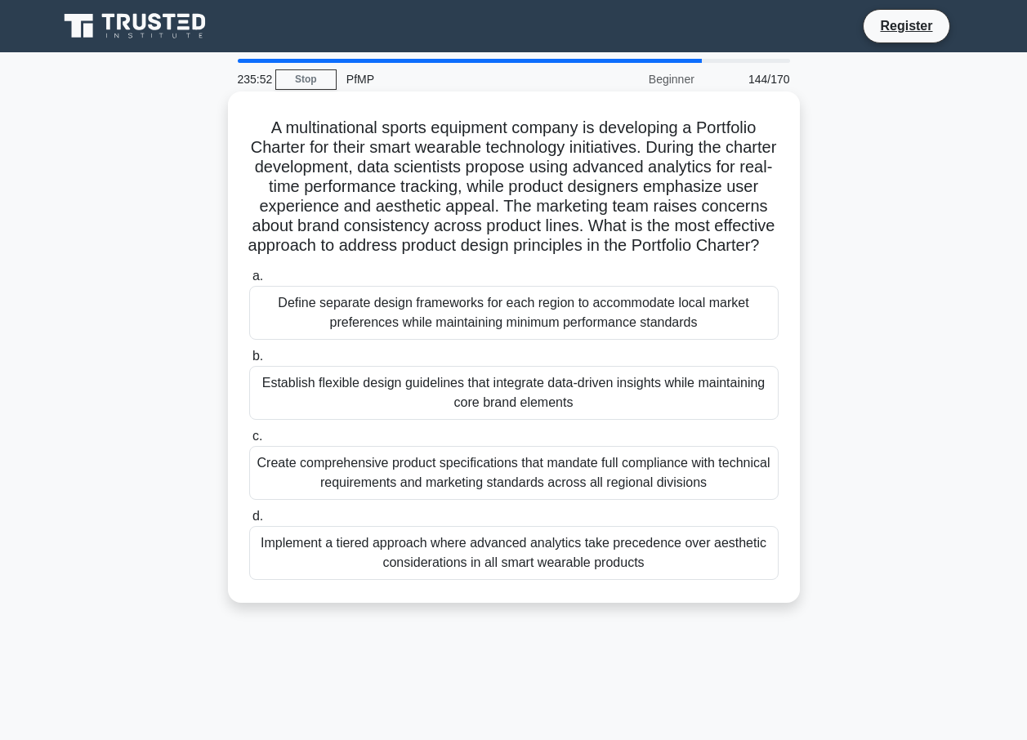
click at [549, 309] on div "Define separate design frameworks for each region to accommodate local market p…" at bounding box center [513, 313] width 529 height 54
click at [249, 282] on input "a. Define separate design frameworks for each region to accommodate local marke…" at bounding box center [249, 276] width 0 height 11
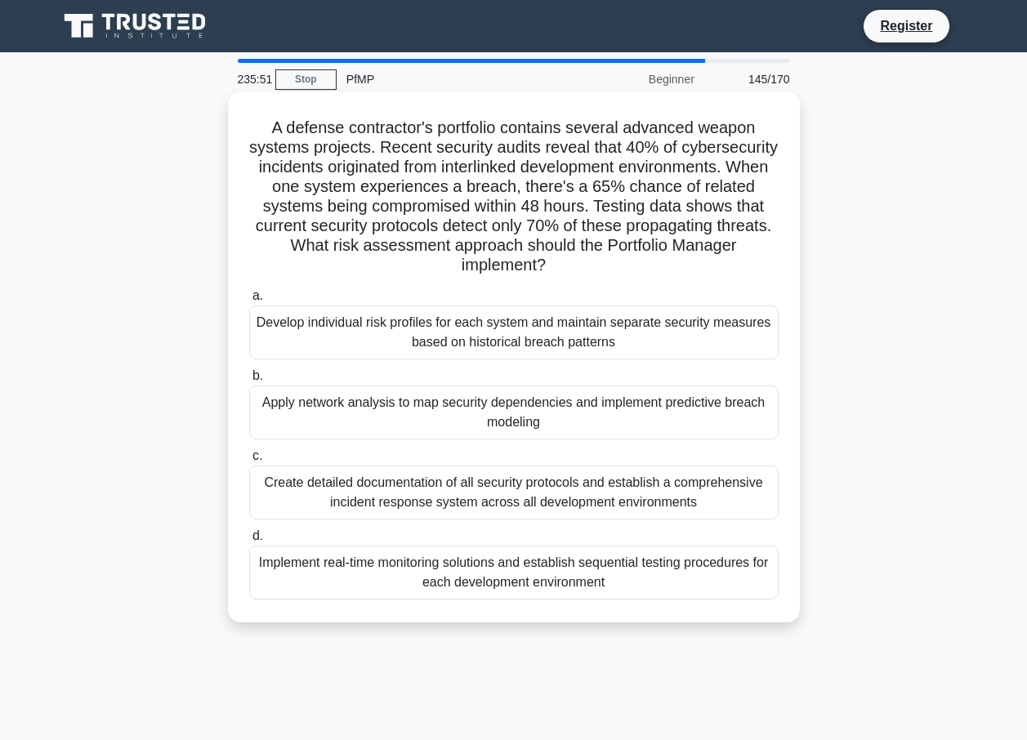
click at [546, 370] on label "b. Apply network analysis to map security dependencies and implement predictive…" at bounding box center [513, 403] width 529 height 74
click at [249, 371] on input "b. Apply network analysis to map security dependencies and implement predictive…" at bounding box center [249, 376] width 0 height 11
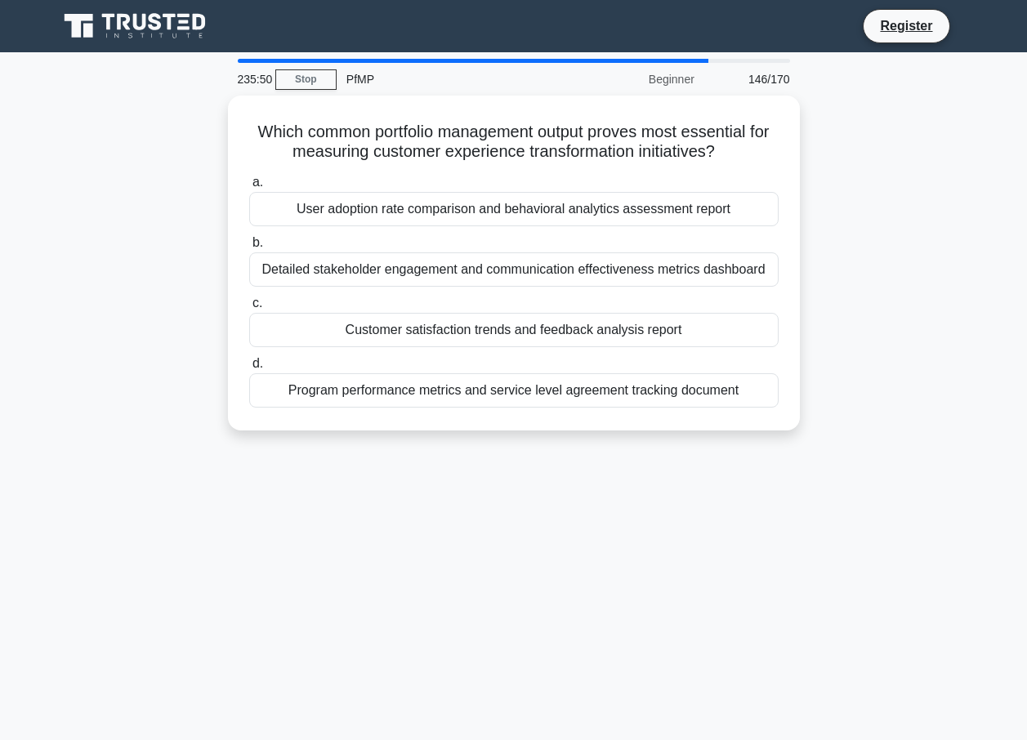
click at [545, 371] on label "d. Program performance metrics and service level agreement tracking document" at bounding box center [513, 381] width 529 height 54
click at [249, 369] on input "d. Program performance metrics and service level agreement tracking document" at bounding box center [249, 364] width 0 height 11
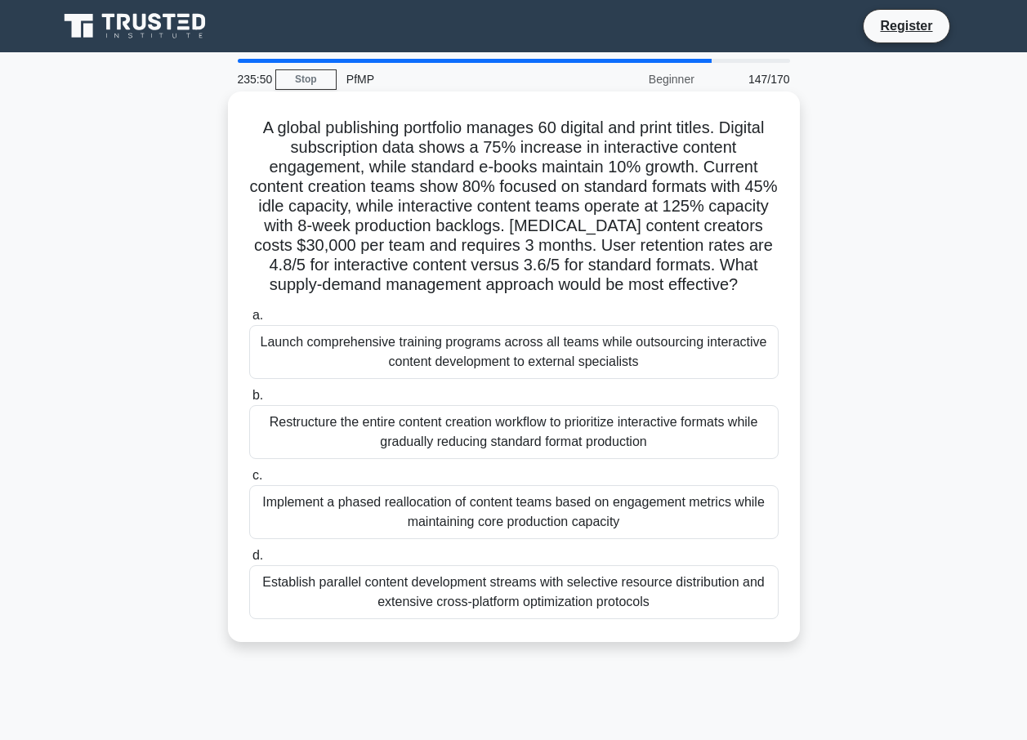
click at [547, 357] on div "Launch comprehensive training programs across all teams while outsourcing inter…" at bounding box center [513, 352] width 529 height 54
click at [249, 321] on input "a. Launch comprehensive training programs across all teams while outsourcing in…" at bounding box center [249, 315] width 0 height 11
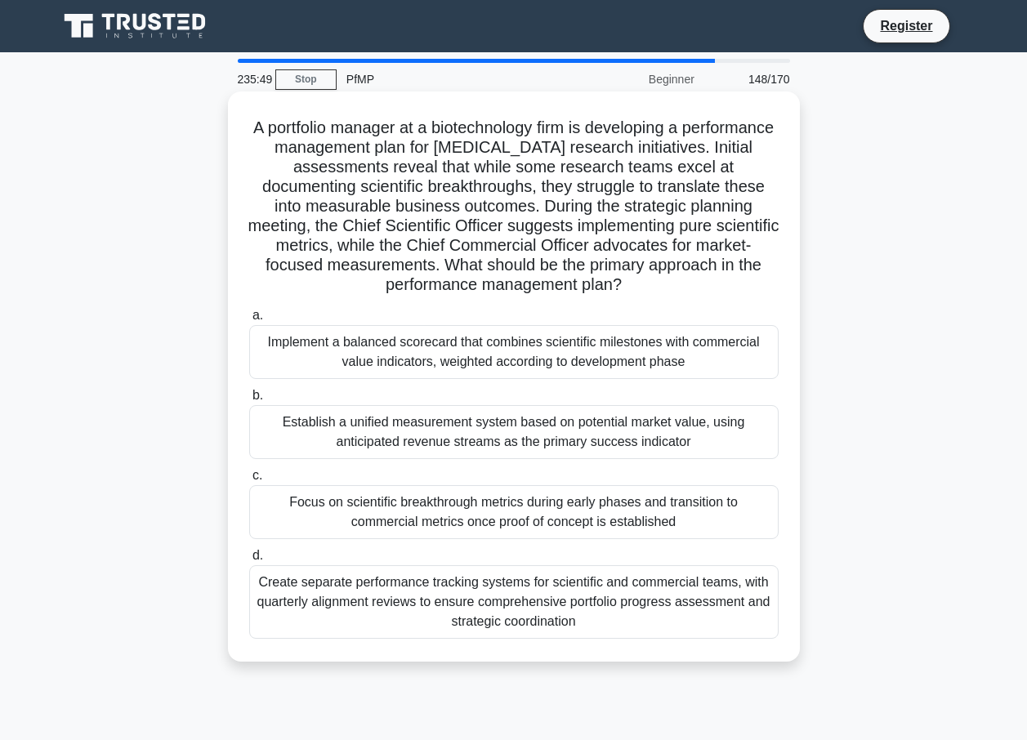
drag, startPoint x: 550, startPoint y: 375, endPoint x: 544, endPoint y: 396, distance: 22.0
click at [550, 381] on div "a. Implement a balanced scorecard that combines scientific milestones with comm…" at bounding box center [513, 472] width 549 height 340
drag, startPoint x: 544, startPoint y: 410, endPoint x: 544, endPoint y: 446, distance: 35.9
click at [544, 413] on div "Establish a unified measurement system based on potential market value, using a…" at bounding box center [513, 432] width 529 height 54
click at [249, 401] on input "b. Establish a unified measurement system based on potential market value, usin…" at bounding box center [249, 395] width 0 height 11
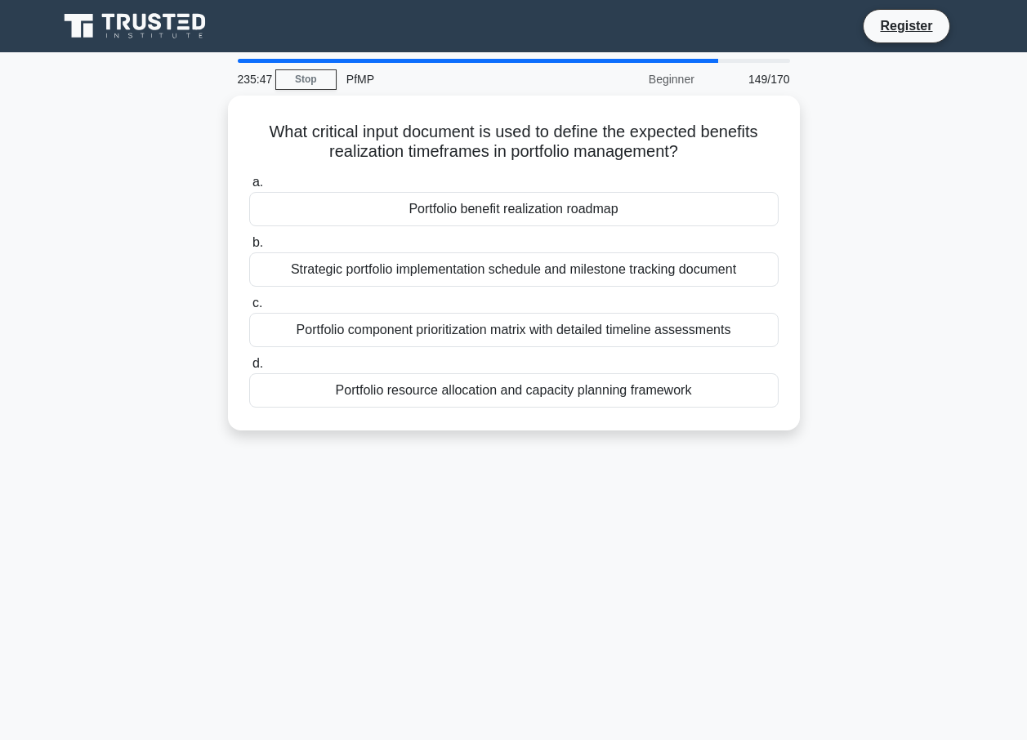
click at [544, 450] on div "What critical input document is used to define the expected benefits realizatio…" at bounding box center [513, 273] width 931 height 355
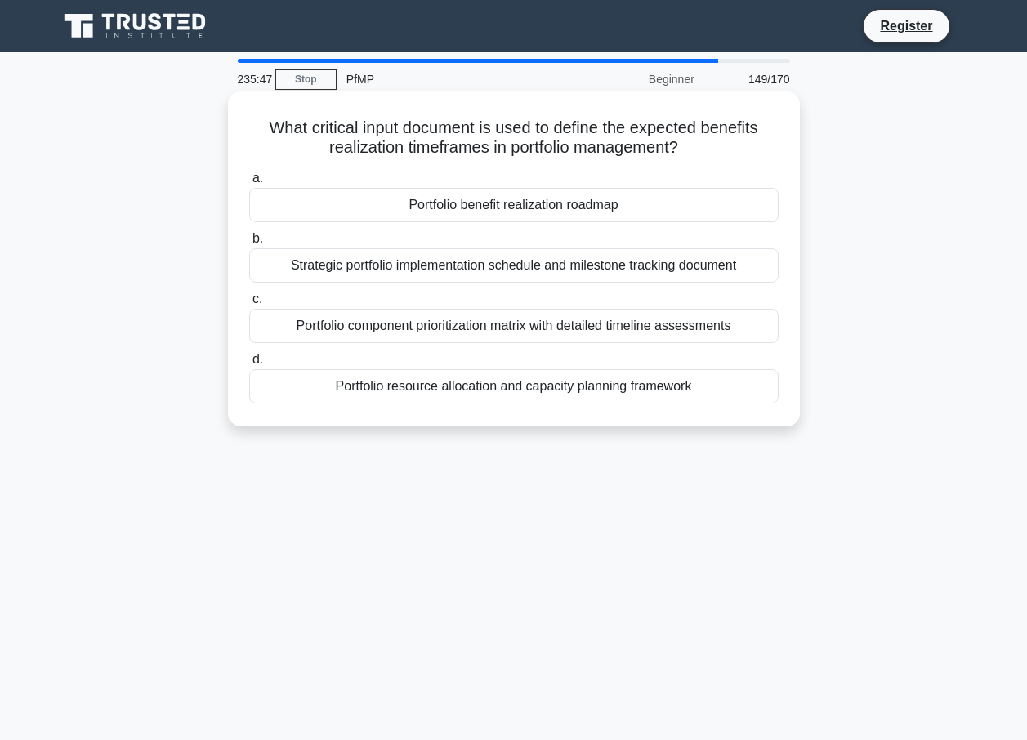
drag, startPoint x: 550, startPoint y: 420, endPoint x: 560, endPoint y: 399, distance: 23.4
click at [560, 399] on div "What critical input document is used to define the expected benefits realizatio…" at bounding box center [513, 259] width 559 height 322
drag, startPoint x: 560, startPoint y: 399, endPoint x: 561, endPoint y: 367, distance: 31.9
click at [561, 367] on label "d. Portfolio resource allocation and capacity planning framework" at bounding box center [513, 377] width 529 height 54
click at [249, 365] on input "d. Portfolio resource allocation and capacity planning framework" at bounding box center [249, 360] width 0 height 11
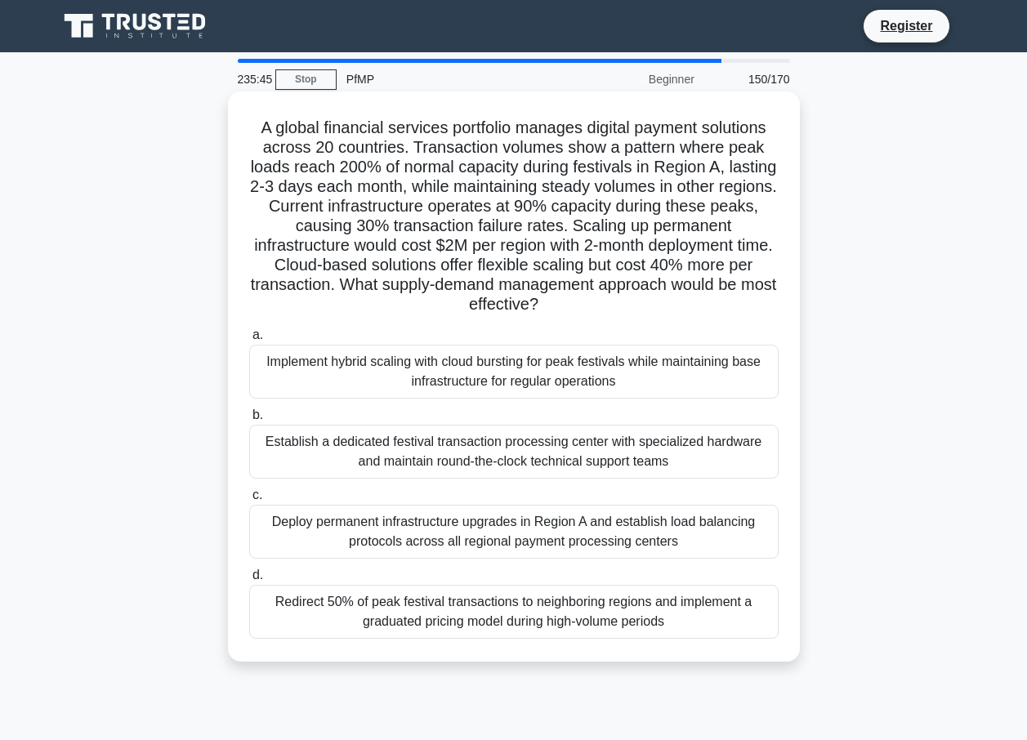
drag, startPoint x: 526, startPoint y: 326, endPoint x: 530, endPoint y: 366, distance: 40.2
click at [526, 328] on label "a. Implement hybrid scaling with cloud bursting for peak festivals while mainta…" at bounding box center [513, 362] width 529 height 74
click at [249, 330] on input "a. Implement hybrid scaling with cloud bursting for peak festivals while mainta…" at bounding box center [249, 335] width 0 height 11
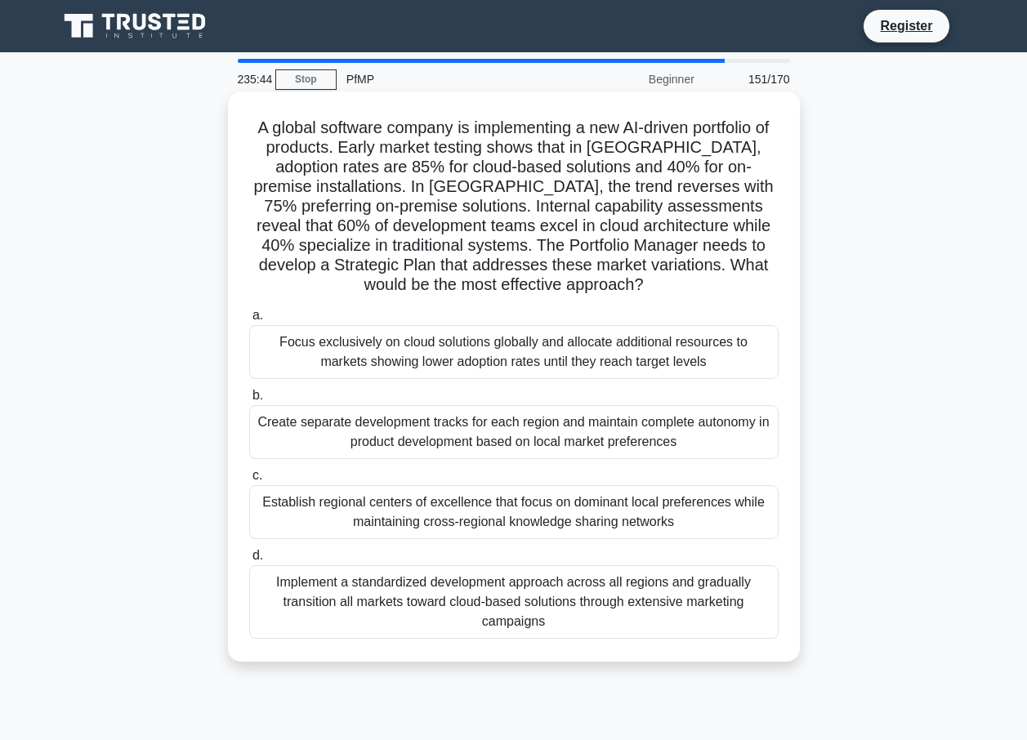
drag, startPoint x: 531, startPoint y: 407, endPoint x: 524, endPoint y: 430, distance: 24.8
click at [531, 408] on div "Create separate development tracks for each region and maintain complete autono…" at bounding box center [513, 432] width 529 height 54
click at [249, 401] on input "b. Create separate development tracks for each region and maintain complete aut…" at bounding box center [249, 395] width 0 height 11
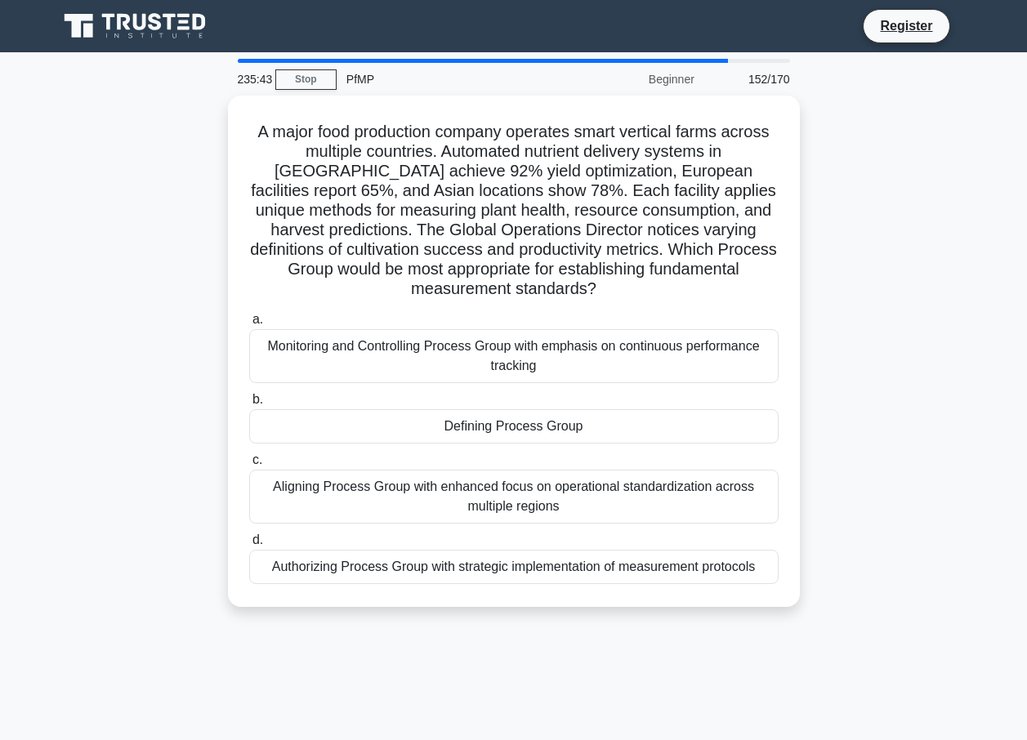
click at [515, 470] on div "Aligning Process Group with enhanced focus on operational standardization acros…" at bounding box center [513, 497] width 529 height 54
click at [249, 462] on input "c. Aligning Process Group with enhanced focus on operational standardization ac…" at bounding box center [249, 460] width 0 height 11
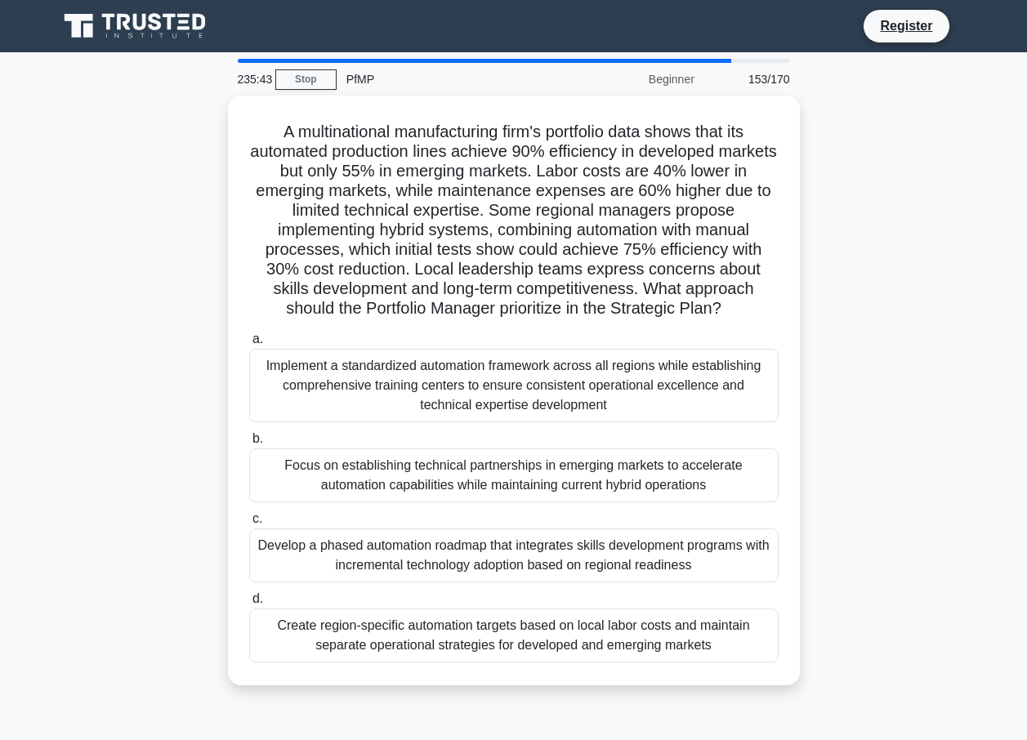
click at [516, 411] on div "Implement a standardized automation framework across all regions while establis…" at bounding box center [513, 386] width 529 height 74
click at [249, 345] on input "a. Implement a standardized automation framework across all regions while estab…" at bounding box center [249, 339] width 0 height 11
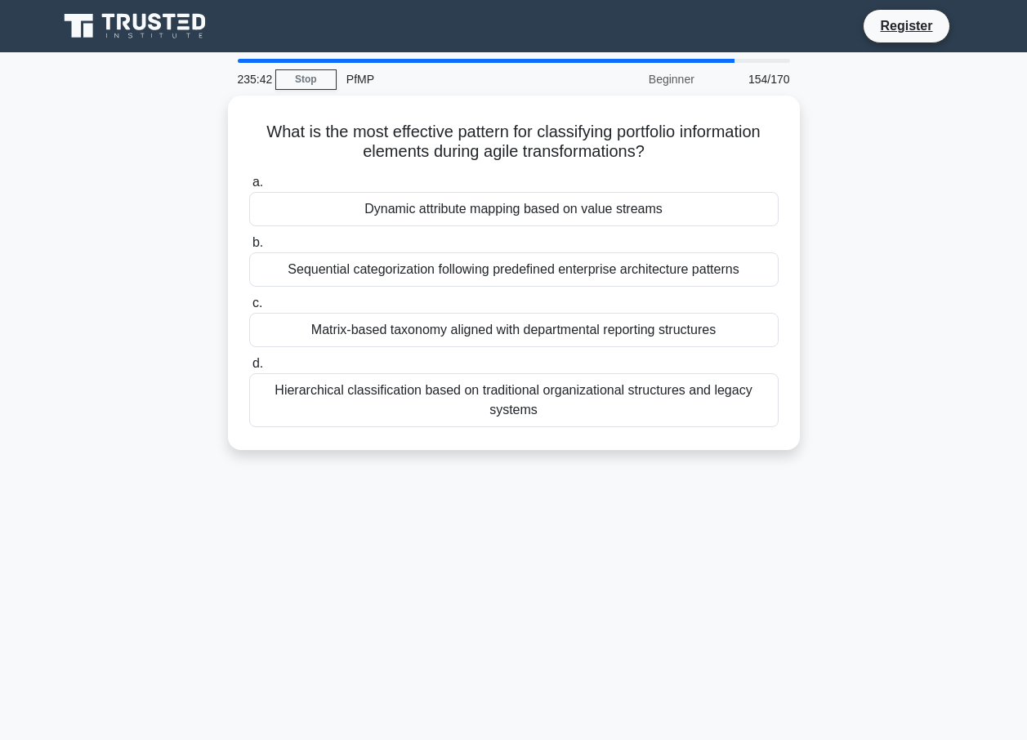
drag, startPoint x: 524, startPoint y: 476, endPoint x: 524, endPoint y: 457, distance: 19.6
click at [524, 476] on div "235:42 Stop PfMP Beginner 154/170 What is the most effective pattern for classi…" at bounding box center [513, 467] width 931 height 817
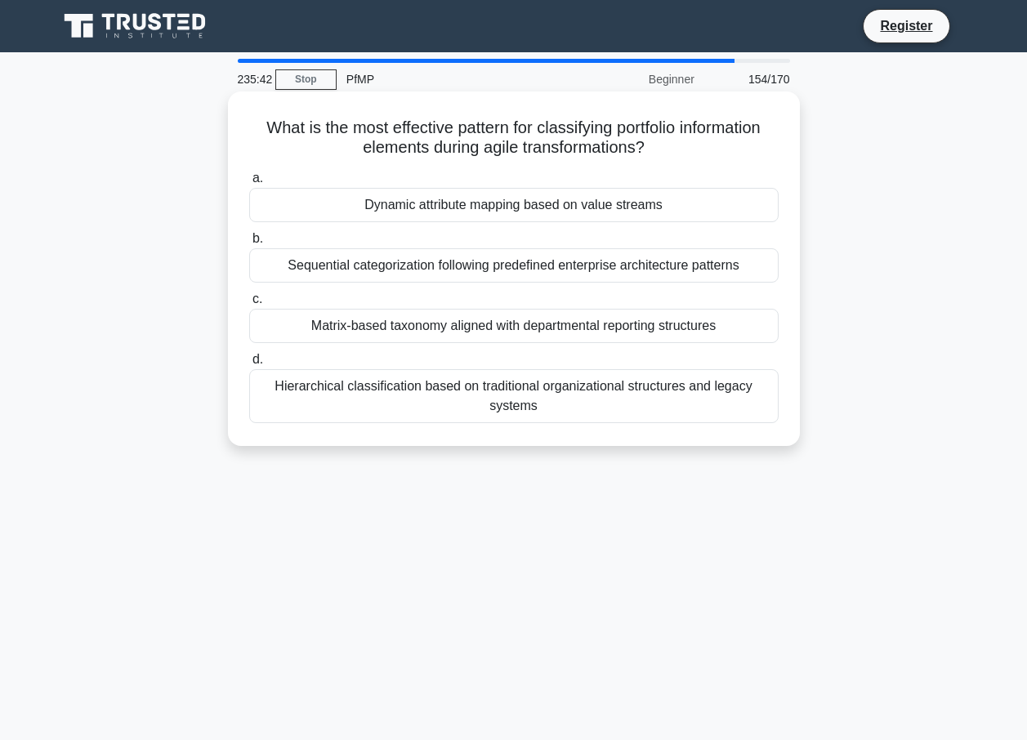
click at [524, 410] on div "Hierarchical classification based on traditional organizational structures and …" at bounding box center [513, 396] width 529 height 54
click at [249, 365] on input "d. Hierarchical classification based on traditional organizational structures a…" at bounding box center [249, 360] width 0 height 11
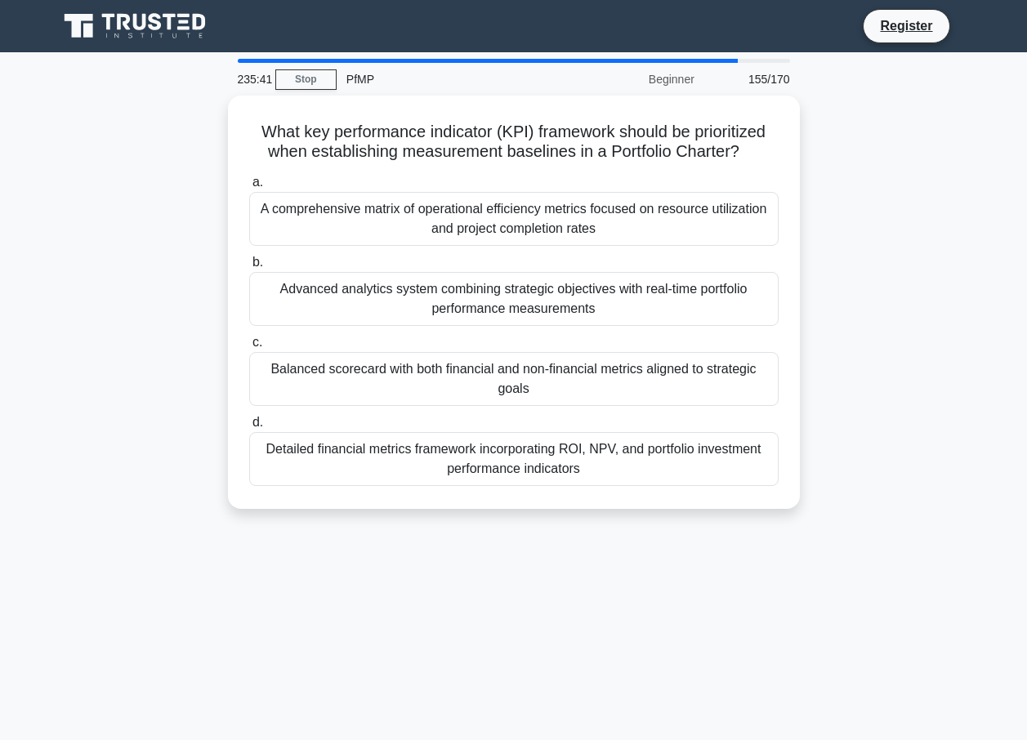
click at [507, 374] on div "Balanced scorecard with both financial and non-financial metrics aligned to str…" at bounding box center [513, 379] width 529 height 54
click at [249, 348] on input "c. Balanced scorecard with both financial and non-financial metrics aligned to …" at bounding box center [249, 342] width 0 height 11
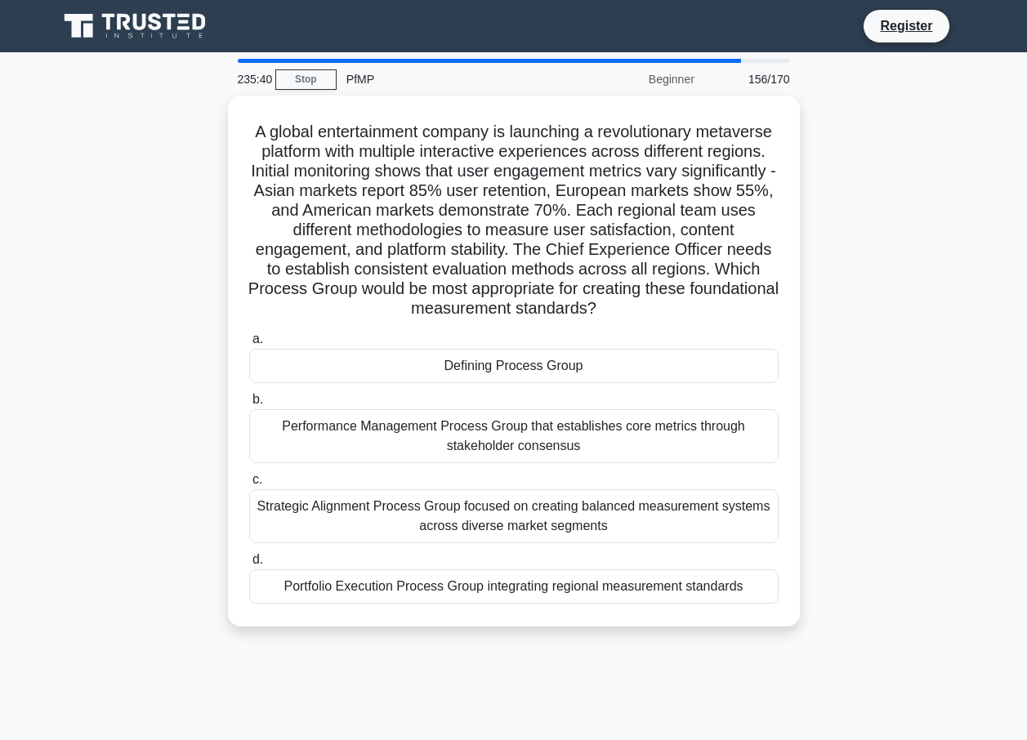
click at [505, 317] on div "A global entertainment company is launching a revolutionary metaverse platform …" at bounding box center [513, 361] width 559 height 518
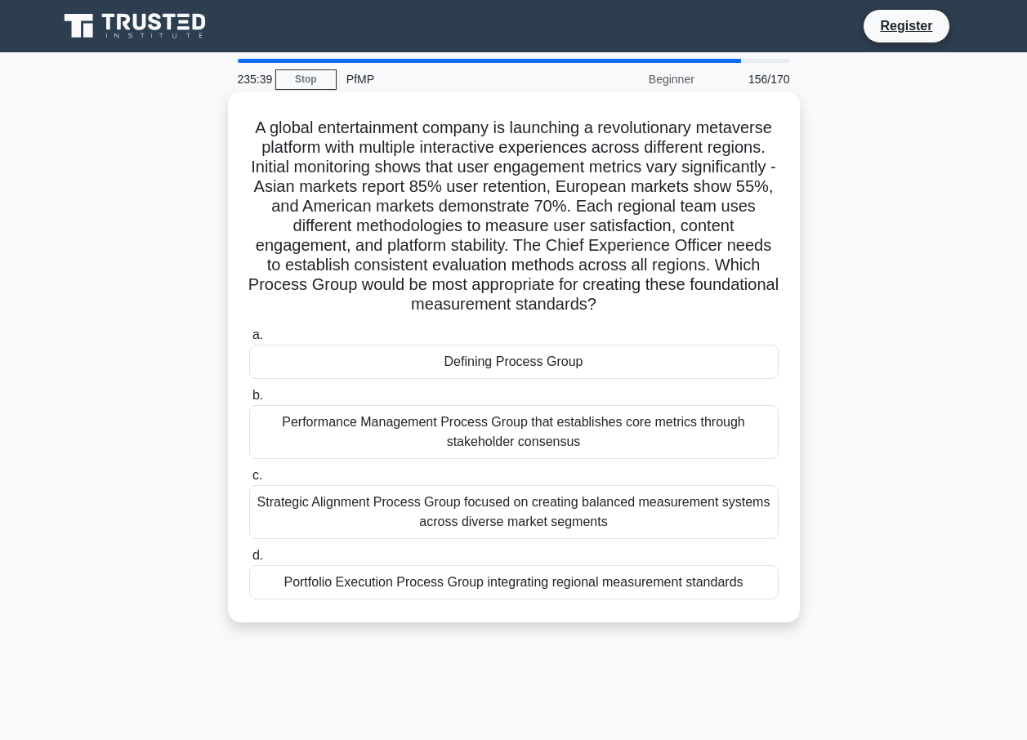
click at [518, 371] on div "Defining Process Group" at bounding box center [513, 362] width 529 height 34
click at [249, 341] on input "a. Defining Process Group" at bounding box center [249, 335] width 0 height 11
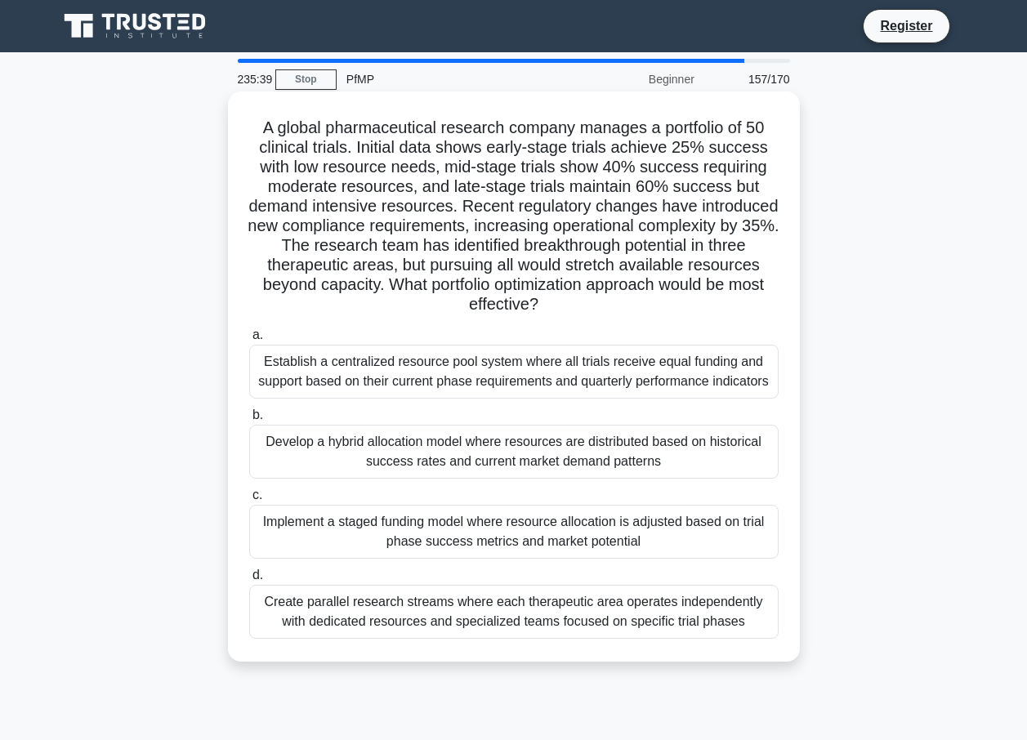
click at [520, 417] on label "b. Develop a hybrid allocation model where resources are distributed based on h…" at bounding box center [513, 442] width 529 height 74
click at [249, 417] on input "b. Develop a hybrid allocation model where resources are distributed based on h…" at bounding box center [249, 415] width 0 height 11
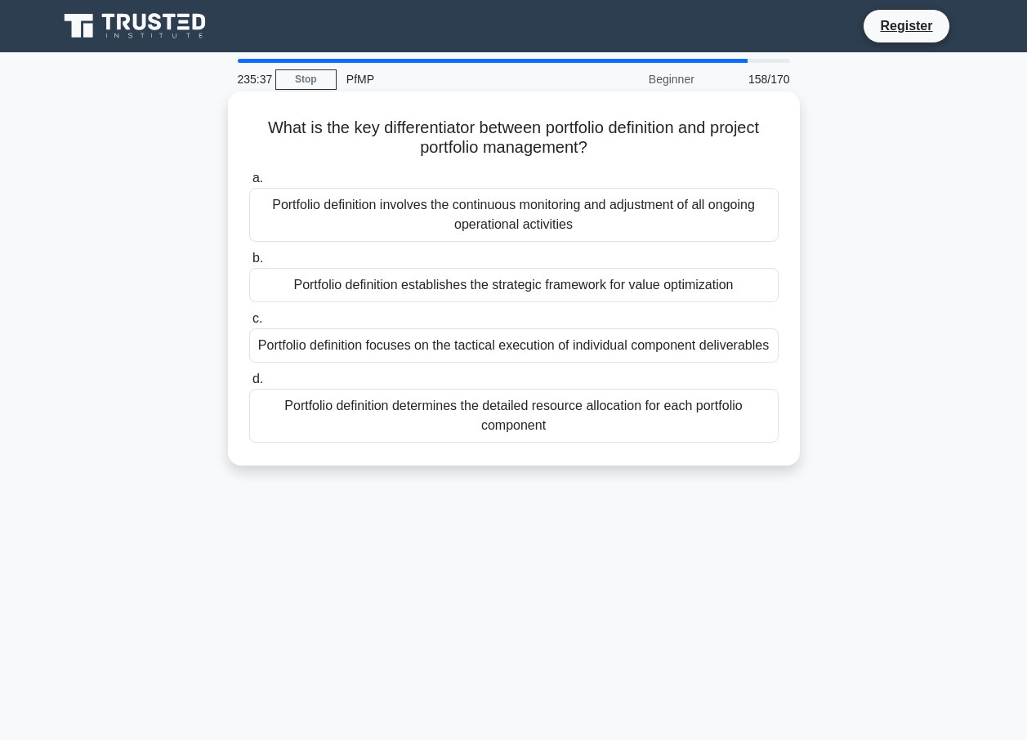
click at [529, 433] on div "Portfolio definition determines the detailed resource allocation for each portf…" at bounding box center [513, 416] width 529 height 54
click at [249, 385] on input "d. Portfolio definition determines the detailed resource allocation for each po…" at bounding box center [249, 379] width 0 height 11
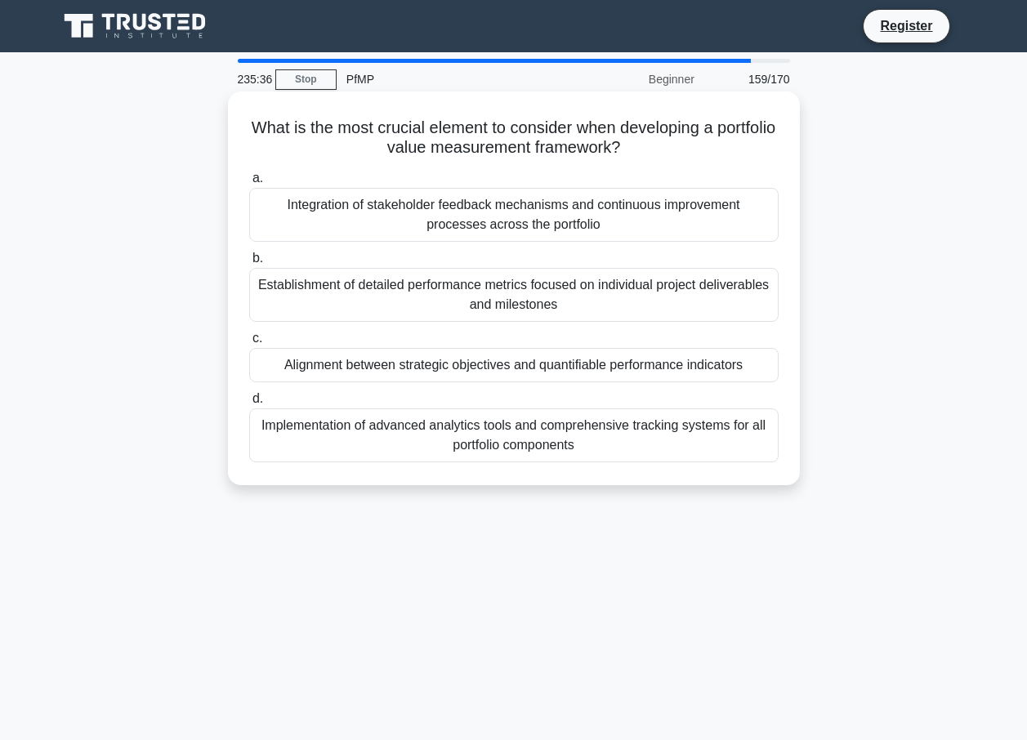
click at [528, 363] on div "Alignment between strategic objectives and quantifiable performance indicators" at bounding box center [513, 365] width 529 height 34
click at [249, 344] on input "c. Alignment between strategic objectives and quantifiable performance indicato…" at bounding box center [249, 338] width 0 height 11
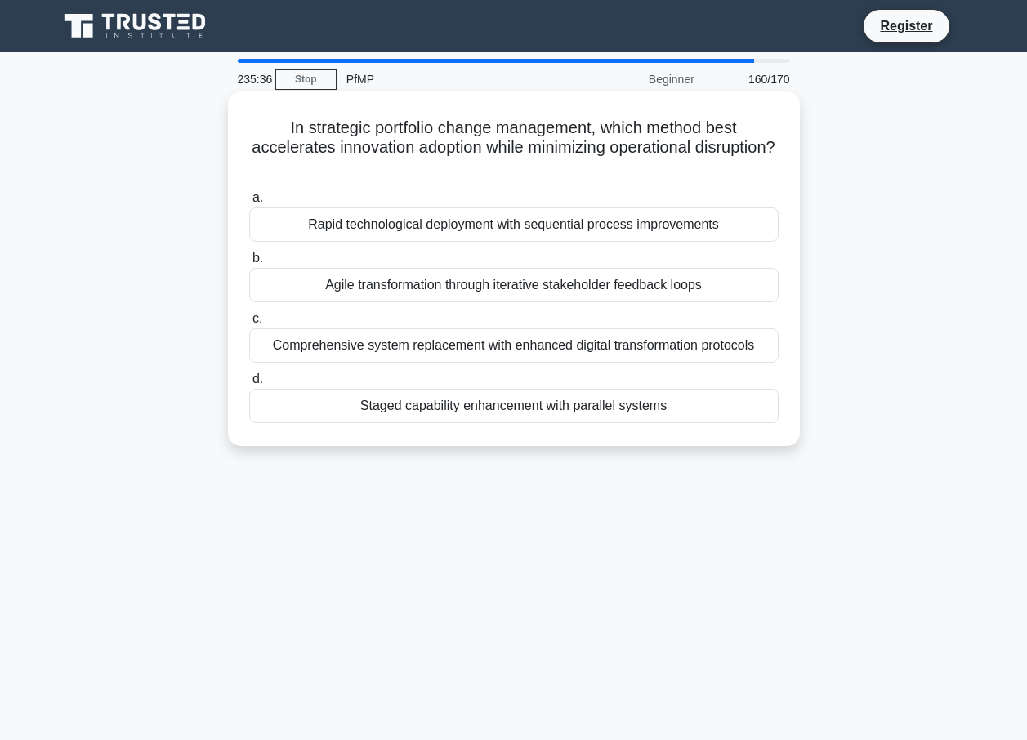
click at [527, 302] on div "Agile transformation through iterative stakeholder feedback loops" at bounding box center [513, 285] width 529 height 34
click at [249, 264] on input "b. Agile transformation through iterative stakeholder feedback loops" at bounding box center [249, 258] width 0 height 11
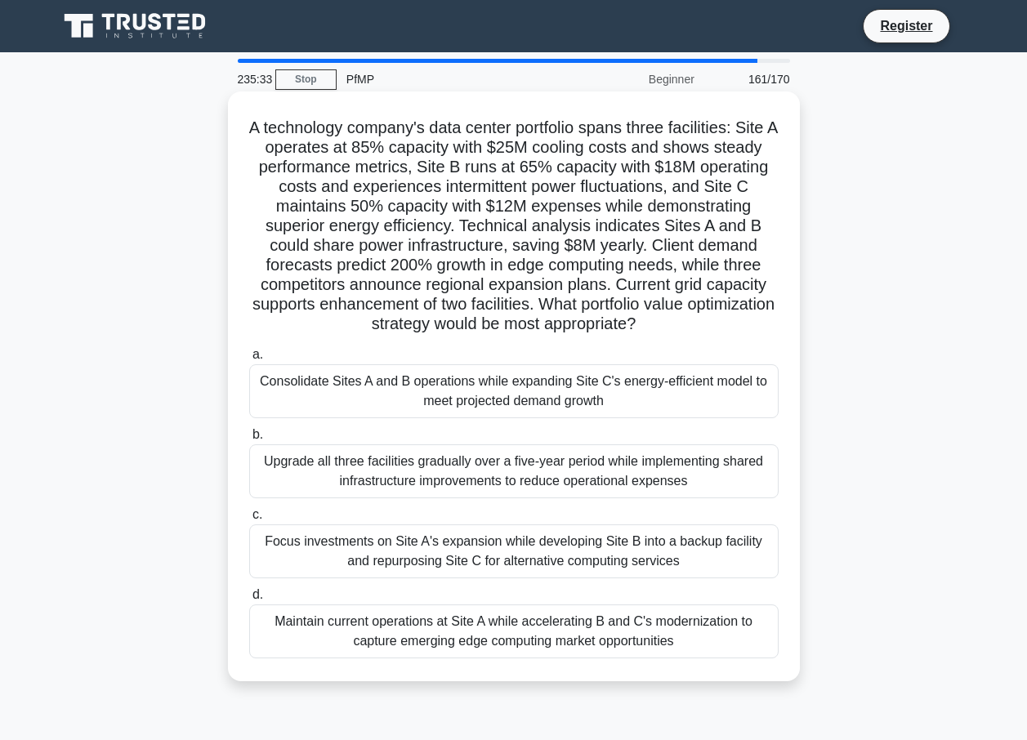
click at [535, 391] on div "Consolidate Sites A and B operations while expanding Site C's energy-efficient …" at bounding box center [513, 391] width 529 height 54
click at [249, 360] on input "a. Consolidate Sites A and B operations while expanding Site C's energy-efficie…" at bounding box center [249, 355] width 0 height 11
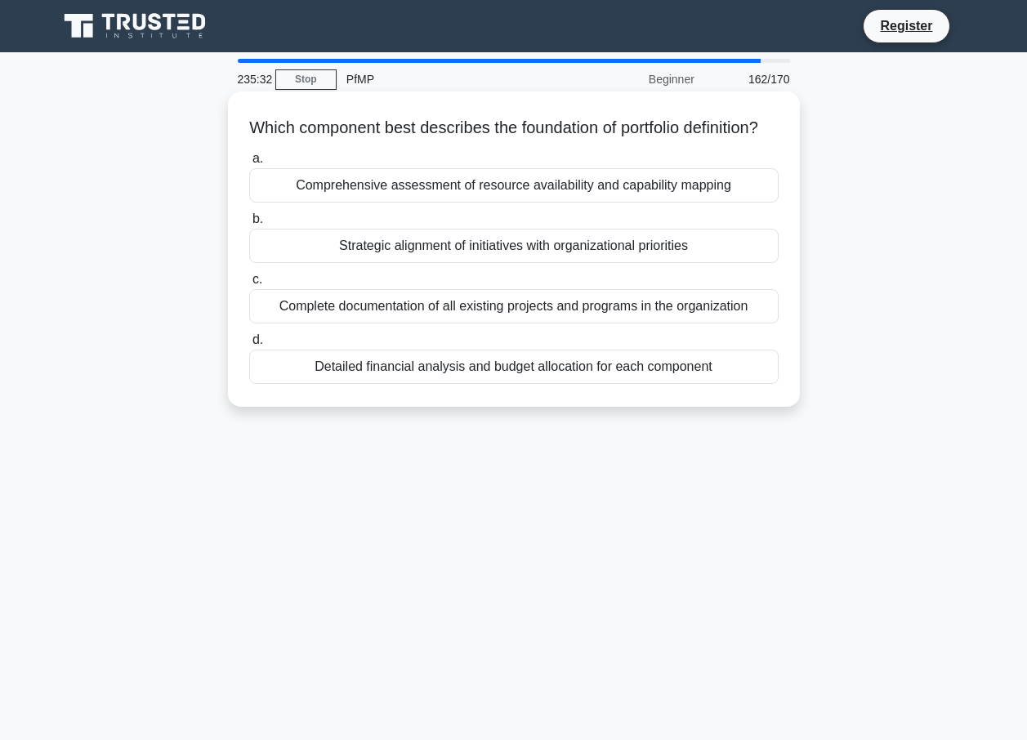
click at [535, 384] on div "Detailed financial analysis and budget allocation for each component" at bounding box center [513, 367] width 529 height 34
click at [249, 346] on input "d. Detailed financial analysis and budget allocation for each component" at bounding box center [249, 340] width 0 height 11
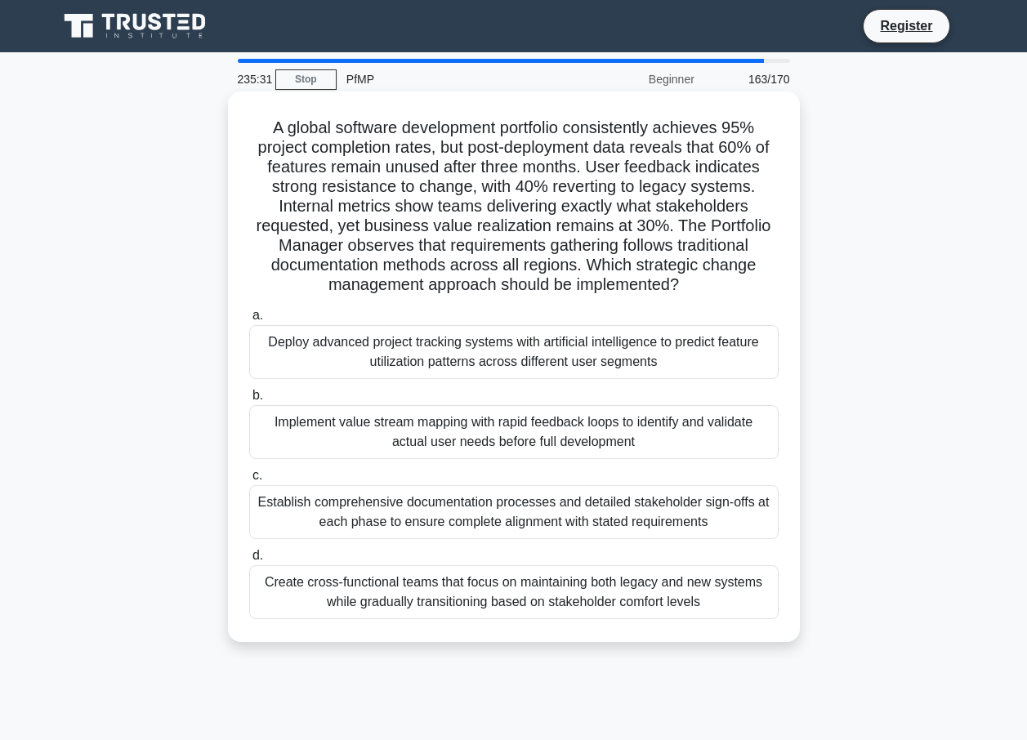
click at [532, 358] on div "Deploy advanced project tracking systems with artificial intelligence to predic…" at bounding box center [513, 352] width 529 height 54
click at [249, 321] on input "a. Deploy advanced project tracking systems with artificial intelligence to pre…" at bounding box center [249, 315] width 0 height 11
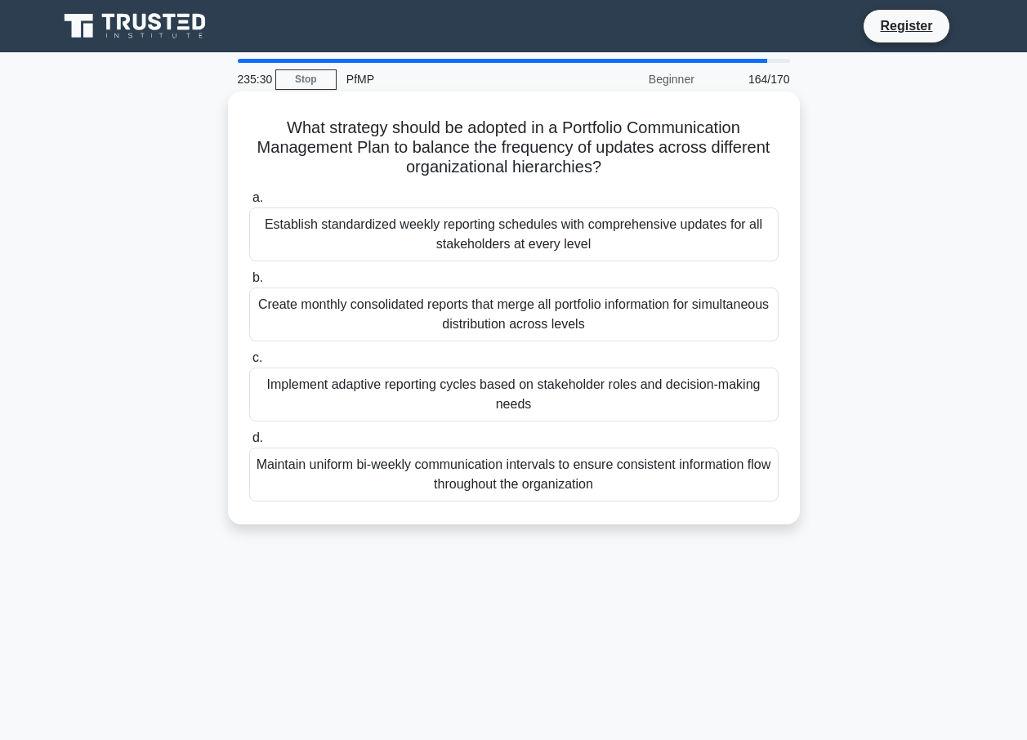
click at [540, 405] on div "Implement adaptive reporting cycles based on stakeholder roles and decision-mak…" at bounding box center [513, 395] width 529 height 54
click at [249, 363] on input "c. Implement adaptive reporting cycles based on stakeholder roles and decision-…" at bounding box center [249, 358] width 0 height 11
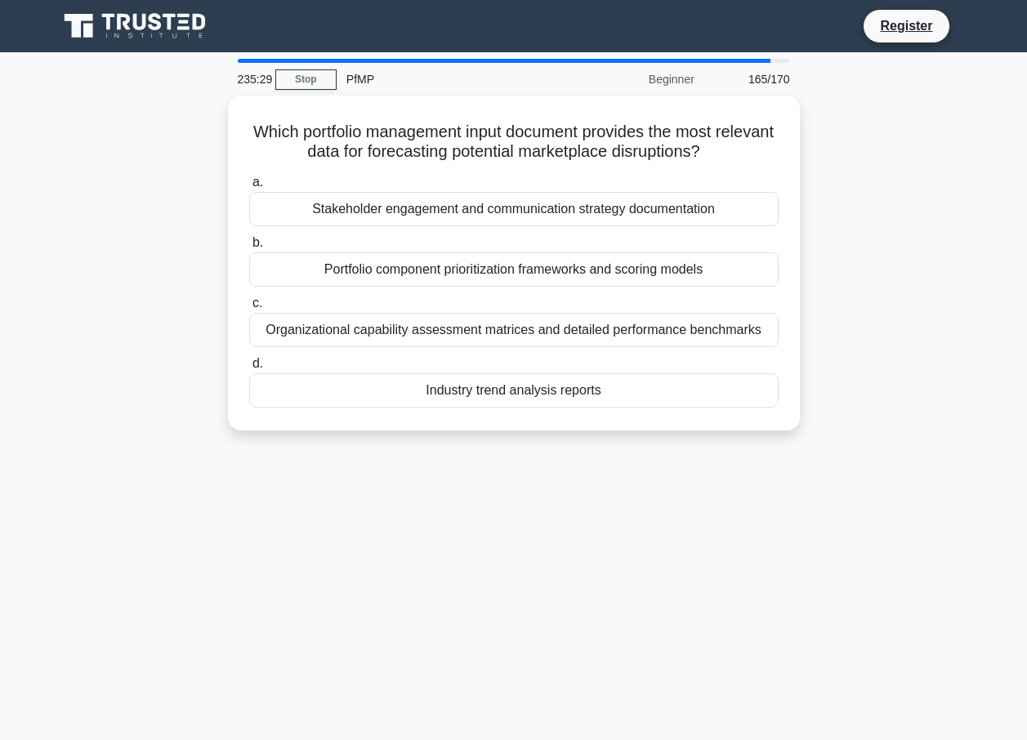
click at [521, 315] on div "Organizational capability assessment matrices and detailed performance benchmar…" at bounding box center [513, 330] width 529 height 34
click at [249, 309] on input "c. Organizational capability assessment matrices and detailed performance bench…" at bounding box center [249, 303] width 0 height 11
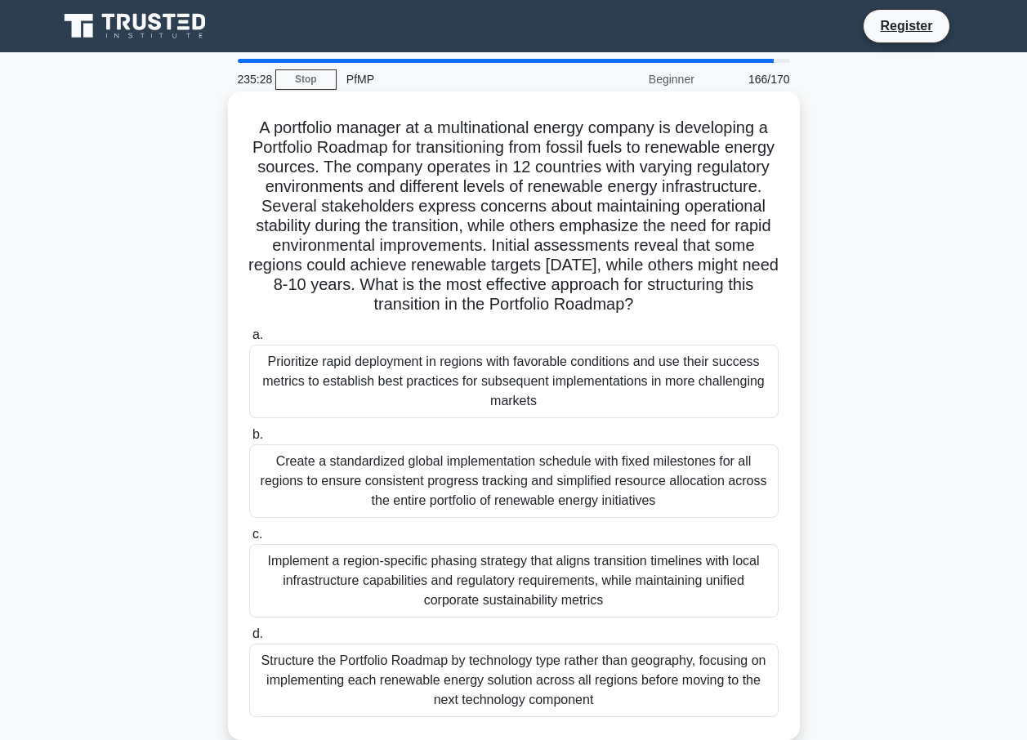
click at [537, 279] on h5 "A portfolio manager at a multinational energy company is developing a Portfolio…" at bounding box center [514, 217] width 533 height 198
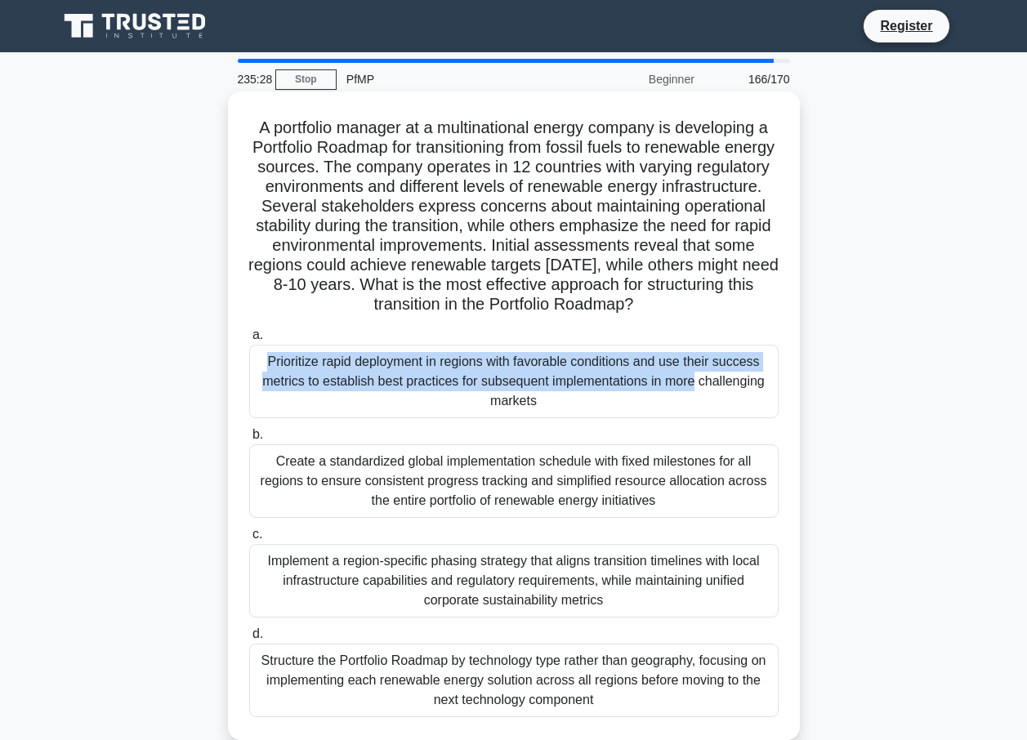
click at [551, 353] on label "a. Prioritize rapid deployment in regions with favorable conditions and use the…" at bounding box center [513, 371] width 529 height 93
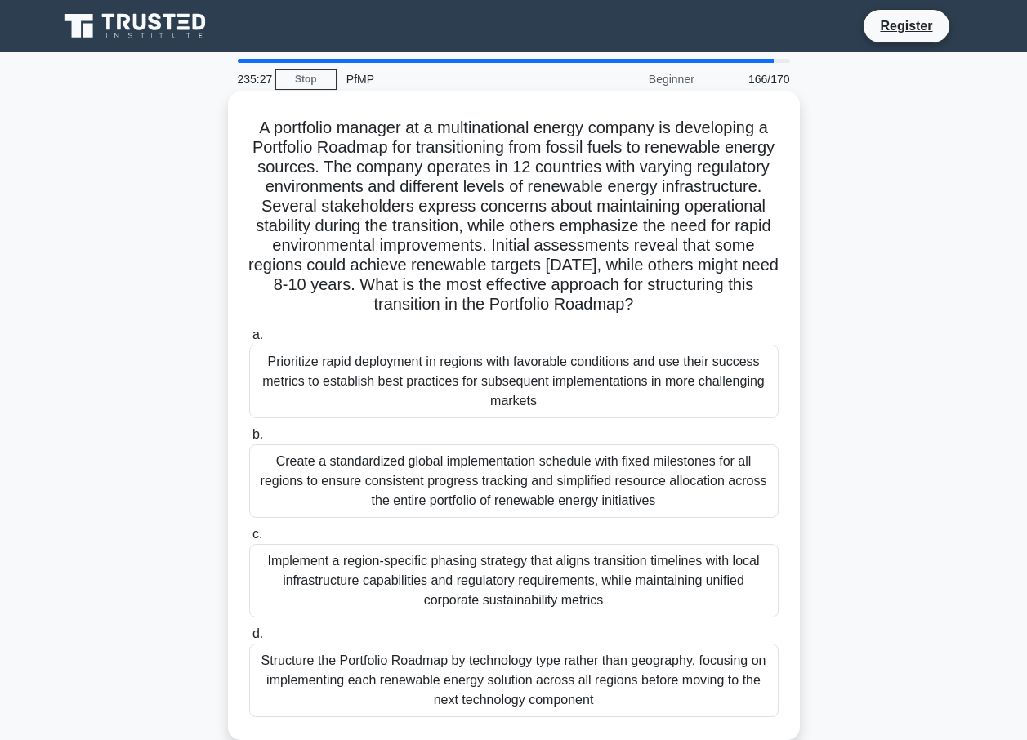
drag, startPoint x: 551, startPoint y: 353, endPoint x: 552, endPoint y: 382, distance: 29.5
click at [552, 382] on div "Prioritize rapid deployment in regions with favorable conditions and use their …" at bounding box center [513, 382] width 529 height 74
click at [249, 341] on input "a. Prioritize rapid deployment in regions with favorable conditions and use the…" at bounding box center [249, 335] width 0 height 11
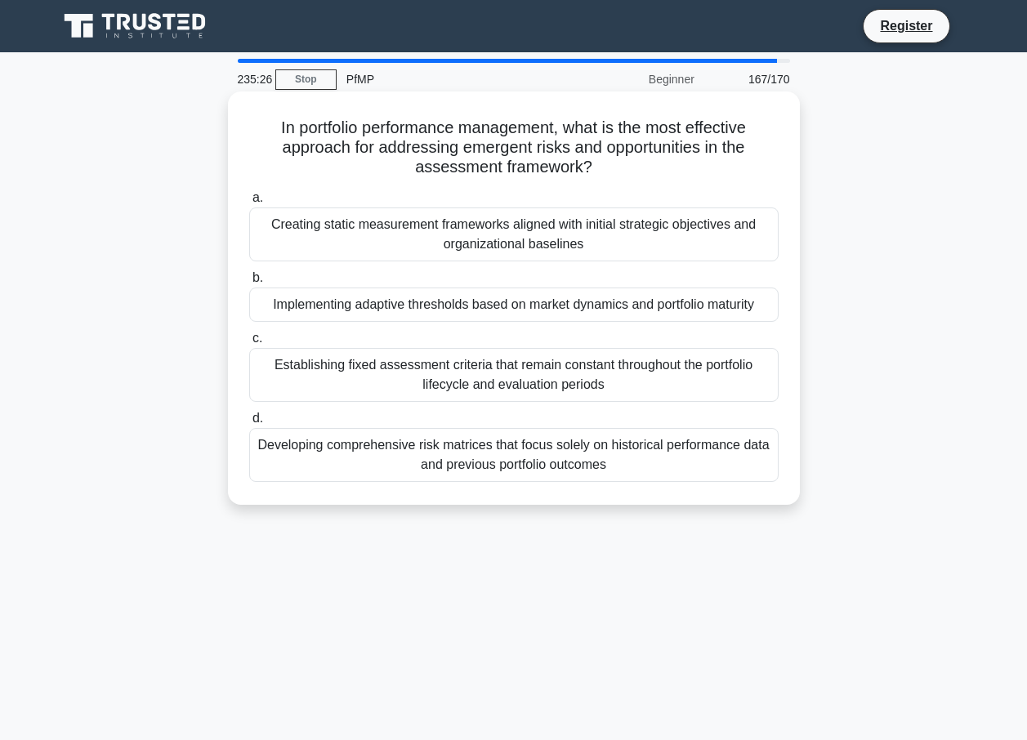
click at [546, 430] on div "Developing comprehensive risk matrices that focus solely on historical performa…" at bounding box center [513, 455] width 529 height 54
click at [249, 424] on input "d. Developing comprehensive risk matrices that focus solely on historical perfo…" at bounding box center [249, 418] width 0 height 11
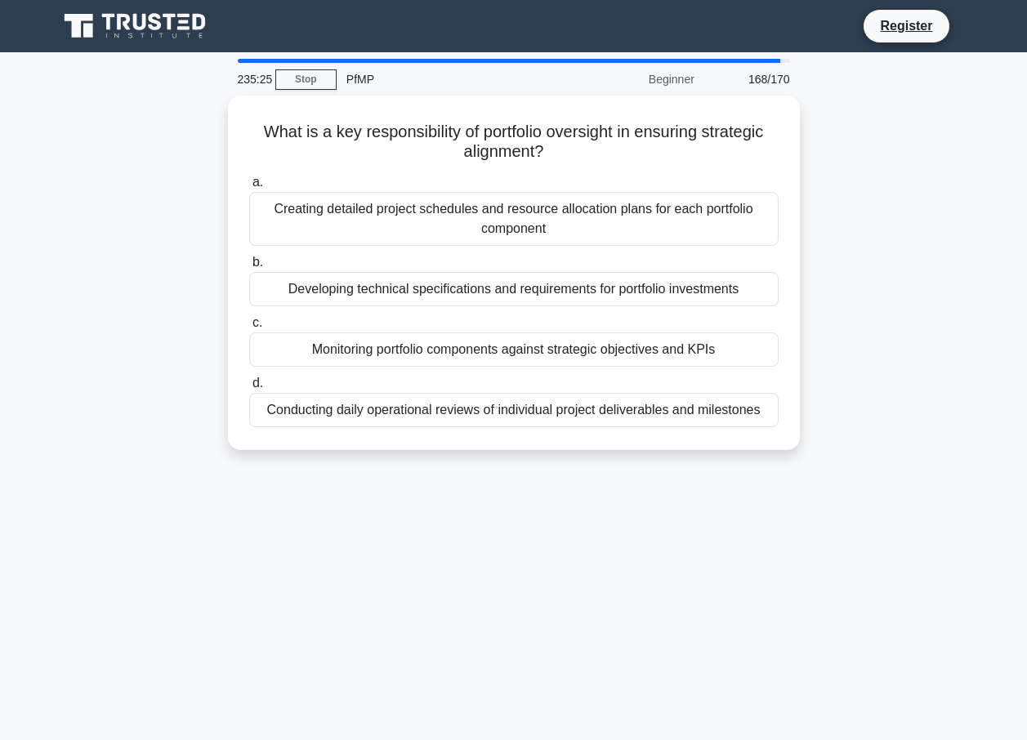
click at [533, 381] on label "d. Conducting daily operational reviews of individual project deliverables and …" at bounding box center [513, 400] width 529 height 54
click at [249, 381] on input "d. Conducting daily operational reviews of individual project deliverables and …" at bounding box center [249, 383] width 0 height 11
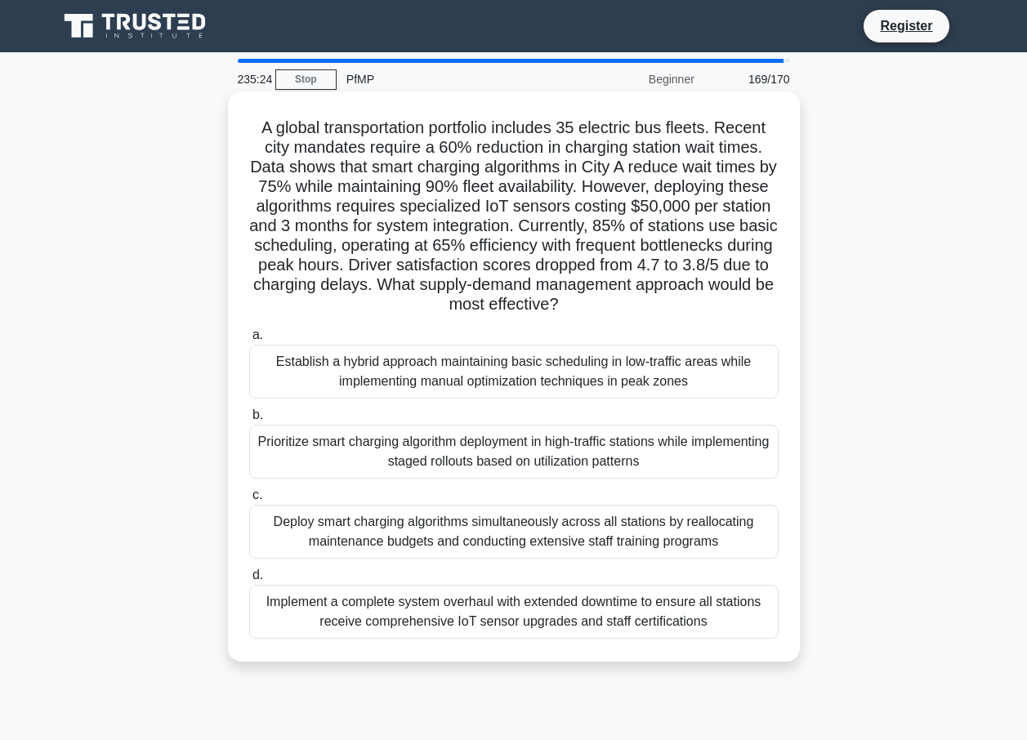
click at [527, 368] on div "Establish a hybrid approach maintaining basic scheduling in low-traffic areas w…" at bounding box center [513, 372] width 529 height 54
click at [249, 341] on input "a. Establish a hybrid approach maintaining basic scheduling in low-traffic area…" at bounding box center [249, 335] width 0 height 11
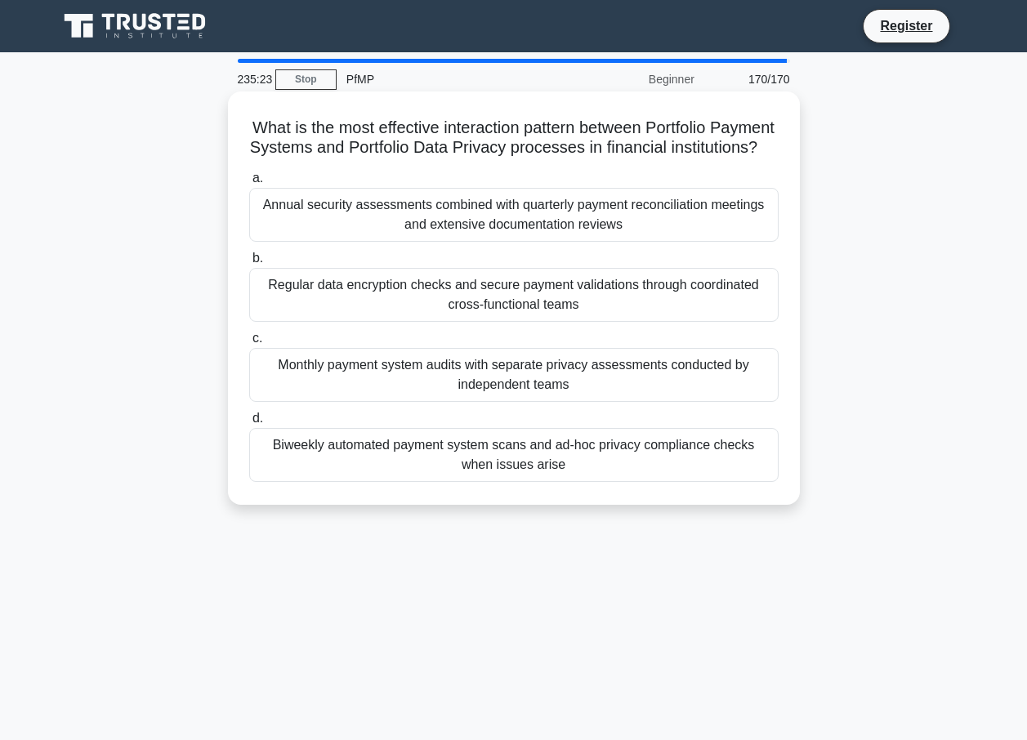
drag, startPoint x: 541, startPoint y: 429, endPoint x: 540, endPoint y: 410, distance: 18.8
click at [541, 428] on div "a. Annual security assessments combined with quarterly payment reconciliation m…" at bounding box center [513, 325] width 549 height 320
click at [539, 399] on div "Monthly payment system audits with separate privacy assessments conducted by in…" at bounding box center [513, 375] width 529 height 54
click at [249, 344] on input "c. Monthly payment system audits with separate privacy assessments conducted by…" at bounding box center [249, 338] width 0 height 11
